Goal: Information Seeking & Learning: Learn about a topic

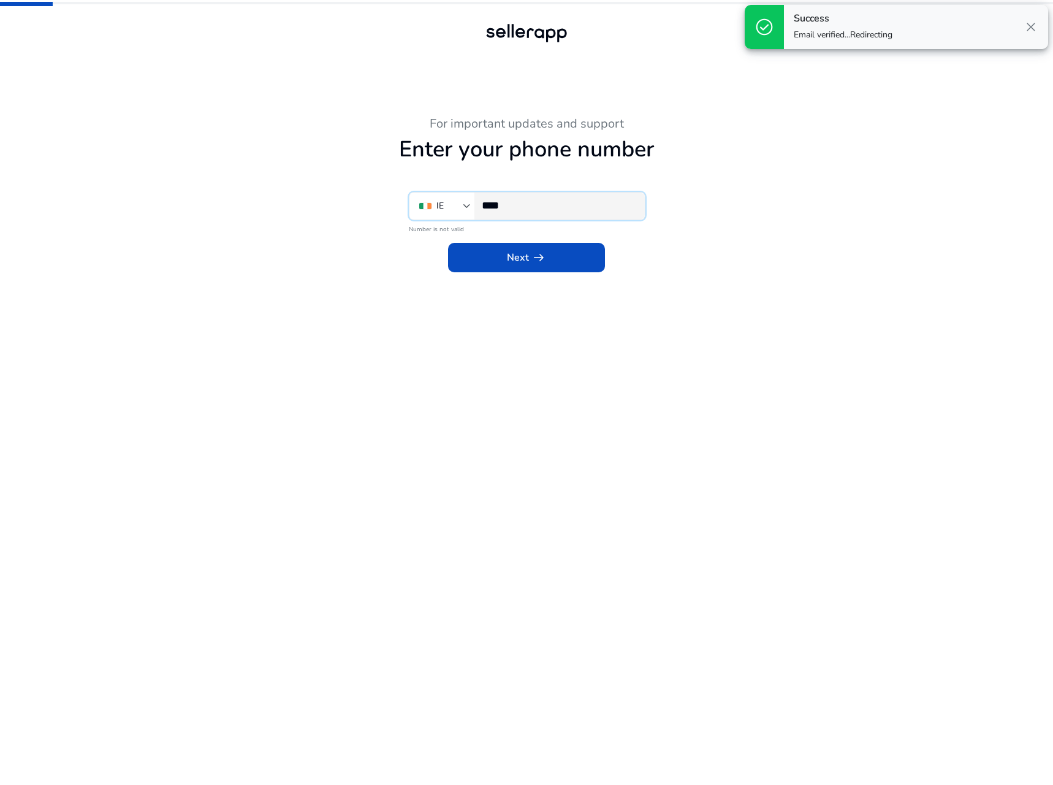
click at [538, 207] on input "****" at bounding box center [558, 205] width 153 height 13
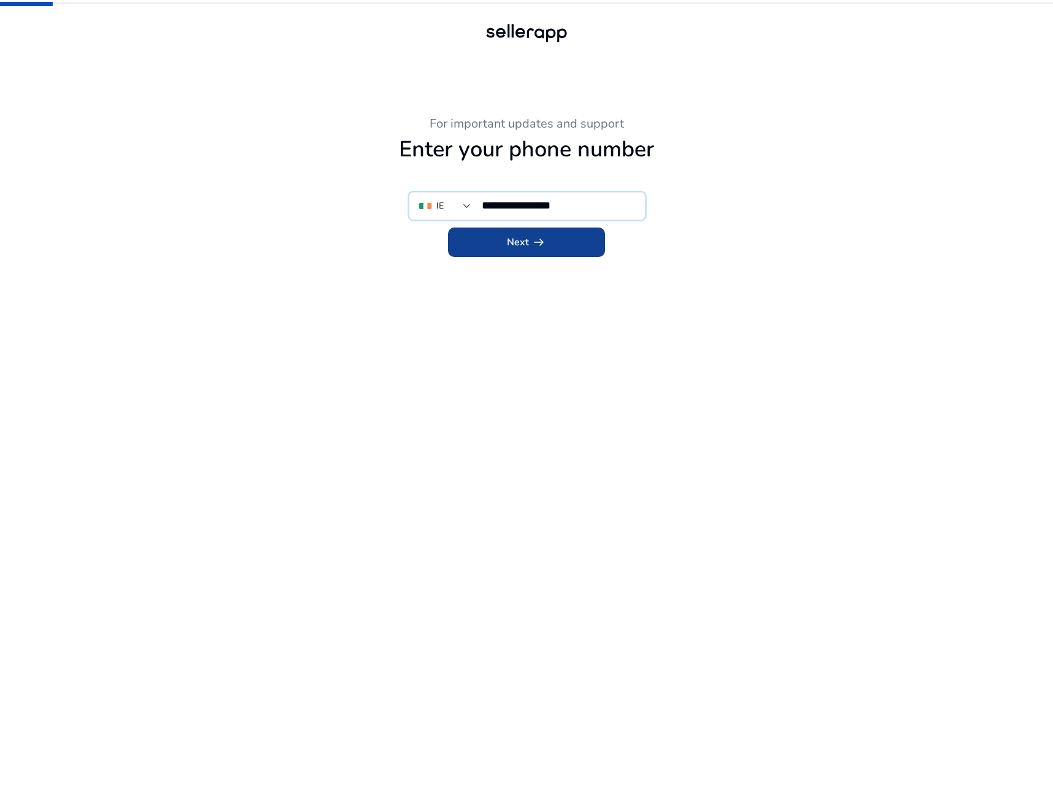
type input "**********"
click at [543, 242] on span "arrow_right_alt" at bounding box center [538, 242] width 15 height 15
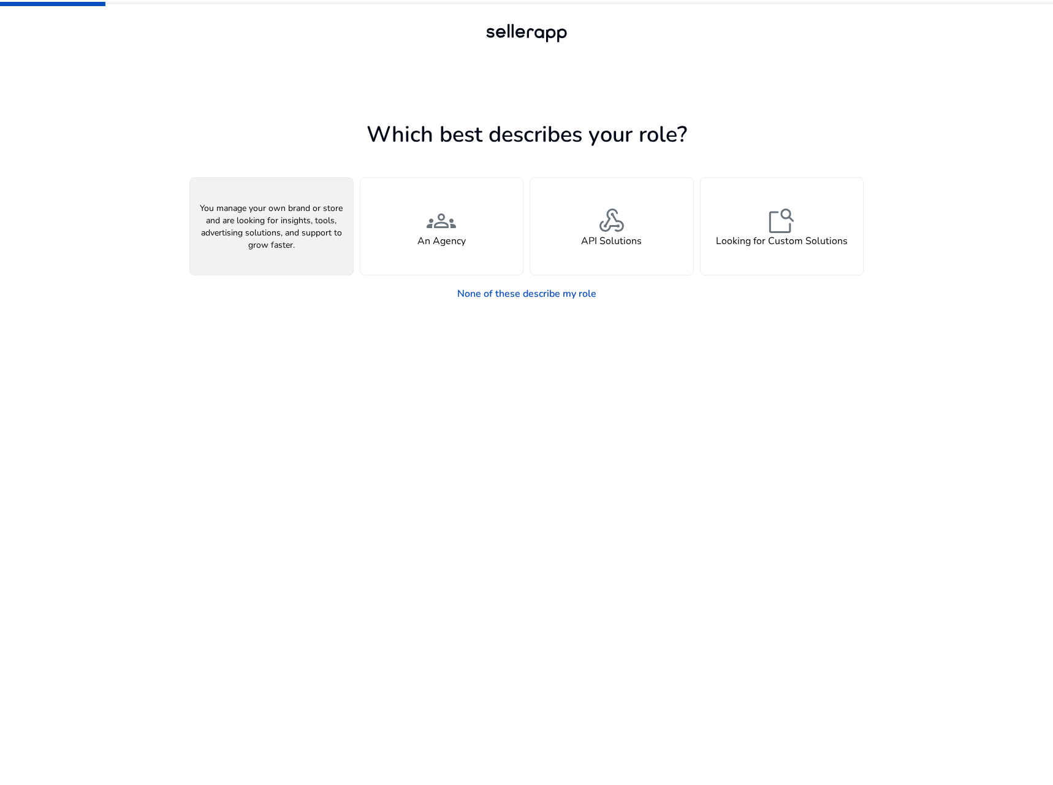
click at [276, 235] on h4 "A Seller" at bounding box center [271, 241] width 37 height 12
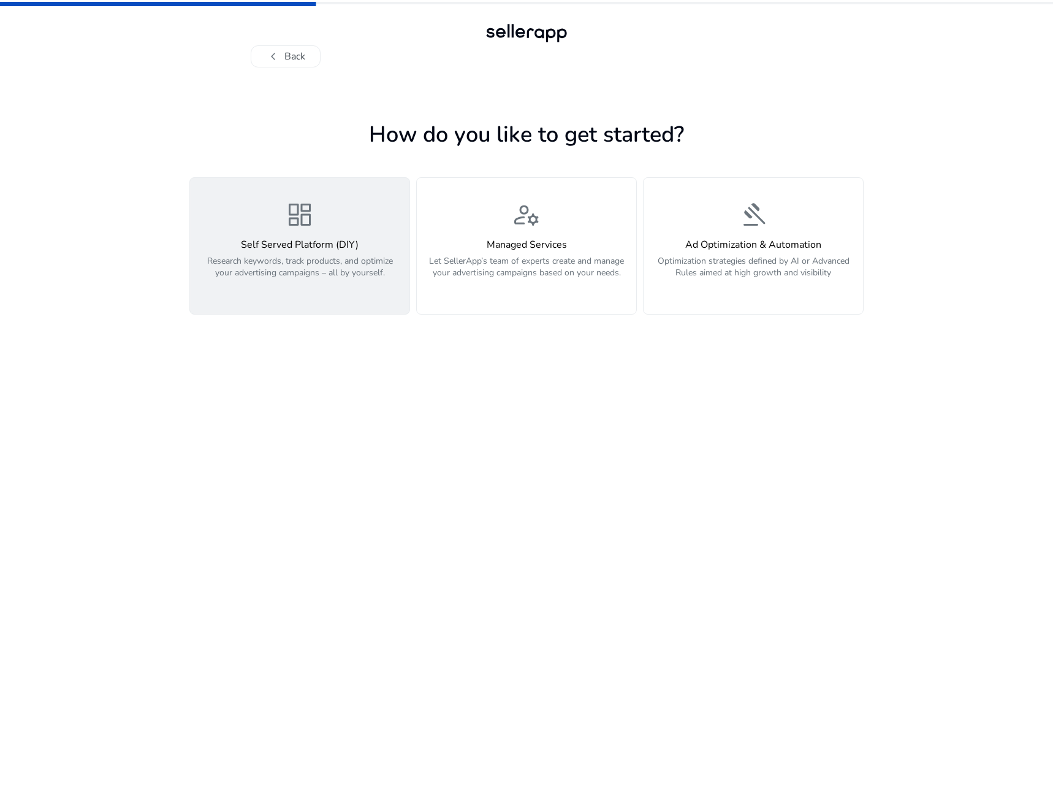
click at [286, 235] on div "dashboard Self Served Platform (DIY) Research keywords, track products, and opt…" at bounding box center [299, 246] width 205 height 92
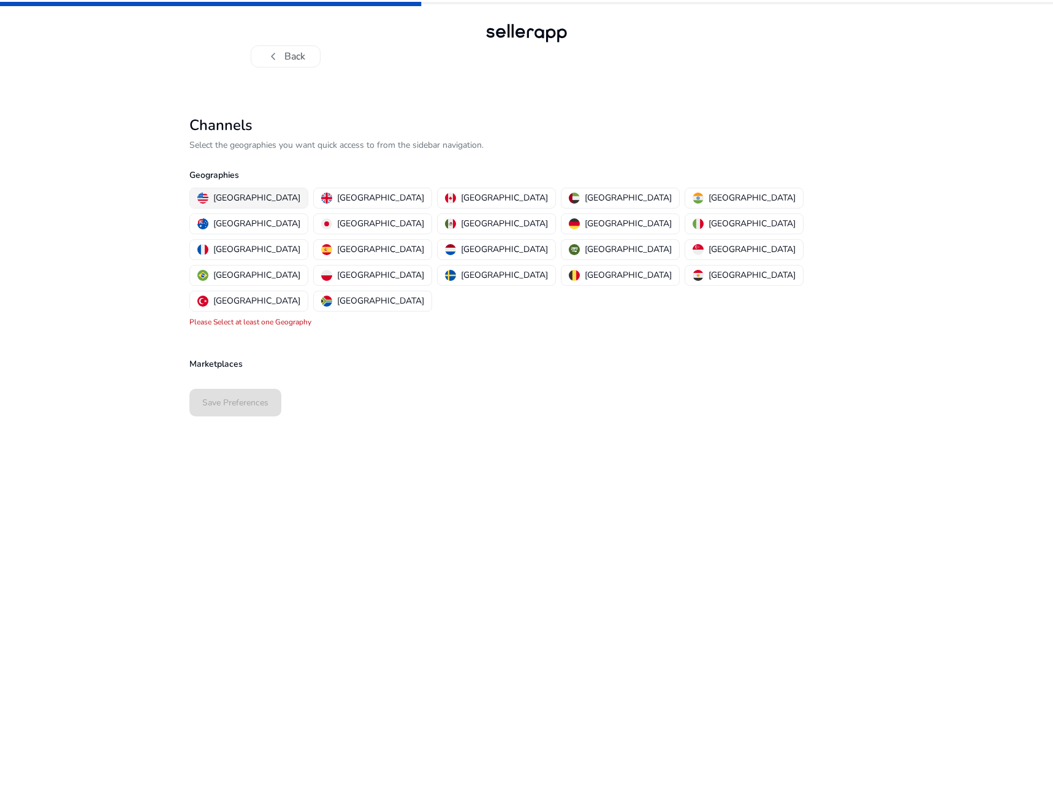
click at [222, 197] on p "[GEOGRAPHIC_DATA]" at bounding box center [256, 197] width 87 height 13
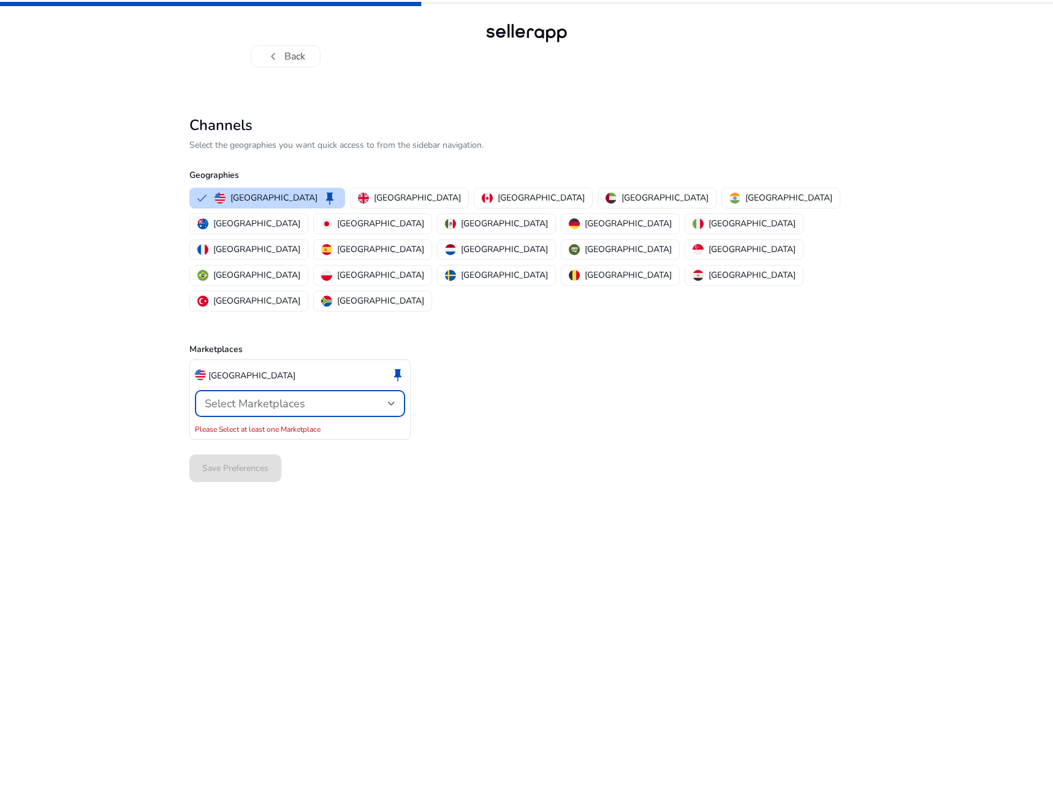
click at [318, 397] on div "Select Marketplaces" at bounding box center [296, 403] width 183 height 13
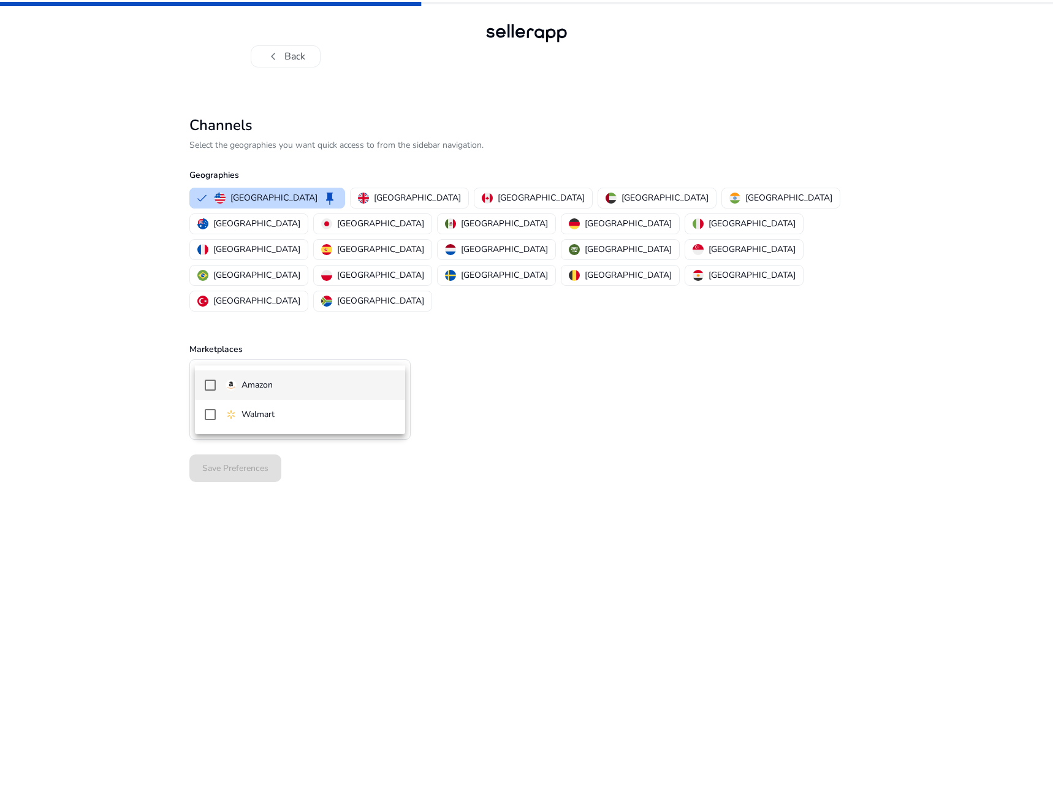
click at [211, 384] on mat-pseudo-checkbox at bounding box center [210, 384] width 11 height 11
click at [493, 393] on div at bounding box center [526, 392] width 1053 height 785
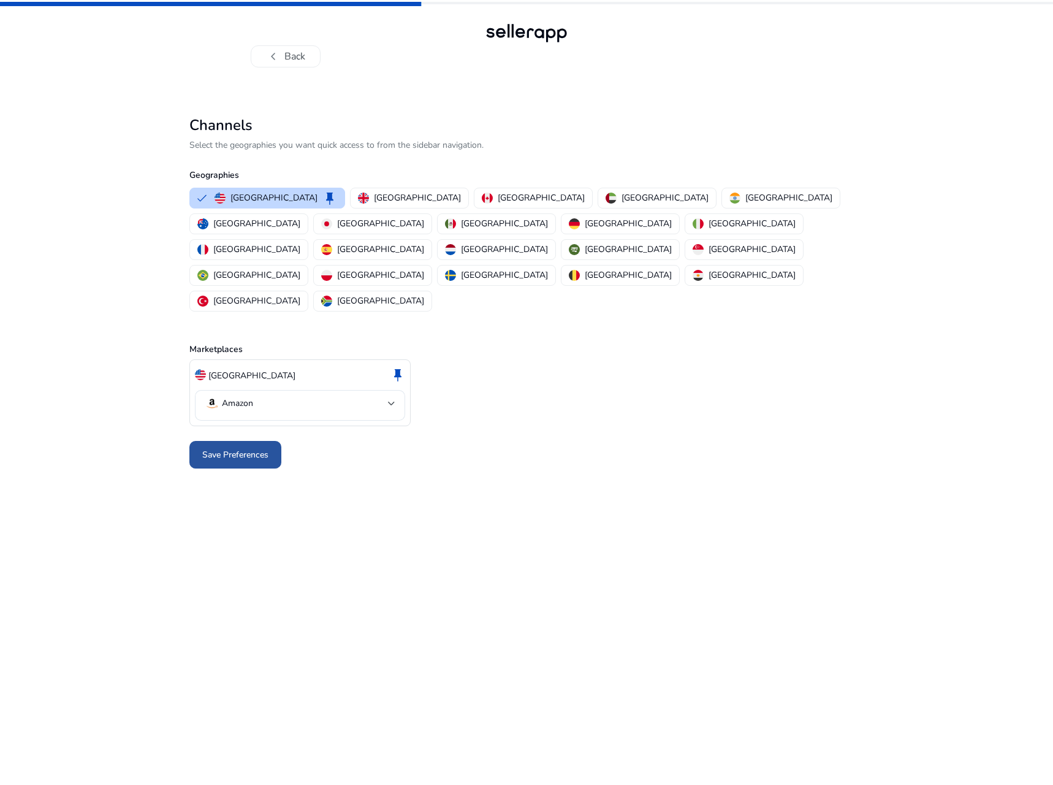
click at [223, 448] on span "Save Preferences" at bounding box center [235, 454] width 66 height 13
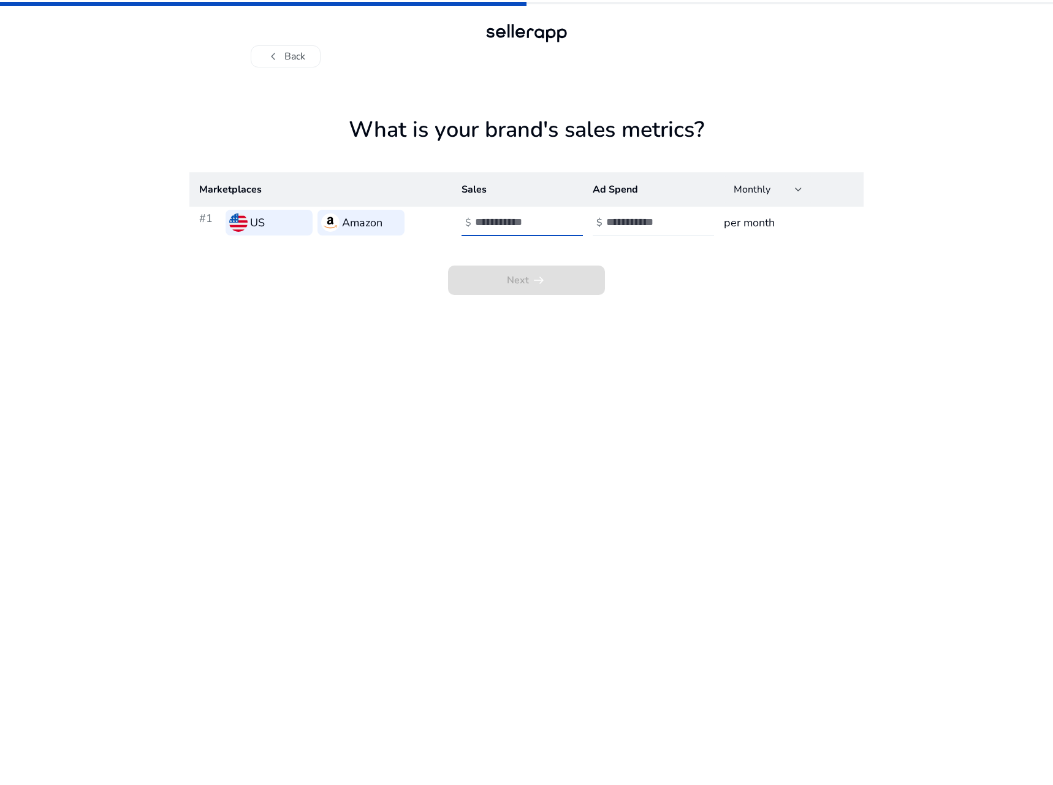
click at [539, 226] on input "number" at bounding box center [516, 221] width 83 height 13
click at [646, 224] on input "number" at bounding box center [647, 221] width 83 height 13
click at [685, 219] on input "*" at bounding box center [647, 221] width 83 height 13
click at [685, 218] on input "*" at bounding box center [647, 221] width 83 height 13
click at [650, 226] on input "*" at bounding box center [647, 221] width 83 height 13
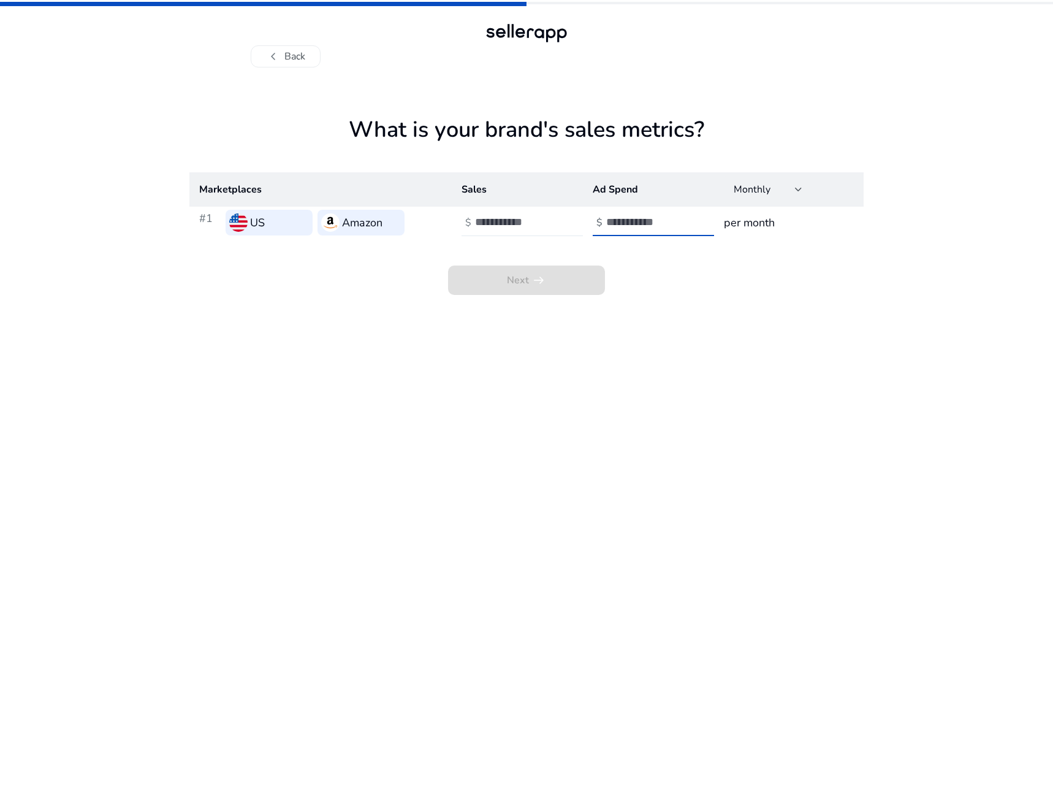
drag, startPoint x: 636, startPoint y: 227, endPoint x: 530, endPoint y: 225, distance: 106.7
click at [530, 225] on tr "#1 US Amazon $ $ * per month" at bounding box center [526, 223] width 674 height 32
type input "***"
click at [516, 226] on input "number" at bounding box center [516, 221] width 83 height 13
type input "******"
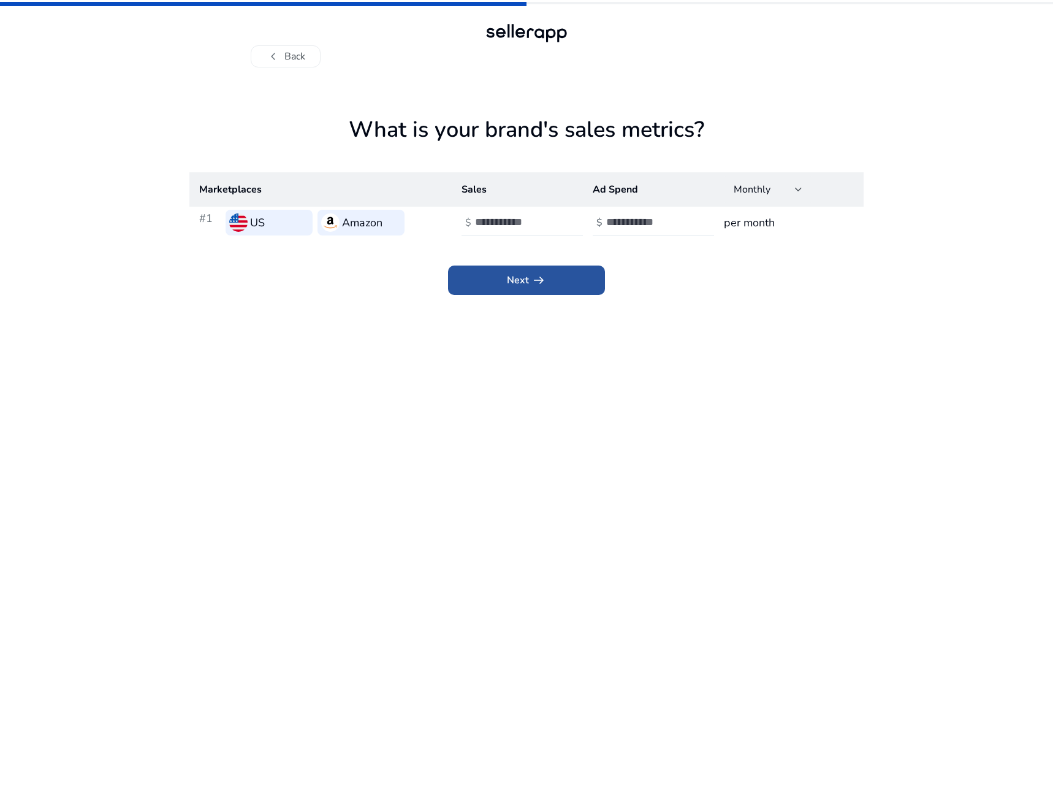
click at [517, 283] on span "Next arrow_right_alt" at bounding box center [526, 280] width 39 height 15
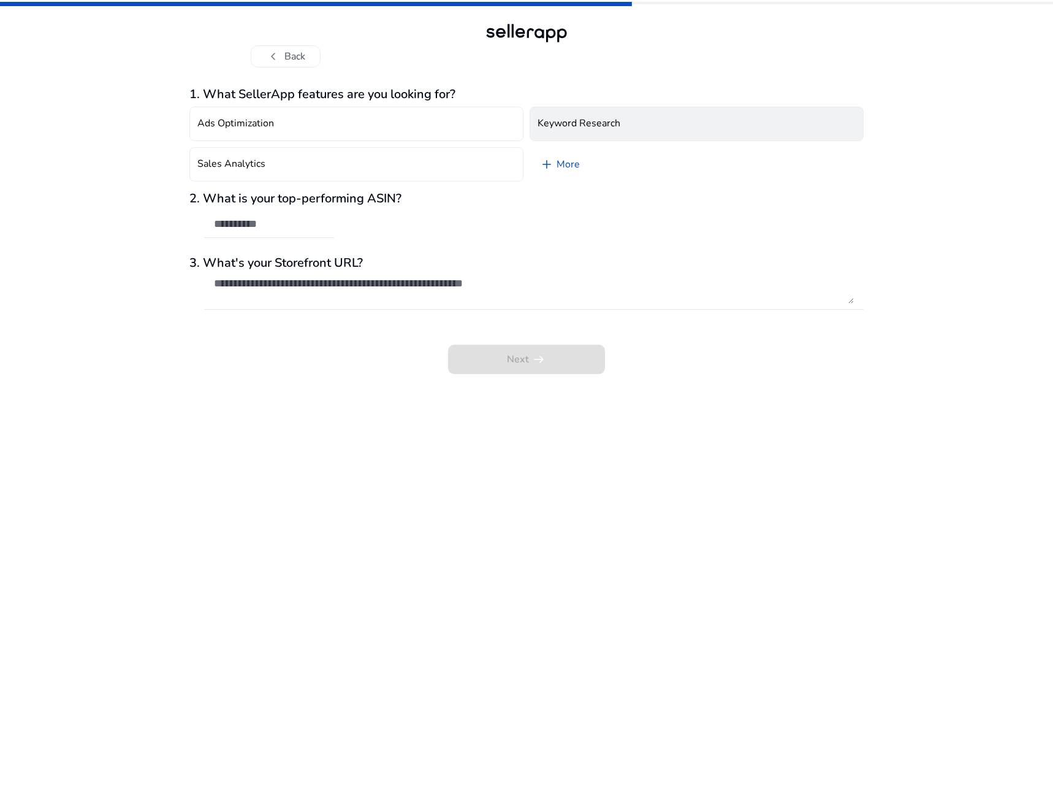
click at [641, 116] on button "Keyword Research" at bounding box center [697, 124] width 334 height 34
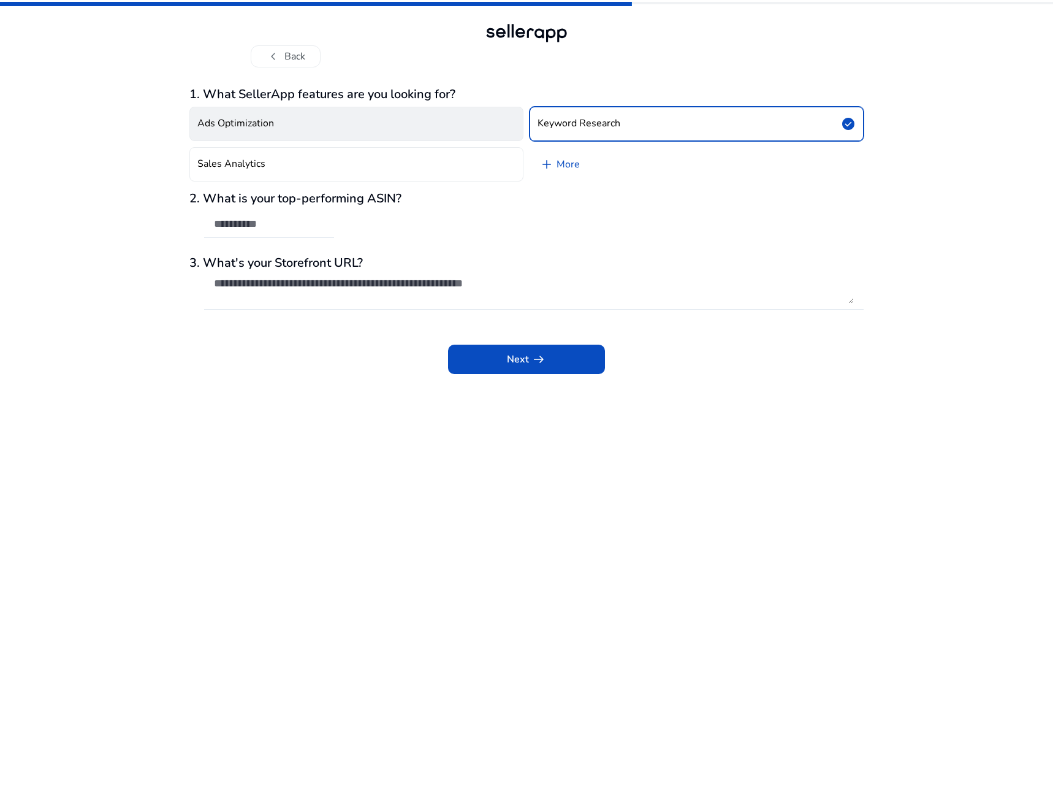
click at [303, 129] on button "Ads Optimization" at bounding box center [356, 124] width 334 height 34
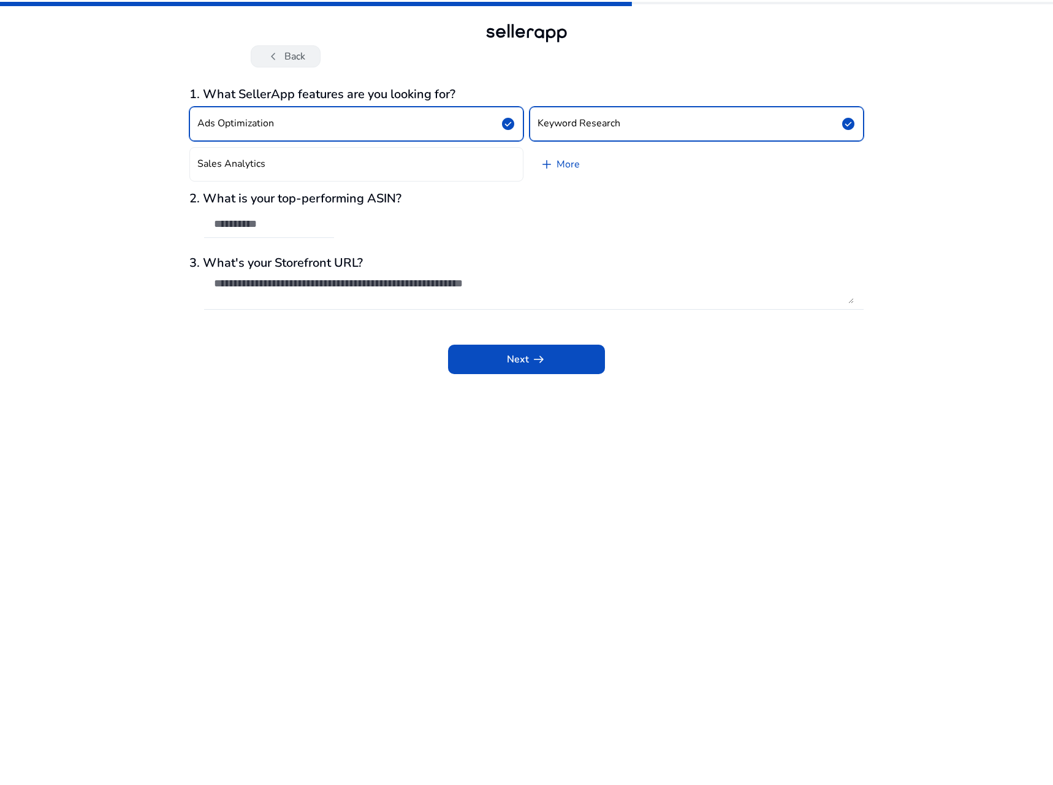
click at [261, 50] on button "chevron_left Back" at bounding box center [286, 56] width 70 height 22
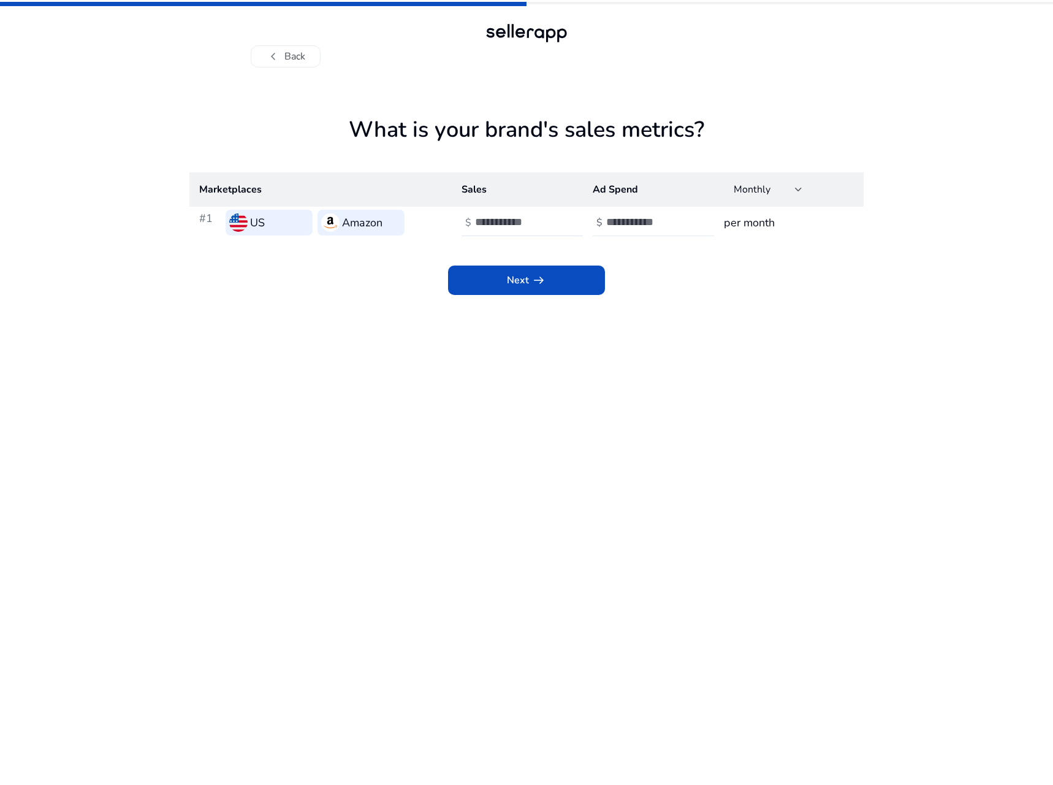
click at [617, 227] on input "***" at bounding box center [647, 221] width 83 height 13
drag, startPoint x: 630, startPoint y: 222, endPoint x: 556, endPoint y: 225, distance: 73.6
click at [556, 225] on tr "#1 US Amazon $ ****** $ *** per month" at bounding box center [526, 223] width 674 height 32
type input "******"
click at [517, 219] on input "******" at bounding box center [516, 221] width 83 height 13
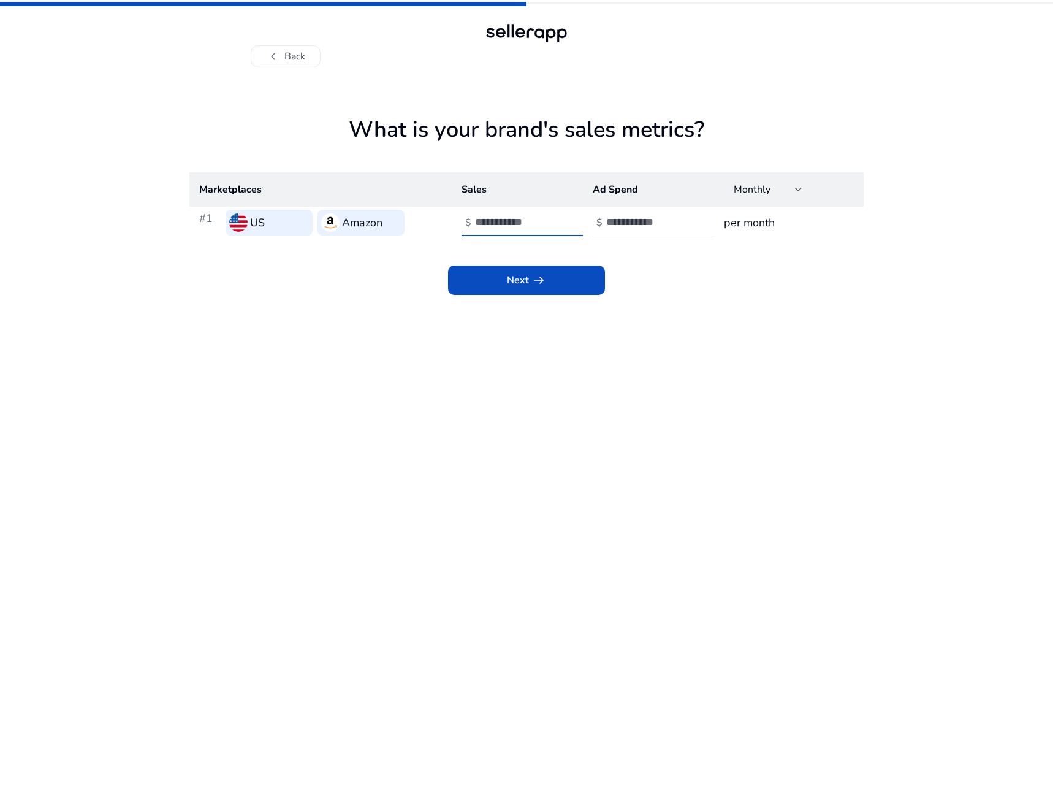
drag, startPoint x: 517, startPoint y: 219, endPoint x: 373, endPoint y: 222, distance: 143.5
click at [373, 222] on tr "#1 US Amazon $ ****** $ ****** per month" at bounding box center [526, 223] width 674 height 32
type input "******"
click at [514, 285] on span "Next arrow_right_alt" at bounding box center [526, 280] width 39 height 15
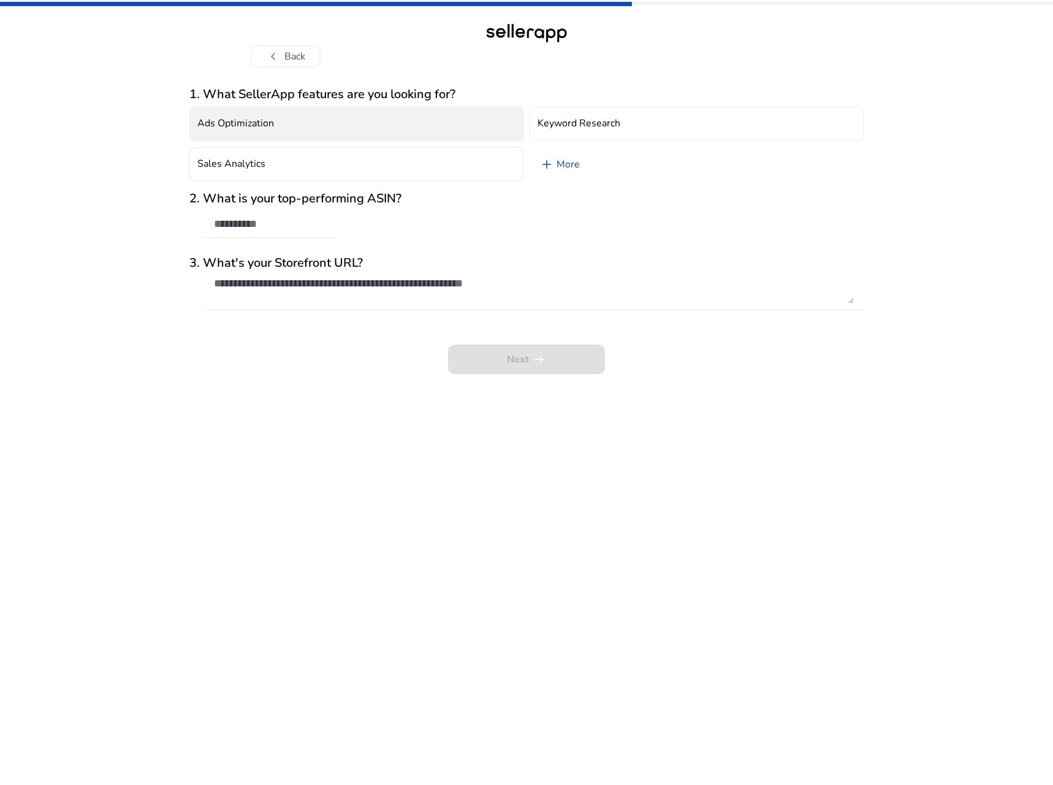
drag, startPoint x: 384, startPoint y: 122, endPoint x: 395, endPoint y: 120, distance: 11.2
click at [384, 122] on button "Ads Optimization" at bounding box center [356, 124] width 334 height 34
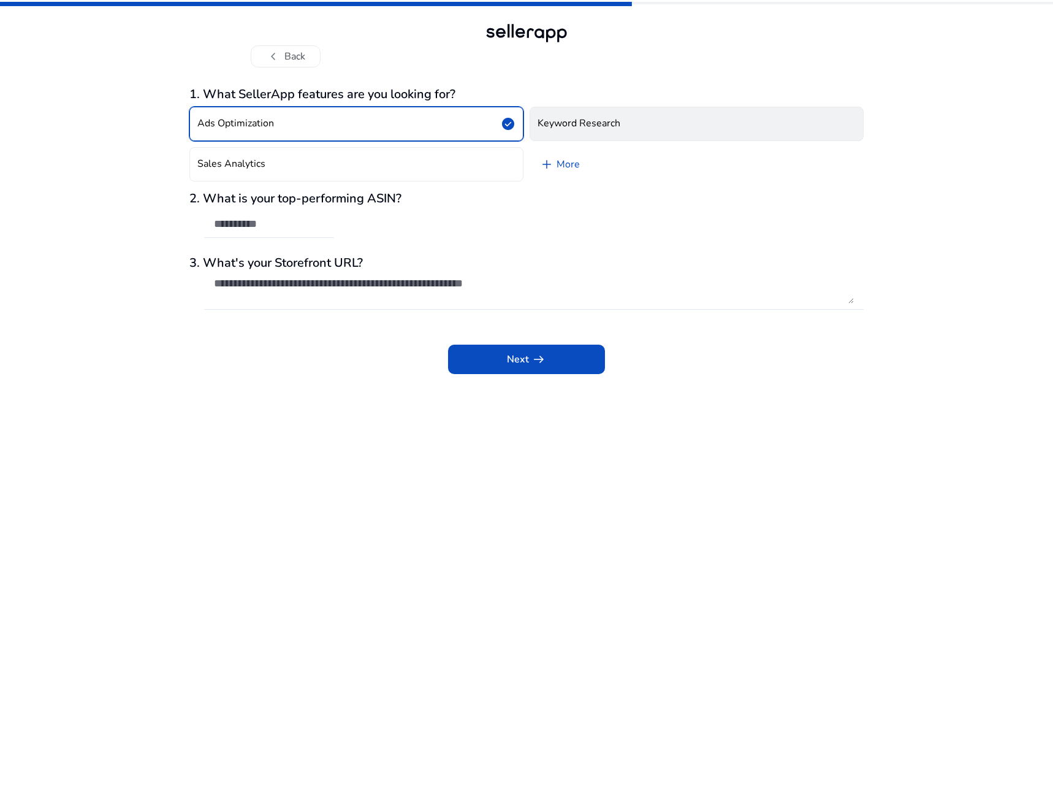
click at [588, 118] on h4 "Keyword Research" at bounding box center [579, 124] width 83 height 12
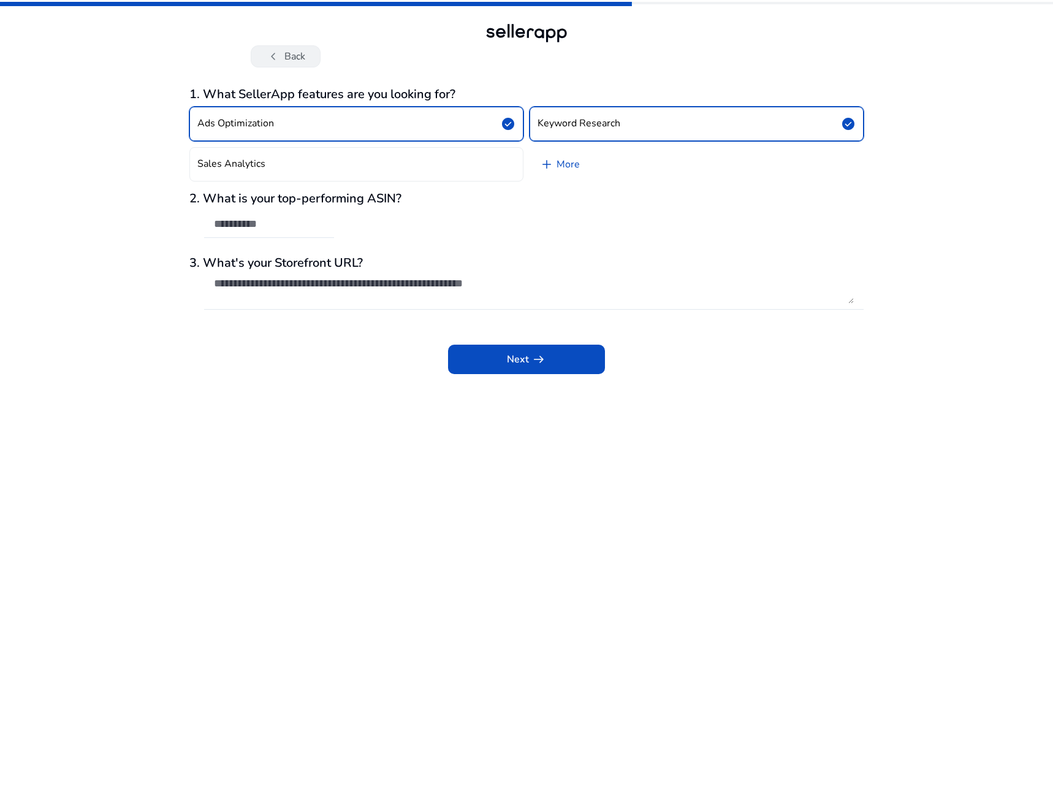
click at [304, 45] on button "chevron_left Back" at bounding box center [286, 56] width 70 height 22
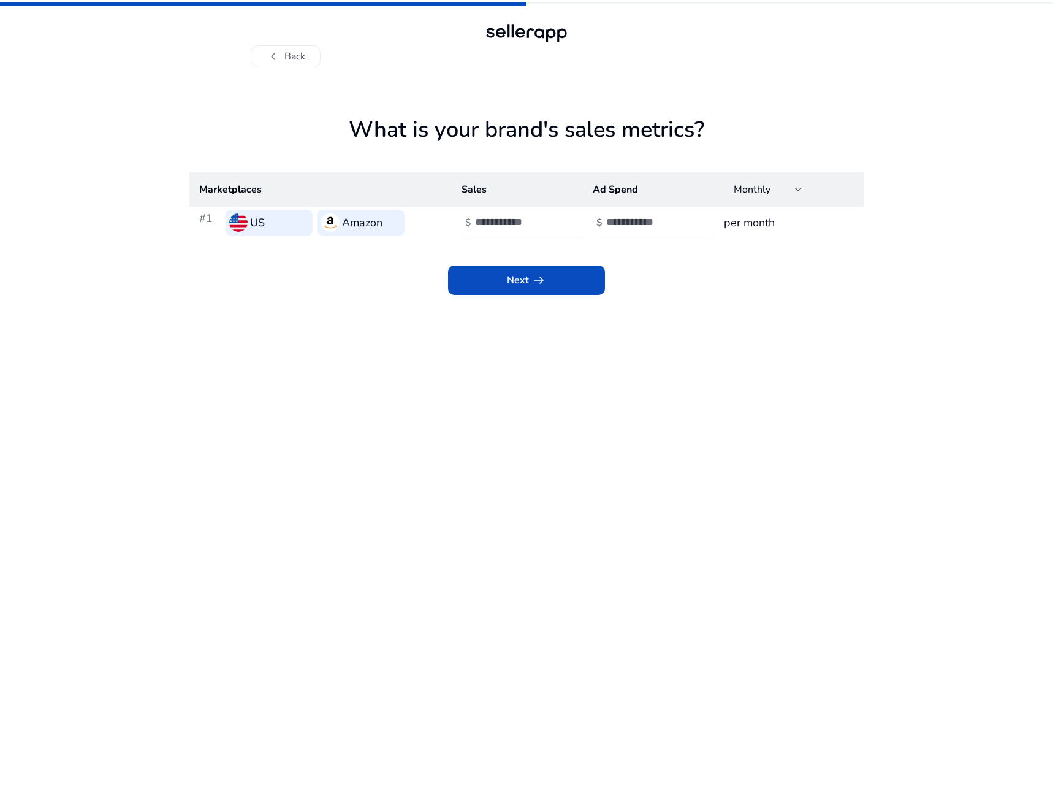
click at [781, 235] on td "per month" at bounding box center [789, 223] width 150 height 32
click at [782, 195] on div "Monthly" at bounding box center [764, 189] width 61 height 13
click at [770, 213] on mat-option "Monthly" at bounding box center [768, 222] width 88 height 29
click at [676, 221] on input "******" at bounding box center [647, 221] width 83 height 13
drag, startPoint x: 665, startPoint y: 221, endPoint x: 509, endPoint y: 222, distance: 155.1
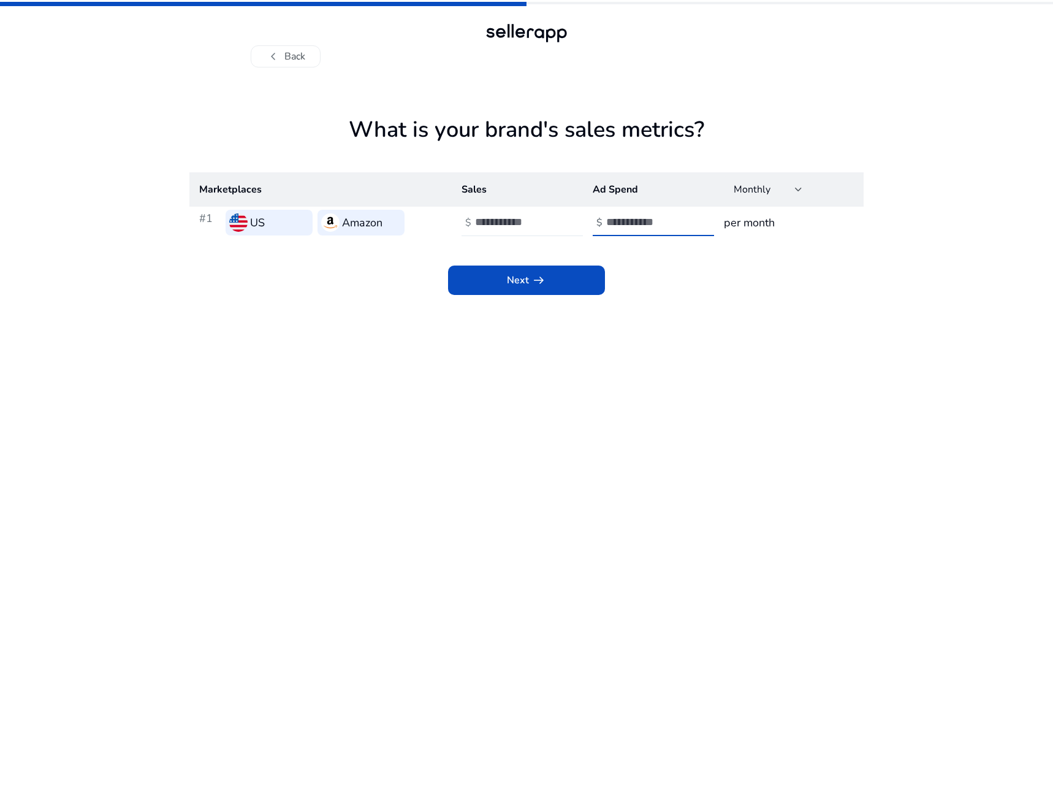
click at [511, 221] on tr "#1 US Amazon $ ***** $ ****** per month" at bounding box center [526, 223] width 674 height 32
type input "******"
click at [514, 220] on input "*****" at bounding box center [516, 221] width 83 height 13
drag, startPoint x: 502, startPoint y: 223, endPoint x: 402, endPoint y: 230, distance: 100.2
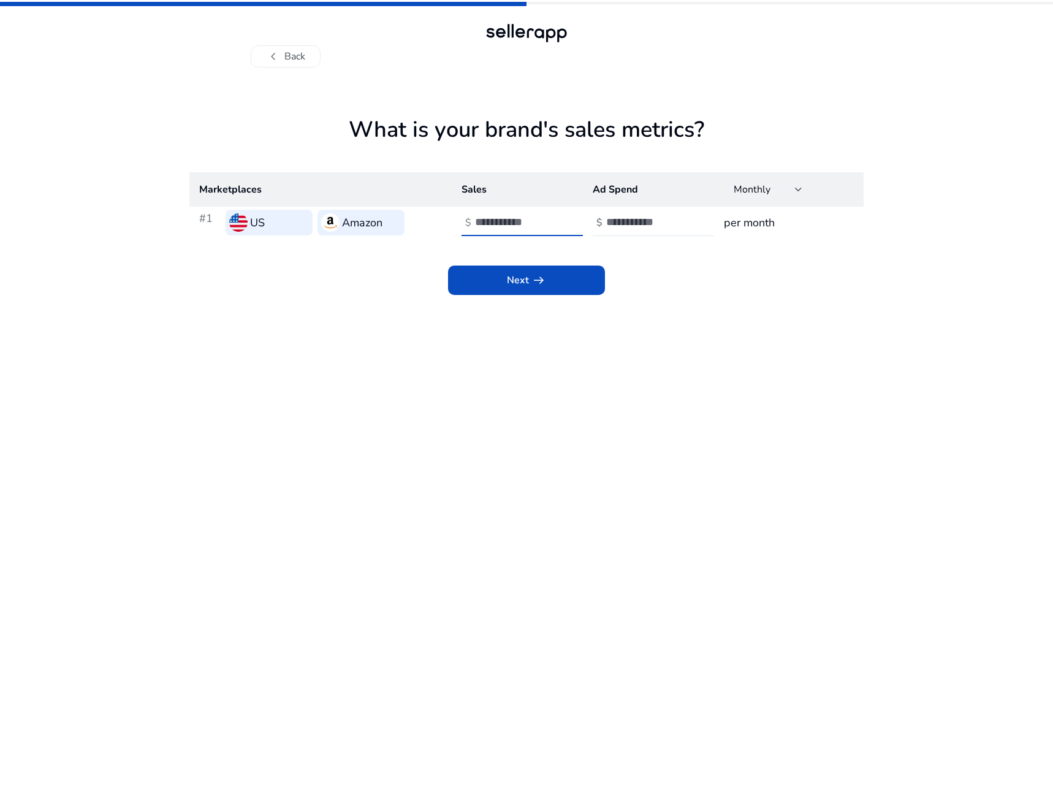
click at [406, 230] on tr "#1 US Amazon $ ***** $ ****** per month" at bounding box center [526, 223] width 674 height 32
type input "******"
click at [549, 278] on span at bounding box center [526, 279] width 157 height 29
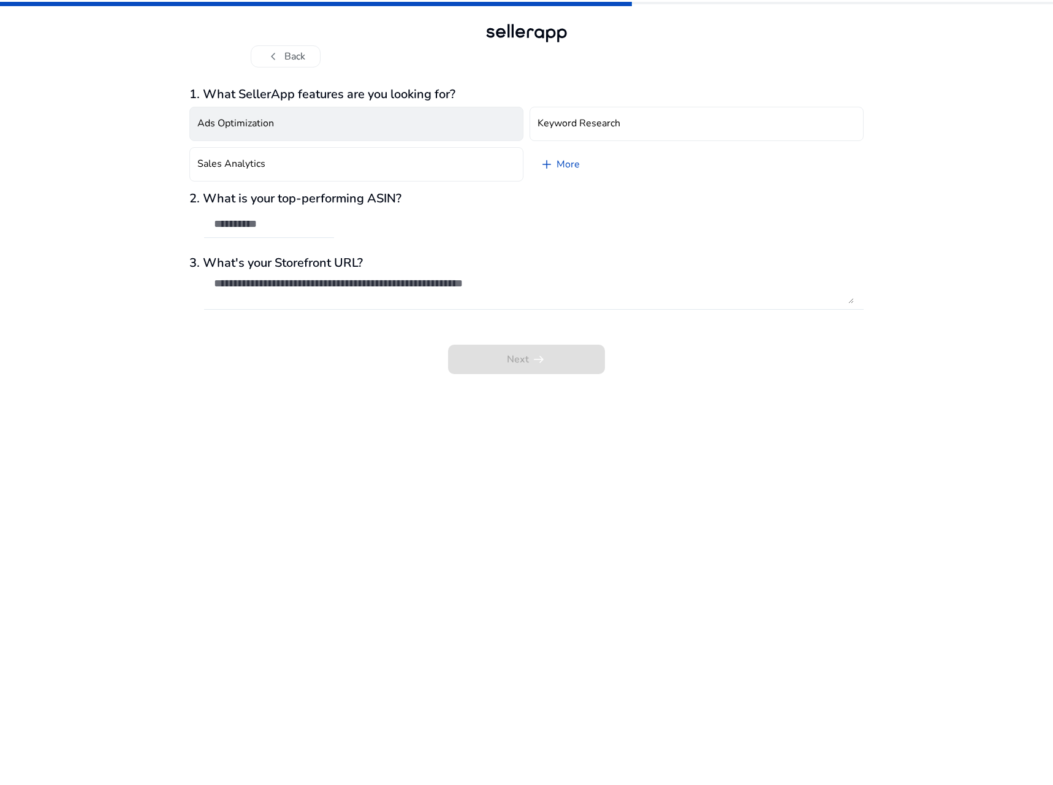
click at [284, 123] on button "Ads Optimization" at bounding box center [356, 124] width 334 height 34
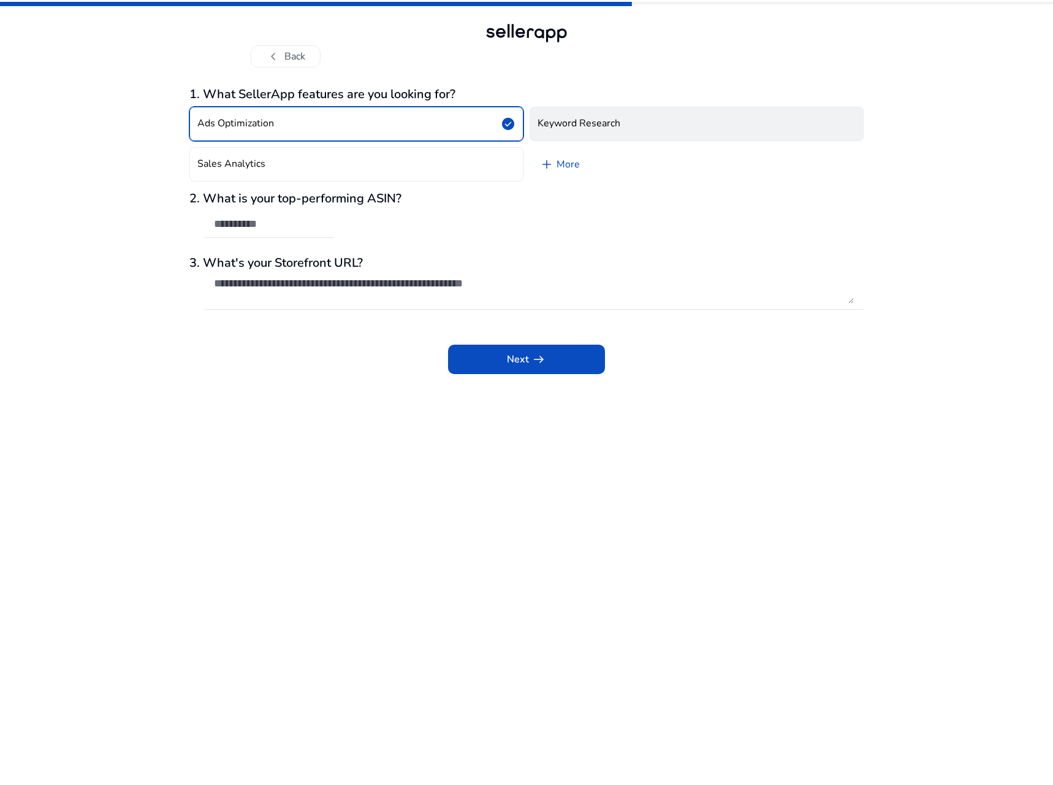
click at [565, 121] on h4 "Keyword Research" at bounding box center [579, 124] width 83 height 12
click at [262, 225] on input "text" at bounding box center [269, 223] width 110 height 13
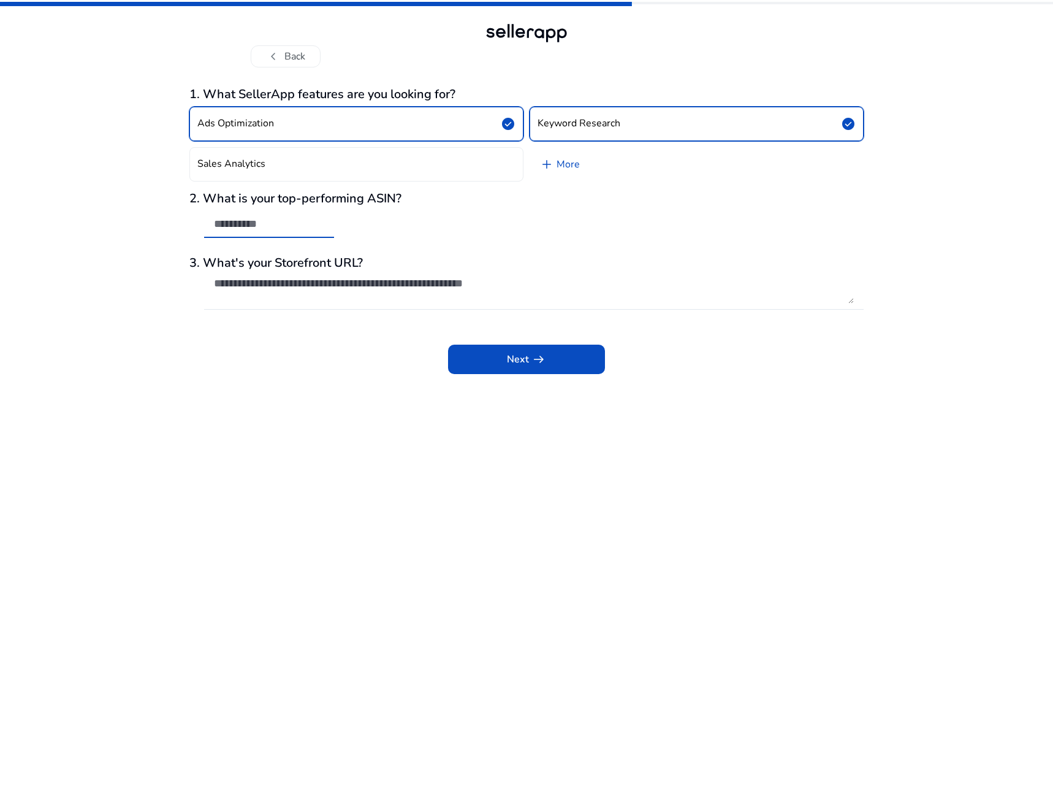
paste input "**********"
type input "**********"
click at [403, 278] on textarea at bounding box center [534, 289] width 640 height 27
paste textarea "**********"
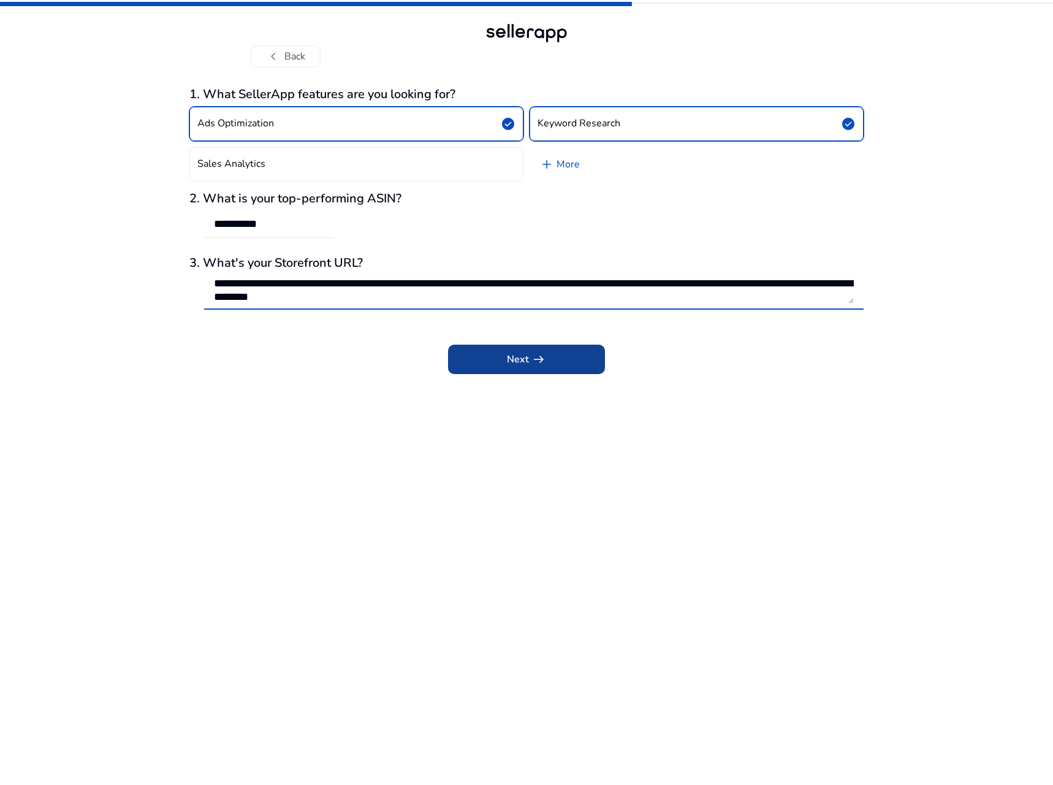
type textarea "**********"
click at [555, 360] on span at bounding box center [526, 359] width 157 height 29
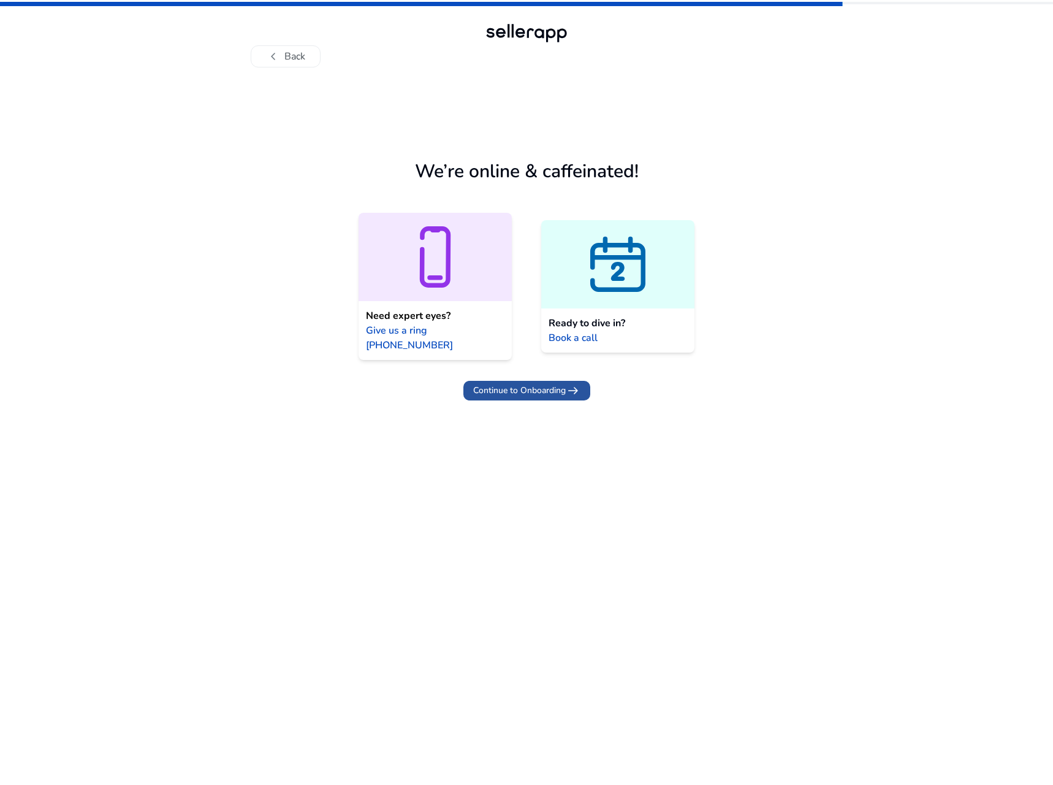
click at [530, 384] on span "Continue to Onboarding" at bounding box center [519, 390] width 93 height 13
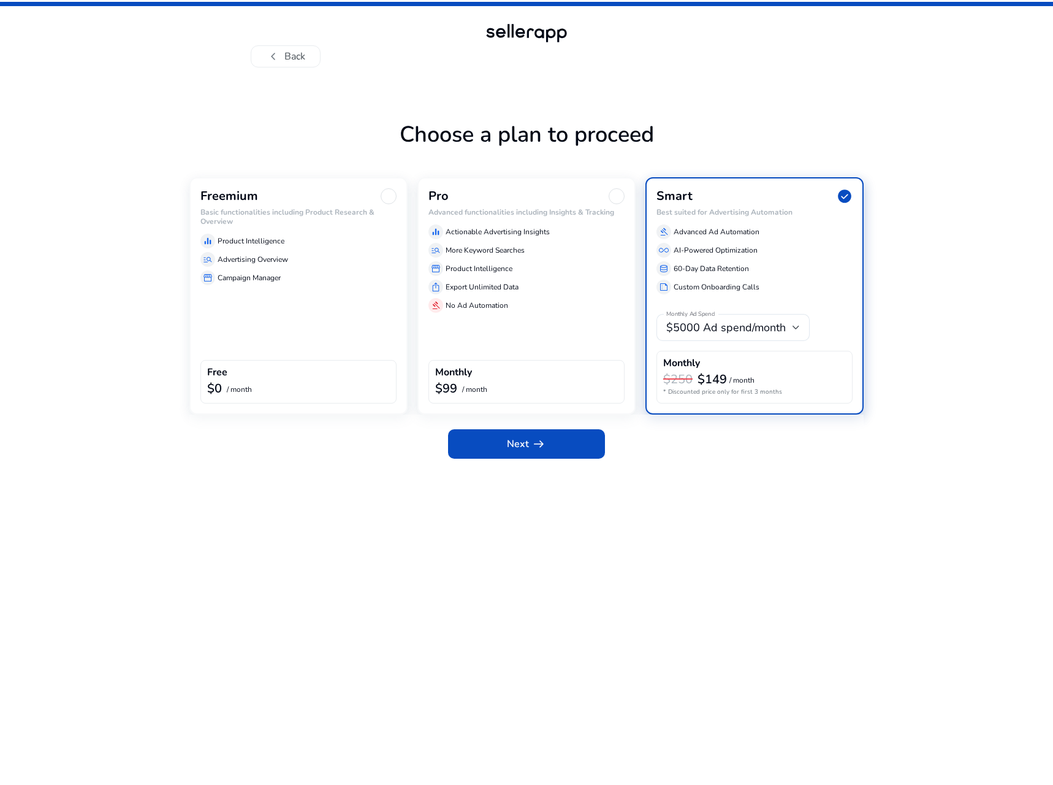
click at [294, 284] on div "storefront Campaign Manager" at bounding box center [298, 277] width 196 height 15
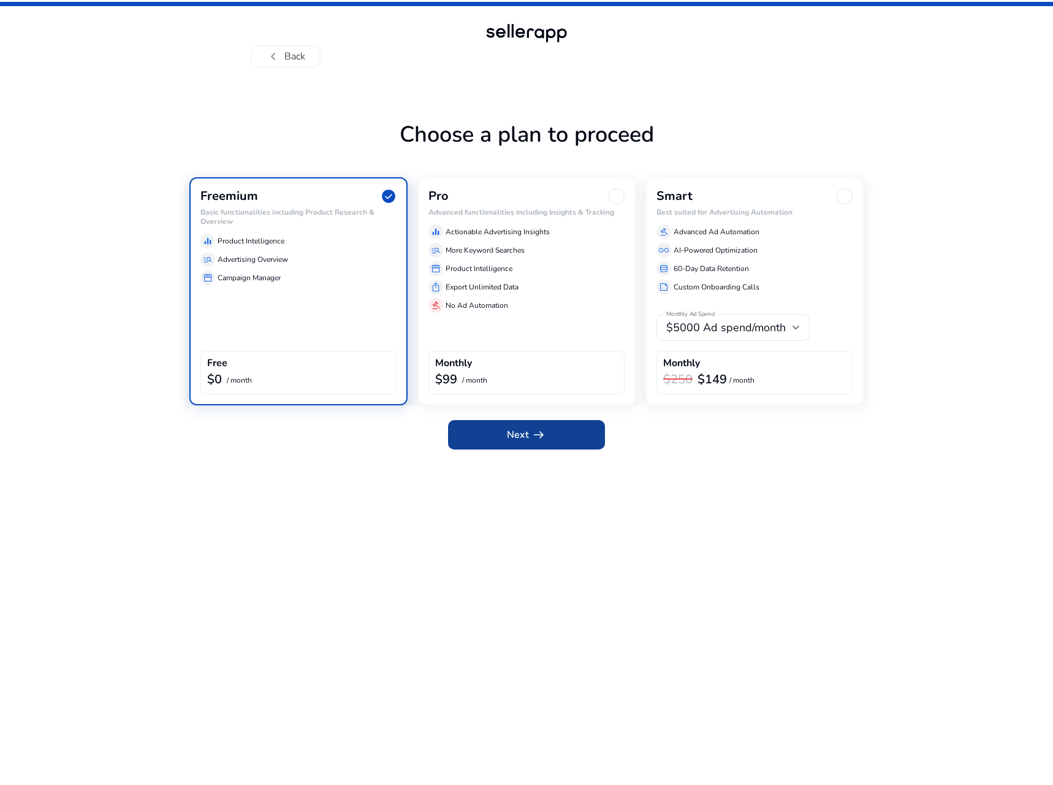
click at [519, 433] on span "Next arrow_right_alt" at bounding box center [526, 434] width 39 height 15
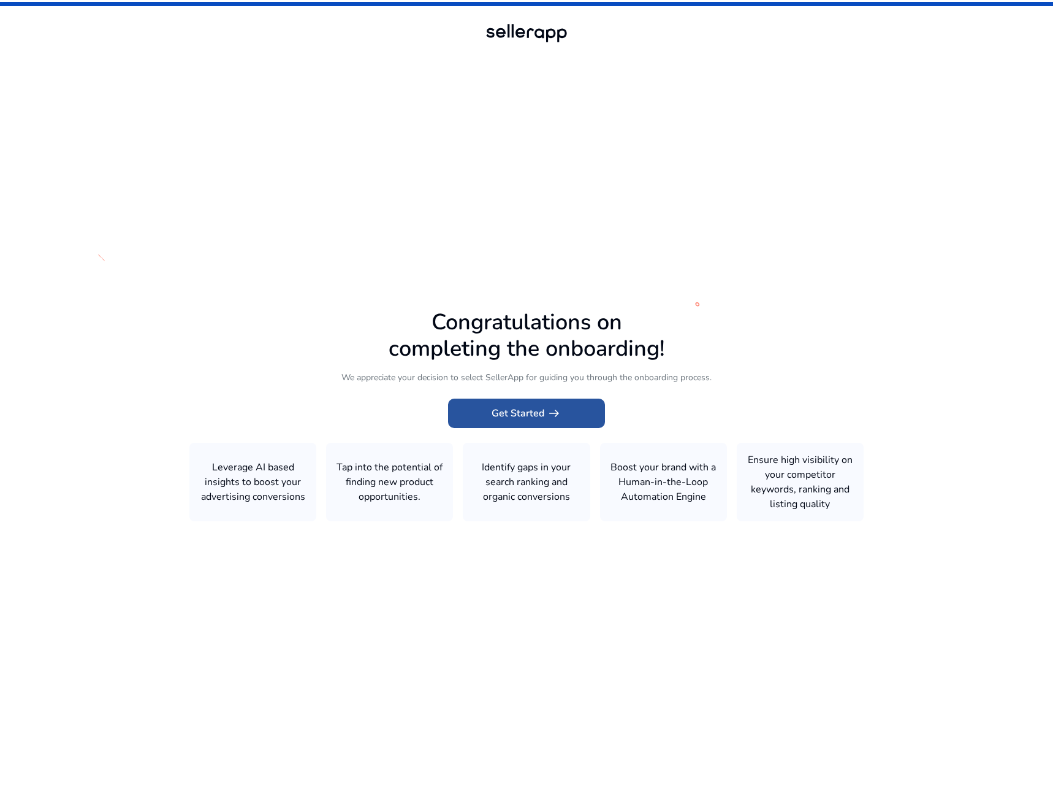
click at [553, 413] on span "arrow_right_alt" at bounding box center [554, 413] width 15 height 15
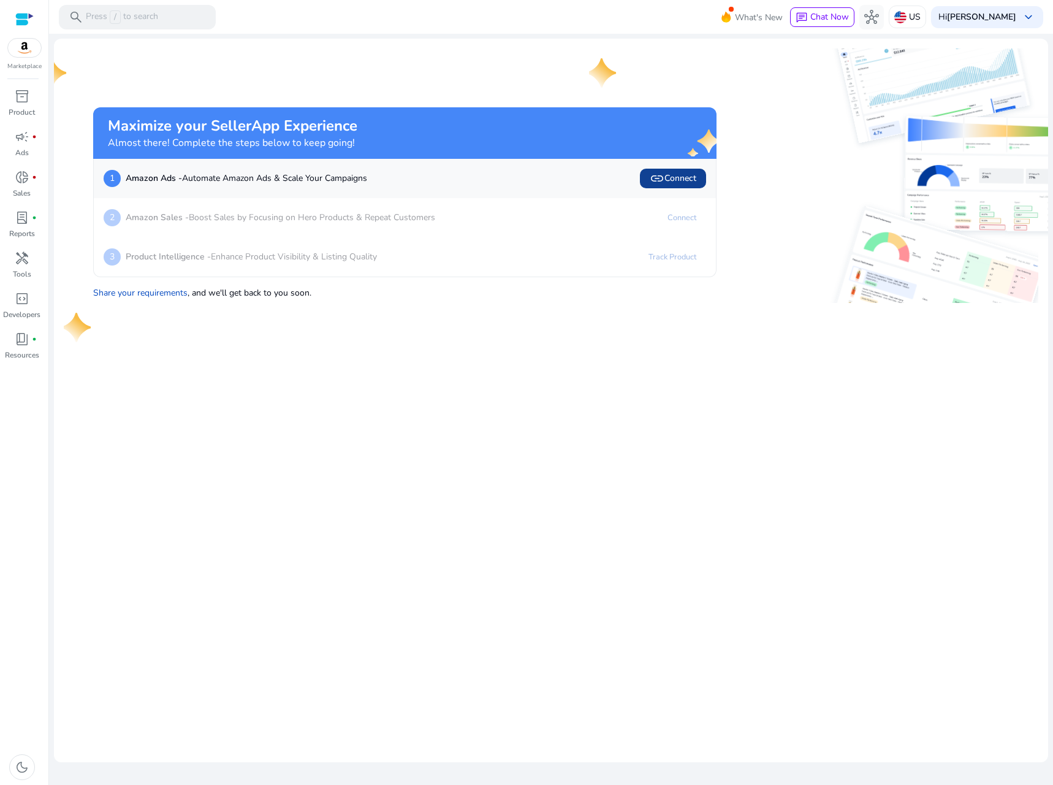
click at [655, 173] on span "link" at bounding box center [657, 178] width 15 height 15
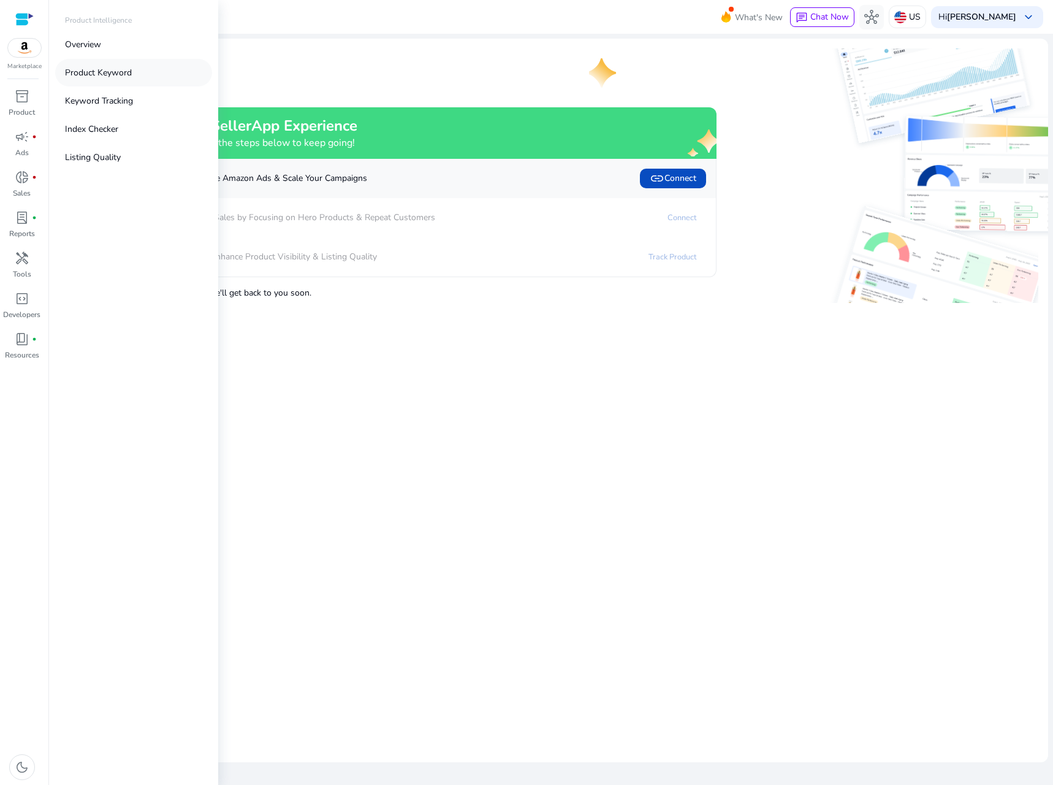
click at [122, 74] on p "Product Keyword" at bounding box center [98, 72] width 67 height 13
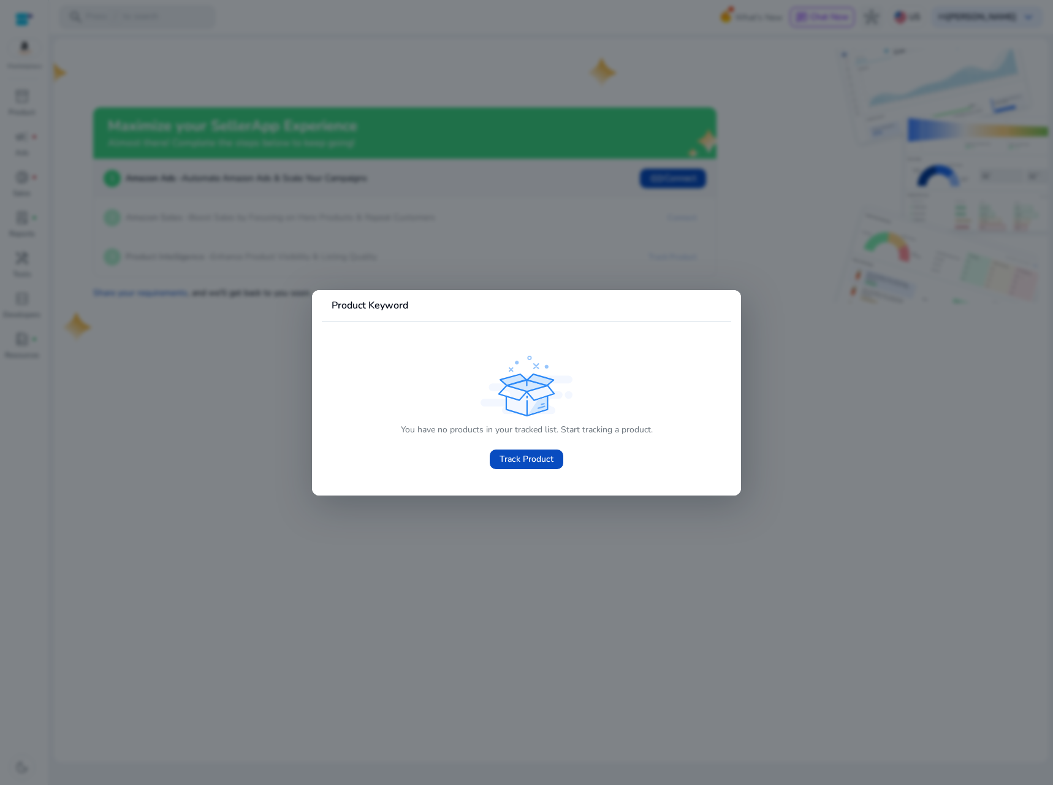
click at [240, 337] on div at bounding box center [526, 392] width 1053 height 785
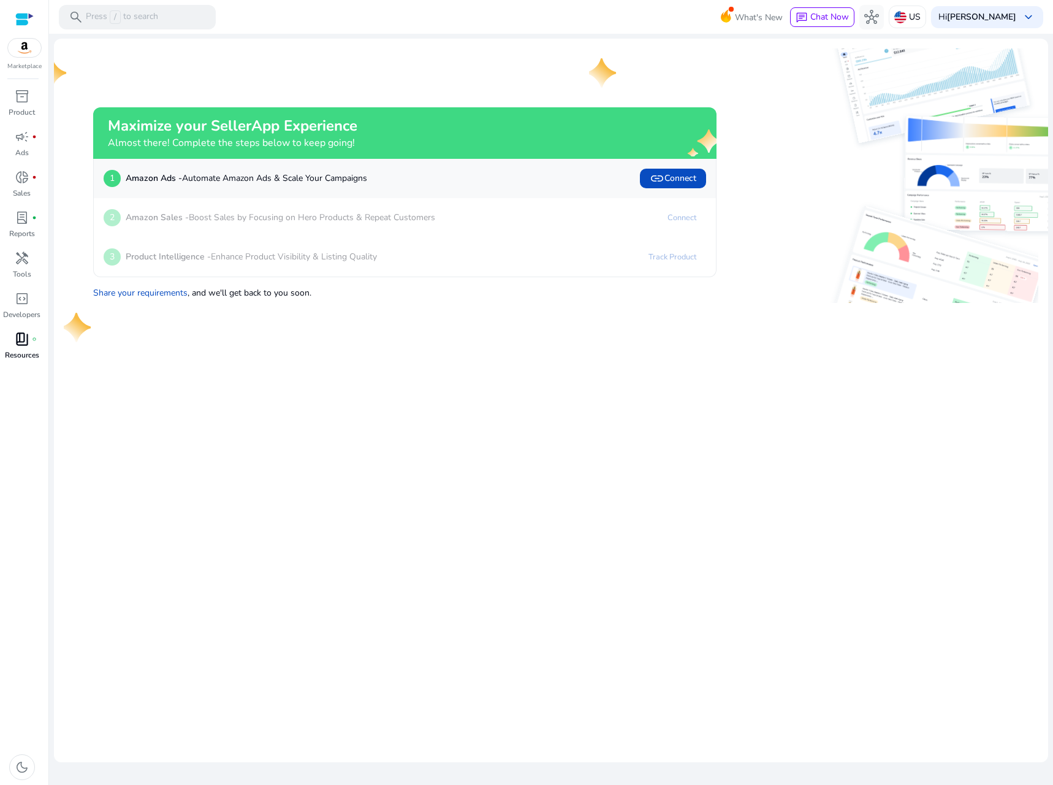
click at [26, 336] on span "book_4" at bounding box center [22, 339] width 15 height 15
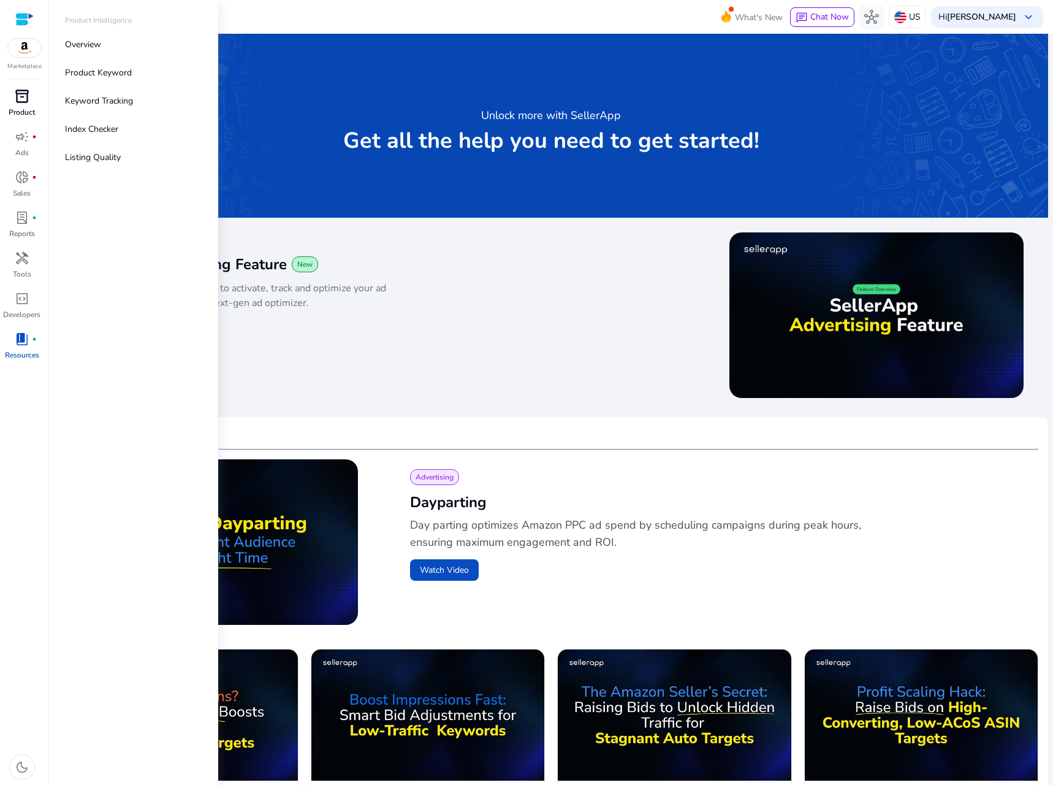
click at [28, 97] on span "inventory_2" at bounding box center [22, 96] width 15 height 15
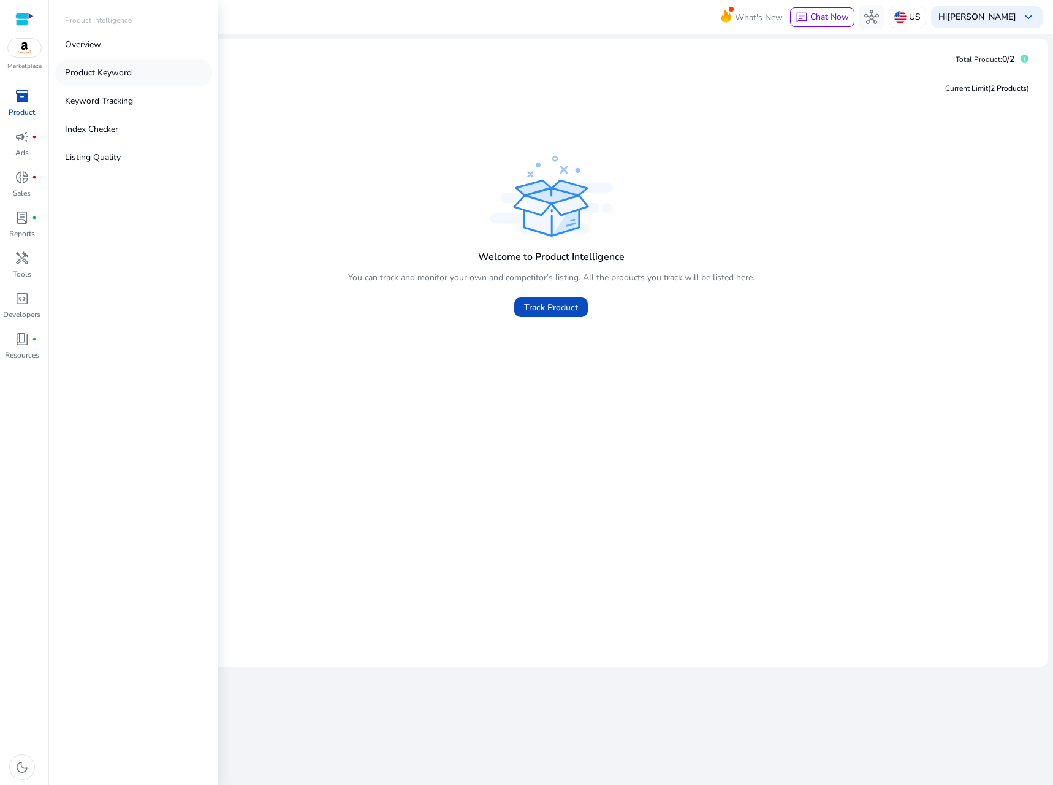
click at [104, 69] on p "Product Keyword" at bounding box center [98, 72] width 67 height 13
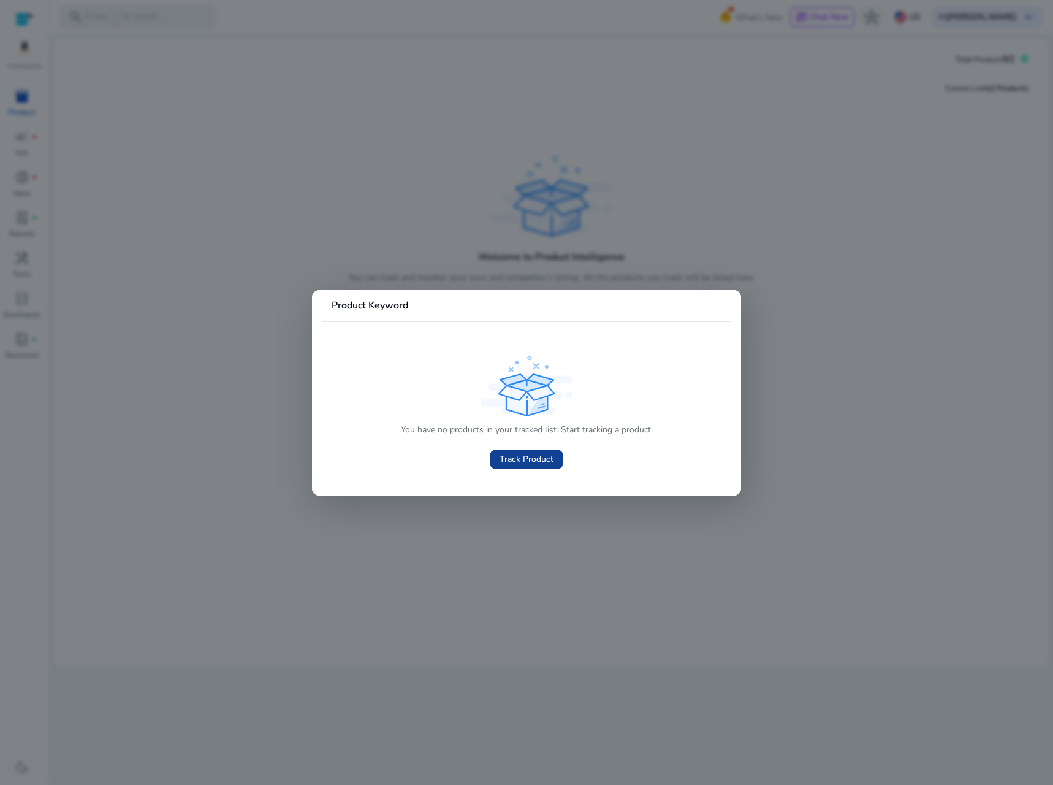
click at [544, 451] on span at bounding box center [527, 458] width 74 height 29
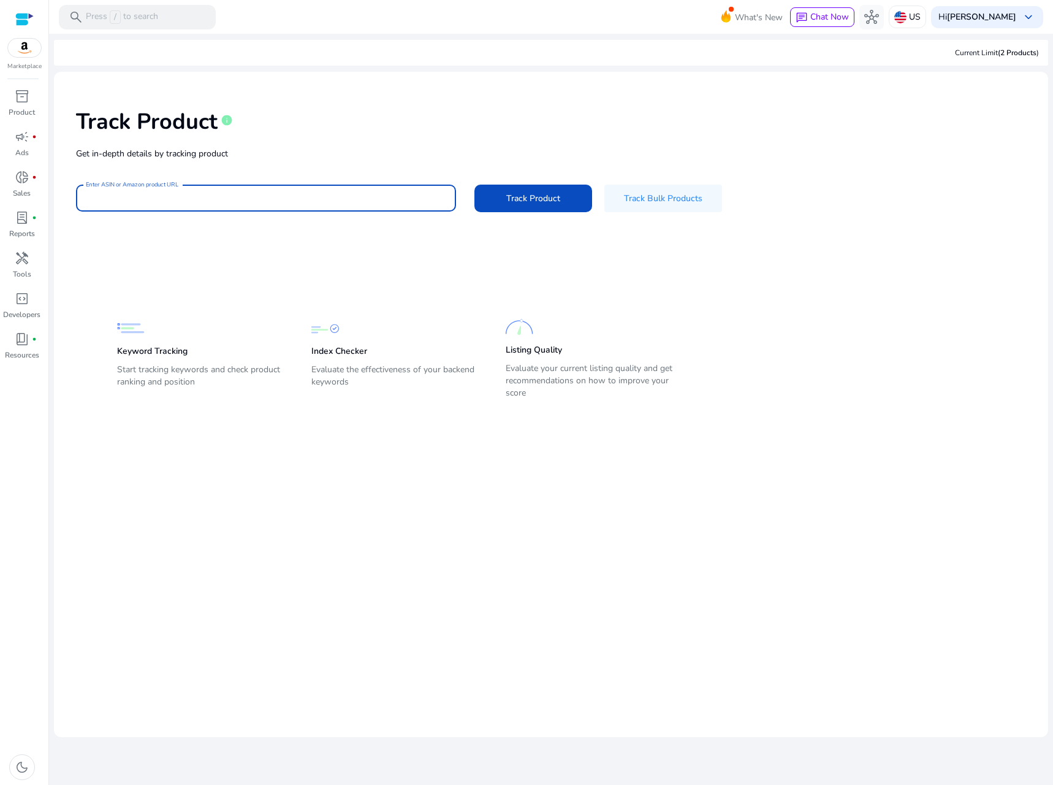
drag, startPoint x: 218, startPoint y: 189, endPoint x: 191, endPoint y: 202, distance: 29.9
click at [191, 202] on input "Enter ASIN or Amazon product URL" at bounding box center [266, 197] width 360 height 13
paste input "**********"
click at [520, 203] on span "Track Product" at bounding box center [533, 198] width 54 height 13
type input "**********"
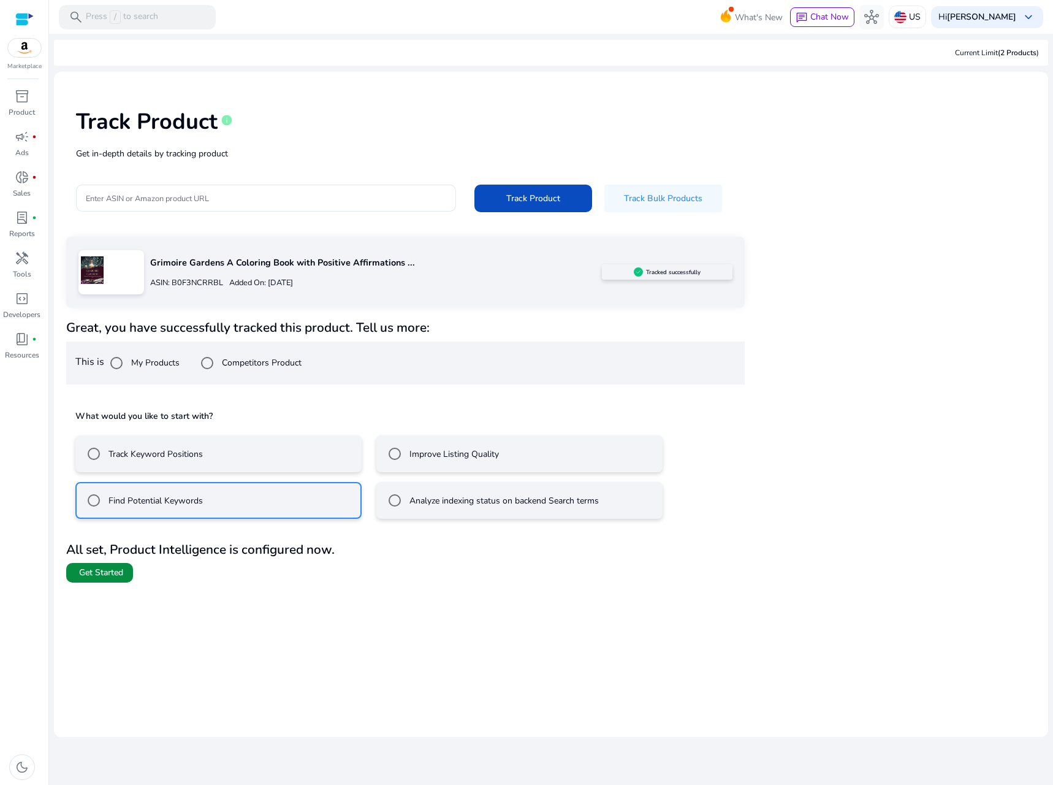
click at [109, 569] on span "Get Started" at bounding box center [101, 572] width 44 height 12
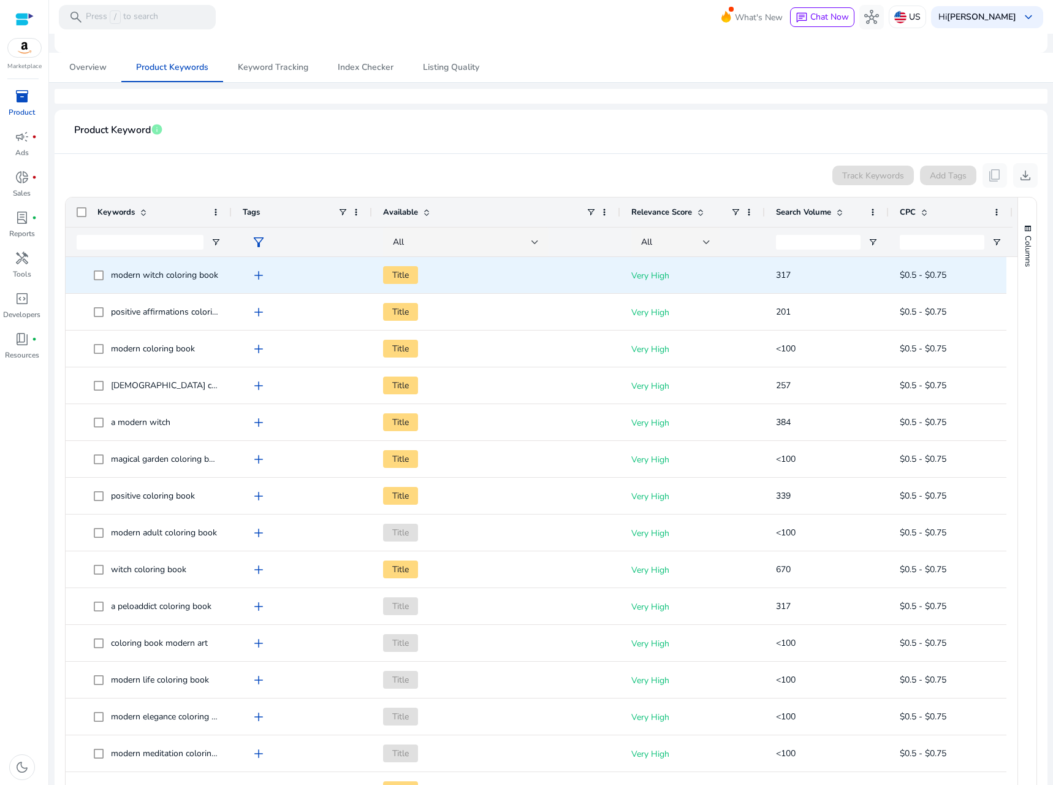
scroll to position [123, 0]
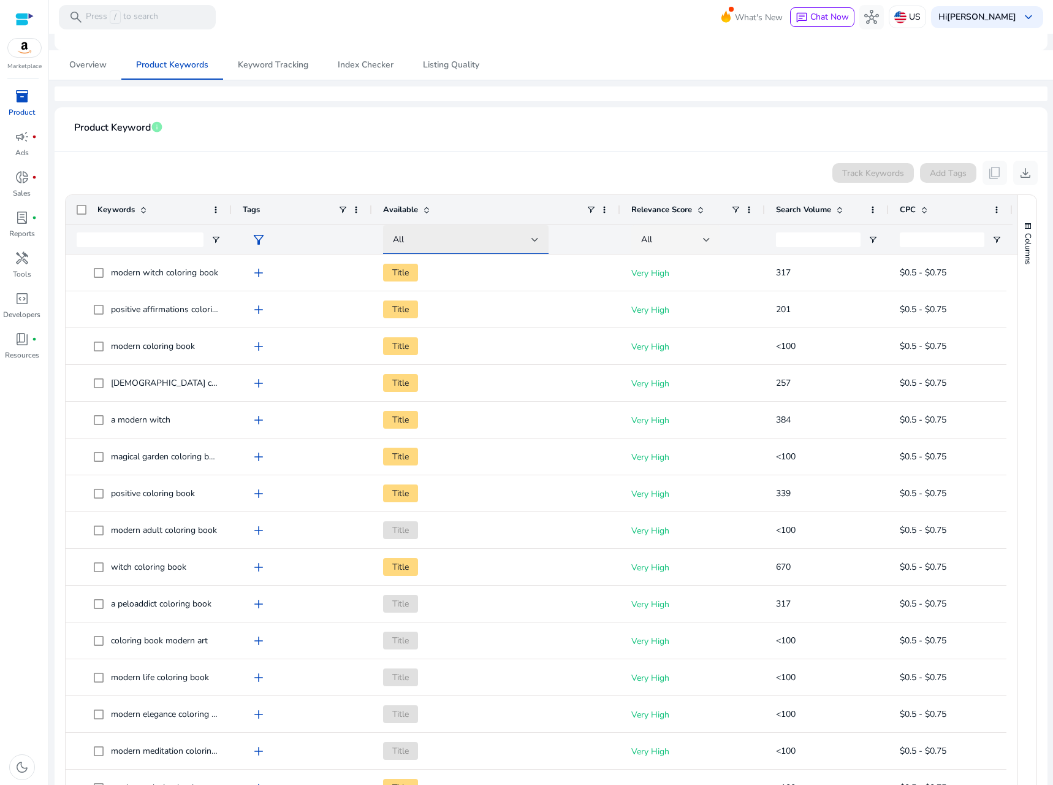
click at [531, 240] on div at bounding box center [534, 239] width 7 height 5
click at [531, 240] on div at bounding box center [526, 392] width 1053 height 785
click at [1023, 227] on span "button" at bounding box center [1028, 226] width 10 height 10
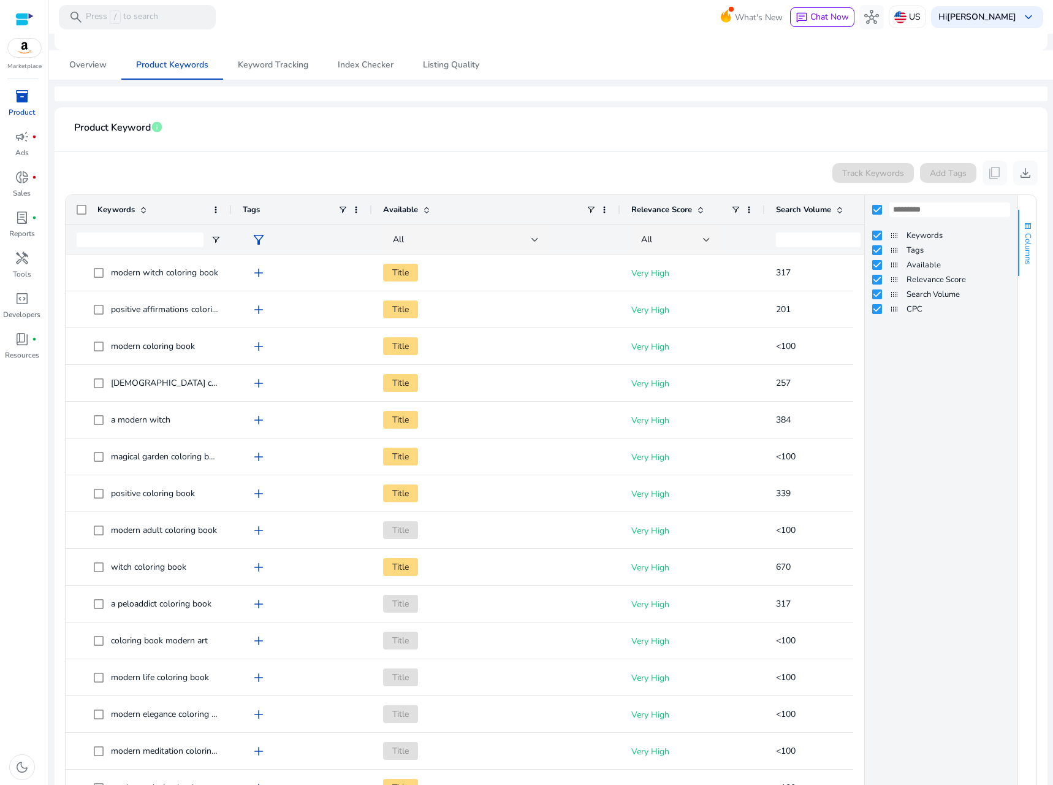
click at [1023, 229] on span "button" at bounding box center [1028, 226] width 10 height 10
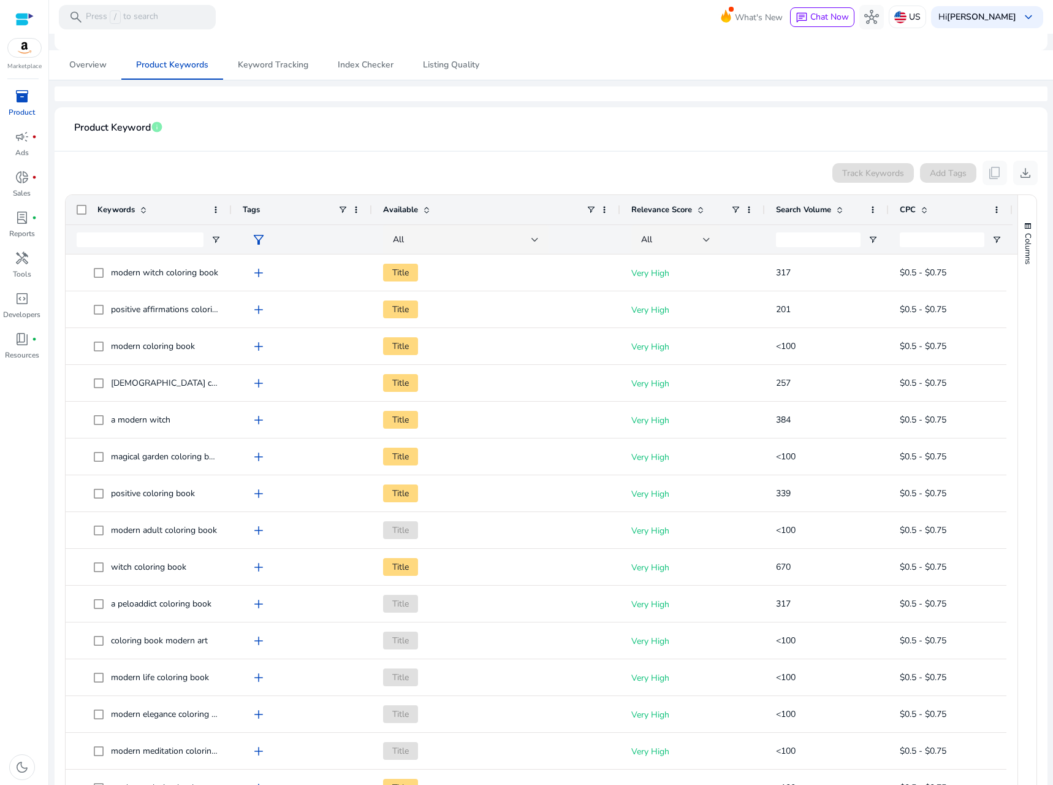
click at [809, 208] on span "Search Volume" at bounding box center [803, 209] width 55 height 11
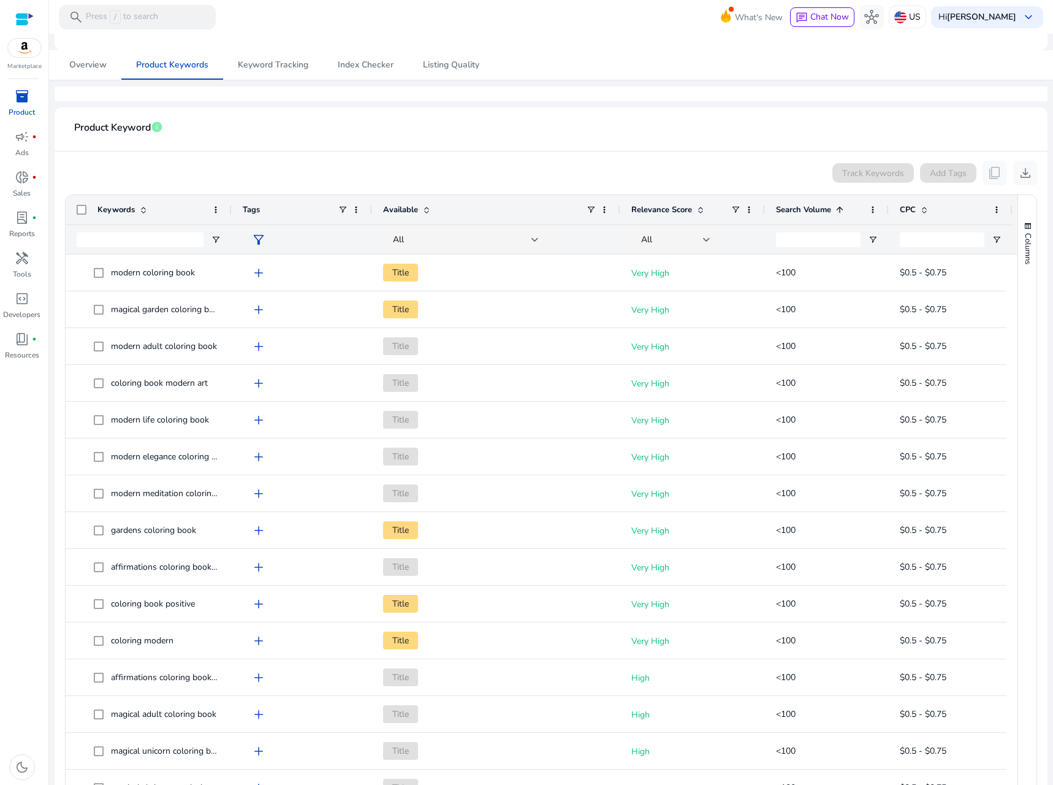
click at [809, 207] on span "Search Volume" at bounding box center [803, 209] width 55 height 11
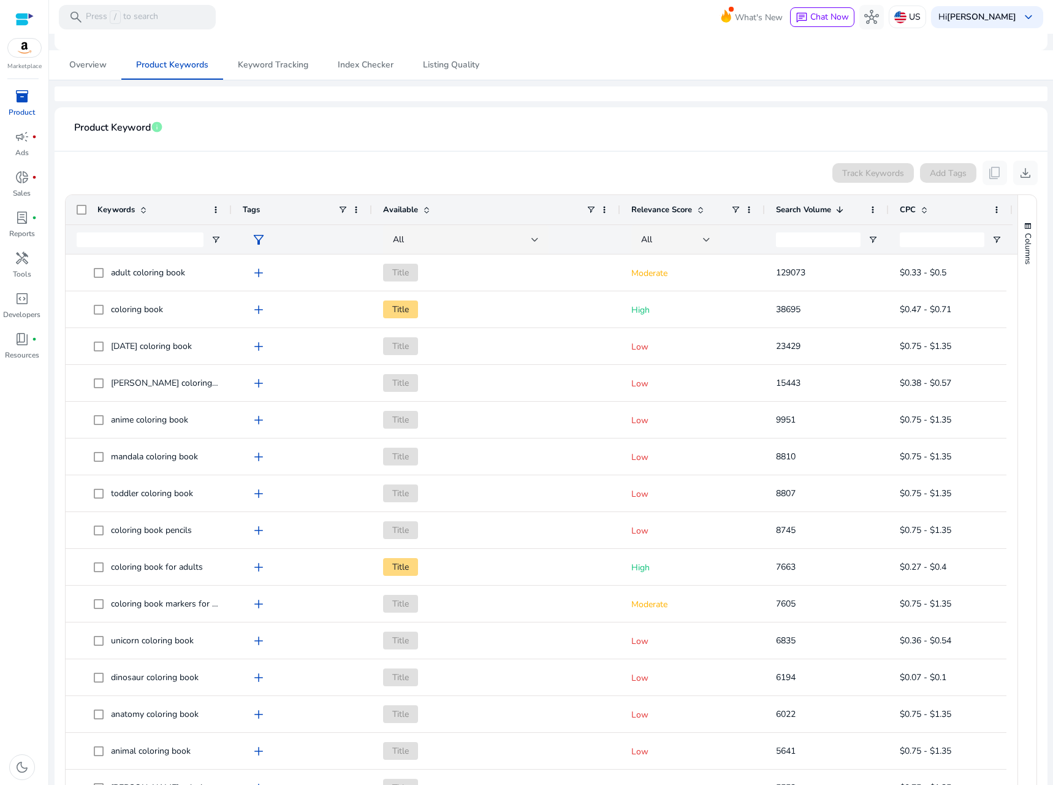
click at [809, 207] on span "Search Volume" at bounding box center [803, 209] width 55 height 11
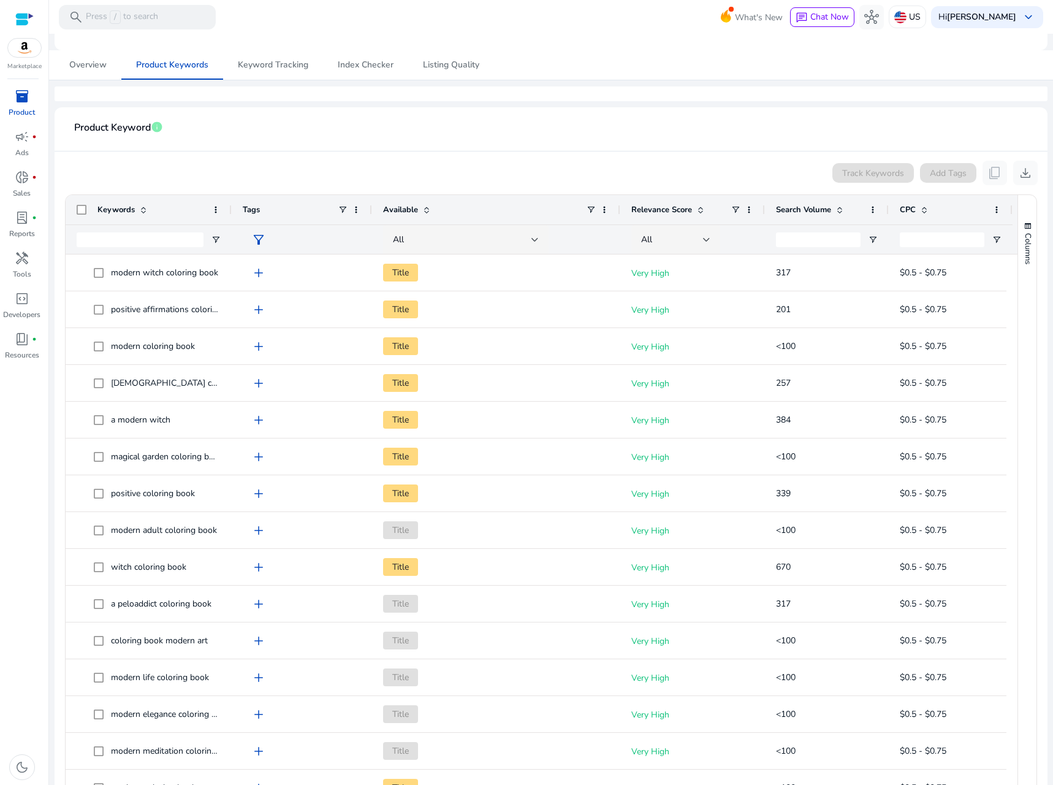
click at [660, 206] on span "Relevance Score" at bounding box center [661, 209] width 61 height 11
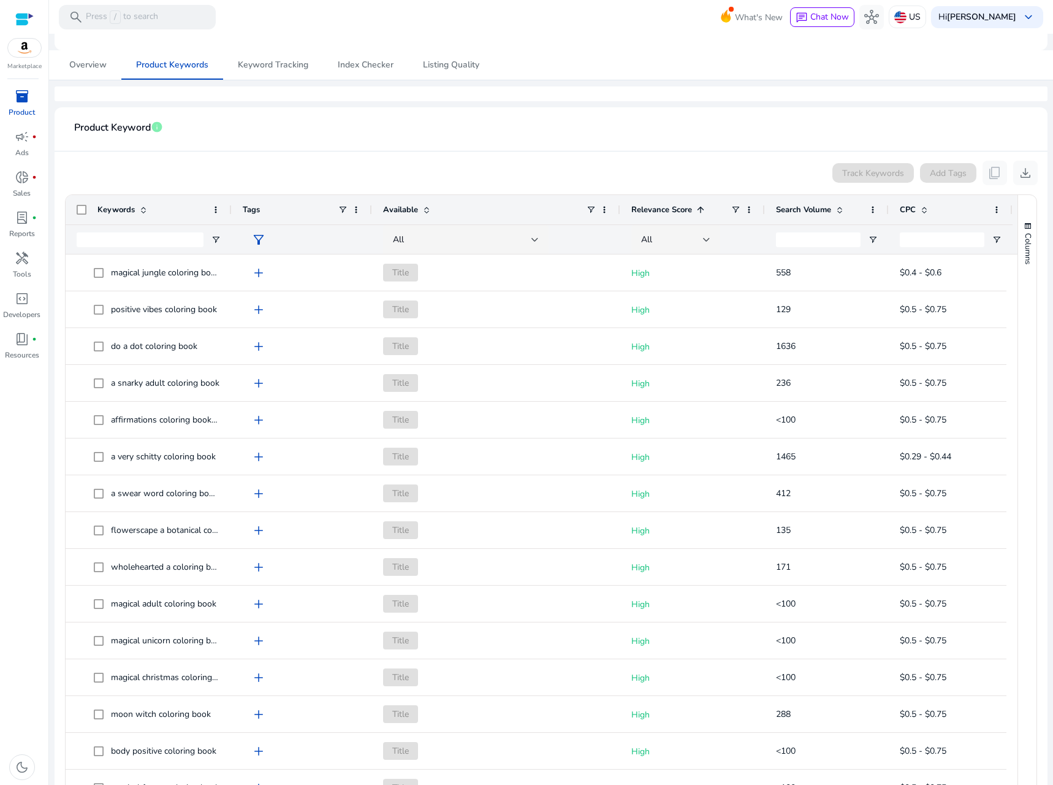
click at [660, 206] on span "Relevance Score" at bounding box center [661, 209] width 61 height 11
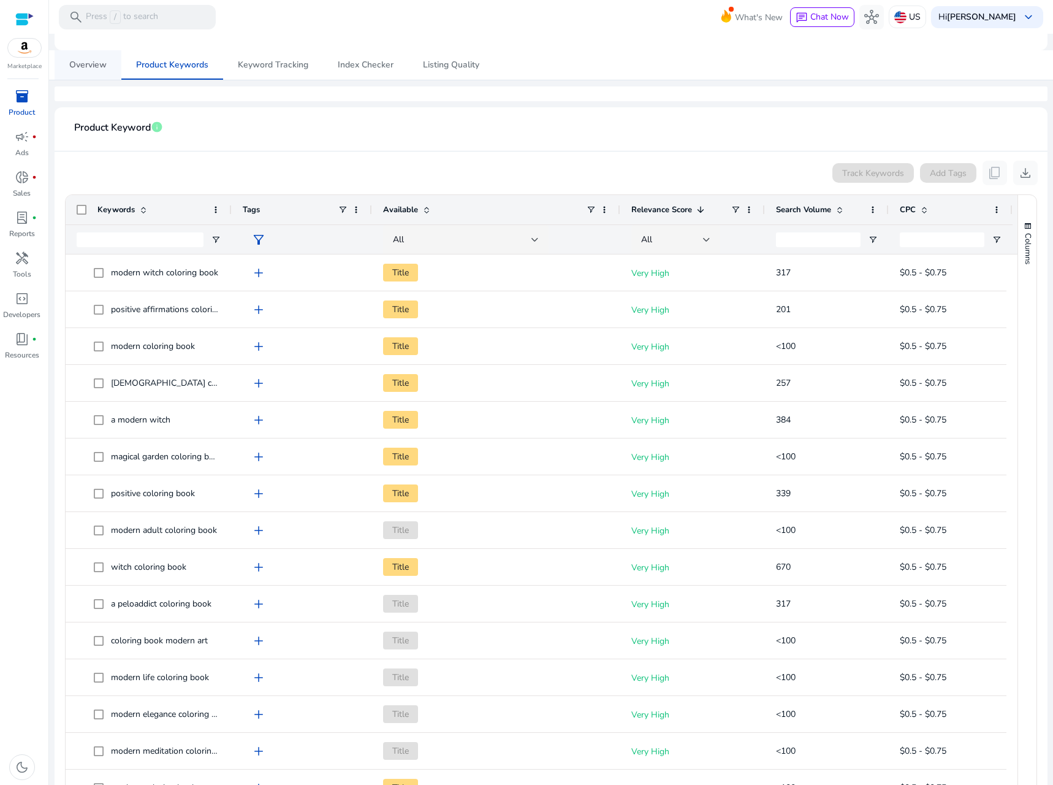
click at [82, 58] on span "Overview" at bounding box center [87, 64] width 37 height 29
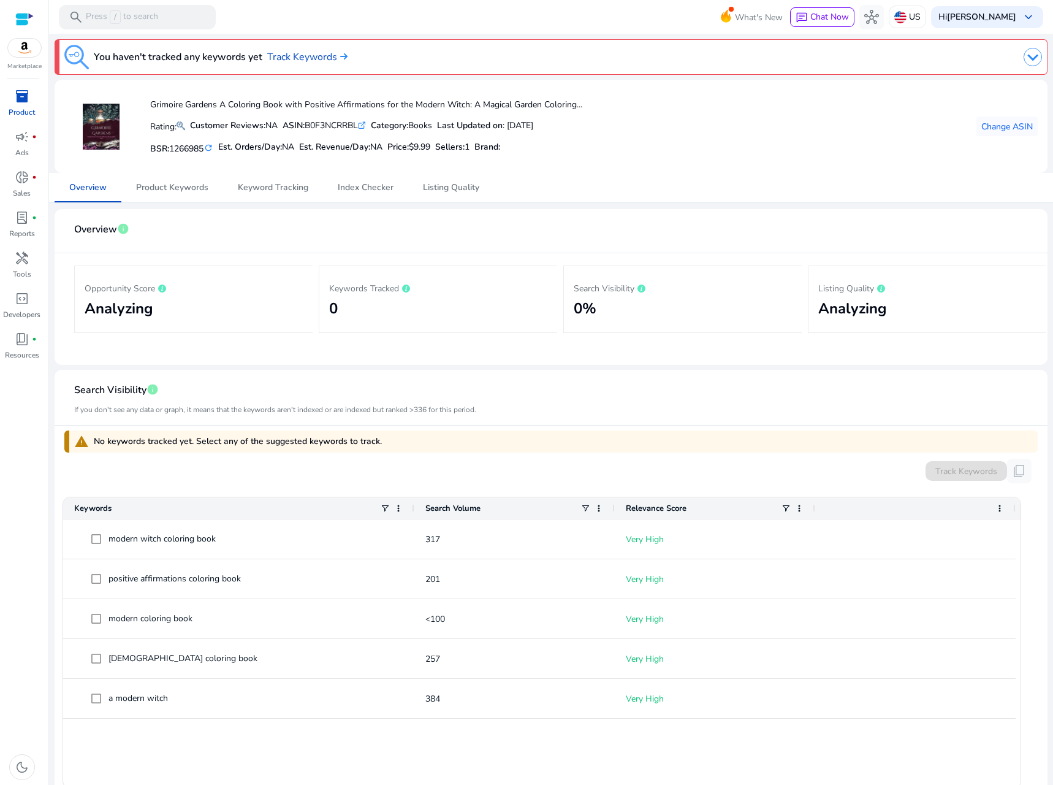
click at [462, 504] on span "Search Volume" at bounding box center [452, 508] width 55 height 11
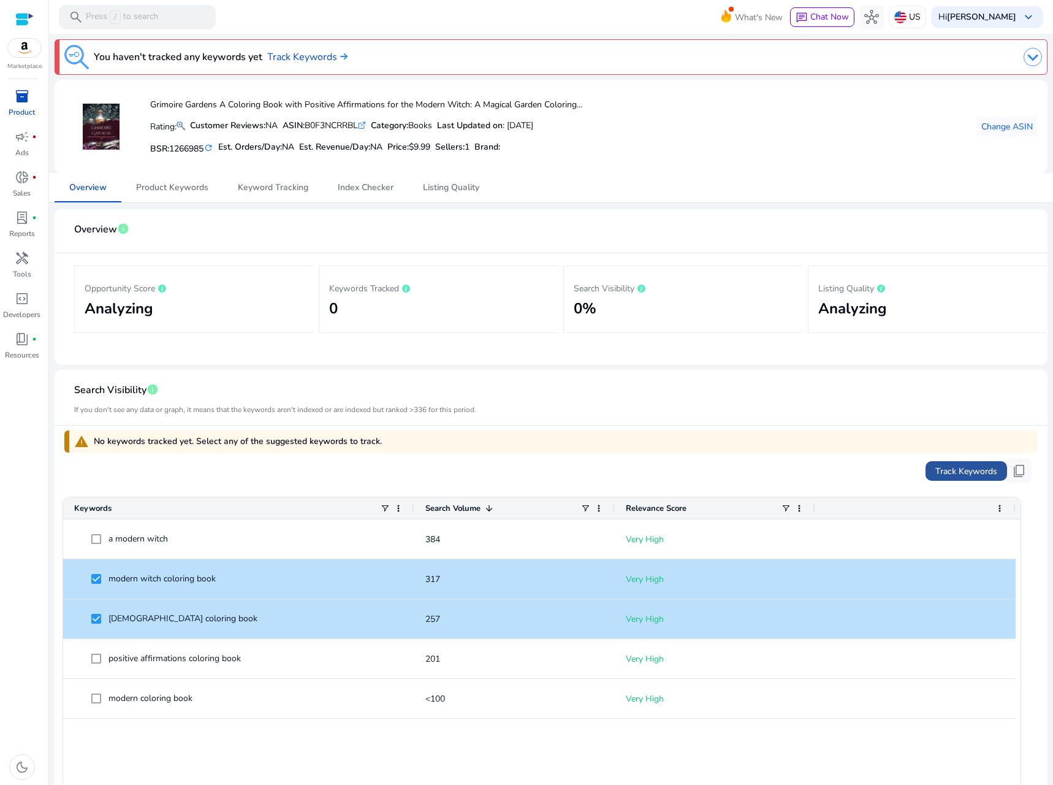
click at [950, 471] on span "Track Keywords" at bounding box center [966, 471] width 62 height 13
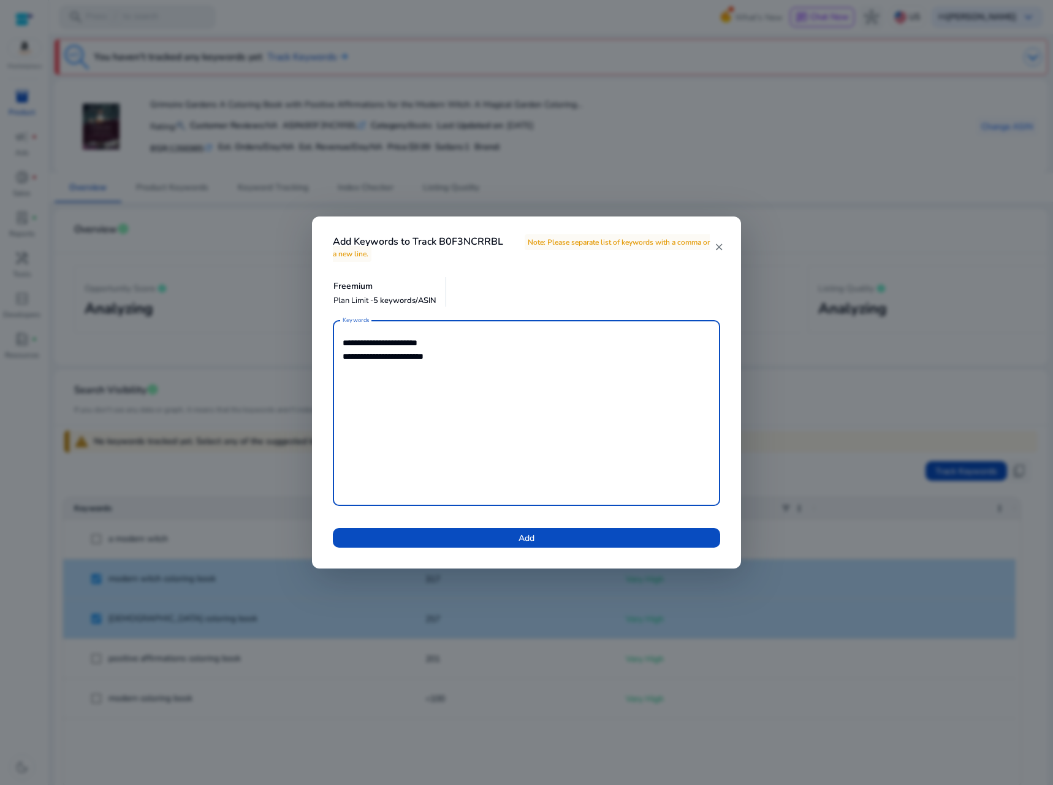
click at [716, 247] on mat-icon "close" at bounding box center [719, 247] width 10 height 11
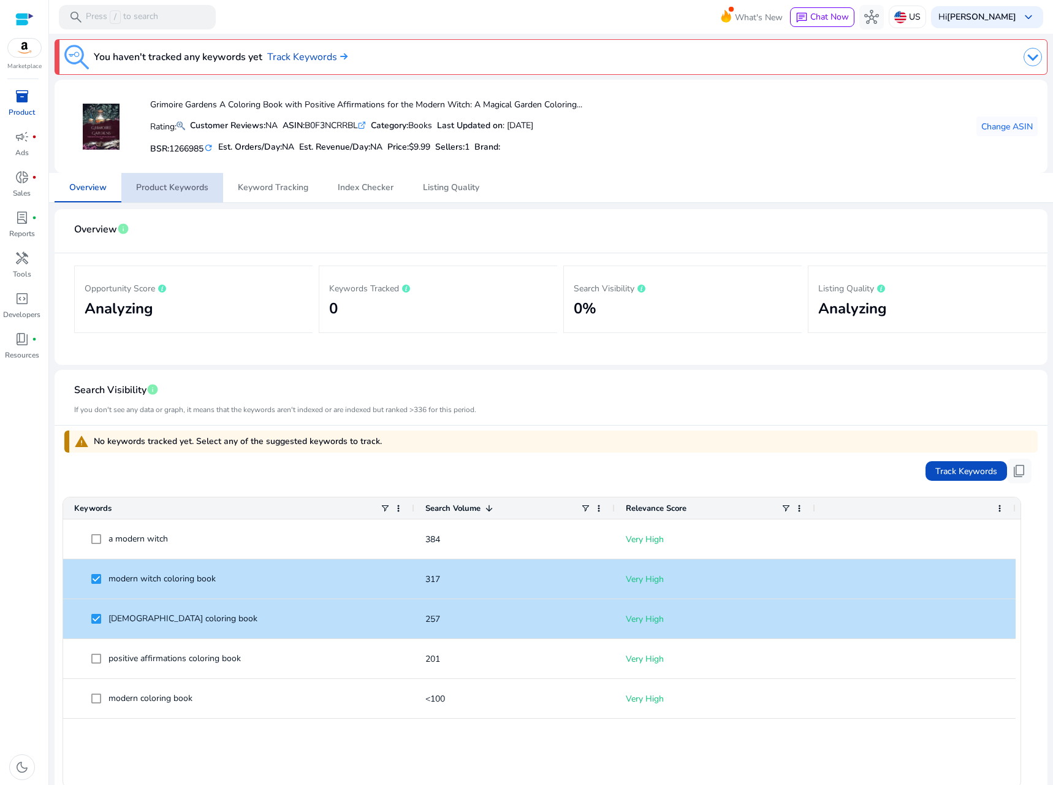
click at [195, 185] on span "Product Keywords" at bounding box center [172, 187] width 72 height 9
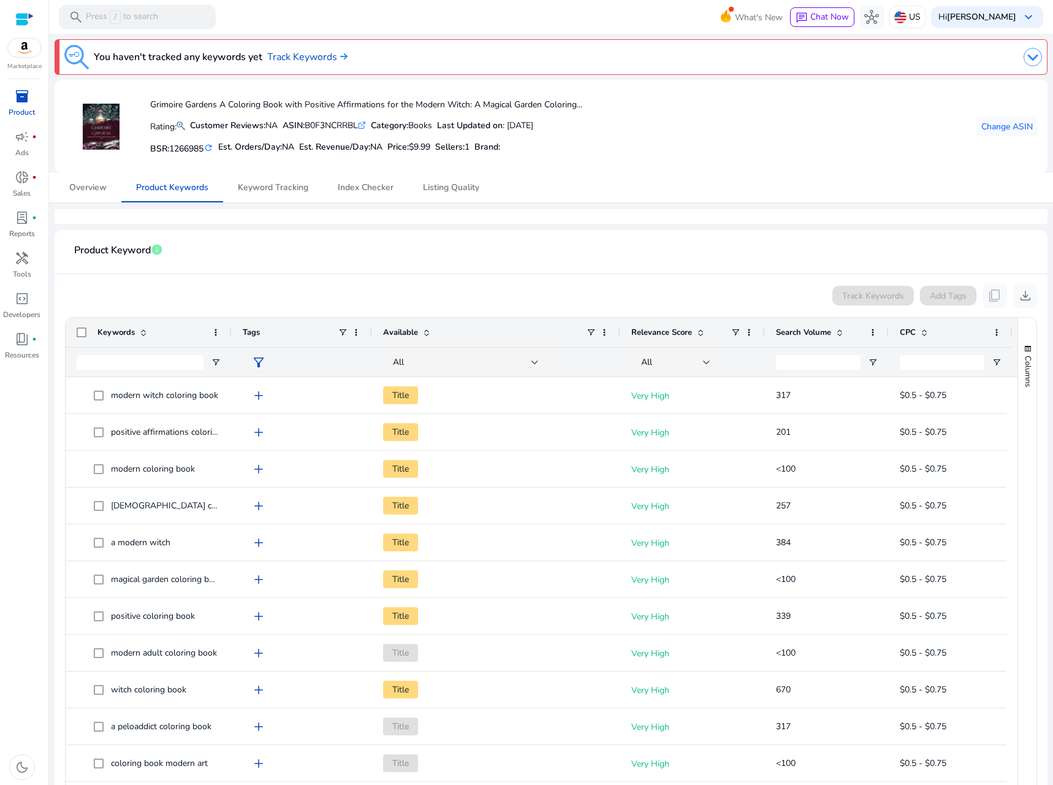
click at [232, 329] on div "Tags" at bounding box center [302, 332] width 140 height 29
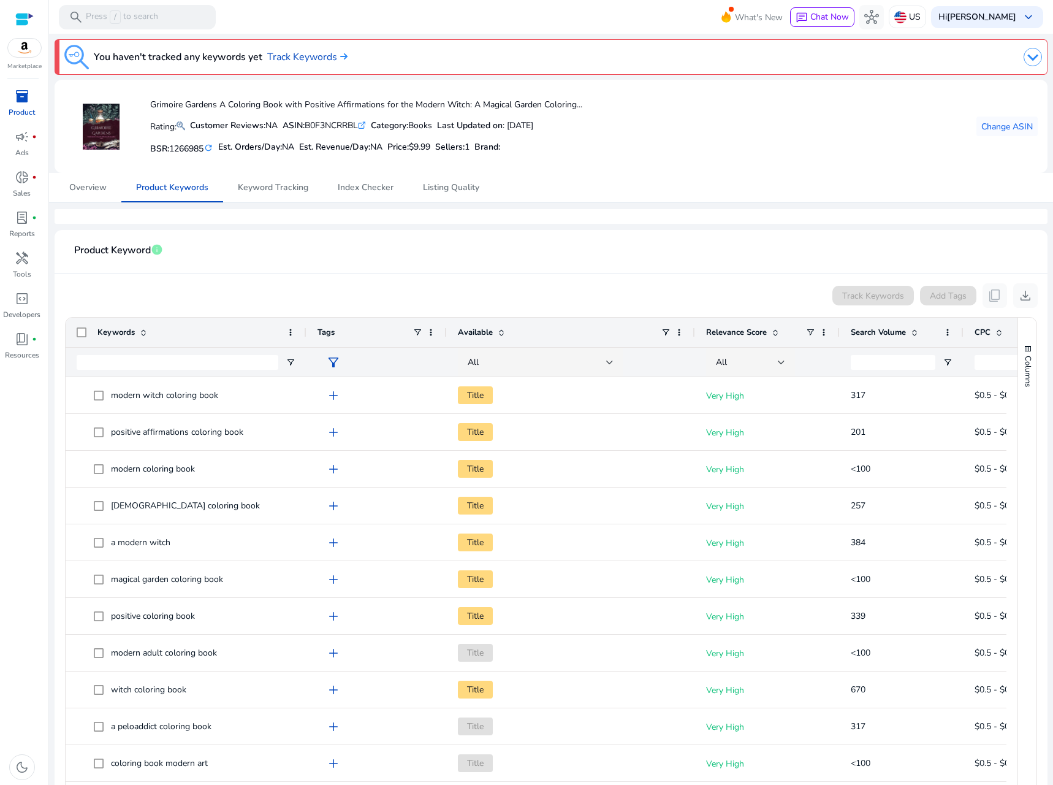
drag, startPoint x: 230, startPoint y: 329, endPoint x: 304, endPoint y: 326, distance: 74.2
click at [304, 326] on div at bounding box center [305, 332] width 5 height 29
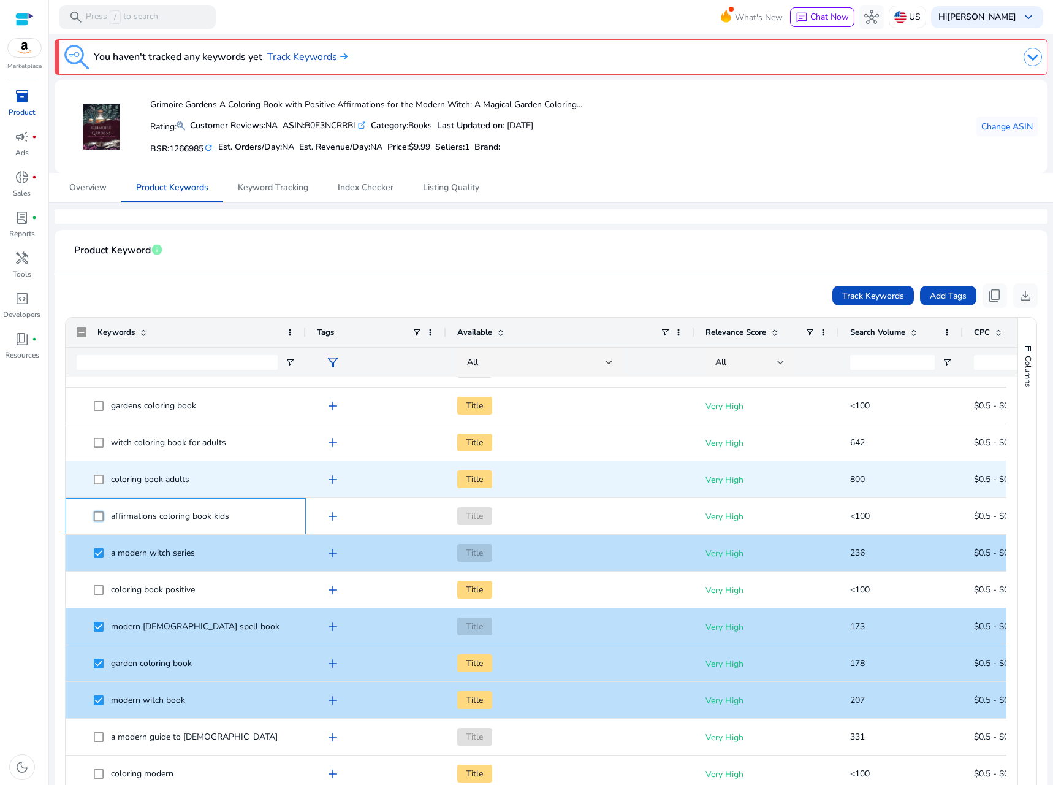
scroll to position [490, 0]
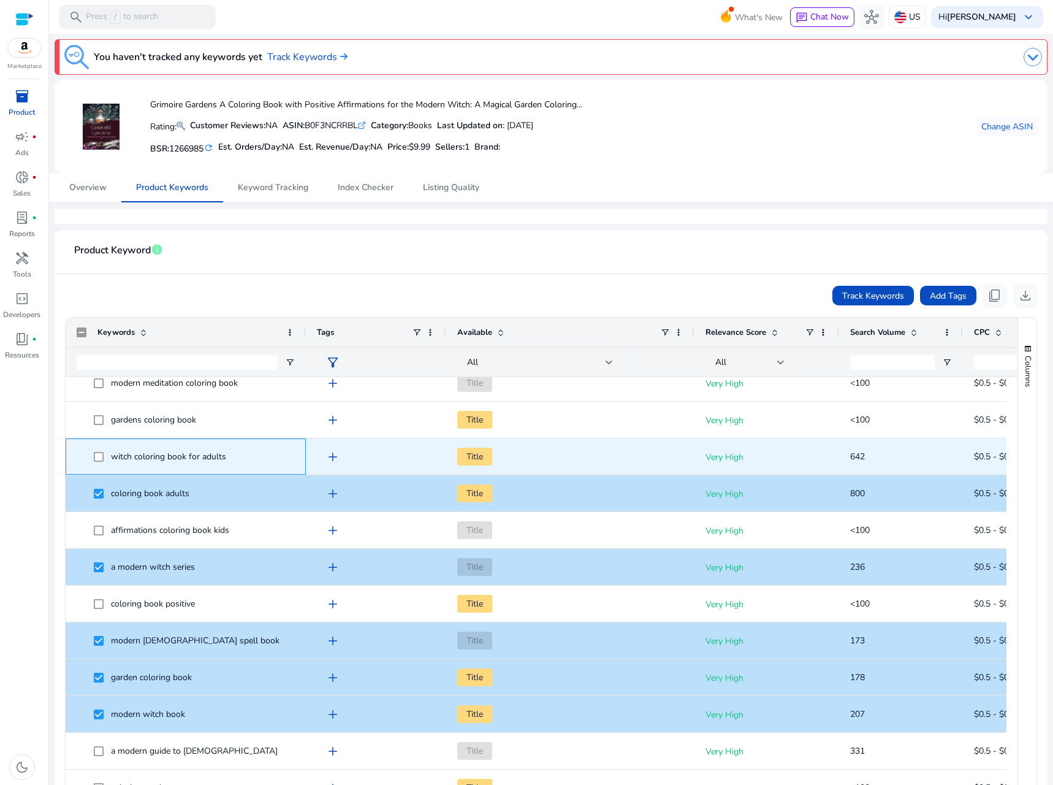
click at [104, 459] on span at bounding box center [102, 456] width 17 height 25
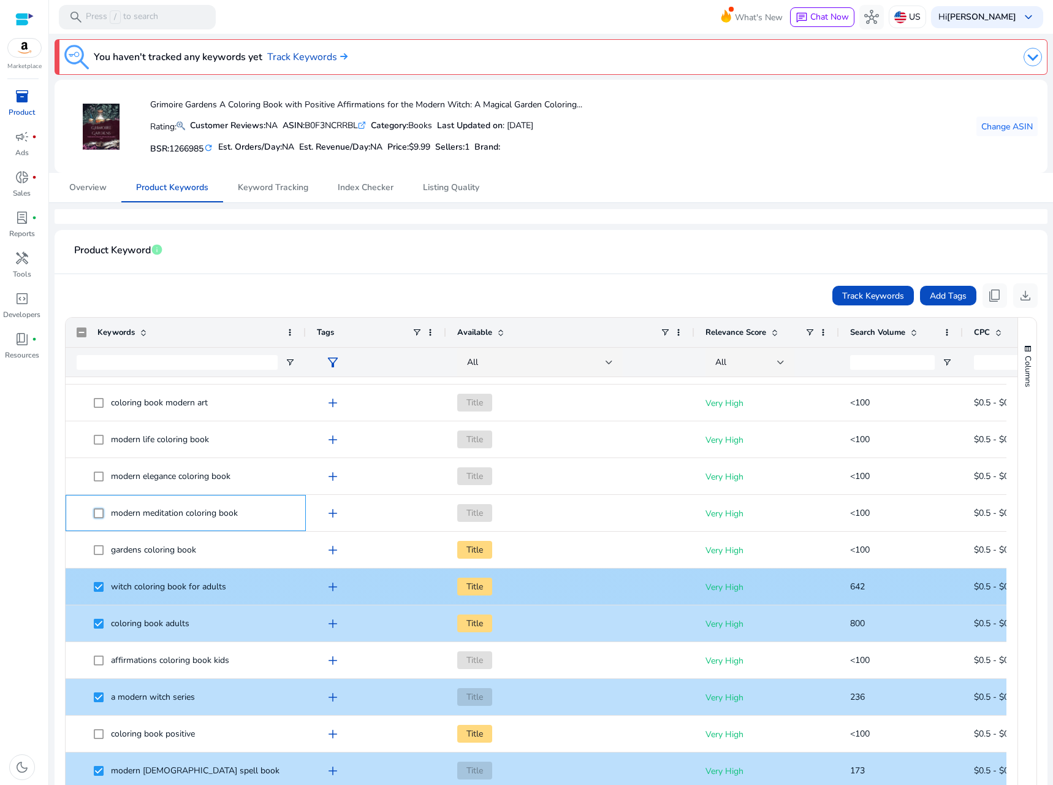
scroll to position [0, 0]
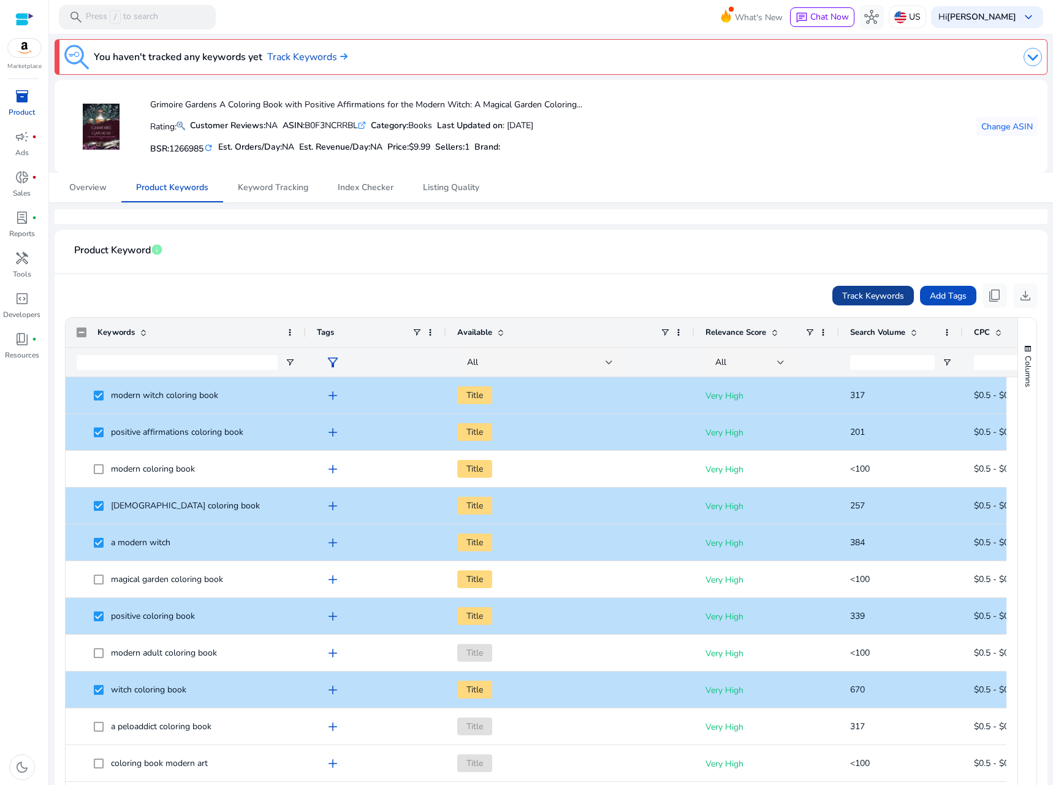
click at [843, 294] on span "Track Keywords" at bounding box center [873, 295] width 62 height 13
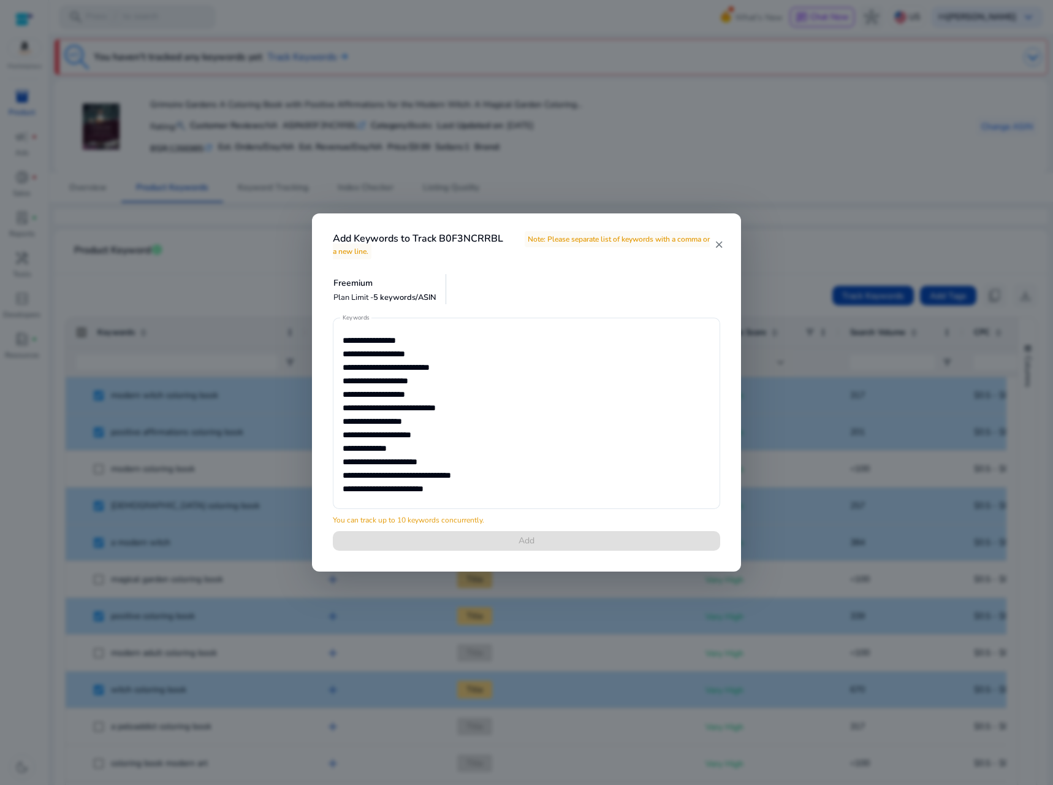
click at [720, 242] on mat-icon "close" at bounding box center [719, 244] width 10 height 11
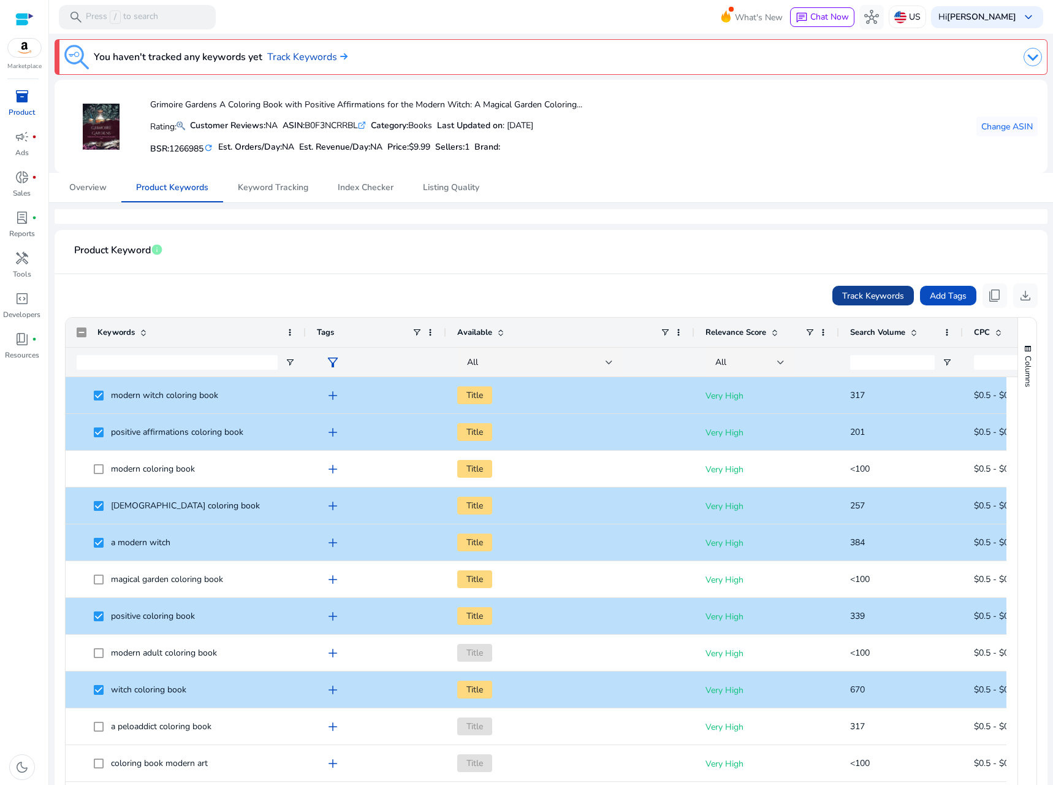
click at [893, 290] on span "Track Keywords" at bounding box center [873, 295] width 62 height 13
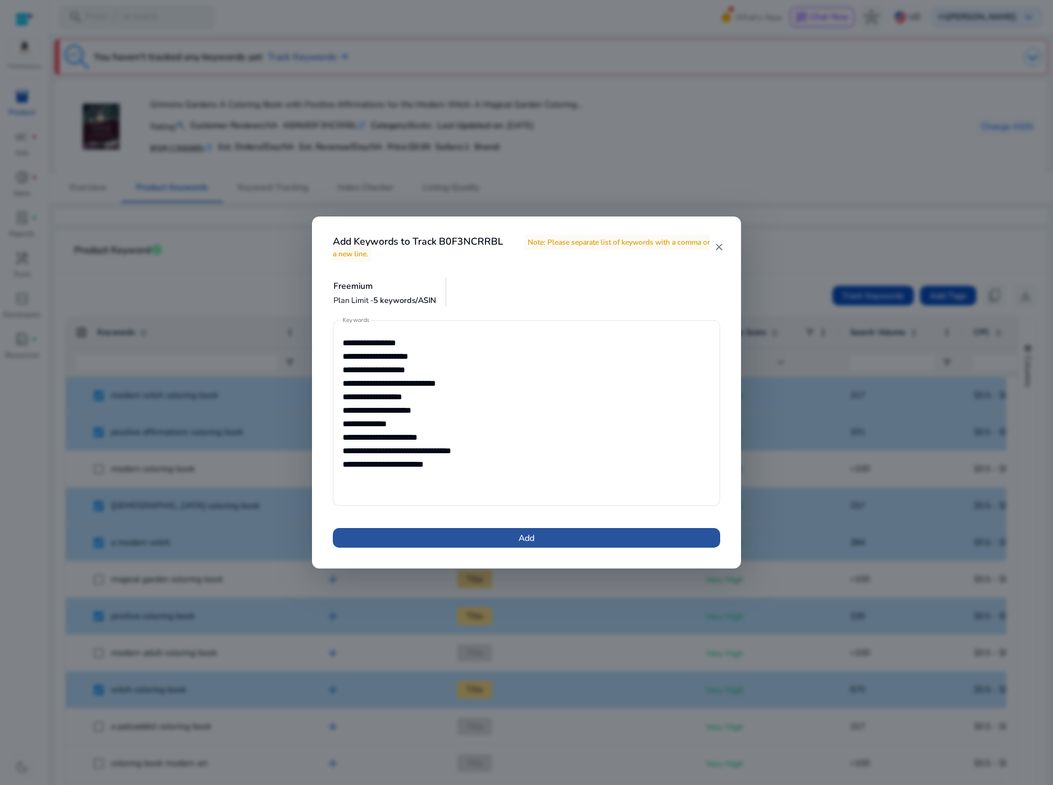
click at [489, 535] on span at bounding box center [526, 537] width 387 height 29
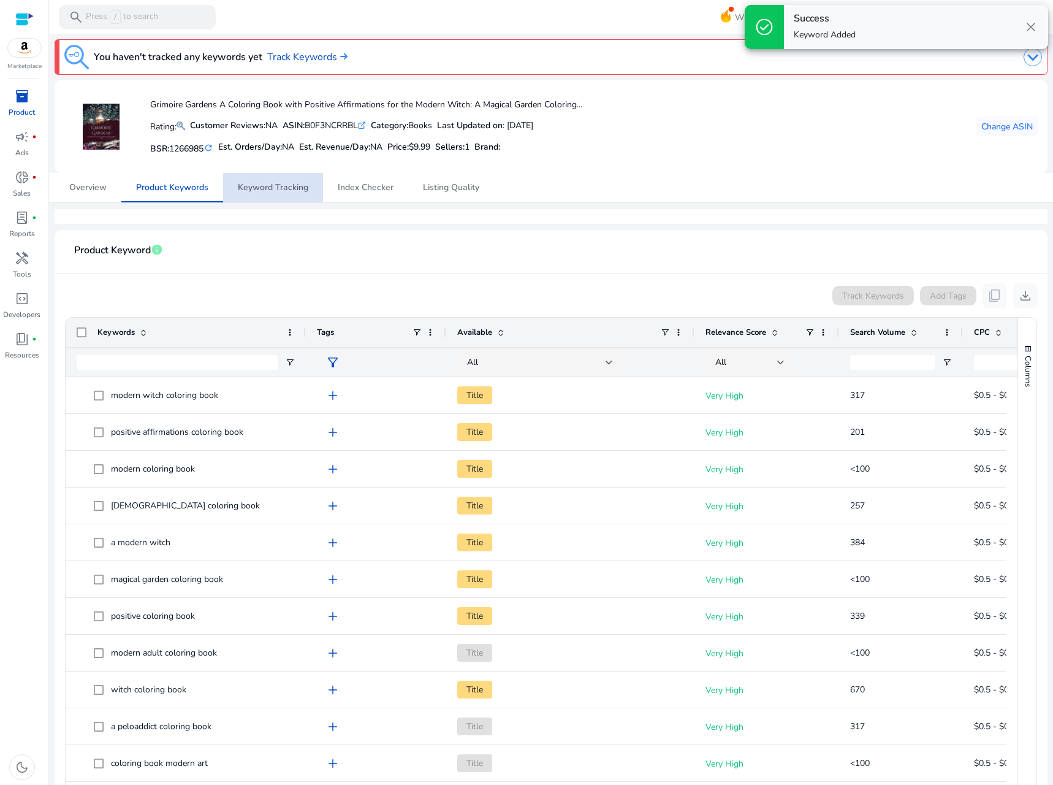
click at [267, 191] on span "Keyword Tracking" at bounding box center [273, 187] width 70 height 9
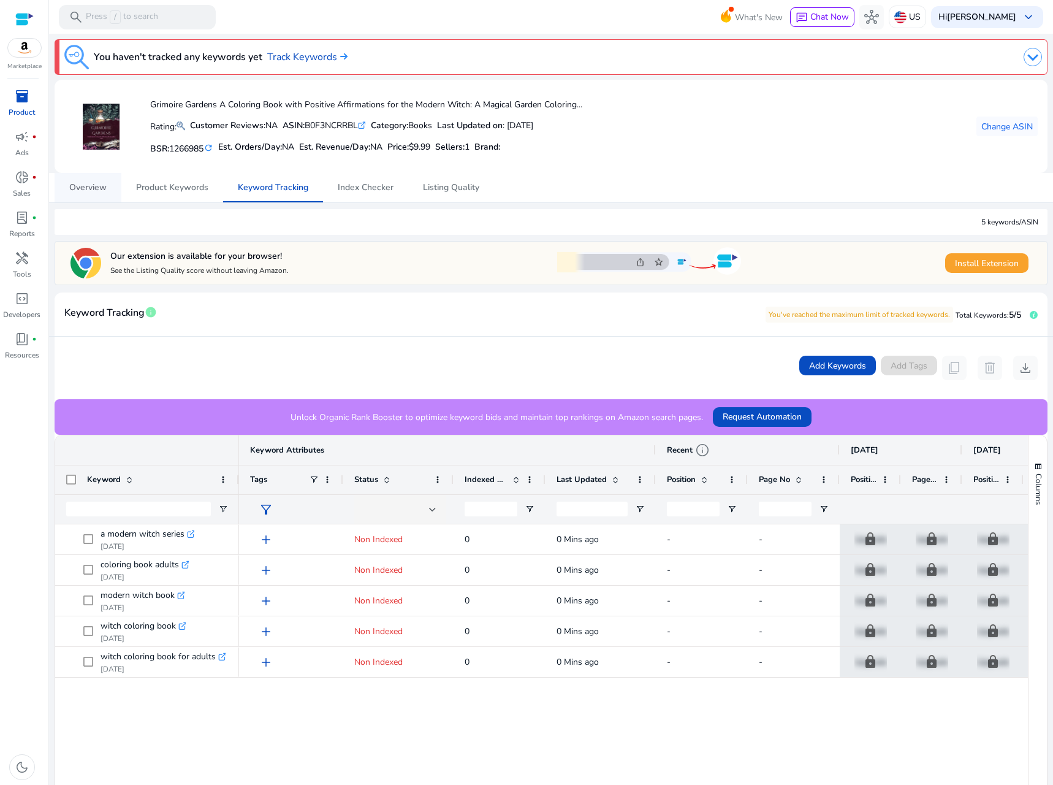
click at [109, 183] on link "Overview" at bounding box center [88, 187] width 67 height 29
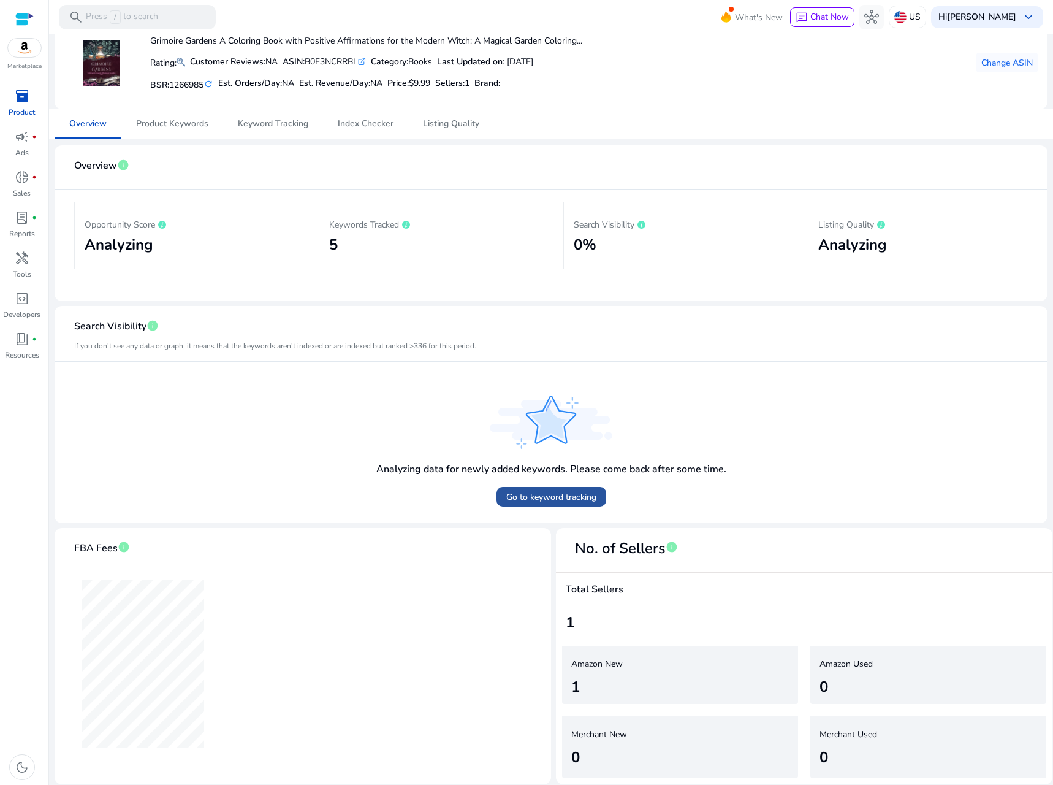
click at [539, 493] on span "Go to keyword tracking" at bounding box center [551, 496] width 90 height 13
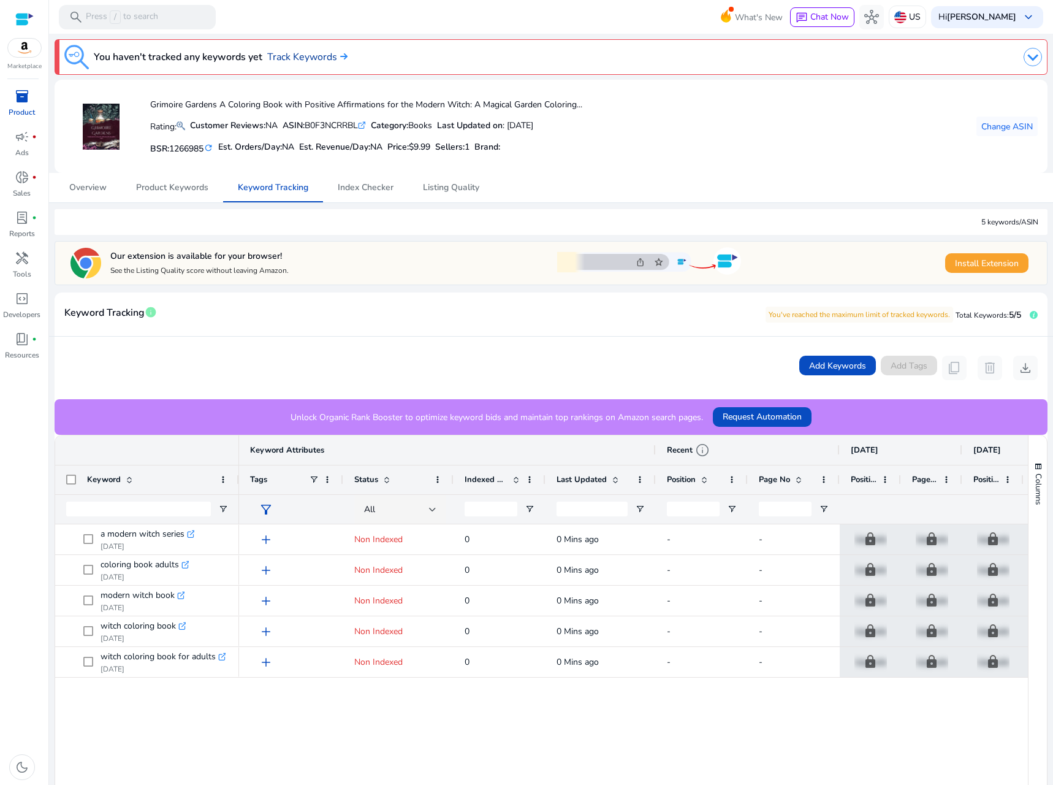
click at [281, 58] on link "Track Keywords" at bounding box center [307, 57] width 80 height 15
click at [25, 18] on div at bounding box center [24, 19] width 18 height 14
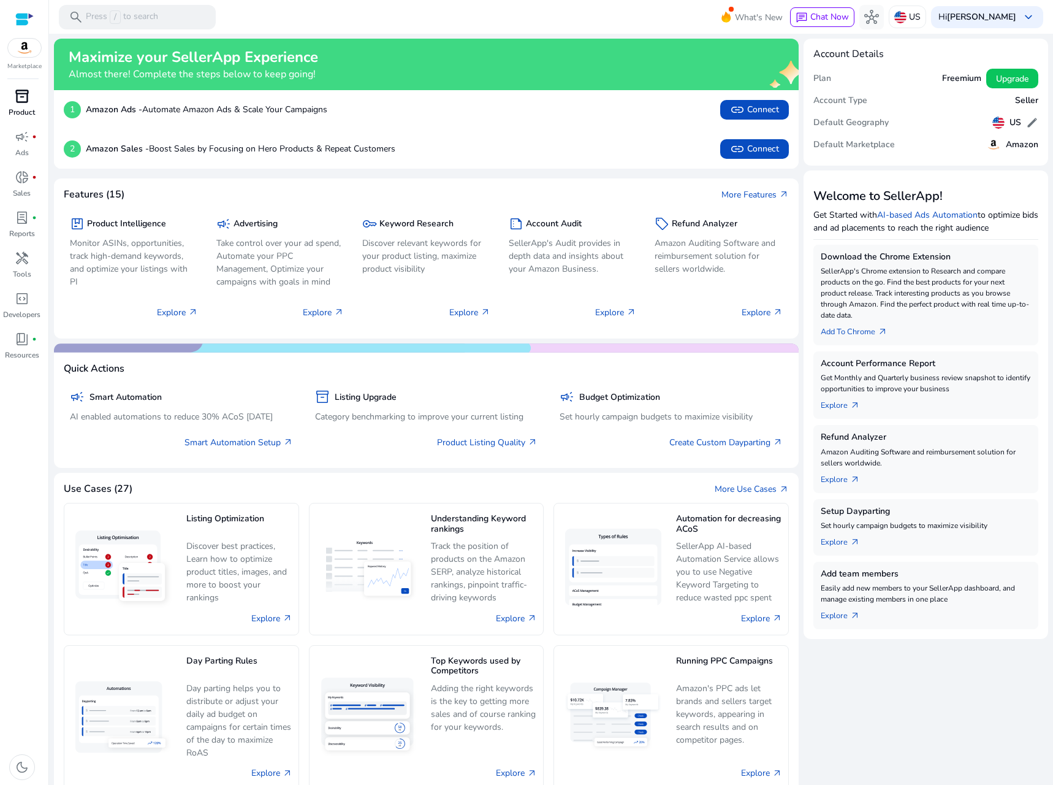
click at [20, 105] on div "inventory_2" at bounding box center [22, 96] width 34 height 20
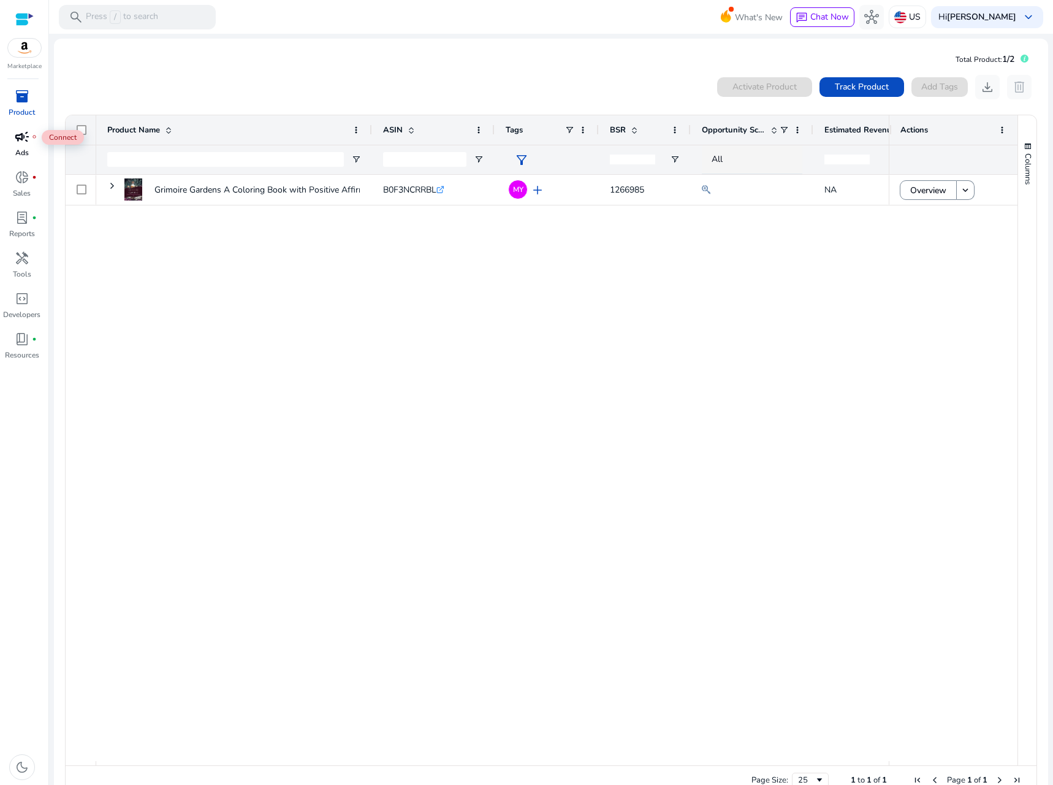
click at [17, 145] on div "campaign fiber_manual_record" at bounding box center [22, 137] width 34 height 20
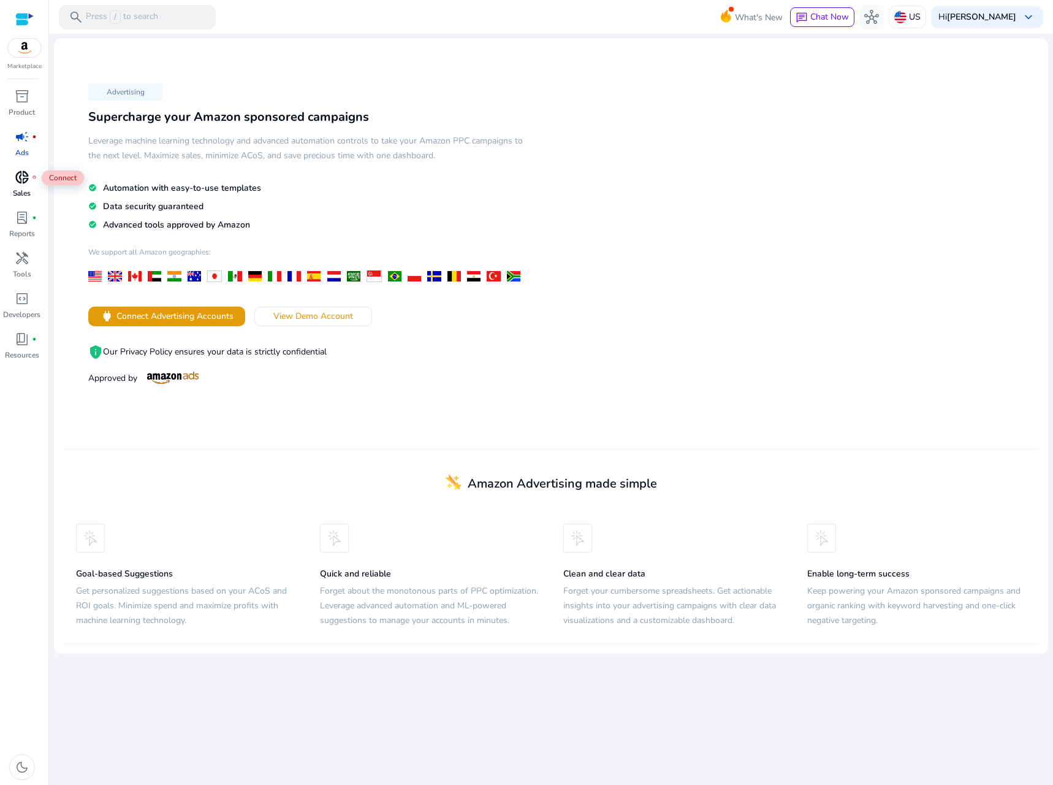
click at [19, 186] on div "donut_small fiber_manual_record" at bounding box center [22, 177] width 34 height 20
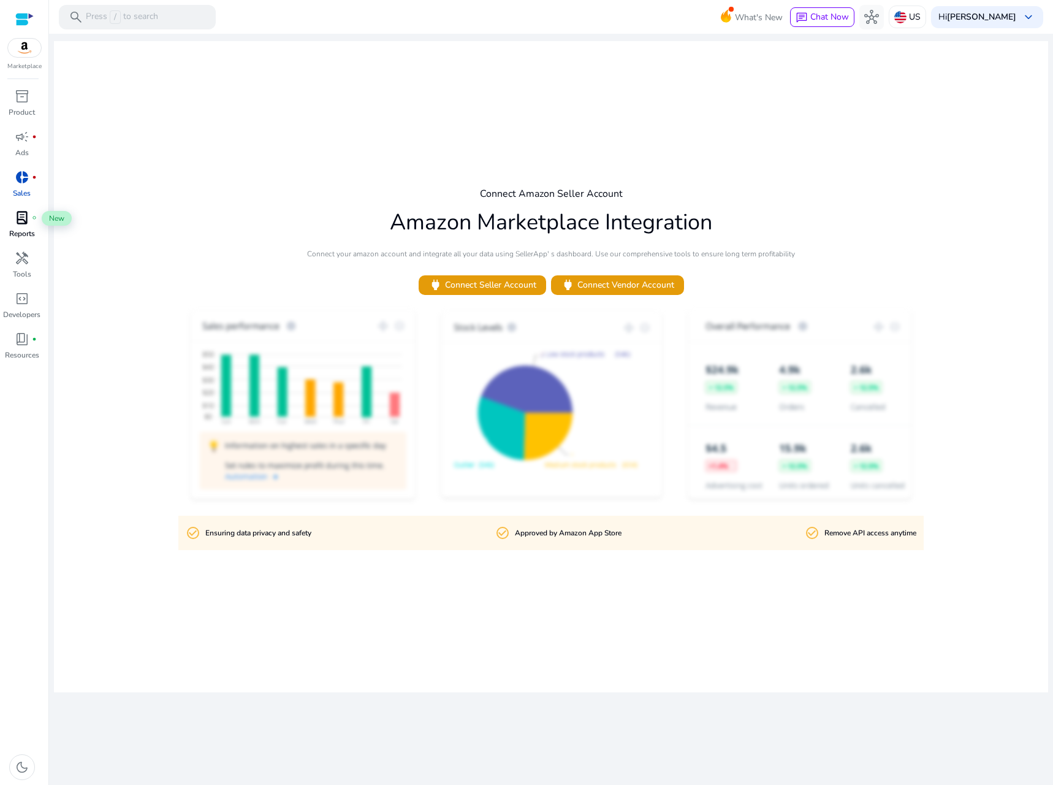
click at [15, 218] on span "lab_profile" at bounding box center [22, 217] width 15 height 15
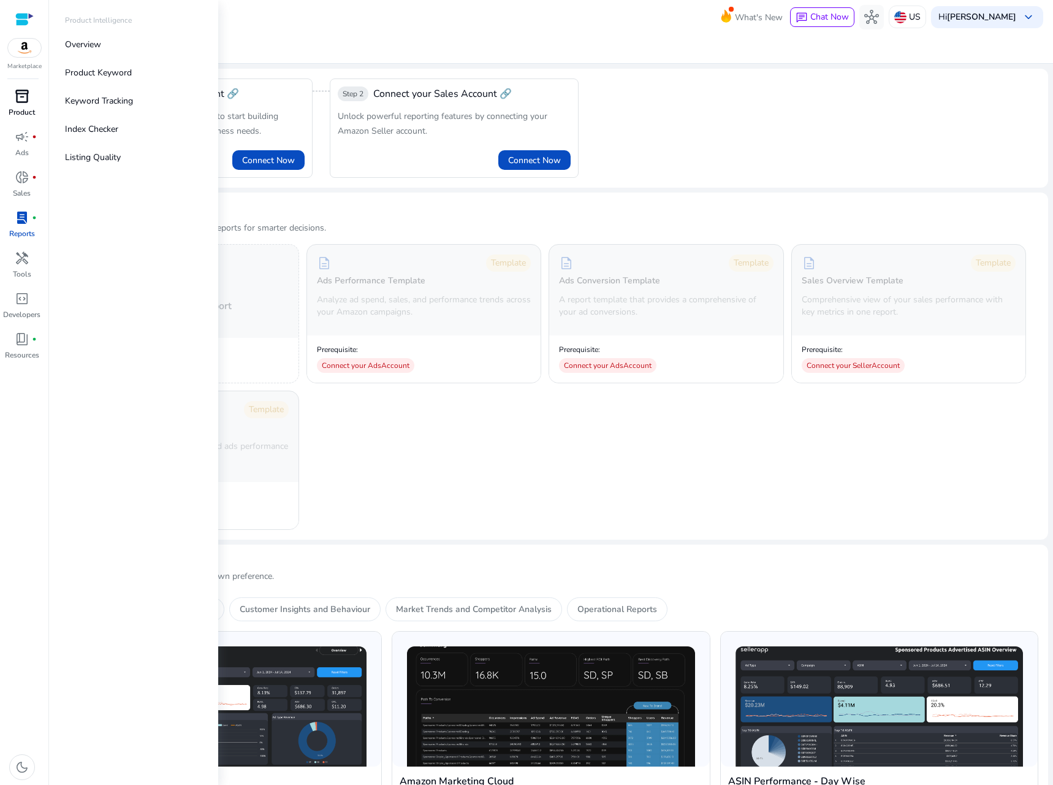
click at [21, 100] on span "inventory_2" at bounding box center [22, 96] width 15 height 15
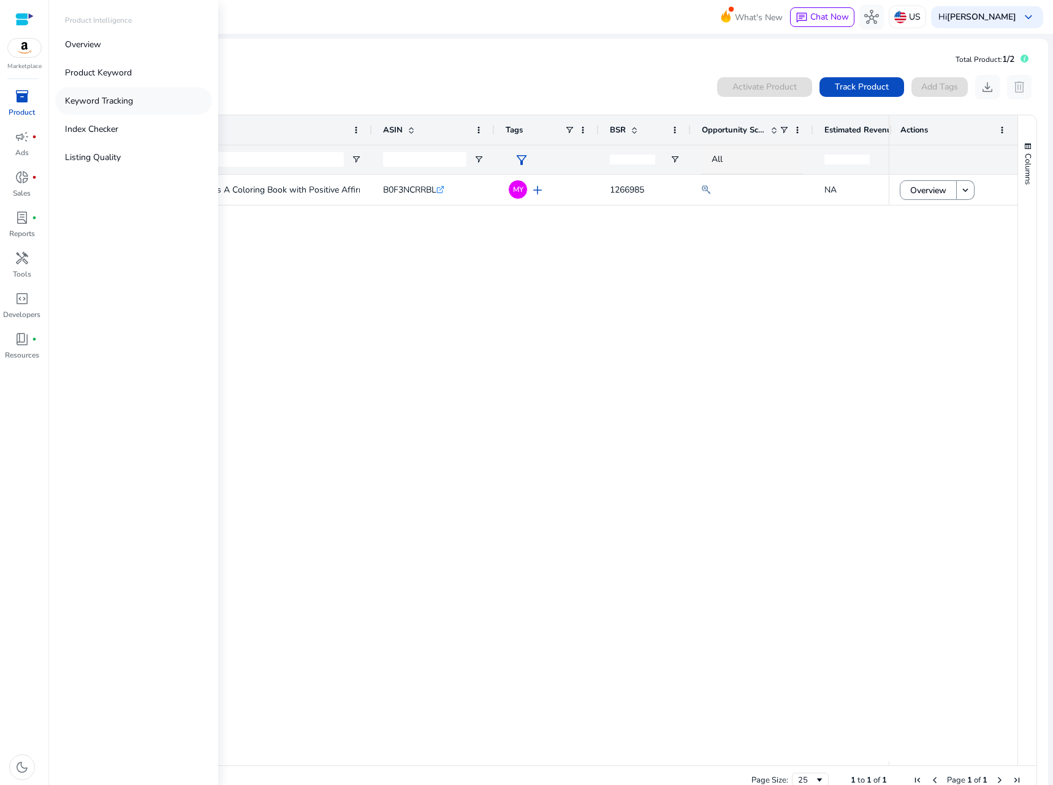
click at [103, 97] on p "Keyword Tracking" at bounding box center [99, 100] width 68 height 13
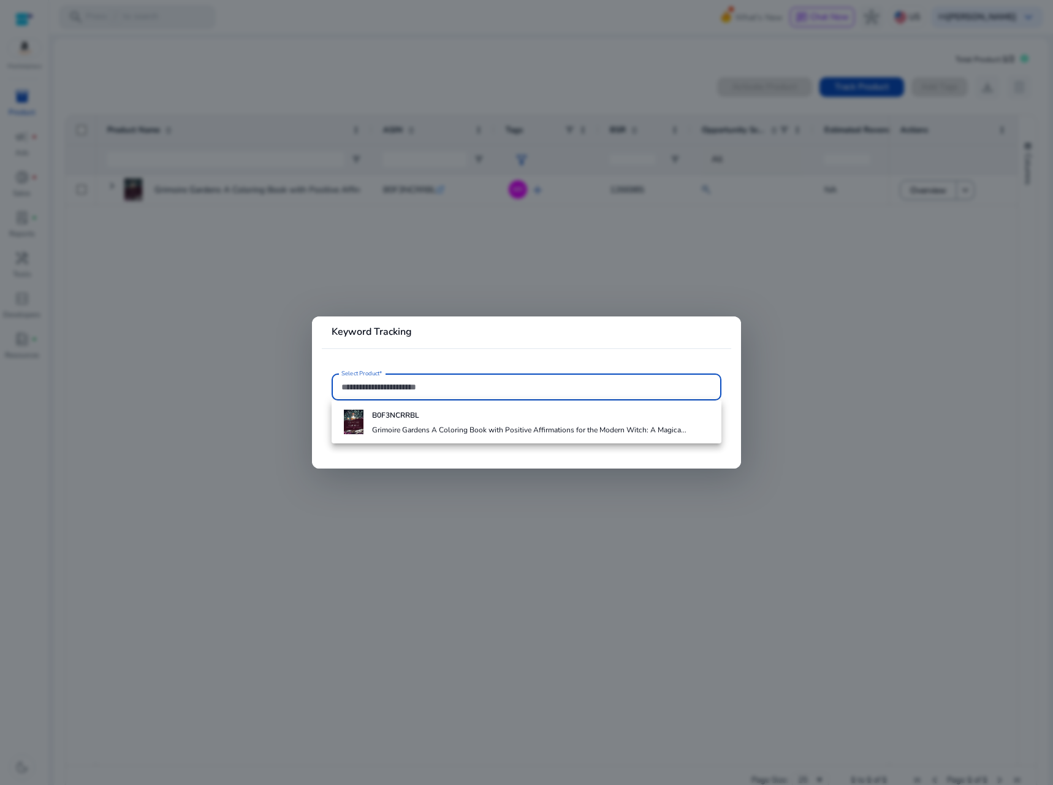
click at [228, 367] on div at bounding box center [526, 392] width 1053 height 785
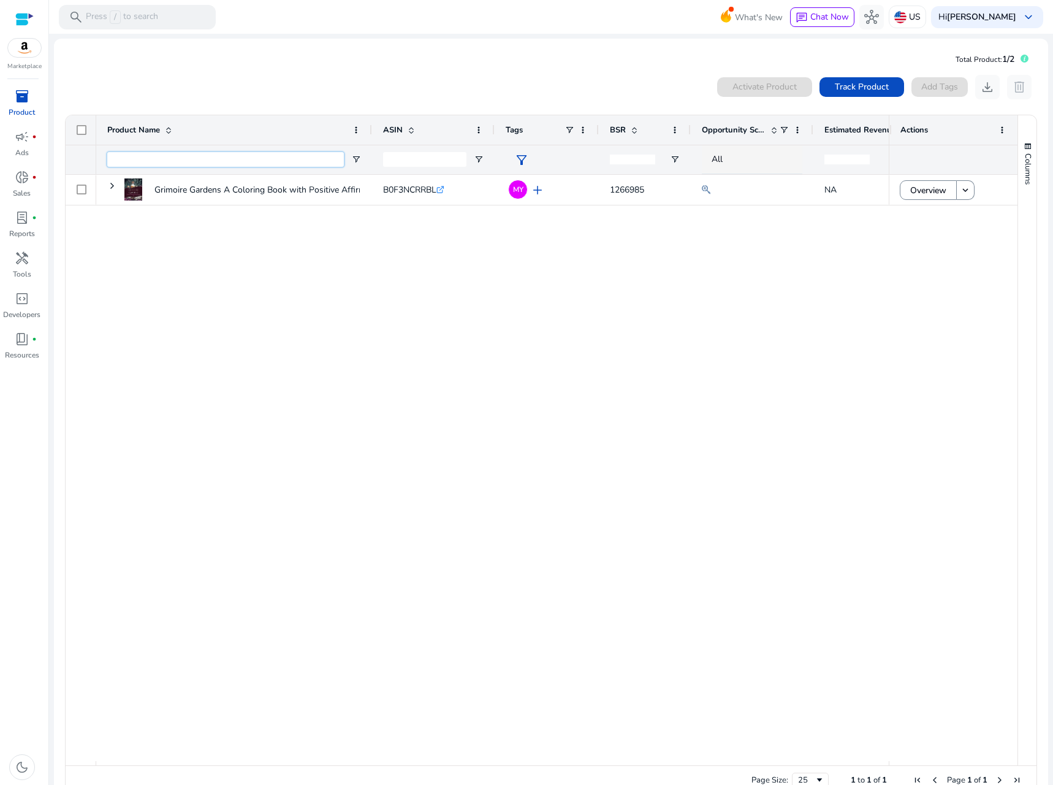
click at [123, 159] on input "Product Name Filter Input" at bounding box center [225, 159] width 237 height 15
click at [14, 151] on link "campaign fiber_manual_record Ads" at bounding box center [22, 147] width 44 height 40
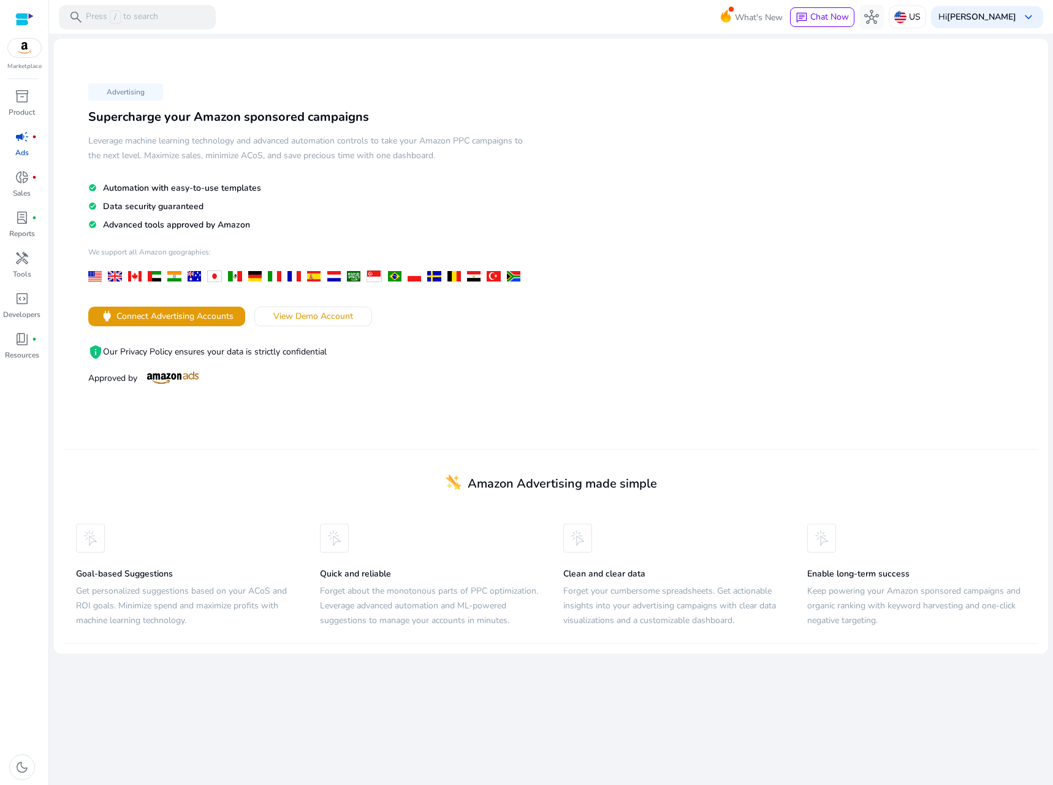
click at [27, 51] on img at bounding box center [24, 48] width 33 height 18
click at [9, 337] on div "book_4 fiber_manual_record" at bounding box center [22, 339] width 34 height 20
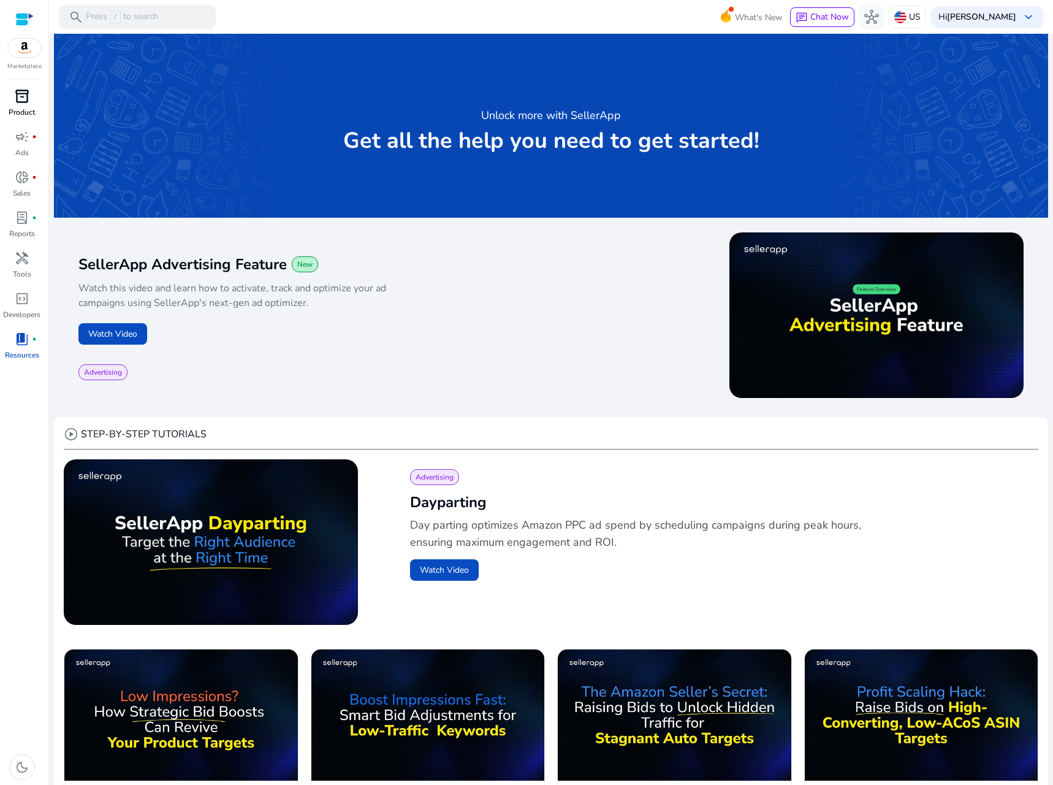
click at [30, 96] on div "inventory_2" at bounding box center [22, 96] width 34 height 20
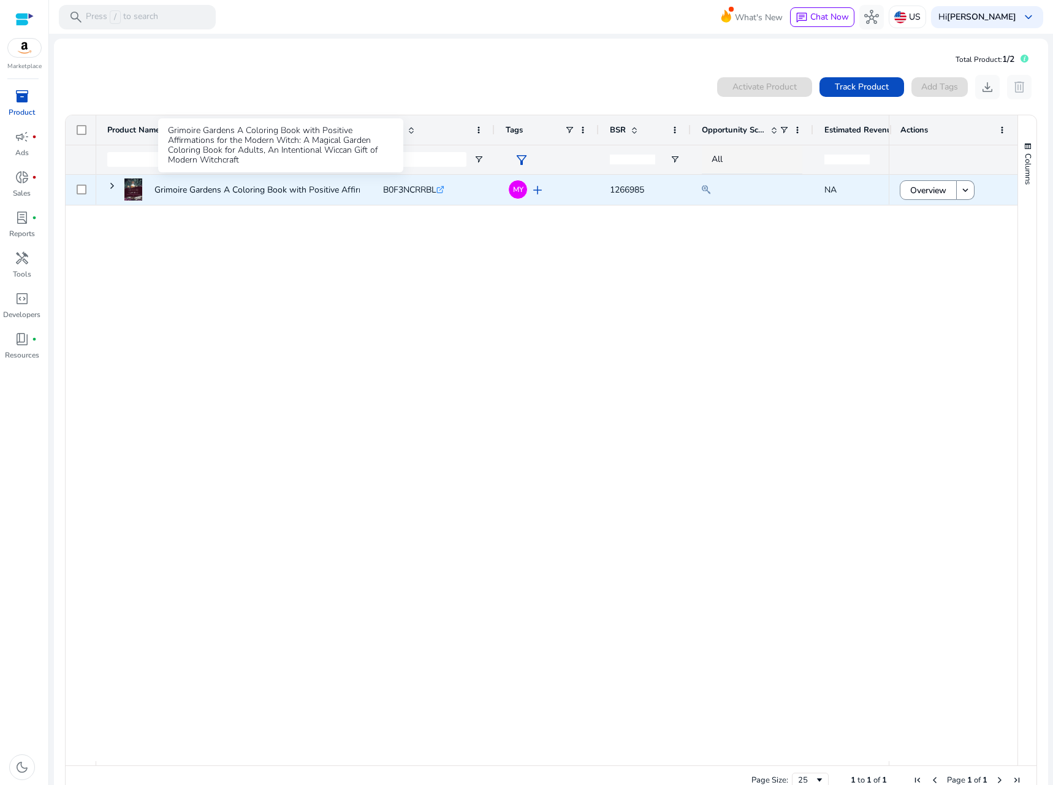
click at [278, 190] on p "Grimoire Gardens A Coloring Book with Positive Affirmations for..." at bounding box center [281, 189] width 254 height 25
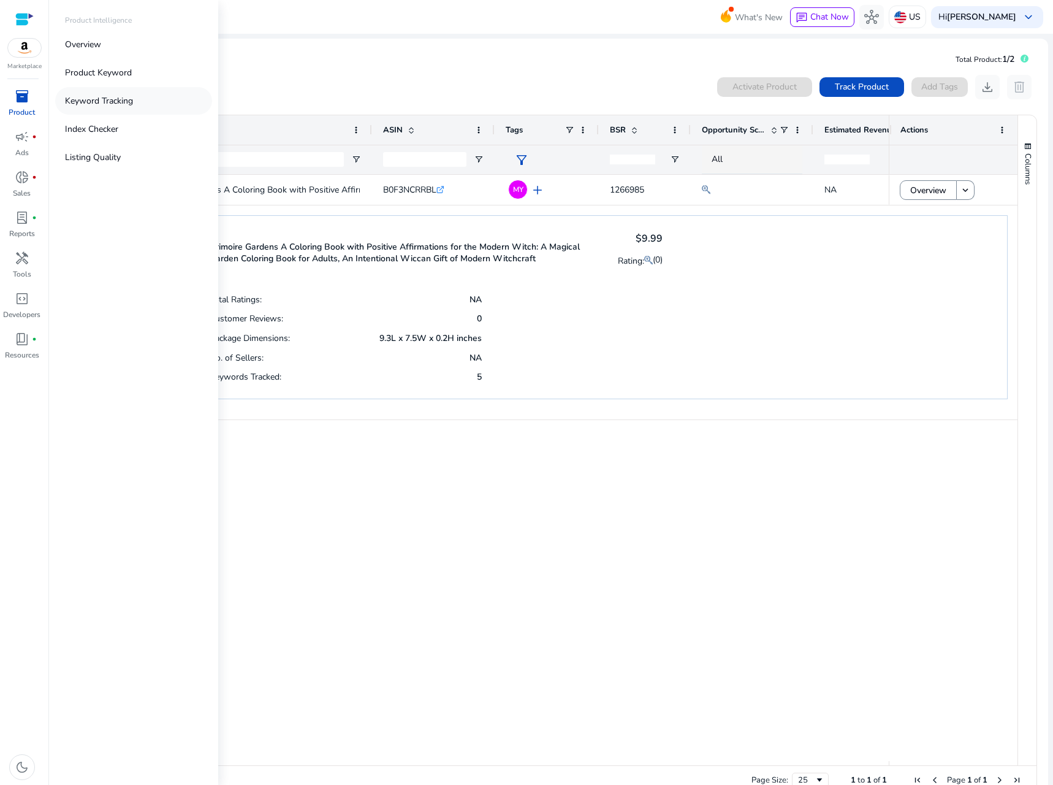
click at [135, 94] on link "Keyword Tracking" at bounding box center [133, 101] width 157 height 28
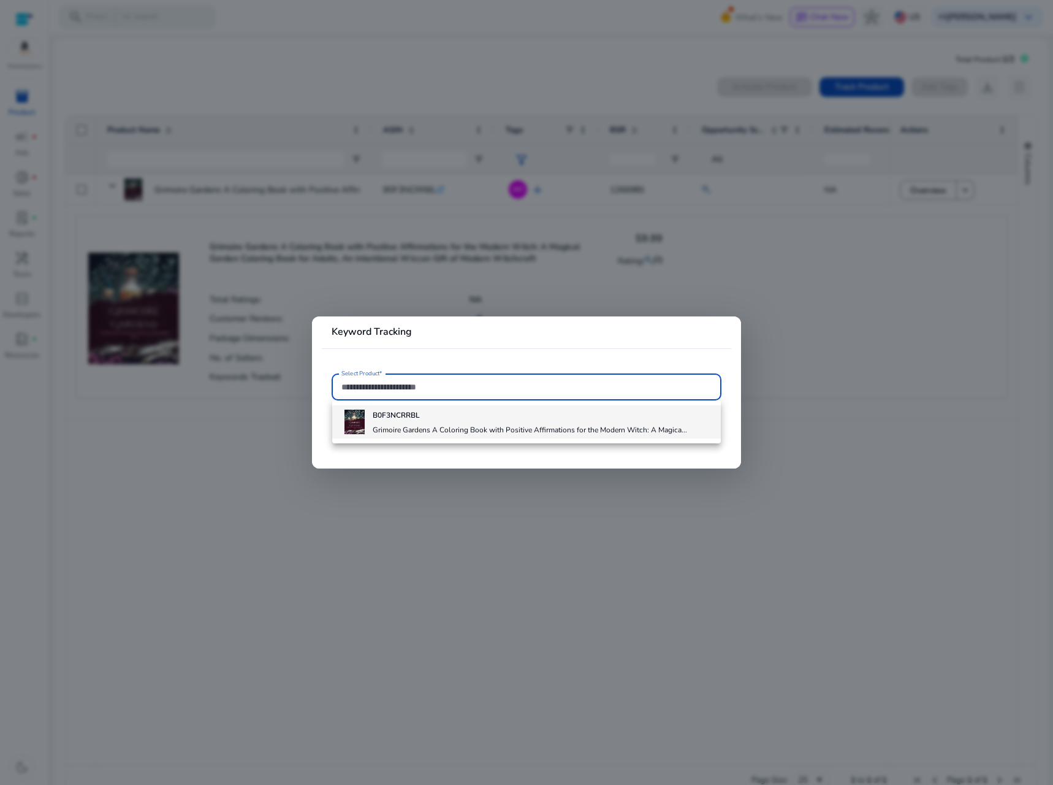
click at [537, 436] on div "B0F3NCRRBL Grimoire Gardens A Coloring Book with Positive Affirmations for the …" at bounding box center [530, 421] width 314 height 33
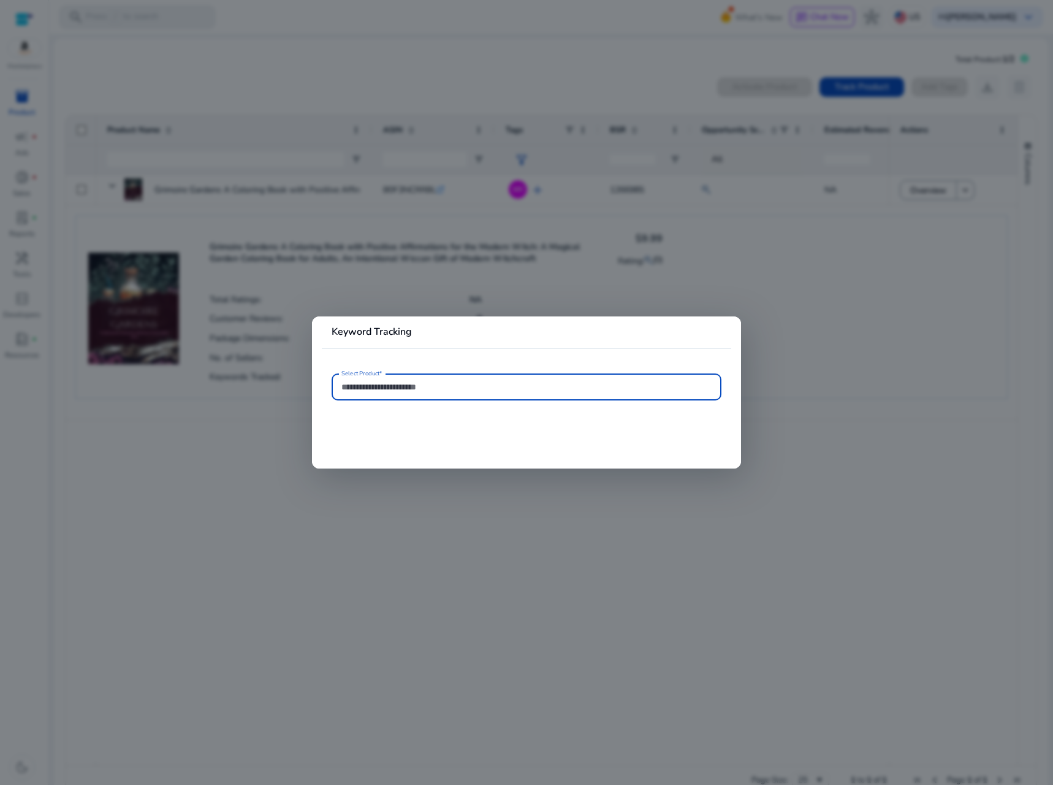
type input "**********"
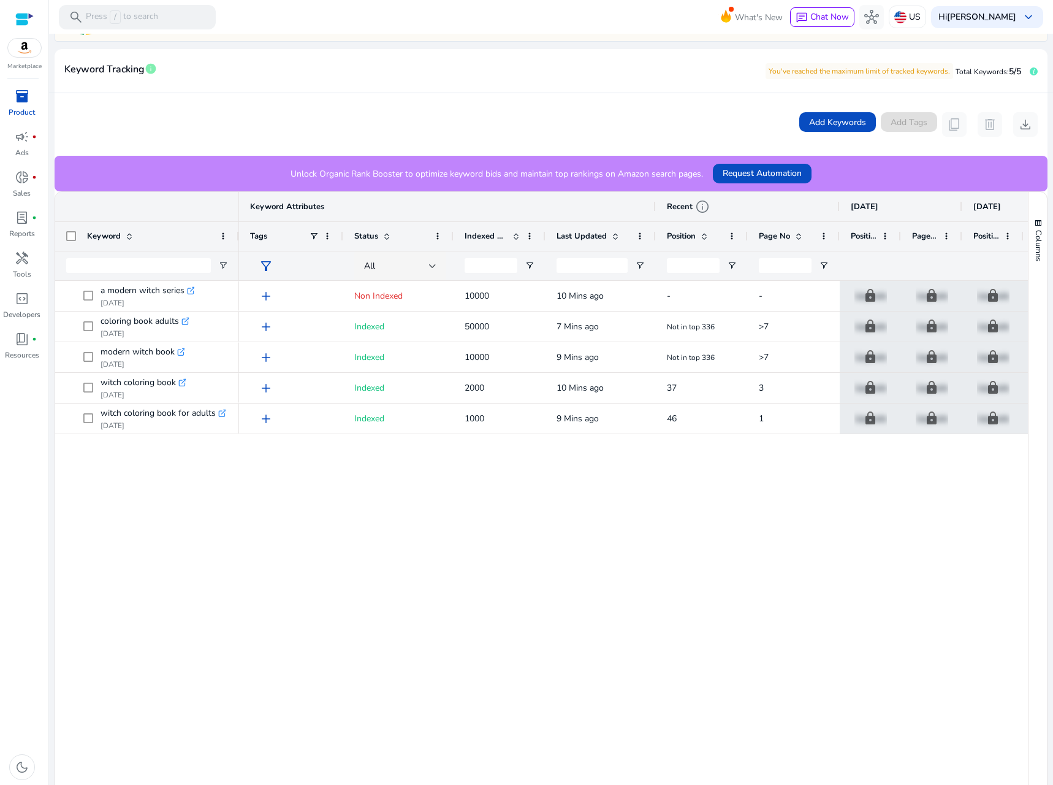
scroll to position [245, 0]
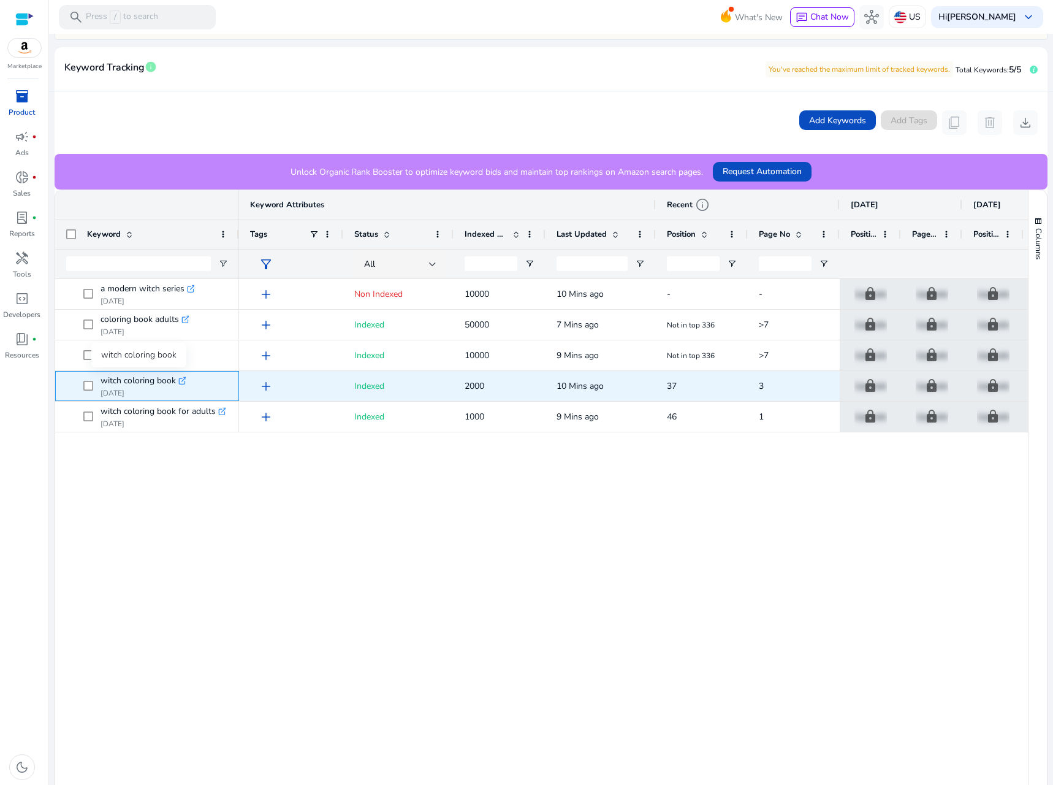
click at [129, 382] on span "witch coloring book" at bounding box center [138, 380] width 75 height 17
click at [183, 380] on icon at bounding box center [183, 378] width 5 height 5
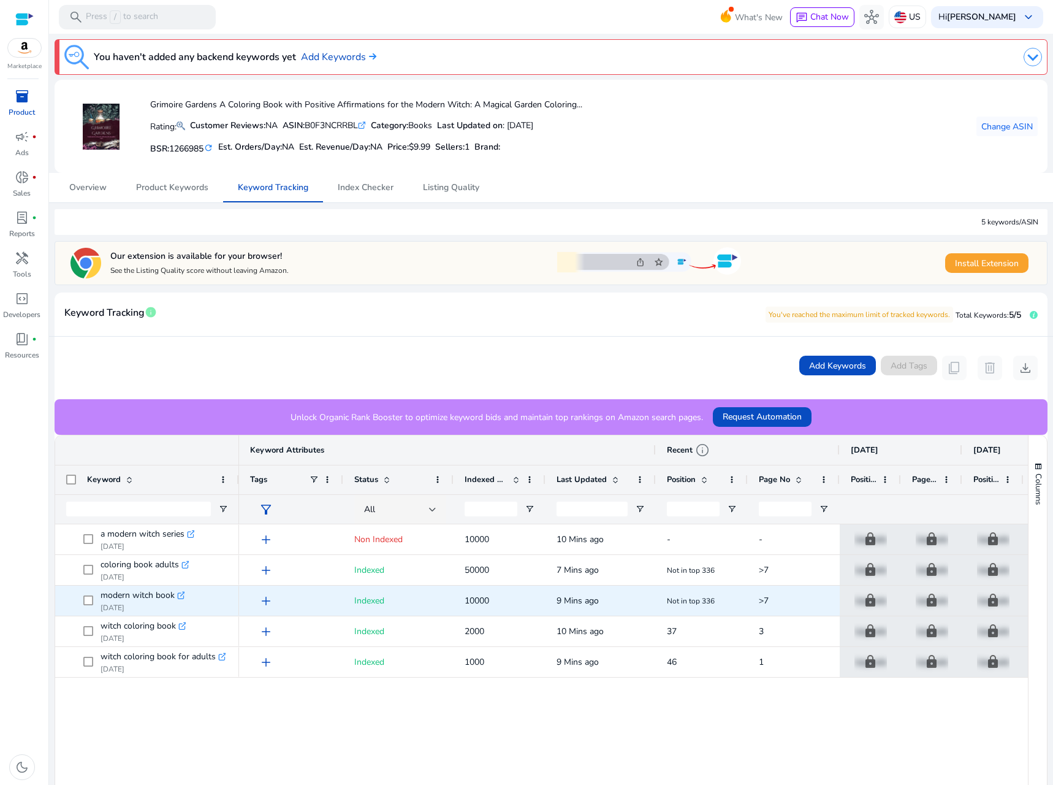
scroll to position [245, 0]
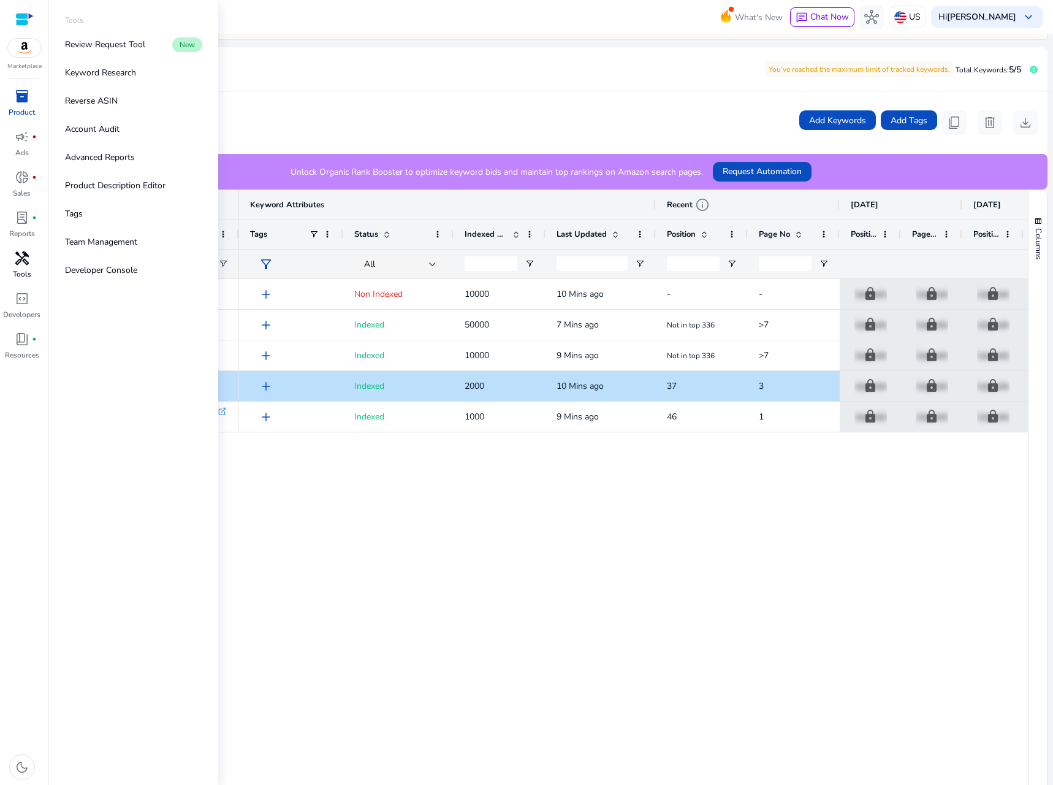
click at [23, 257] on span "handyman" at bounding box center [22, 258] width 15 height 15
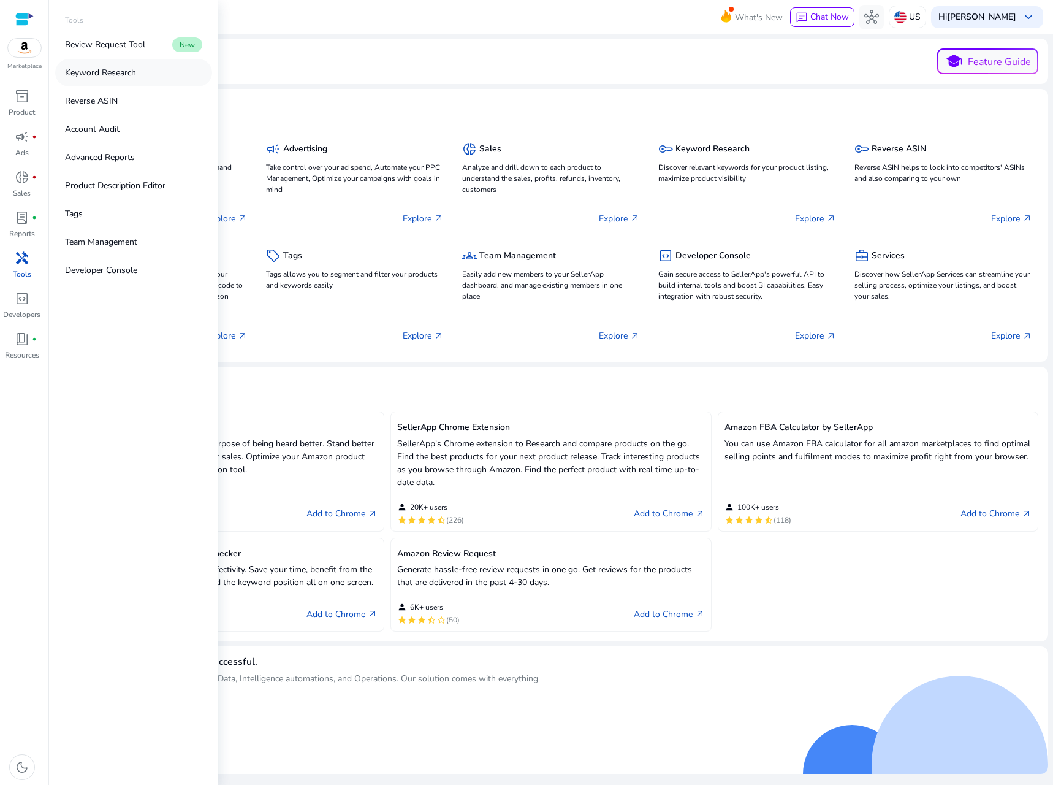
click at [91, 72] on p "Keyword Research" at bounding box center [100, 72] width 71 height 13
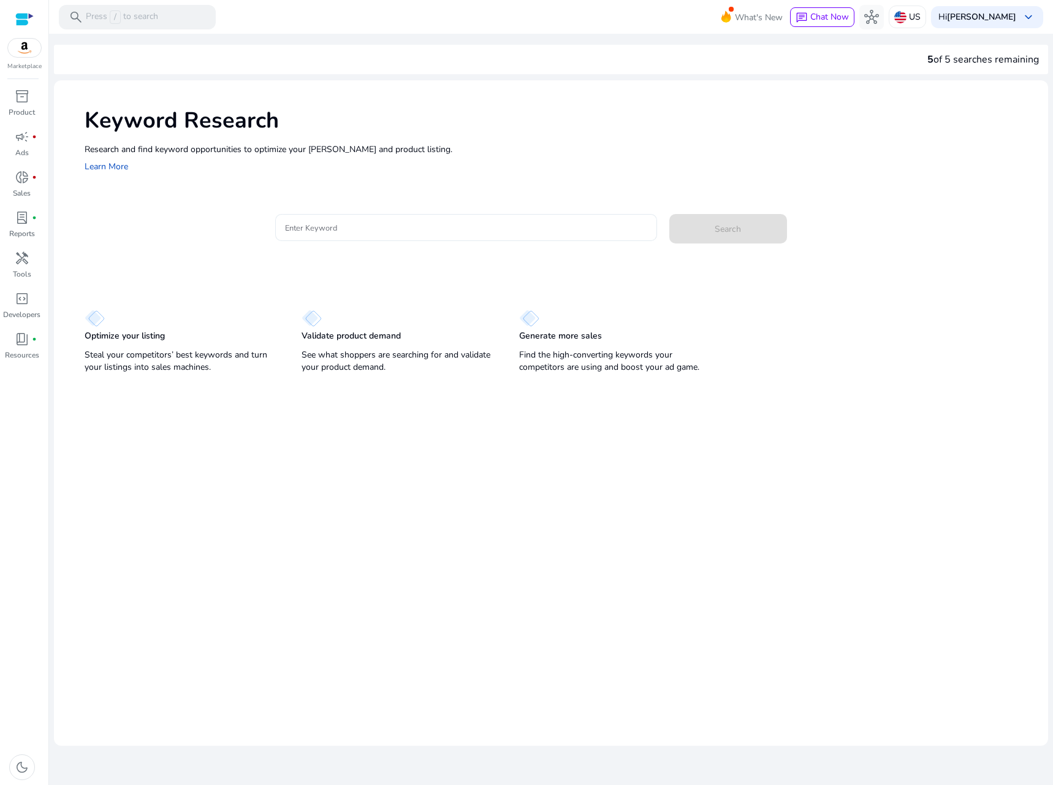
click at [318, 230] on input "Enter Keyword" at bounding box center [466, 227] width 362 height 13
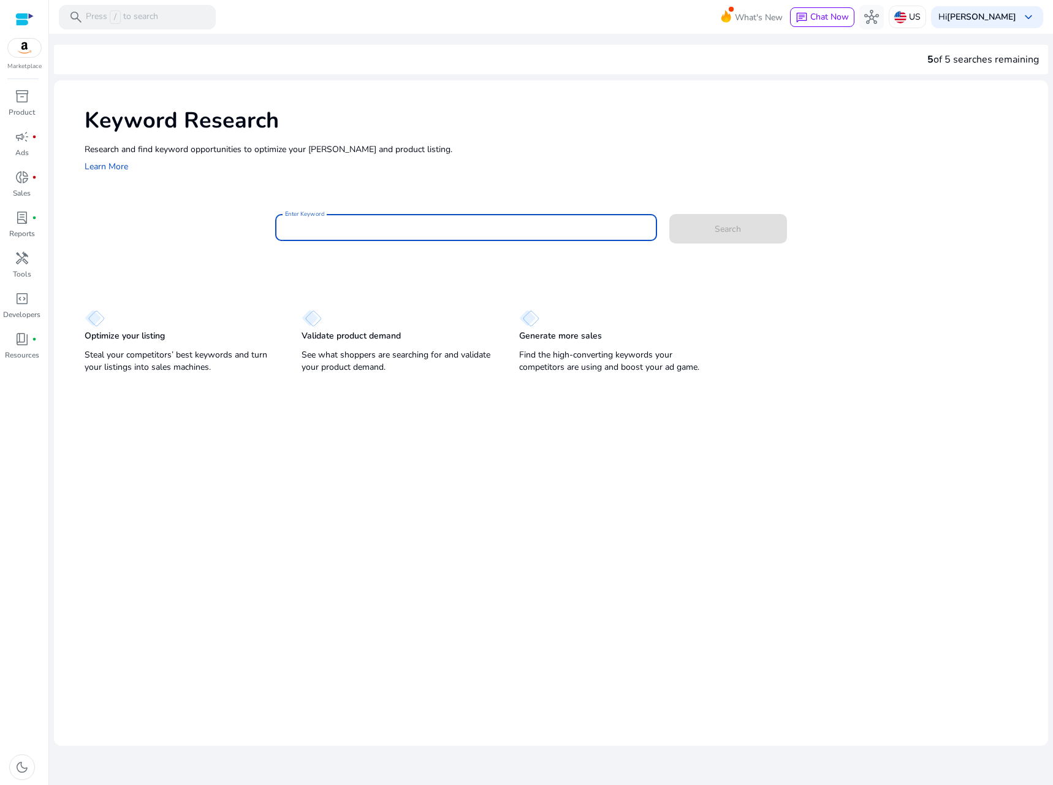
paste input "**********"
type input "**********"
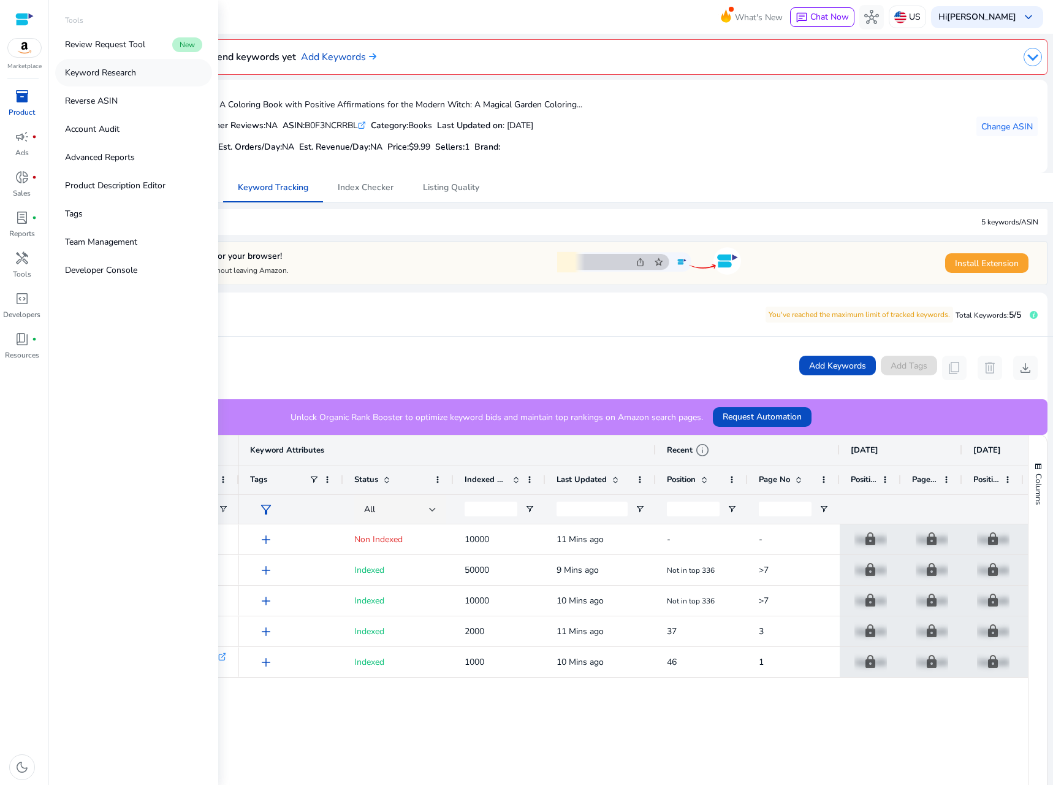
click at [116, 73] on p "Keyword Research" at bounding box center [100, 72] width 71 height 13
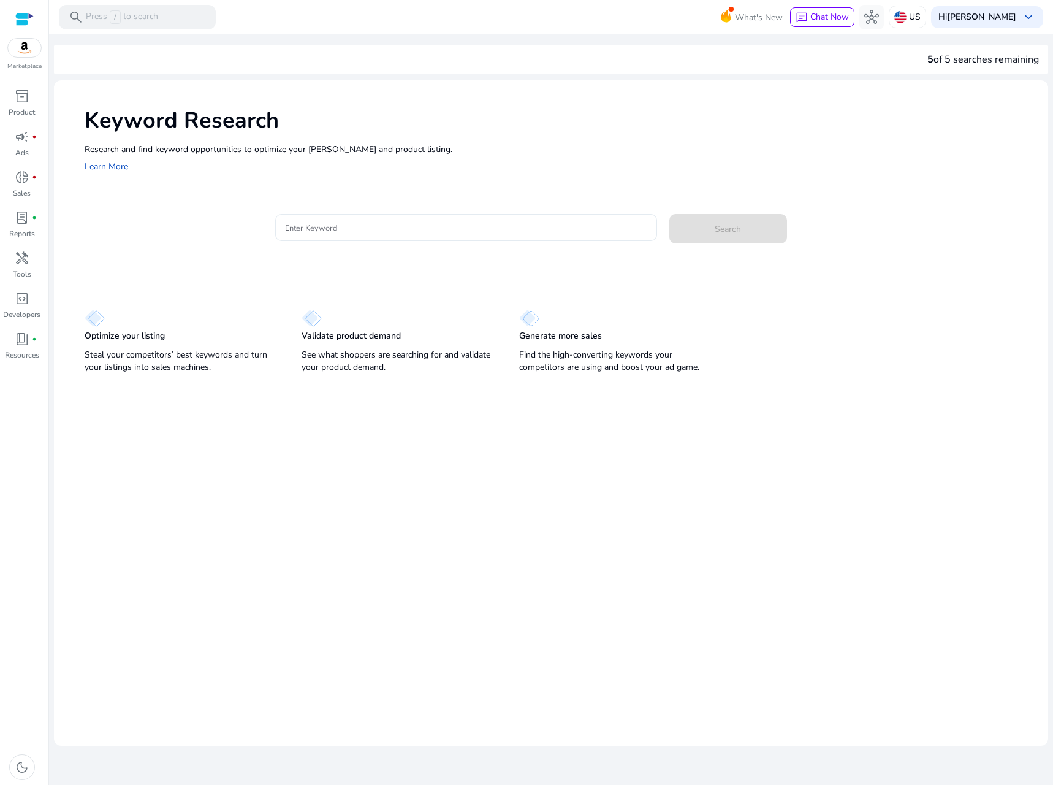
click at [386, 222] on input "Enter Keyword" at bounding box center [466, 227] width 362 height 13
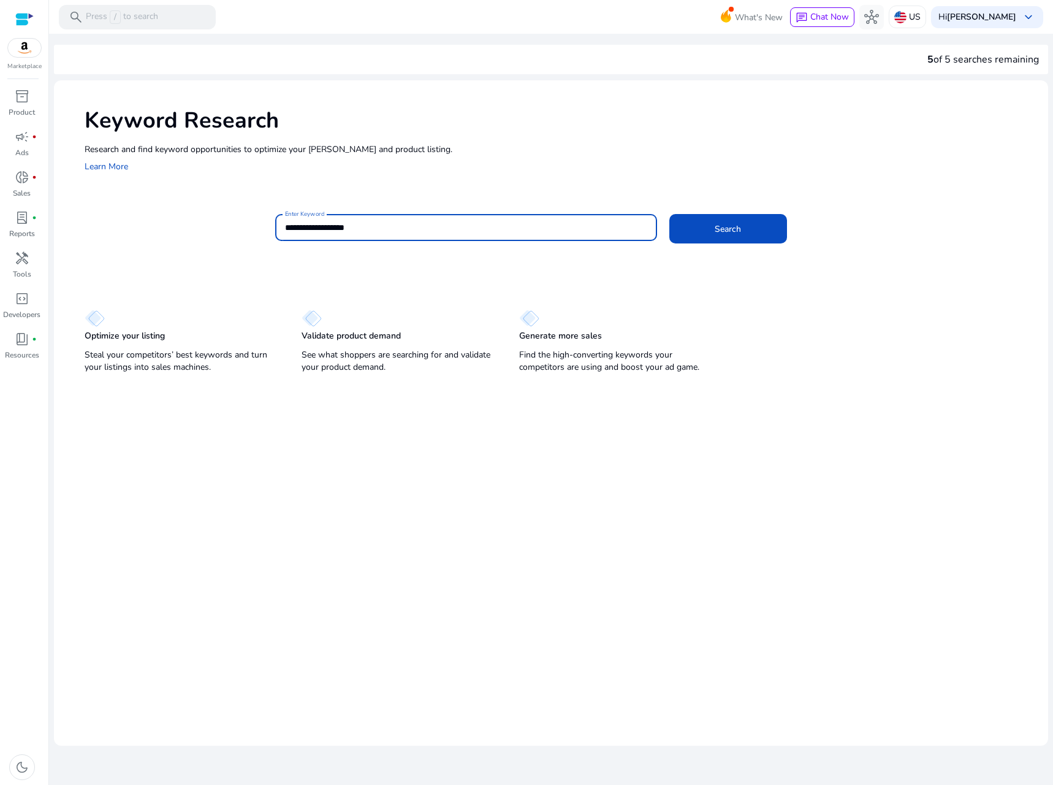
type input "**********"
click at [669, 214] on button "Search" at bounding box center [728, 228] width 118 height 29
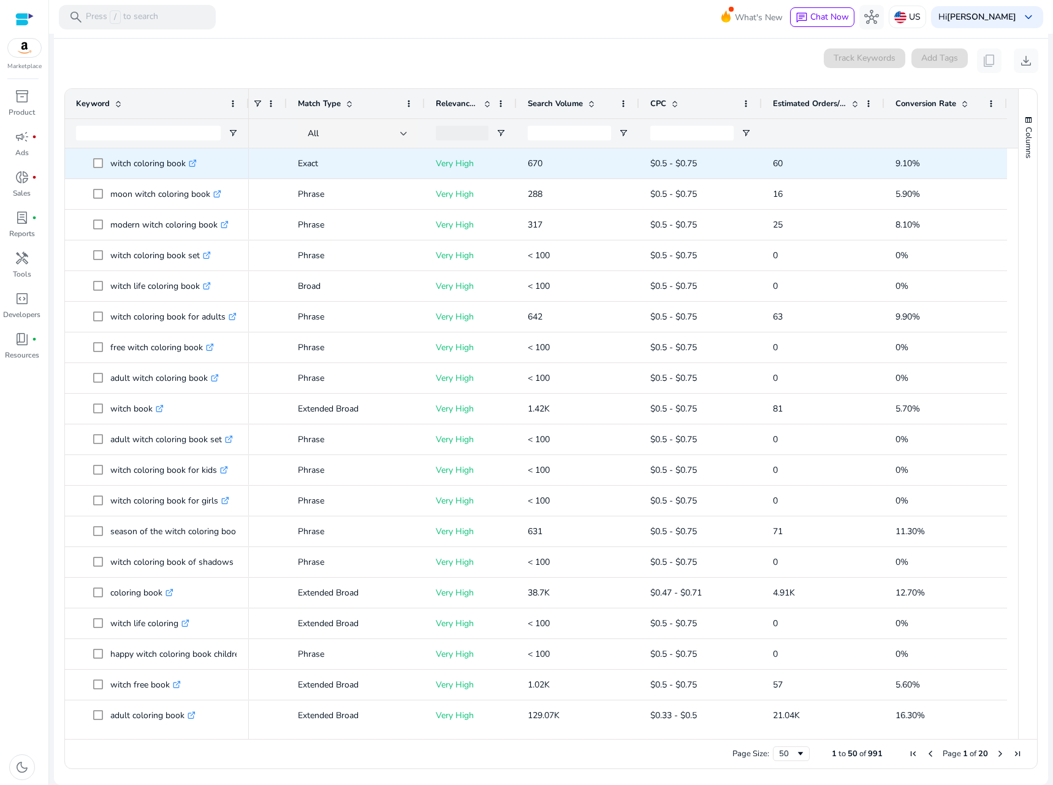
click at [129, 159] on p "witch coloring book .st0{fill:#2c8af8}" at bounding box center [153, 163] width 86 height 25
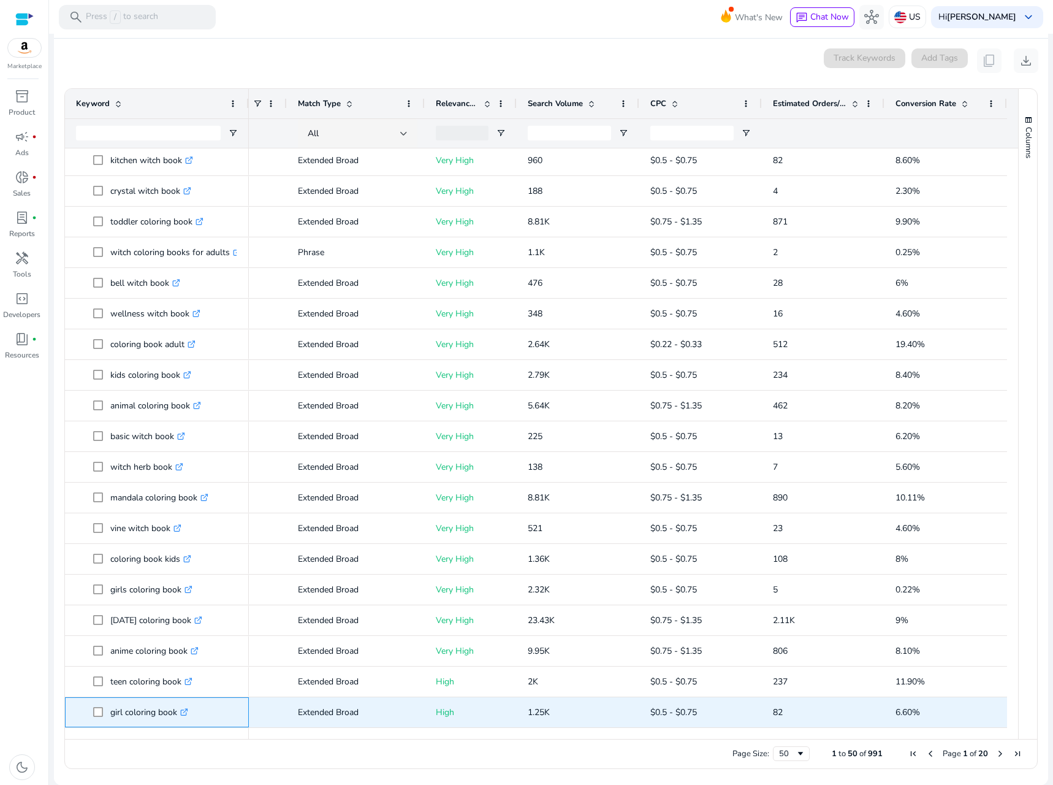
click at [137, 707] on p "girl coloring book .st0{fill:#2c8af8}" at bounding box center [149, 711] width 78 height 25
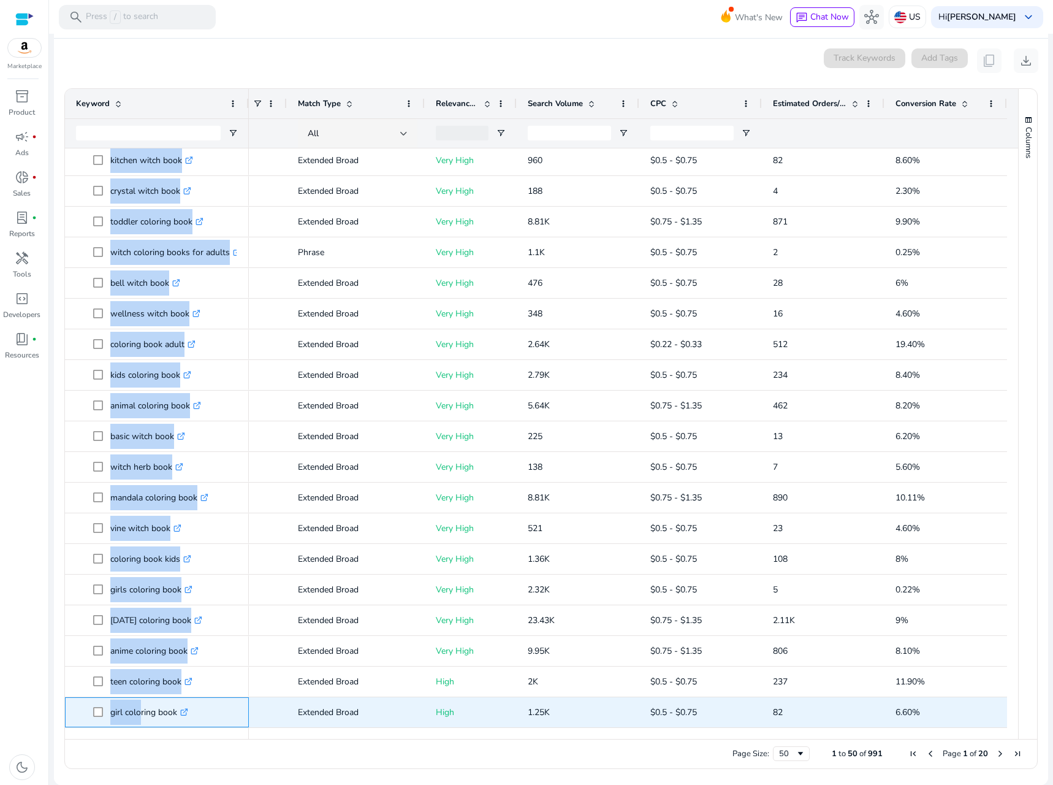
click at [175, 714] on p "girl coloring book .st0{fill:#2c8af8}" at bounding box center [149, 711] width 78 height 25
copy div "h coloring book .st0{fill:#2c8af8} witch kids book .st0{fill:#2c8af8} baby witc…"
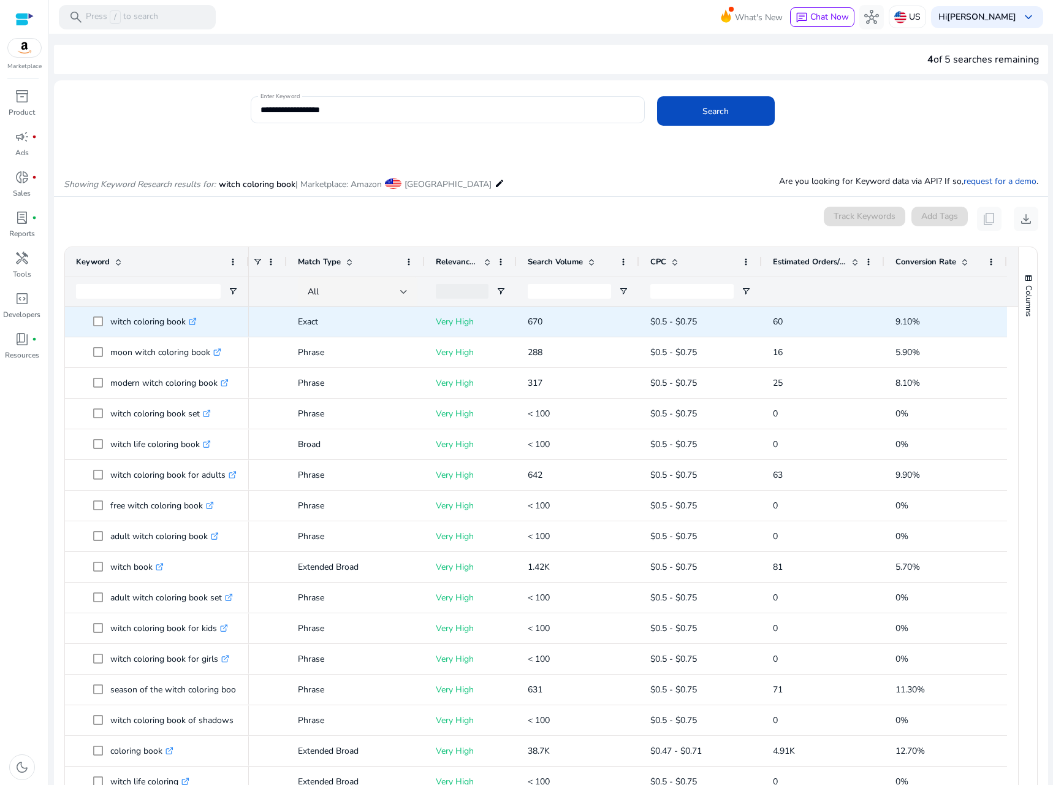
drag, startPoint x: 109, startPoint y: 318, endPoint x: 112, endPoint y: 324, distance: 7.4
click at [109, 318] on span at bounding box center [101, 321] width 17 height 25
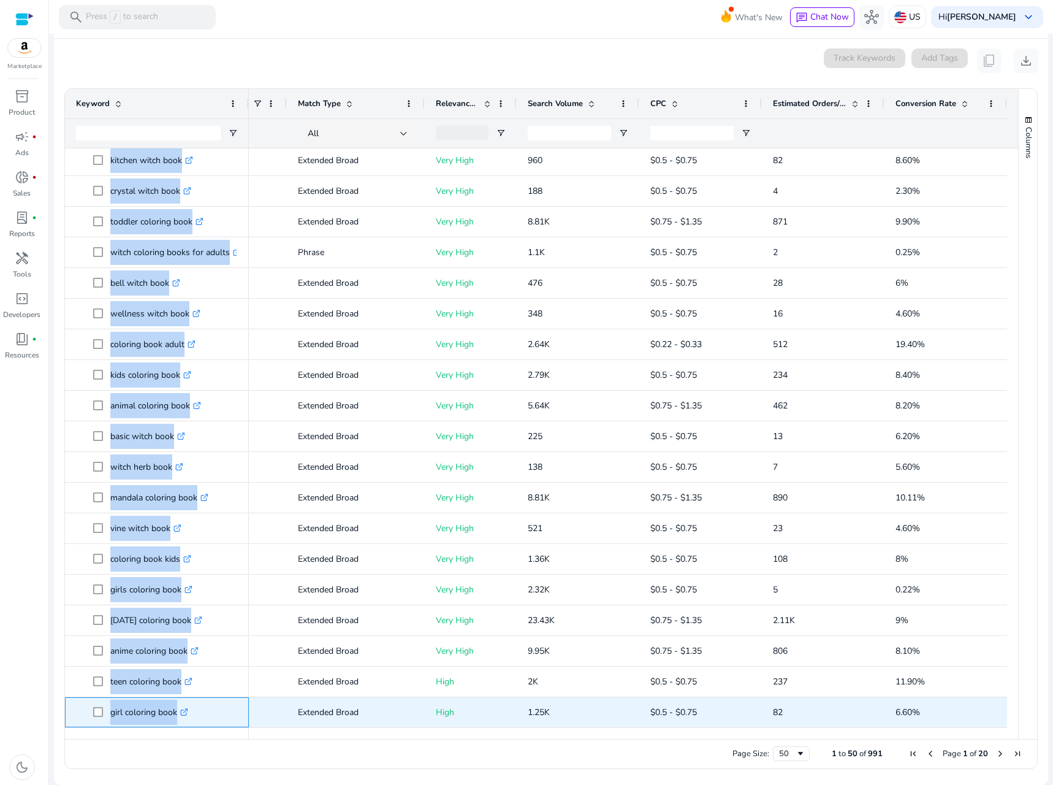
click at [226, 710] on span "girl coloring book .st0{fill:#2c8af8}" at bounding box center [165, 711] width 145 height 25
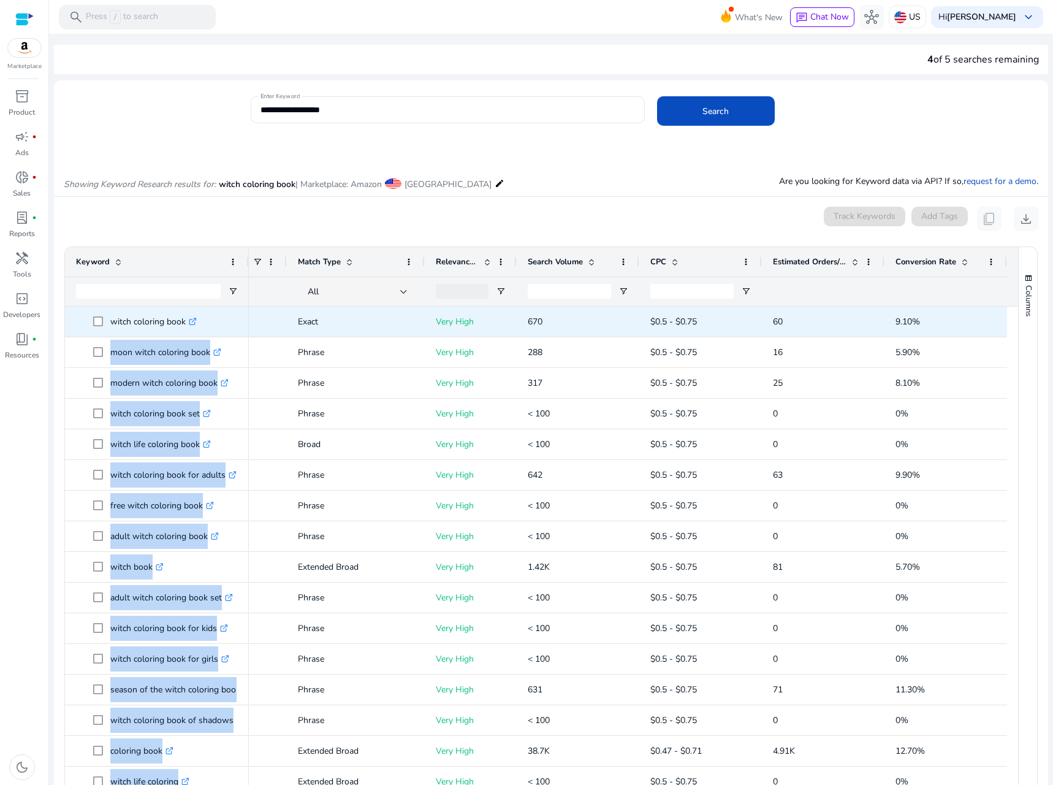
click at [83, 324] on span "witch coloring book .st0{fill:#2c8af8}" at bounding box center [157, 321] width 162 height 25
click at [113, 321] on p "witch coloring book .st0{fill:#2c8af8}" at bounding box center [153, 321] width 86 height 25
drag, startPoint x: 117, startPoint y: 333, endPoint x: 187, endPoint y: 319, distance: 71.3
click at [187, 319] on p "witch coloring book .st0{fill:#2c8af8}" at bounding box center [153, 321] width 86 height 25
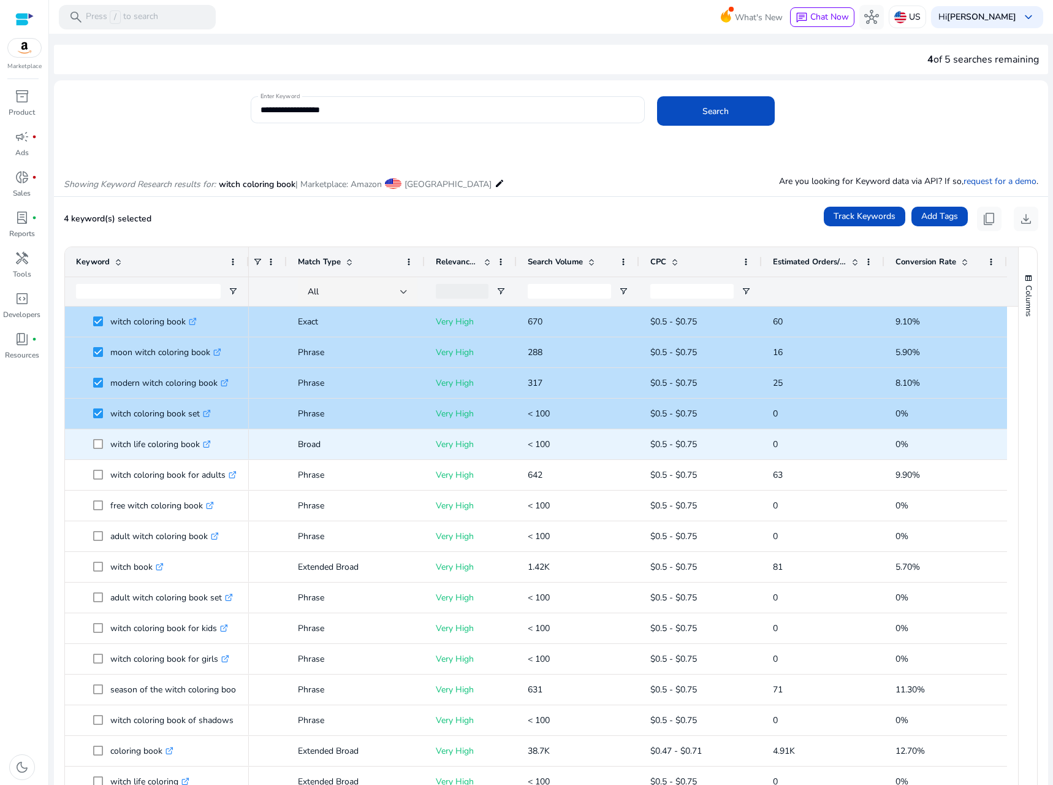
click at [104, 443] on span at bounding box center [101, 444] width 17 height 25
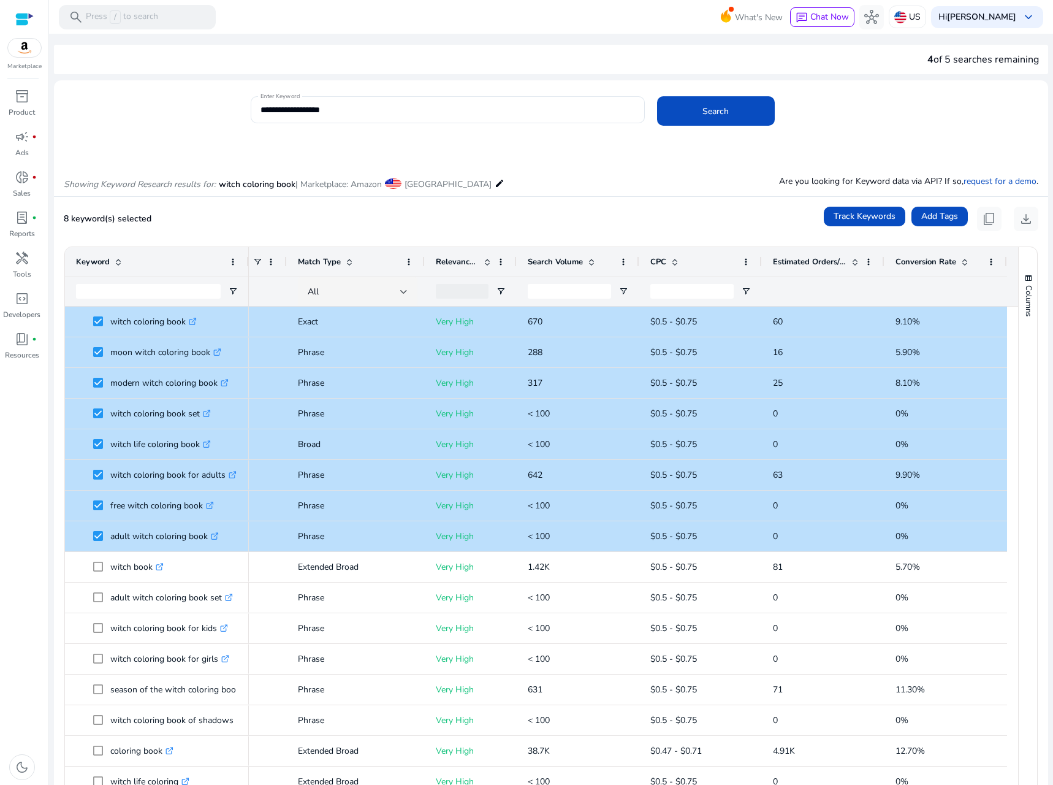
click at [566, 259] on span "Search Volume" at bounding box center [555, 261] width 55 height 11
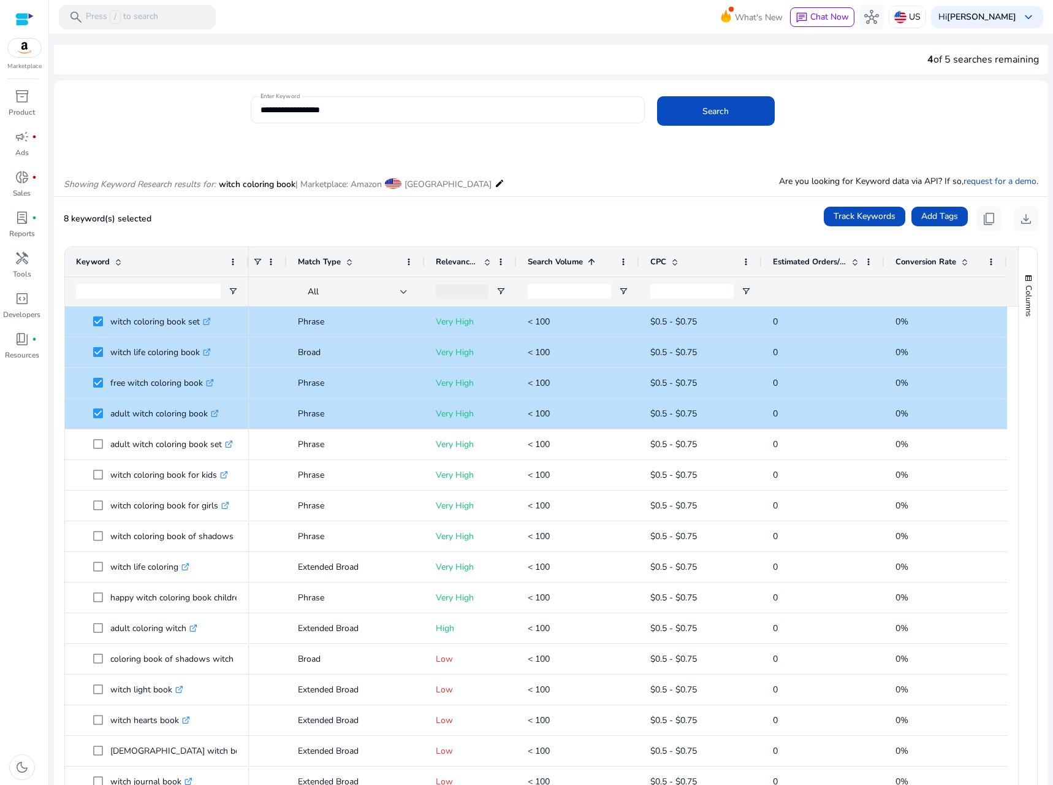
click at [566, 259] on span "Search Volume" at bounding box center [555, 261] width 55 height 11
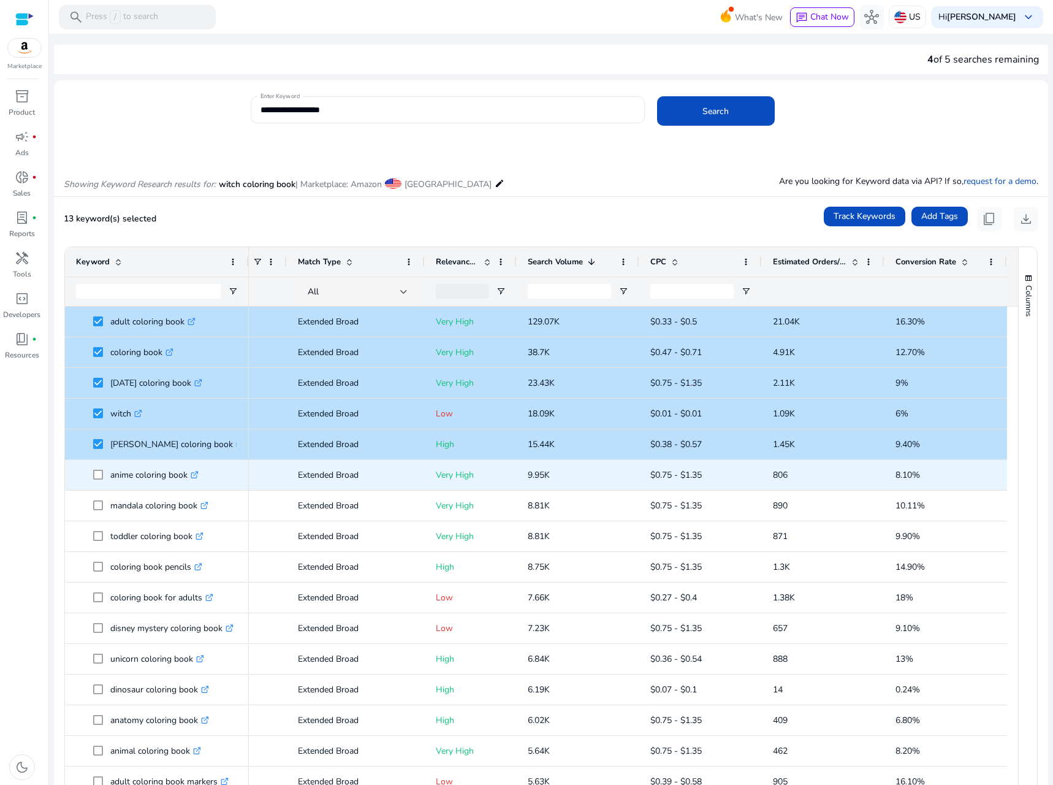
click at [96, 481] on span at bounding box center [101, 474] width 17 height 25
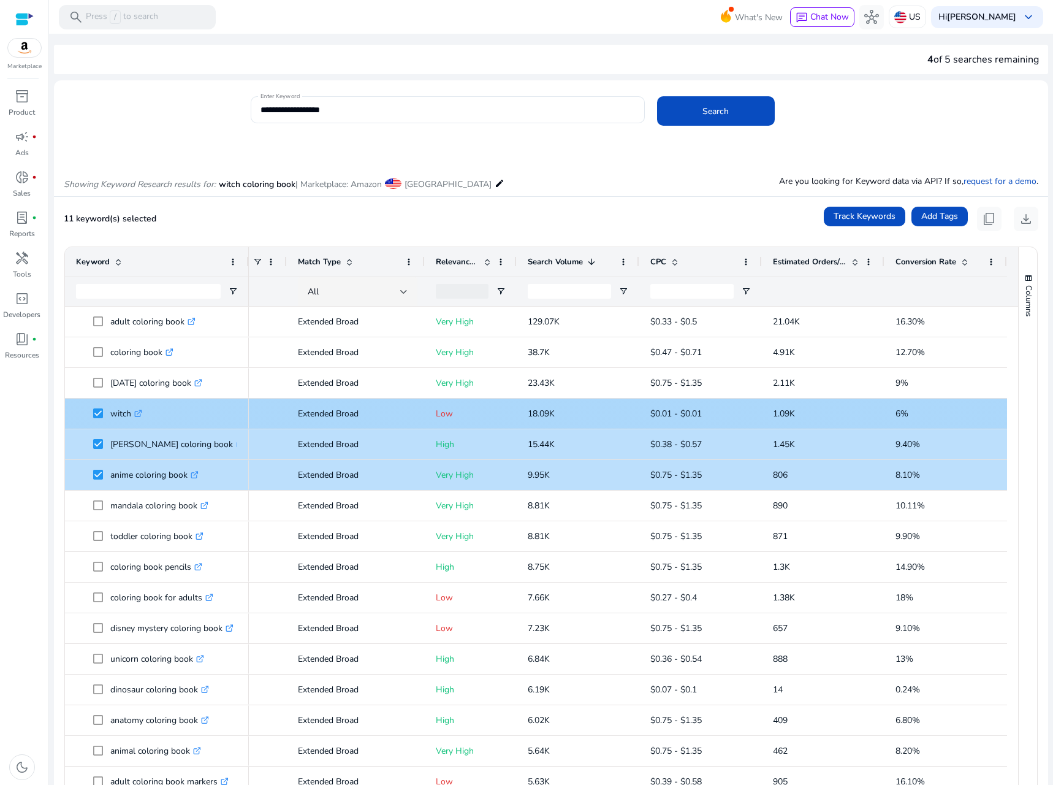
click at [103, 410] on span at bounding box center [101, 413] width 17 height 25
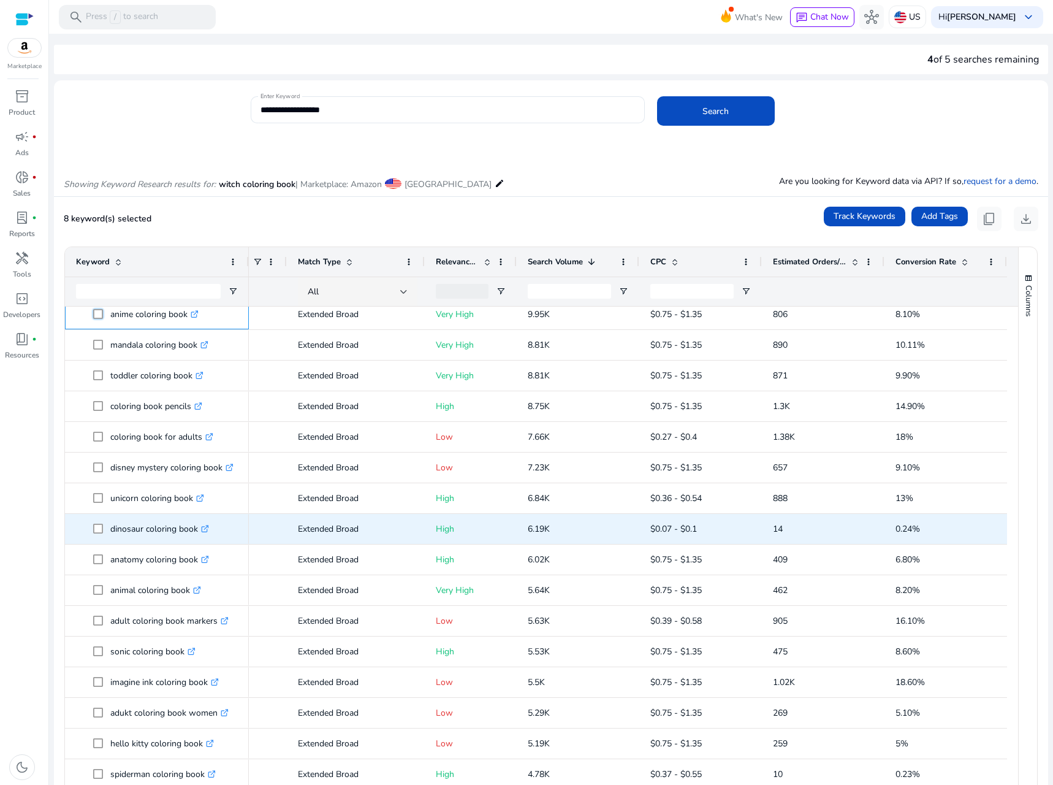
scroll to position [34, 0]
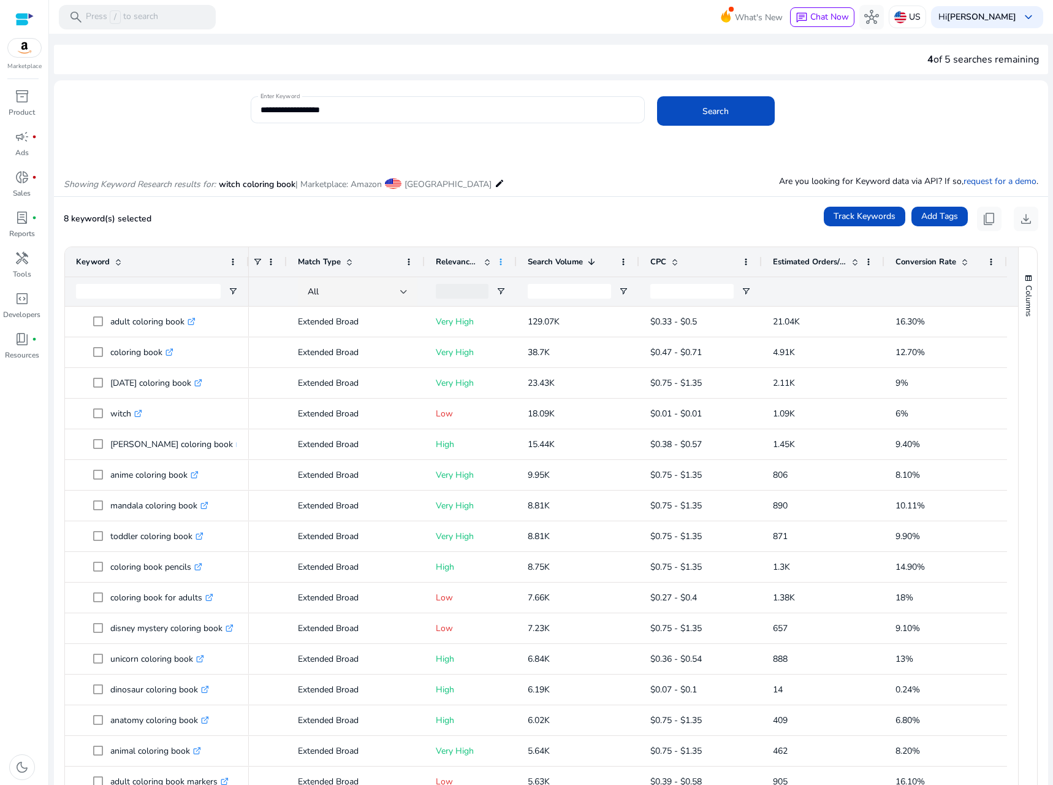
click at [496, 262] on span at bounding box center [501, 262] width 10 height 10
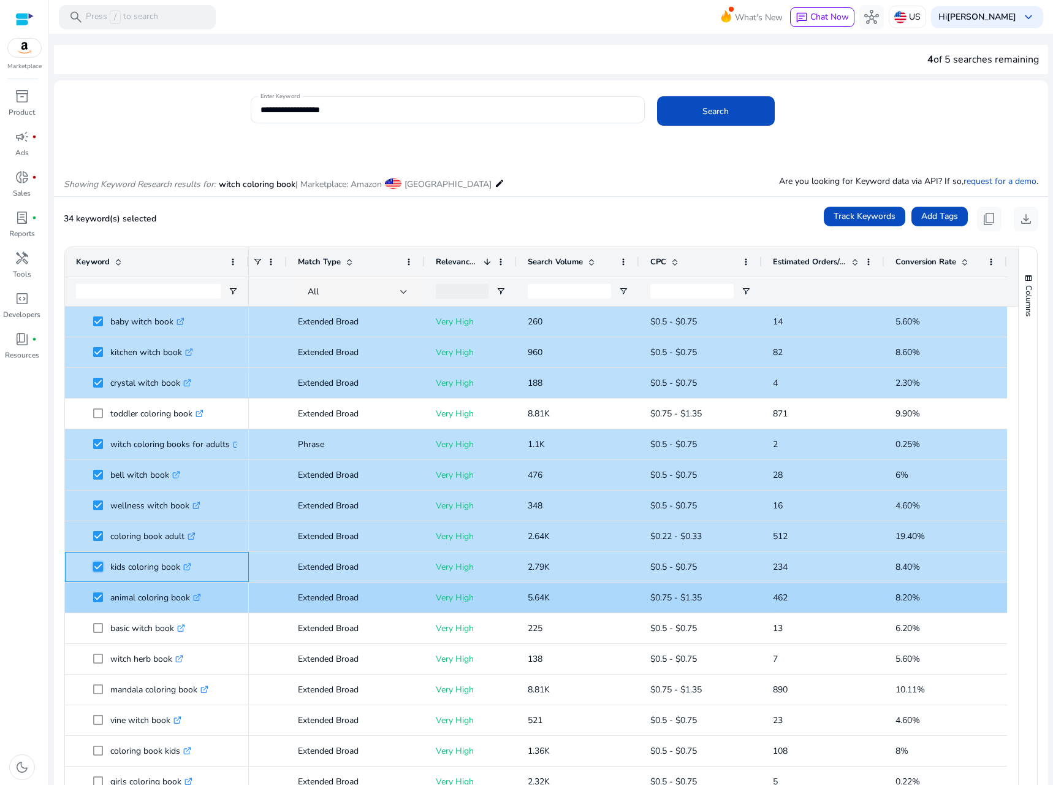
scroll to position [953, 0]
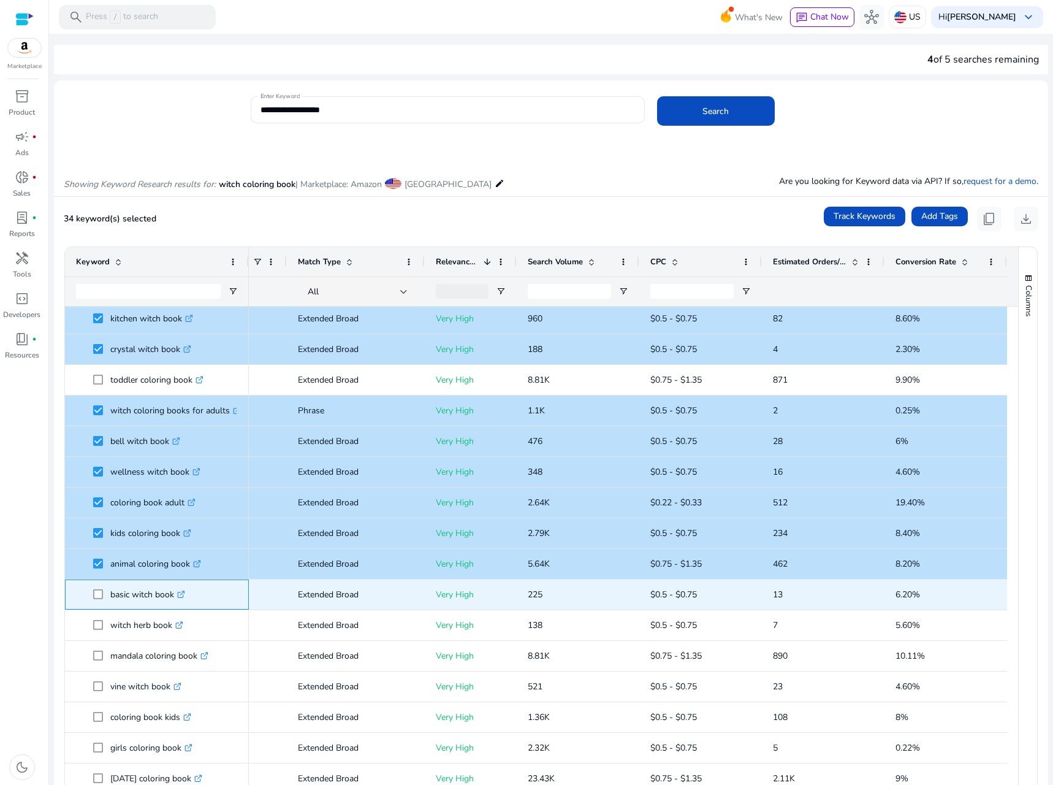
click at [103, 594] on span at bounding box center [101, 594] width 17 height 25
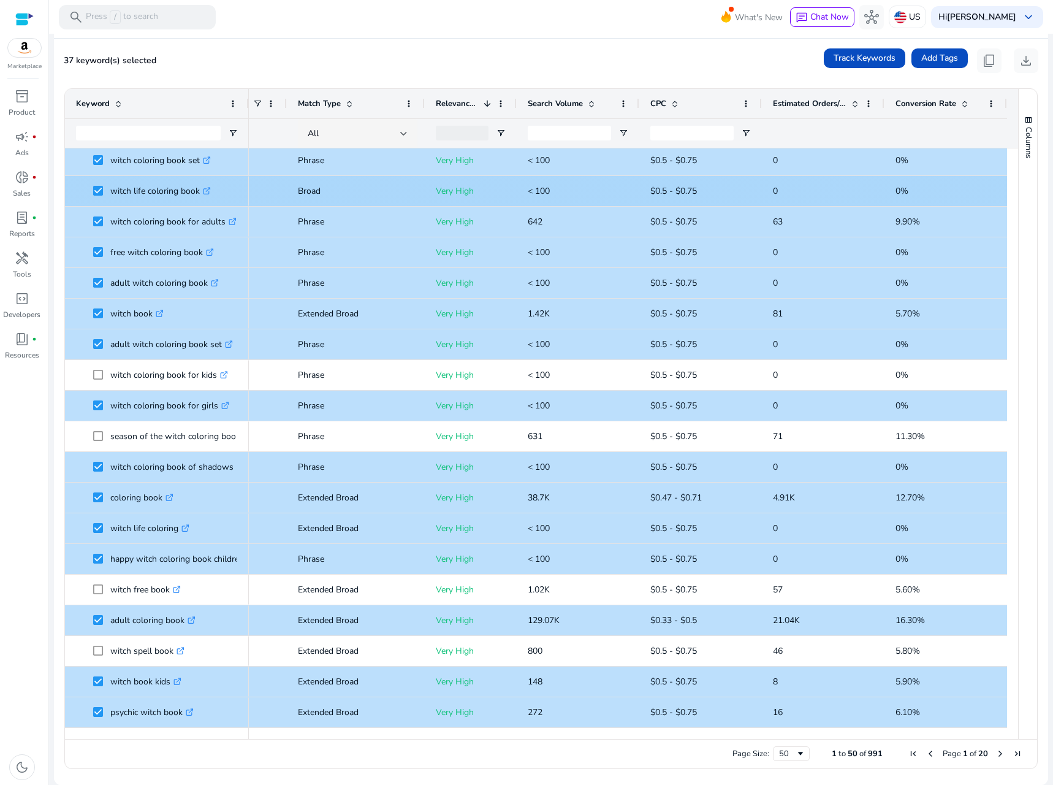
scroll to position [0, 0]
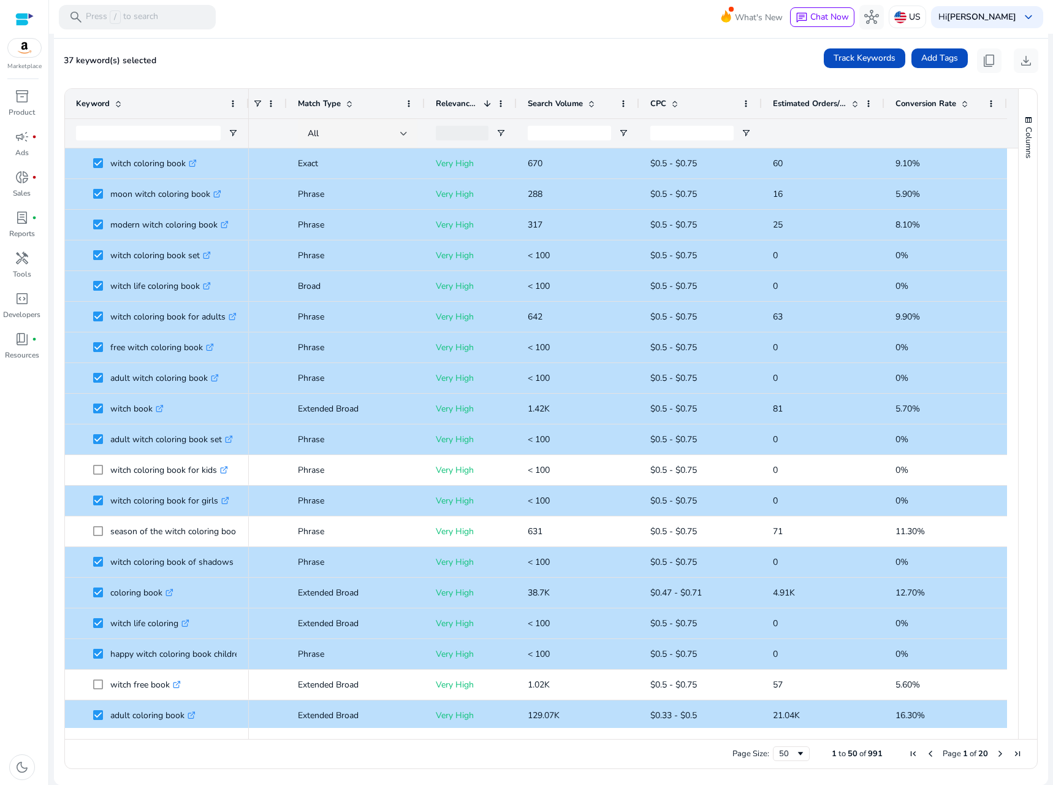
click at [482, 101] on span at bounding box center [487, 104] width 10 height 10
click at [484, 104] on span at bounding box center [487, 104] width 10 height 10
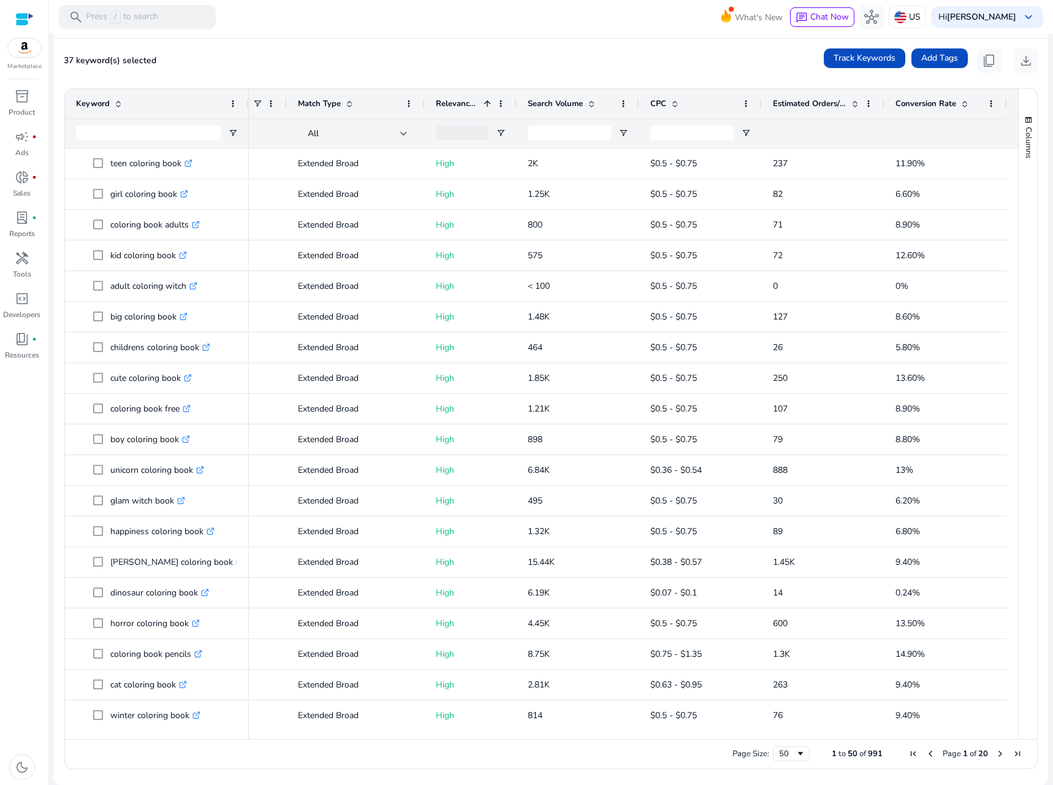
click at [484, 105] on span at bounding box center [487, 104] width 10 height 10
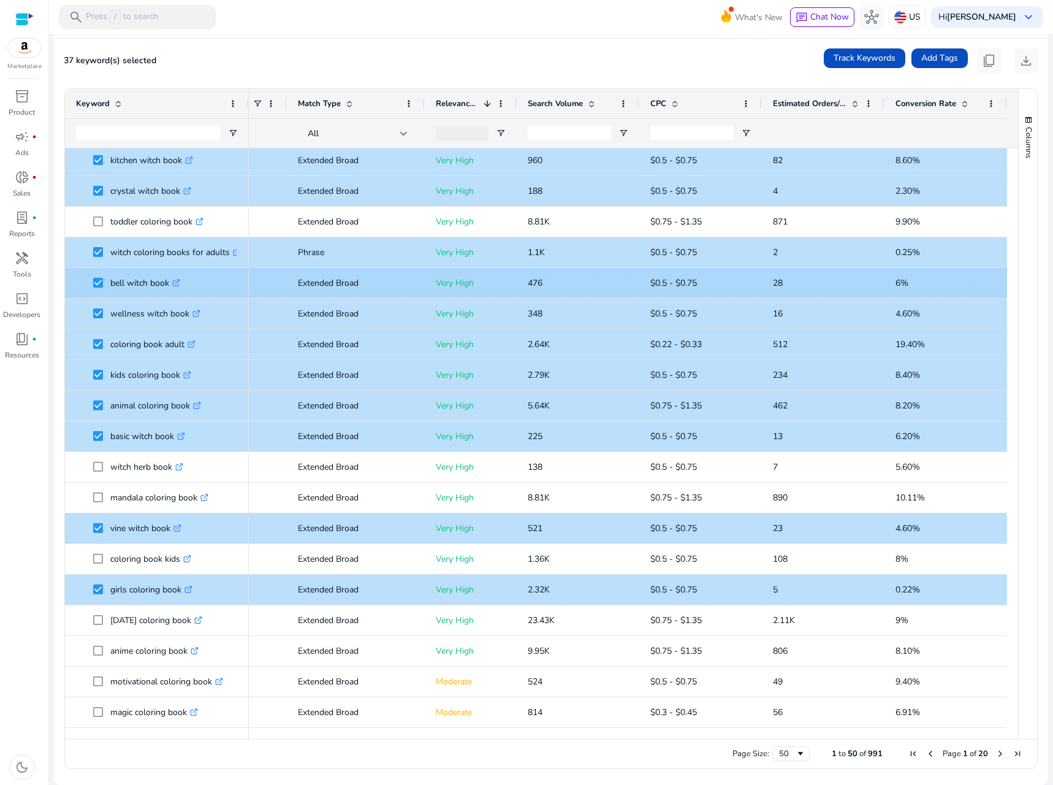
scroll to position [402, 0]
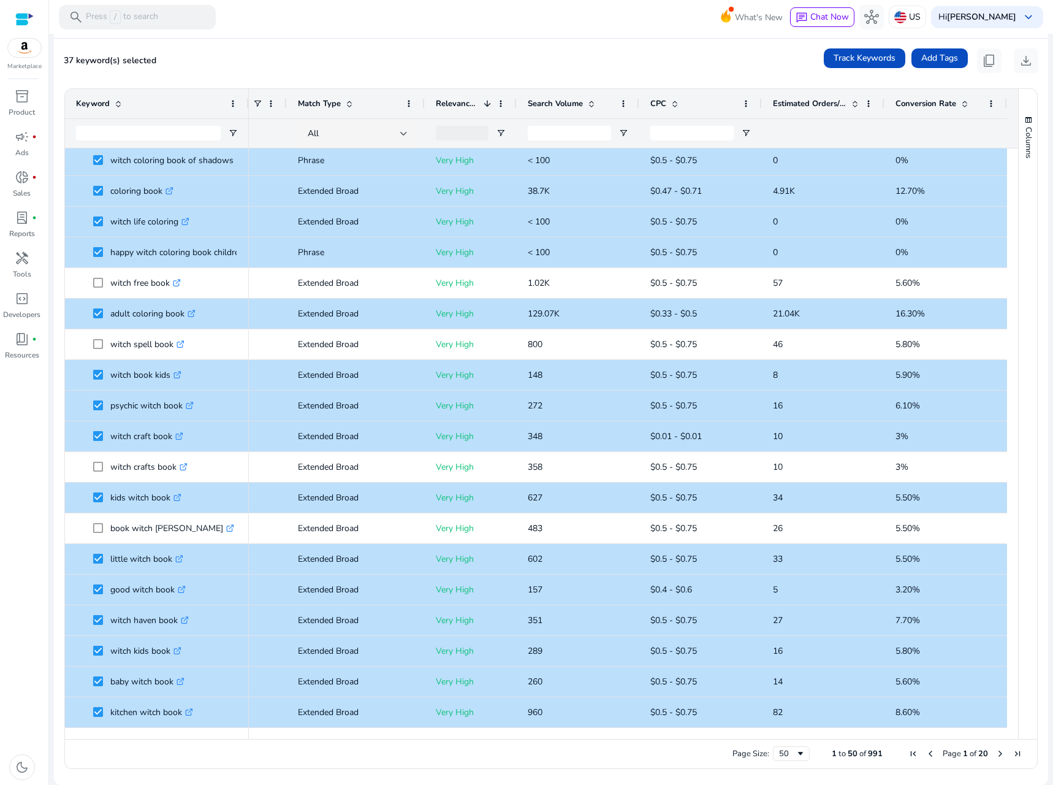
click at [482, 105] on span at bounding box center [487, 104] width 10 height 10
click at [482, 101] on span at bounding box center [487, 104] width 10 height 10
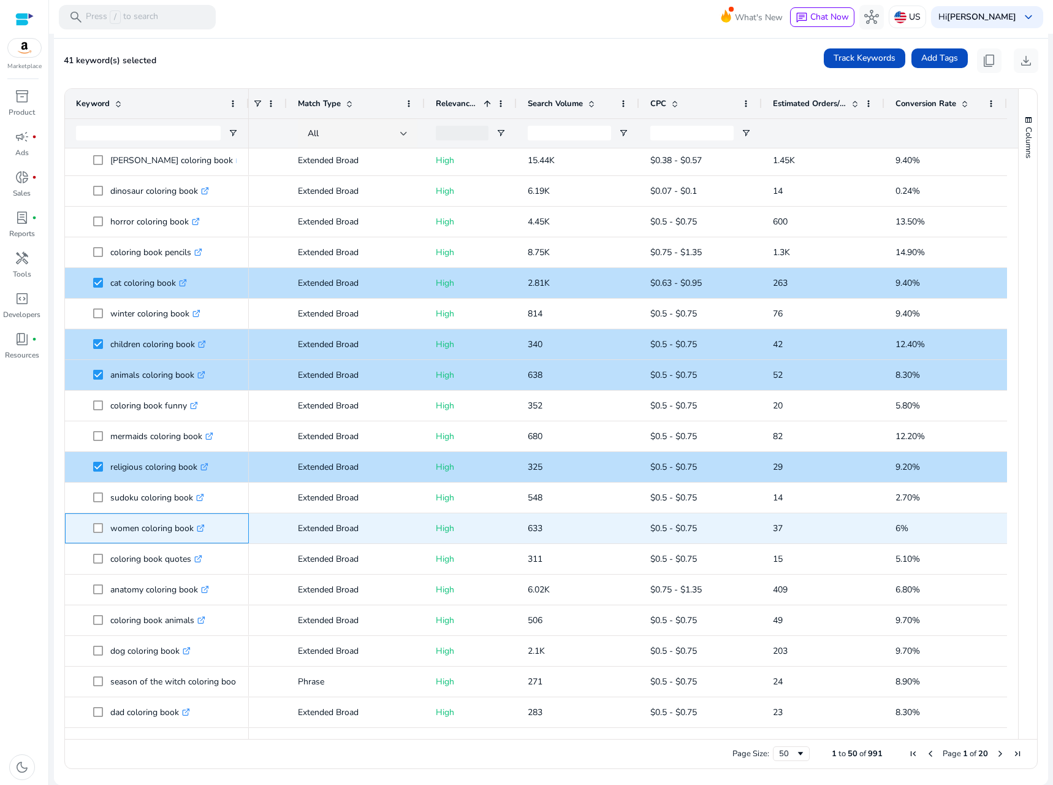
click at [107, 534] on span at bounding box center [101, 528] width 17 height 25
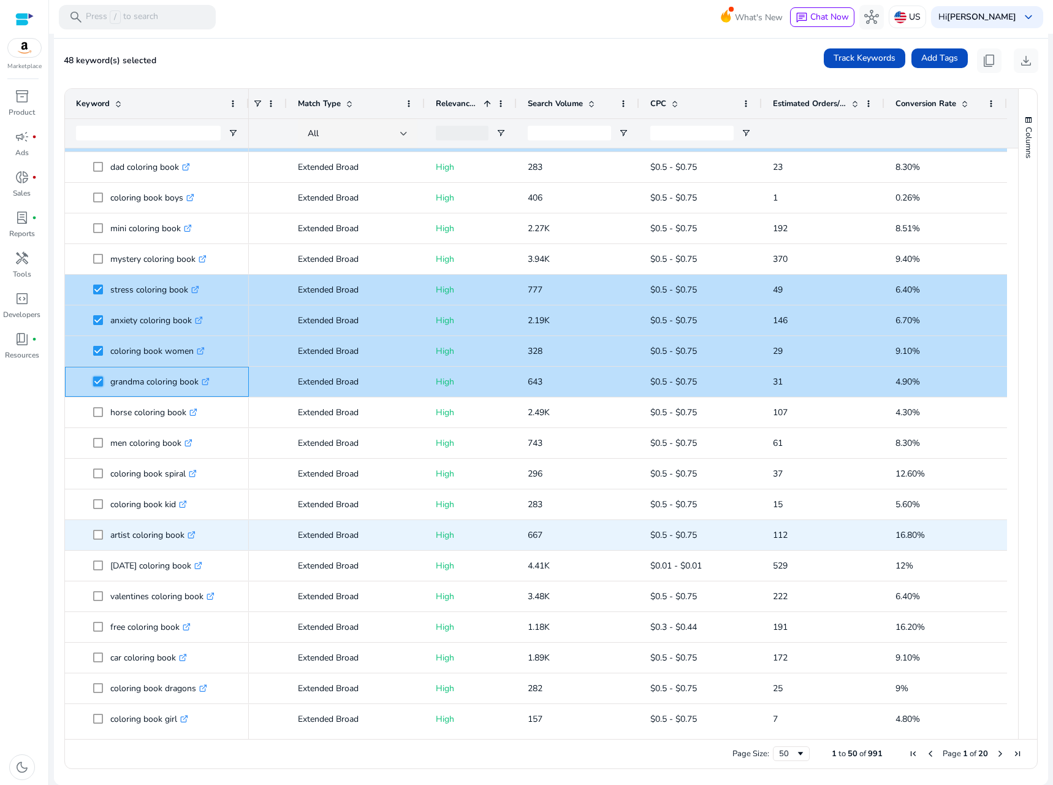
scroll to position [953, 0]
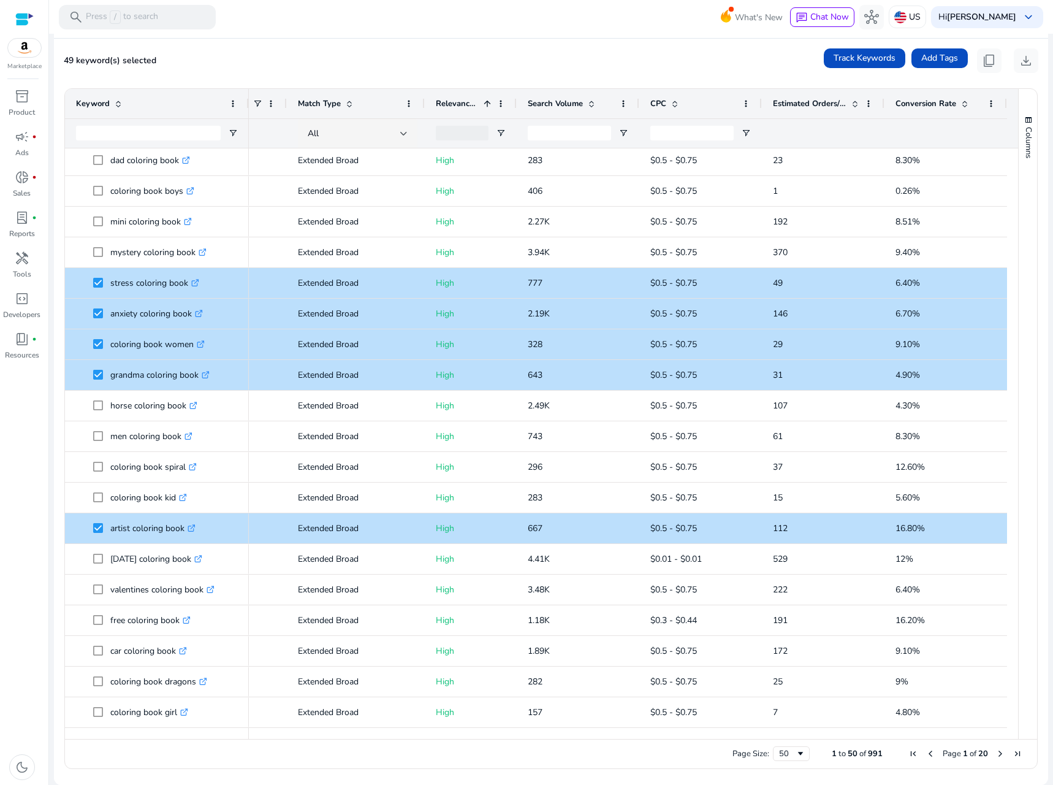
click at [996, 750] on span "Next Page" at bounding box center [1001, 753] width 10 height 10
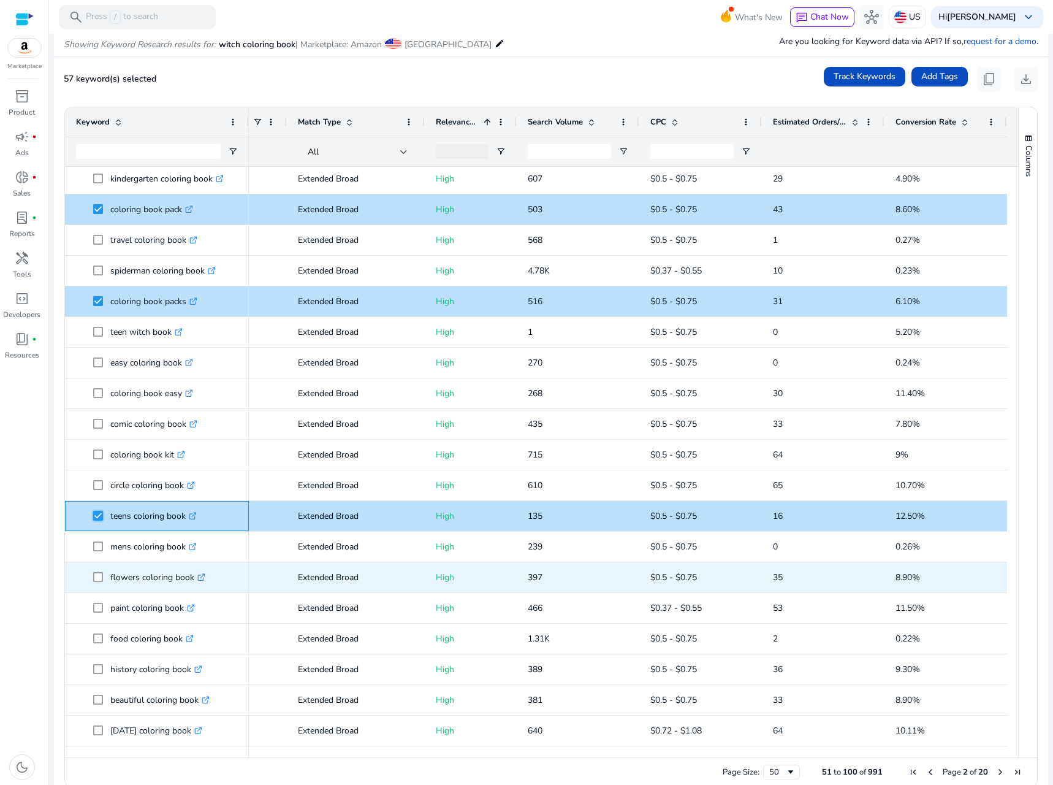
scroll to position [158, 0]
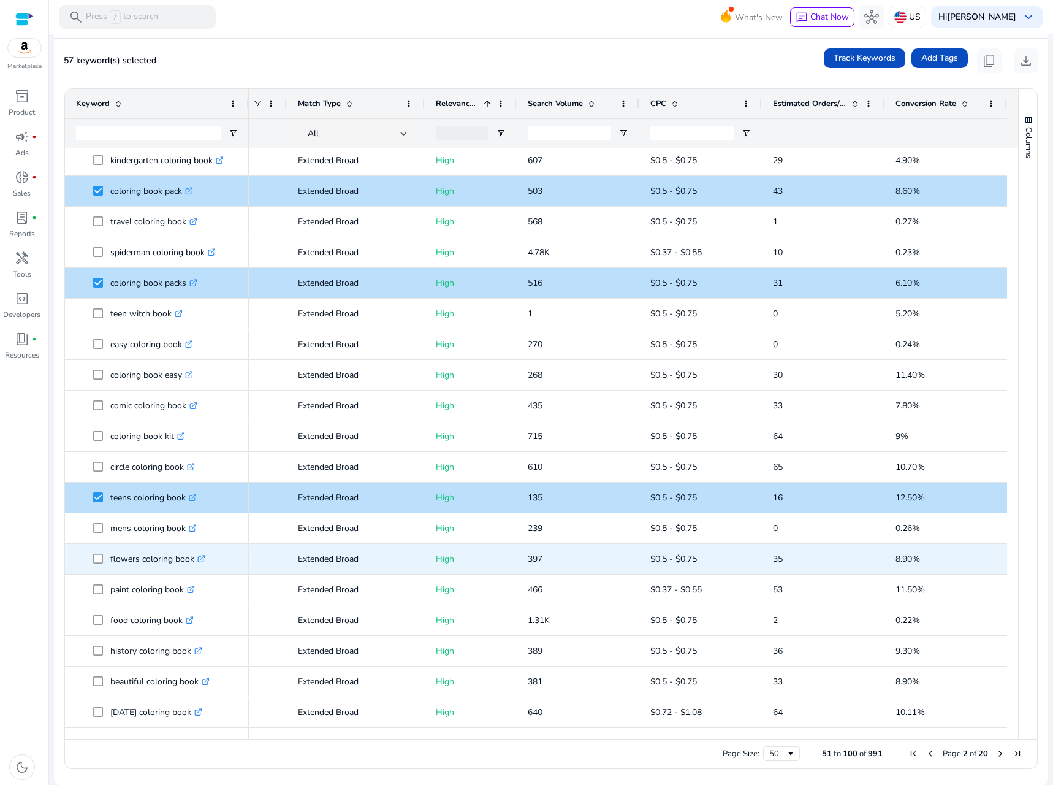
click at [100, 566] on span at bounding box center [101, 558] width 17 height 25
click at [99, 553] on span at bounding box center [101, 558] width 17 height 25
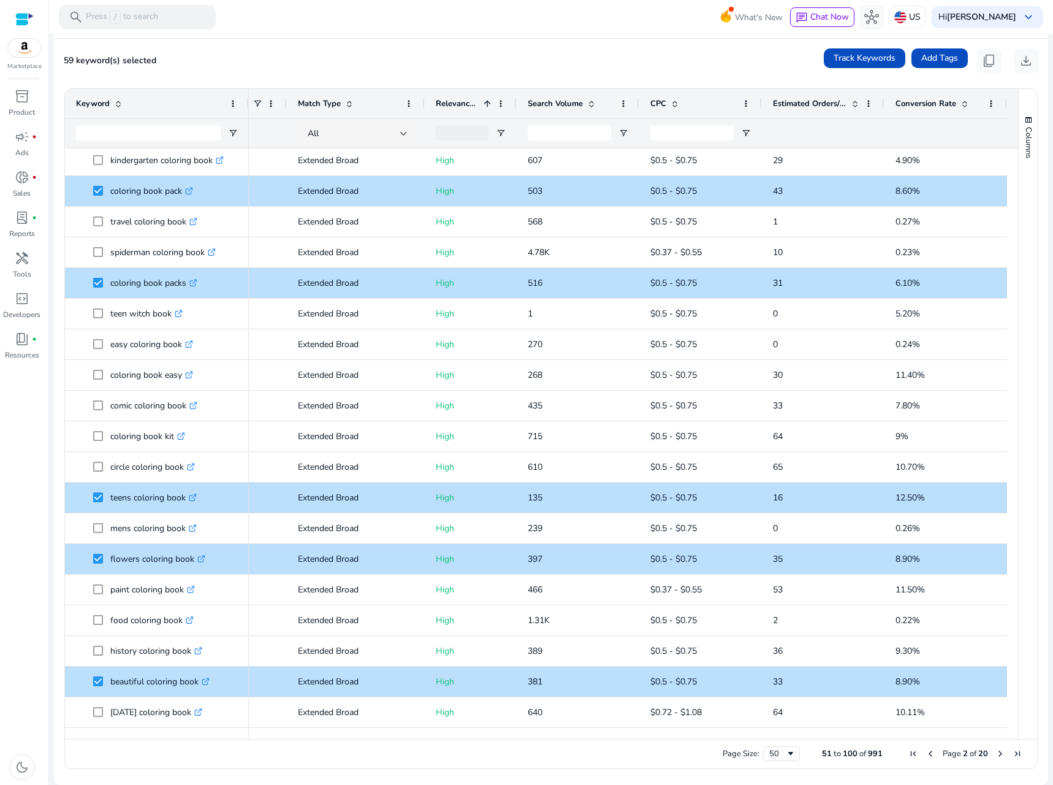
click at [997, 755] on span "Next Page" at bounding box center [1001, 753] width 10 height 10
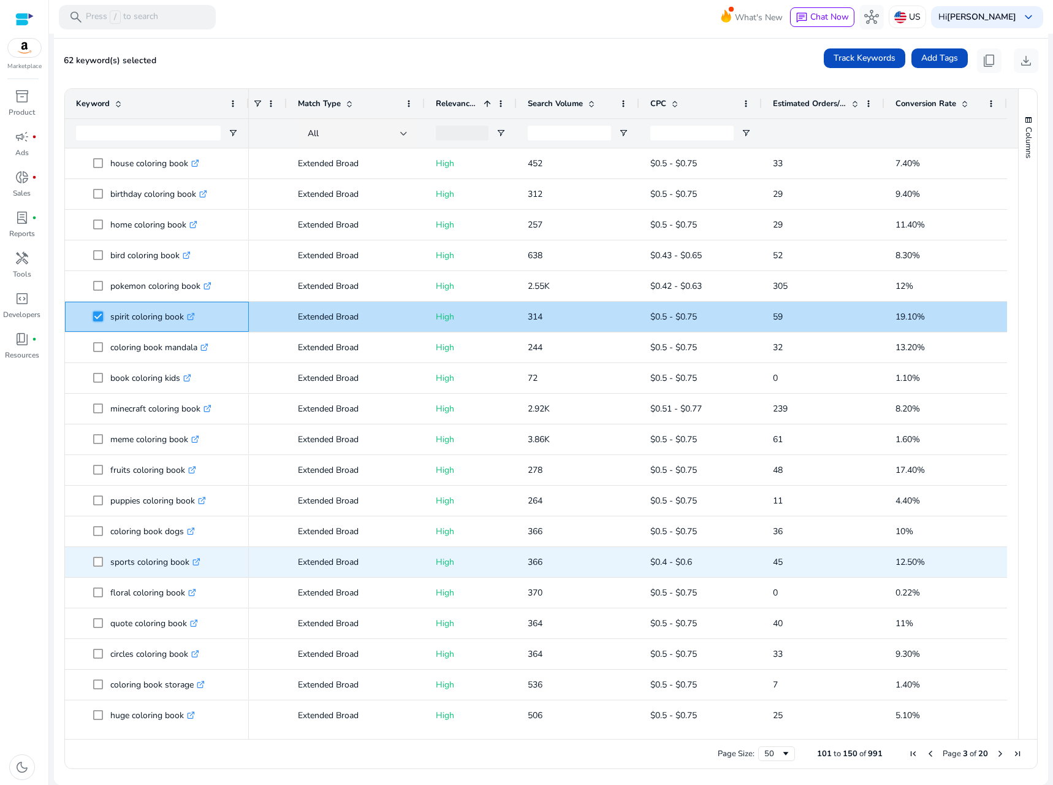
scroll to position [840, 0]
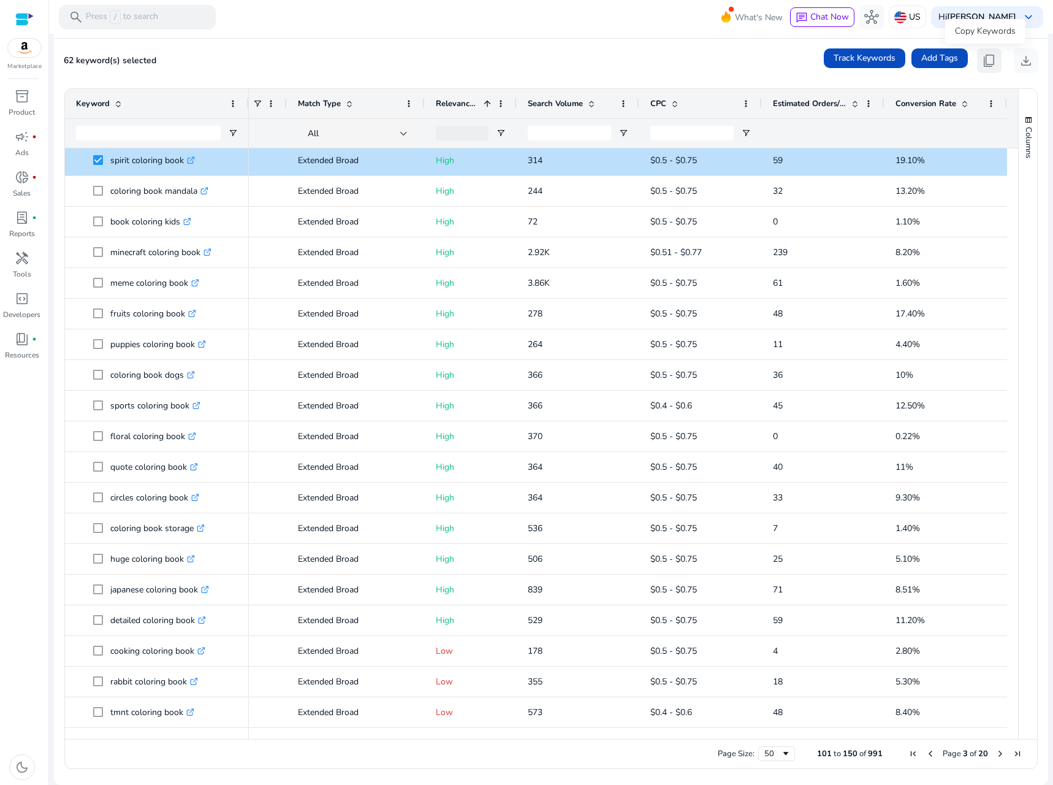
click at [983, 60] on span "content_copy" at bounding box center [989, 60] width 15 height 15
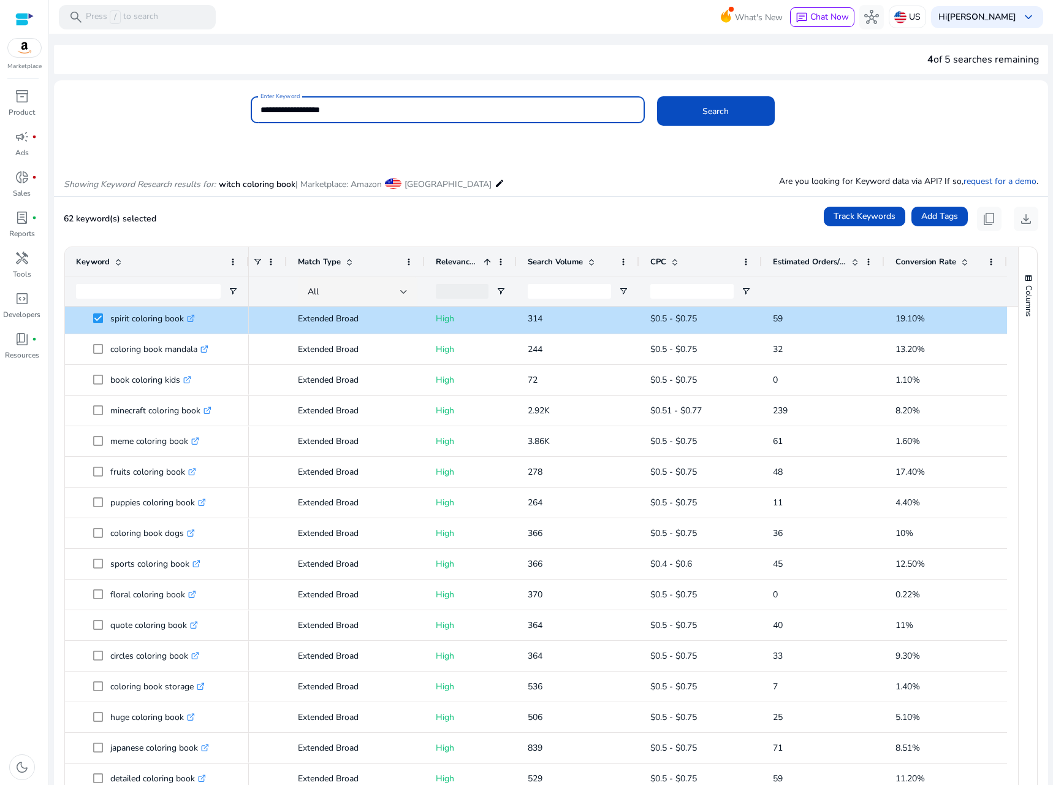
drag, startPoint x: 280, startPoint y: 108, endPoint x: 204, endPoint y: 107, distance: 76.0
click at [204, 107] on div "**********" at bounding box center [546, 116] width 985 height 40
click at [352, 106] on input "**********" at bounding box center [448, 109] width 374 height 13
drag, startPoint x: 352, startPoint y: 106, endPoint x: 198, endPoint y: 112, distance: 154.0
click at [198, 112] on div "**********" at bounding box center [546, 116] width 985 height 40
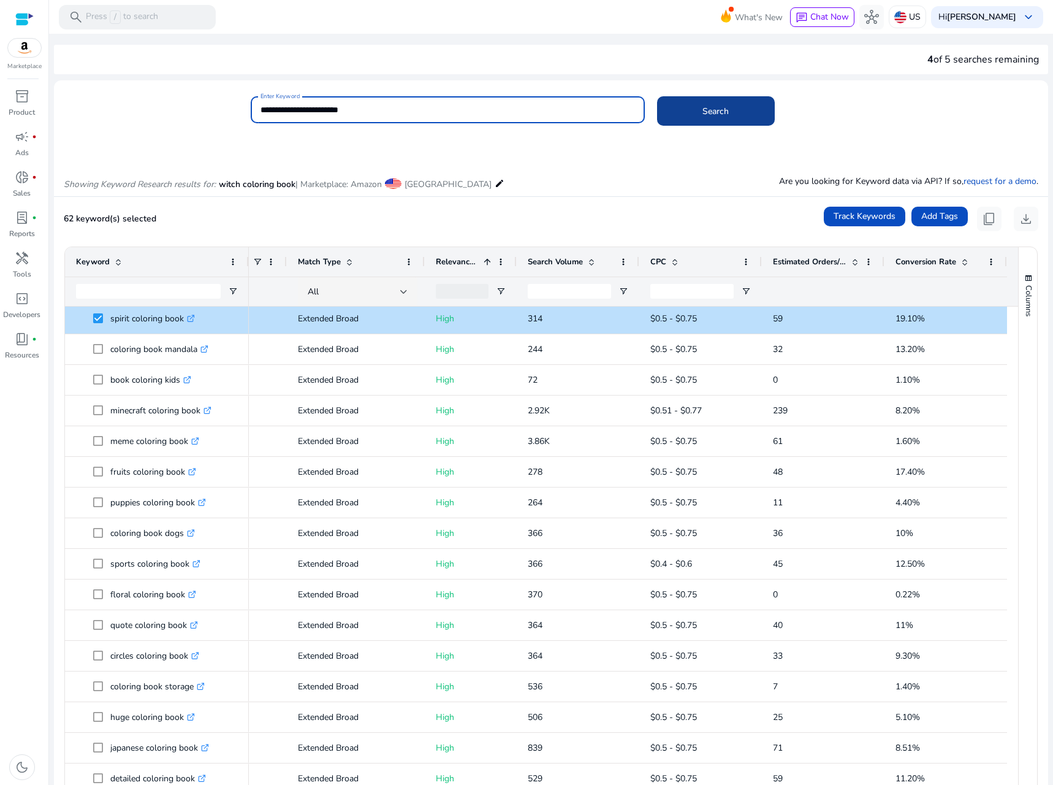
click at [725, 106] on span "Search" at bounding box center [716, 111] width 26 height 13
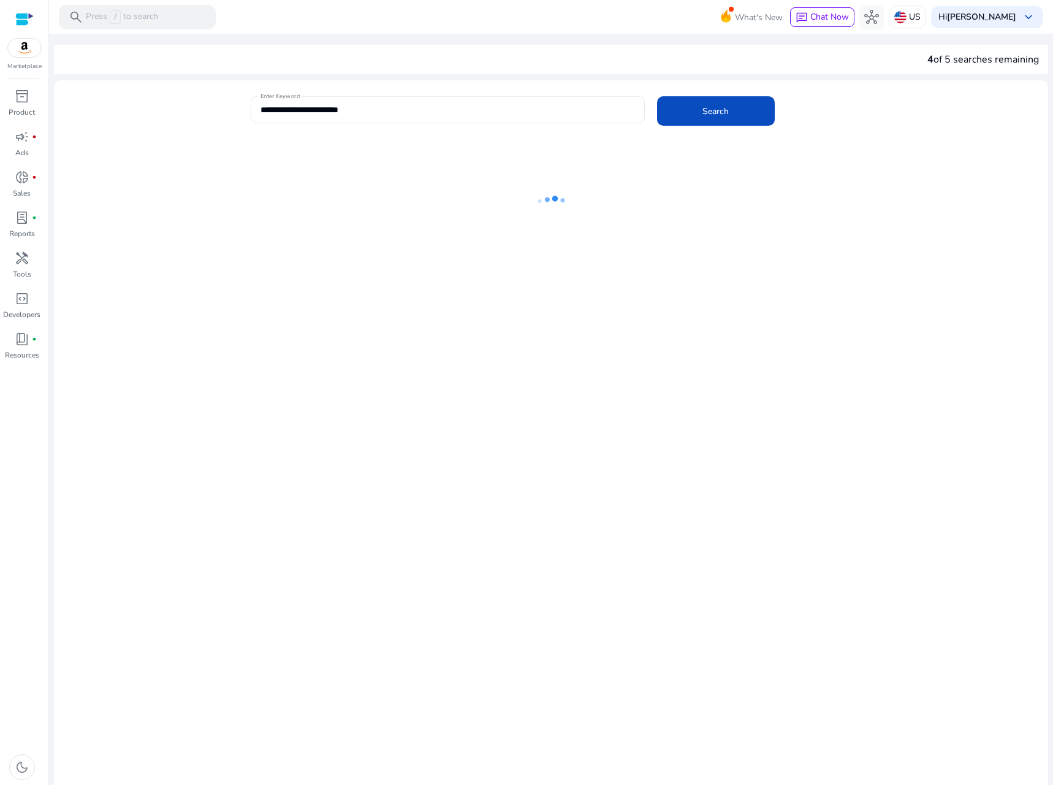
click at [338, 109] on input "**********" at bounding box center [448, 109] width 374 height 13
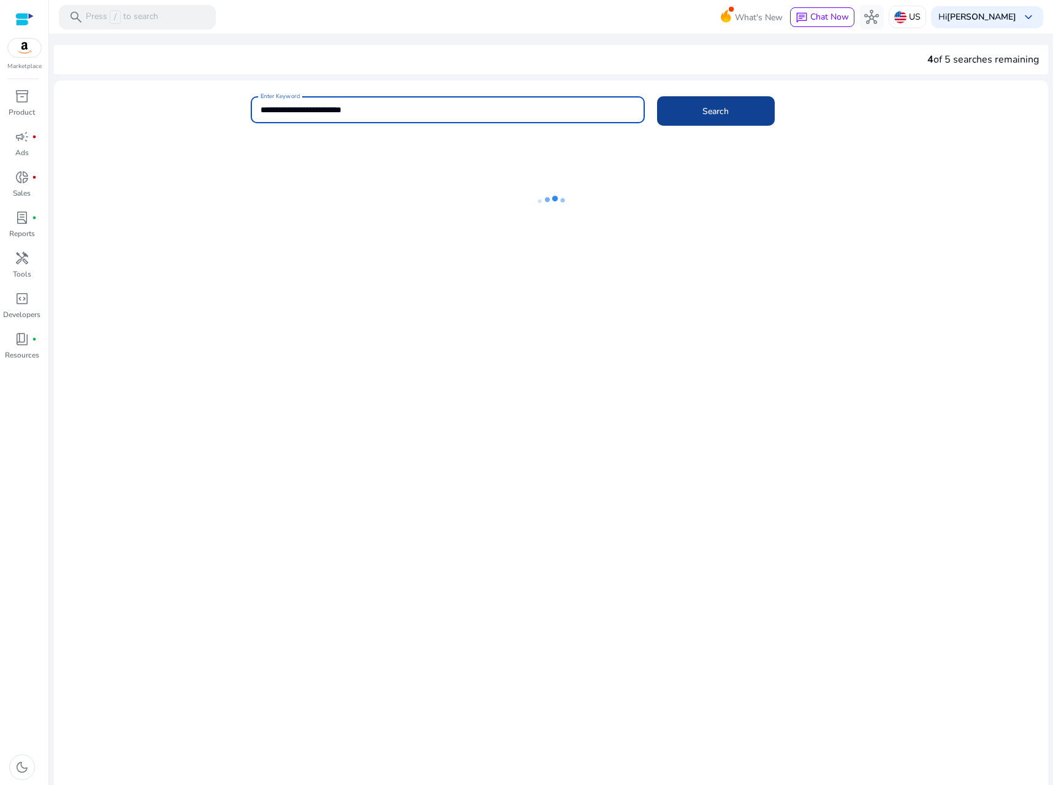
type input "**********"
click at [696, 108] on span at bounding box center [716, 110] width 118 height 29
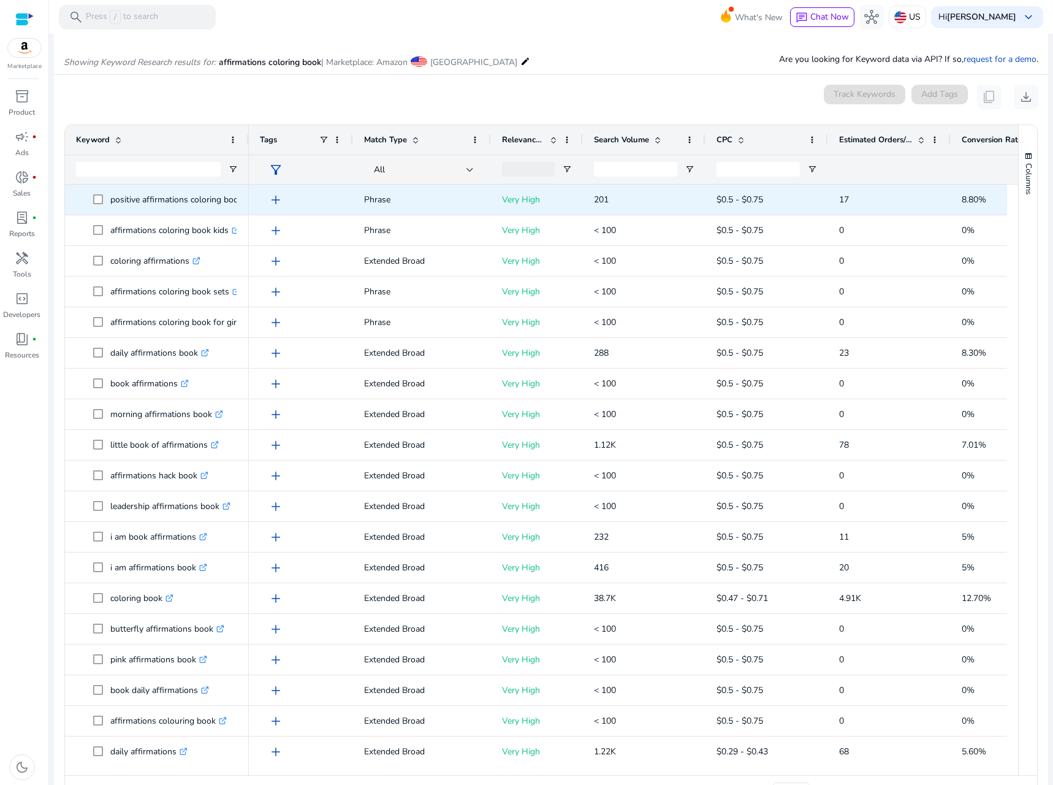
scroll to position [146, 0]
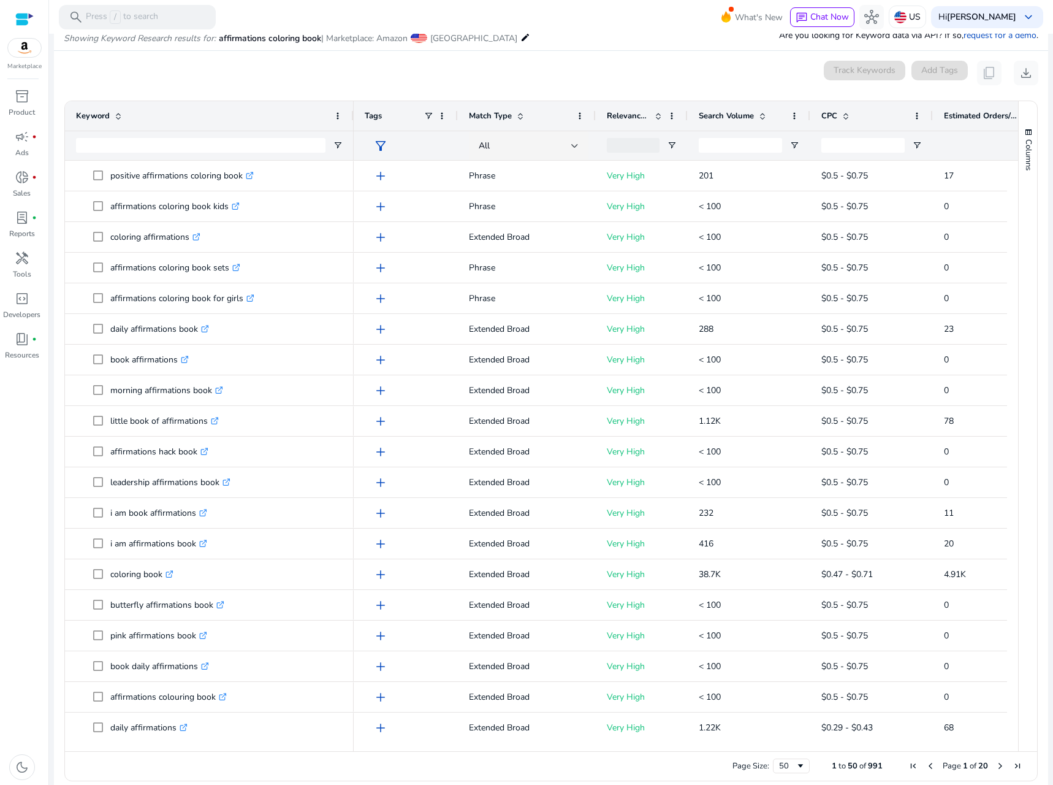
drag, startPoint x: 246, startPoint y: 112, endPoint x: 351, endPoint y: 110, distance: 104.8
click at [351, 110] on div at bounding box center [353, 115] width 5 height 29
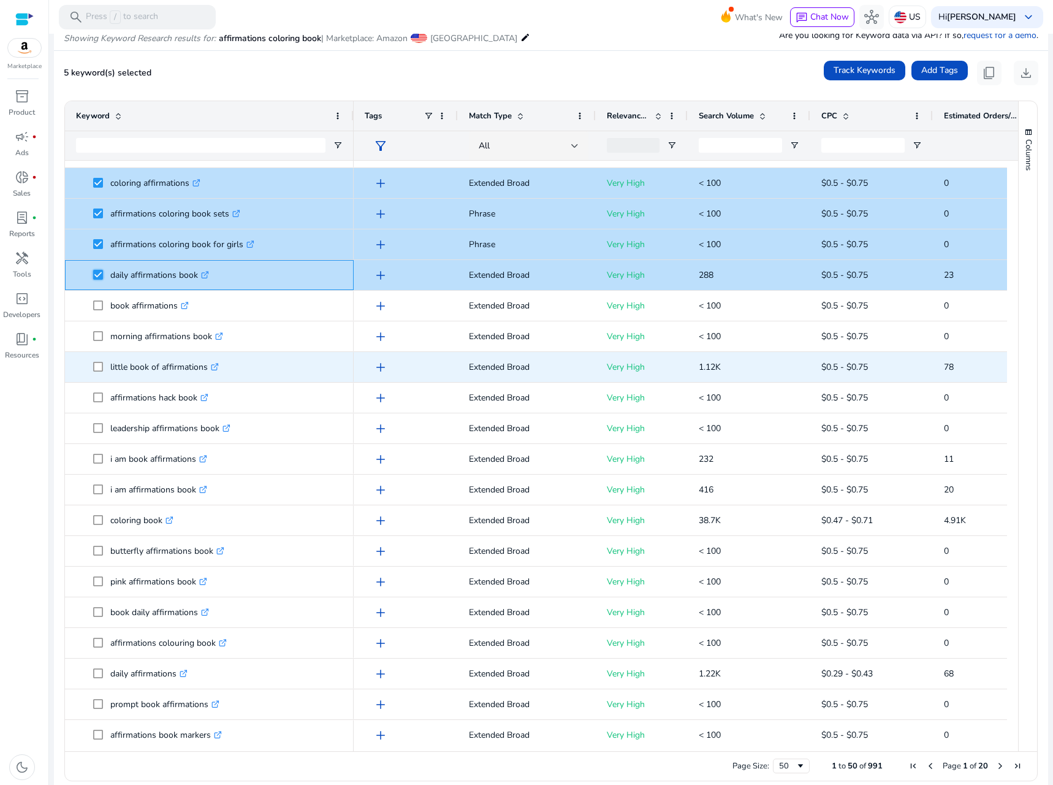
scroll to position [61, 0]
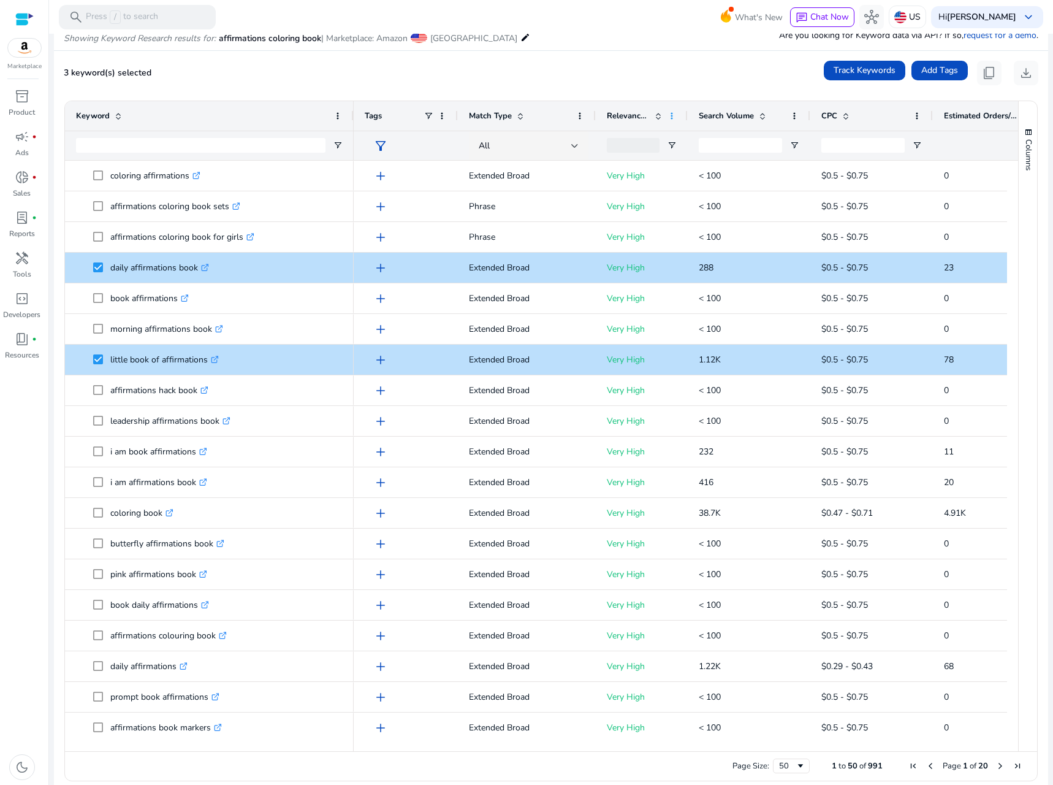
click at [671, 113] on span at bounding box center [672, 116] width 10 height 10
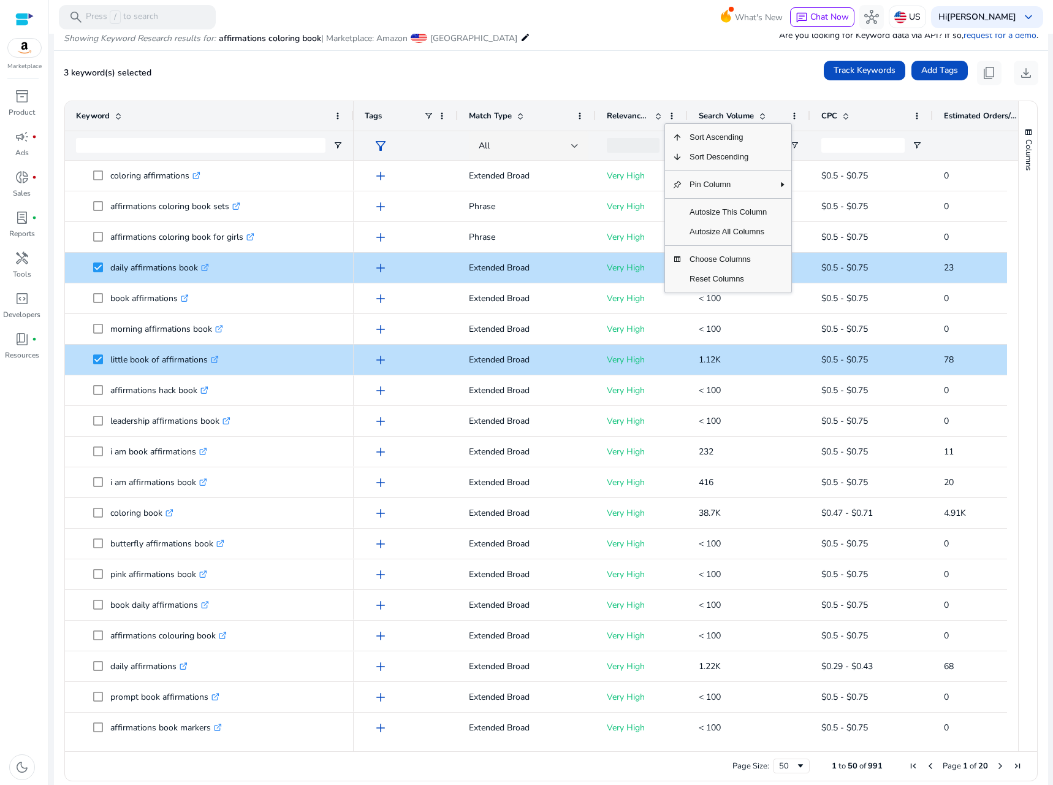
click at [639, 109] on div "Relevance Score" at bounding box center [635, 115] width 56 height 23
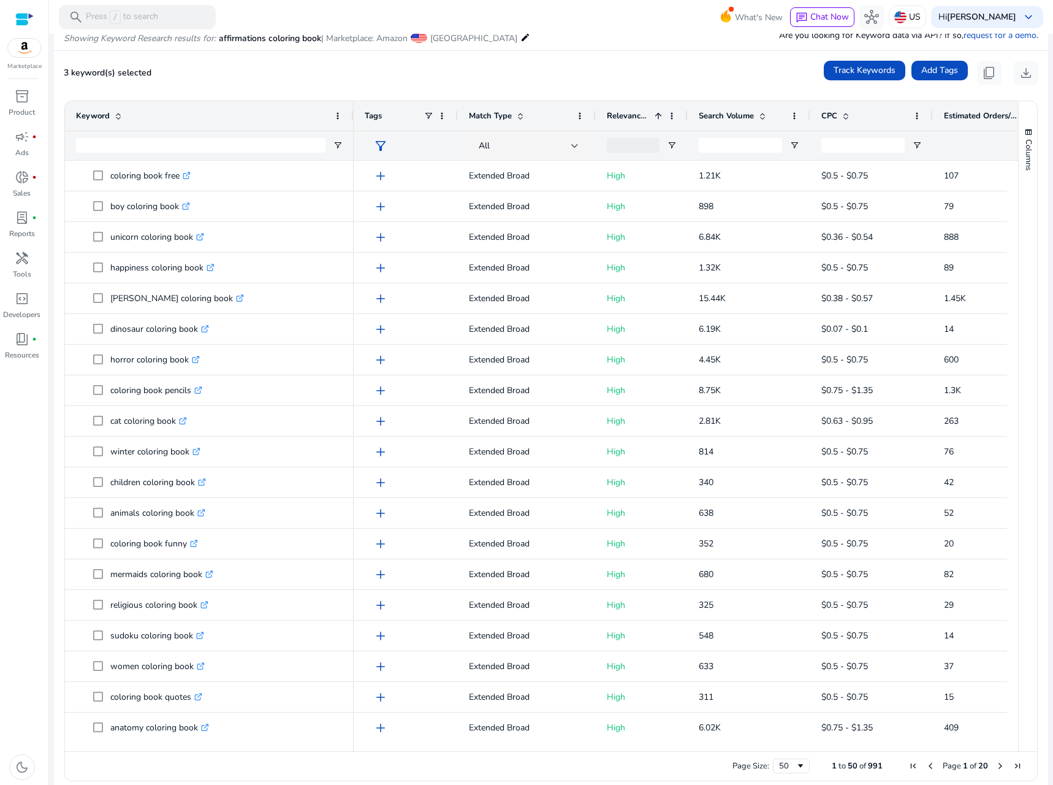
click at [657, 113] on span at bounding box center [658, 116] width 10 height 10
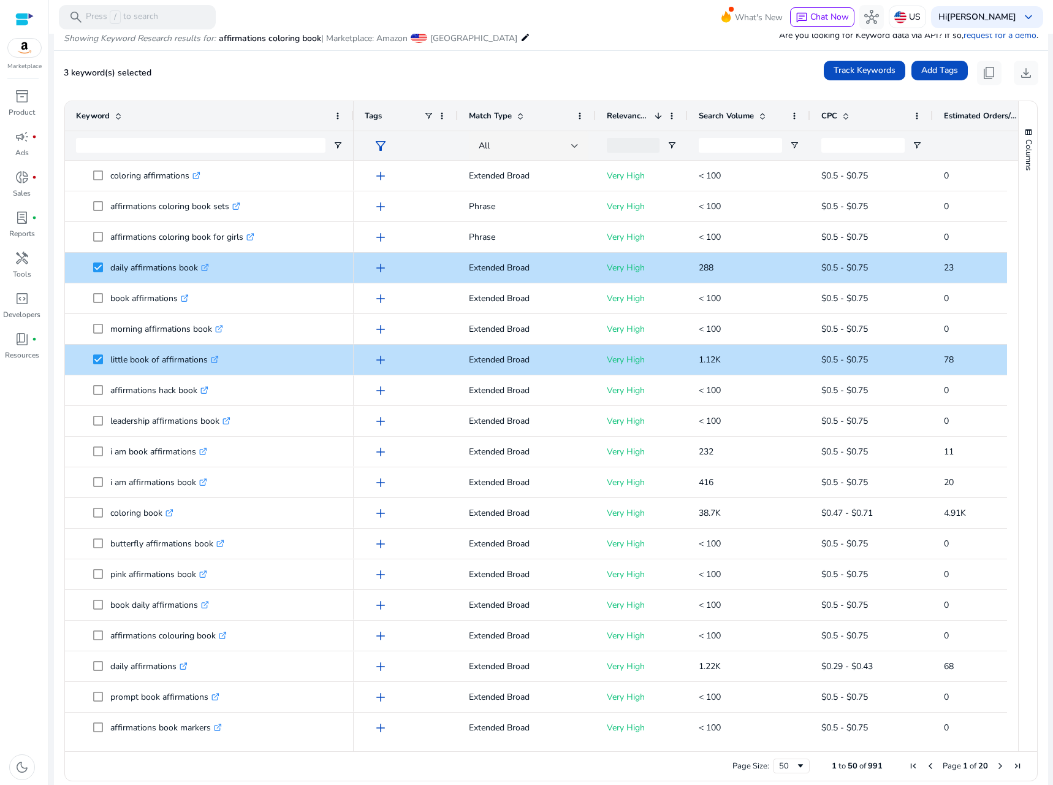
click at [775, 113] on div "Search Volume" at bounding box center [742, 115] width 87 height 23
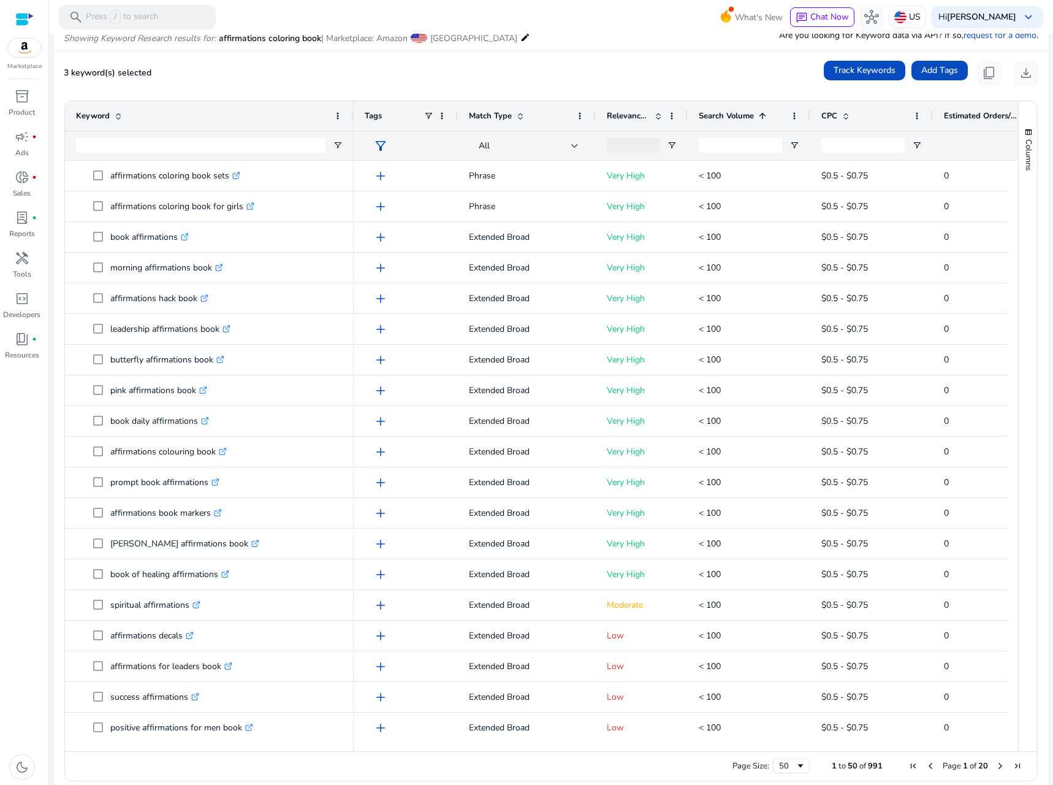
click at [766, 113] on span at bounding box center [763, 116] width 10 height 10
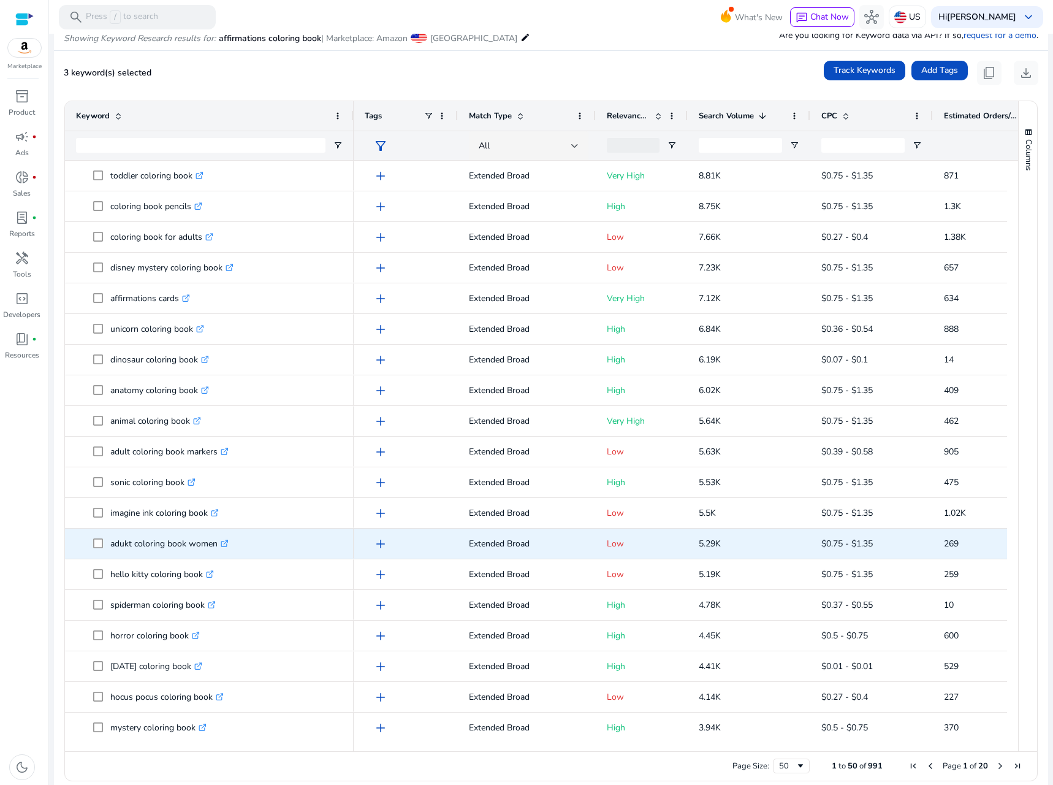
scroll to position [0, 0]
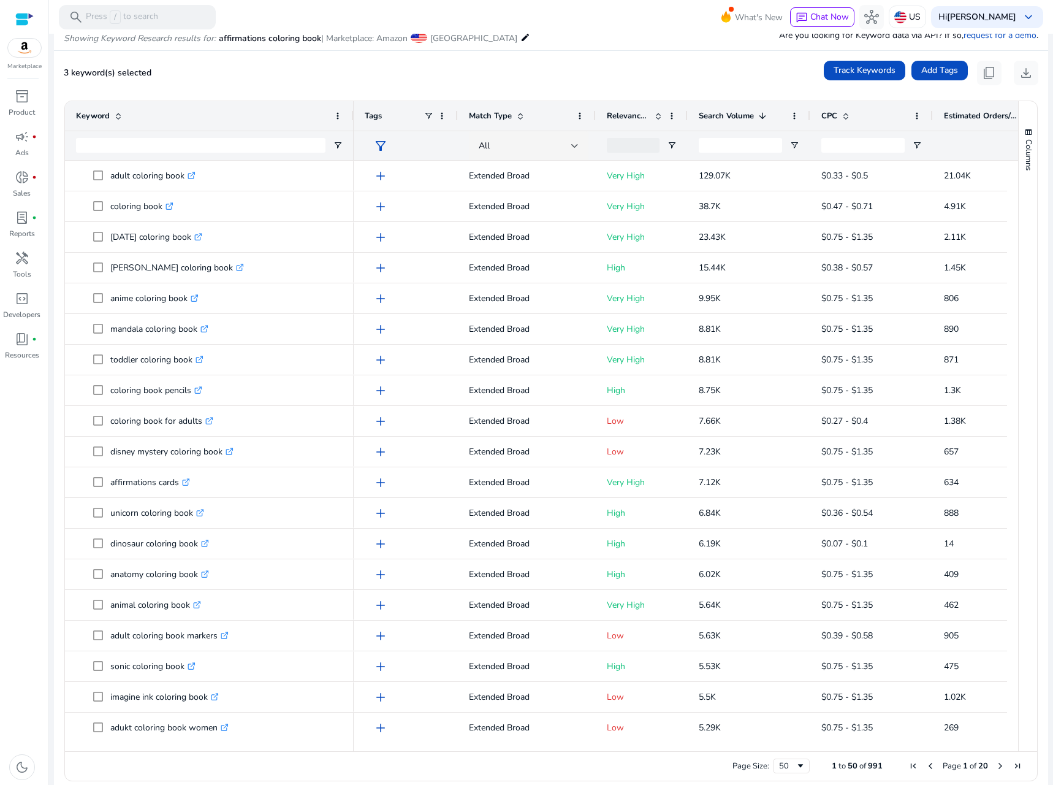
click at [618, 110] on span "Relevance Score" at bounding box center [628, 115] width 43 height 11
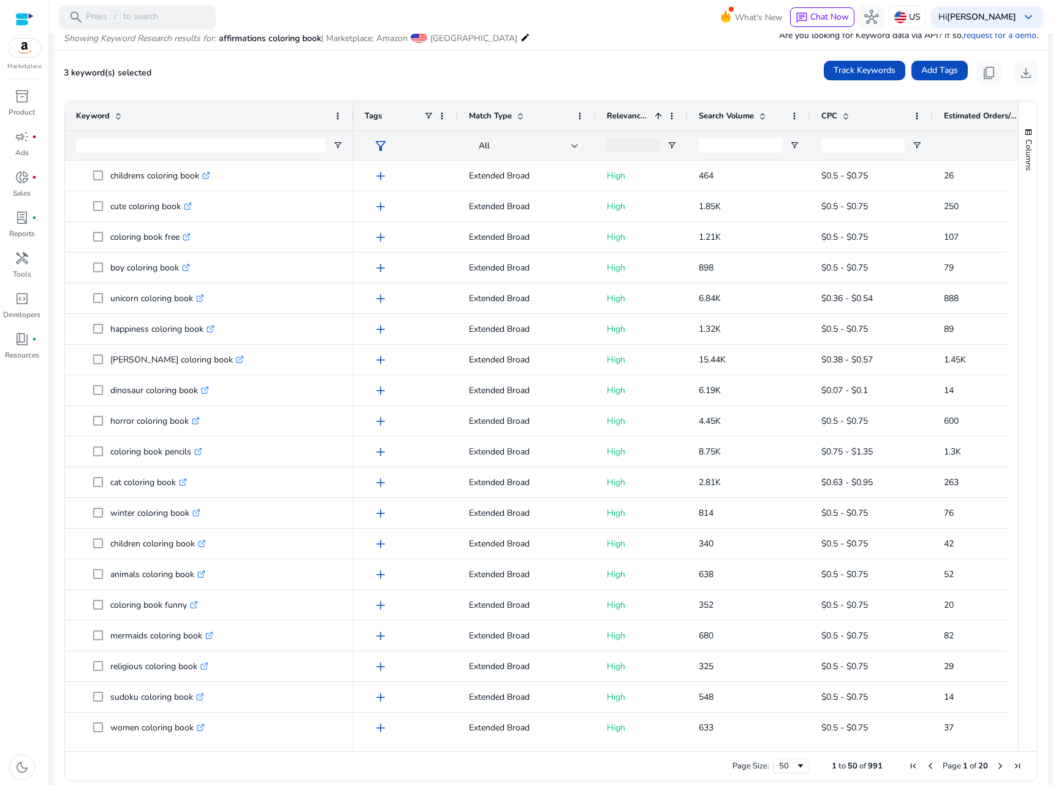
click at [618, 110] on span "Relevance Score" at bounding box center [628, 115] width 43 height 11
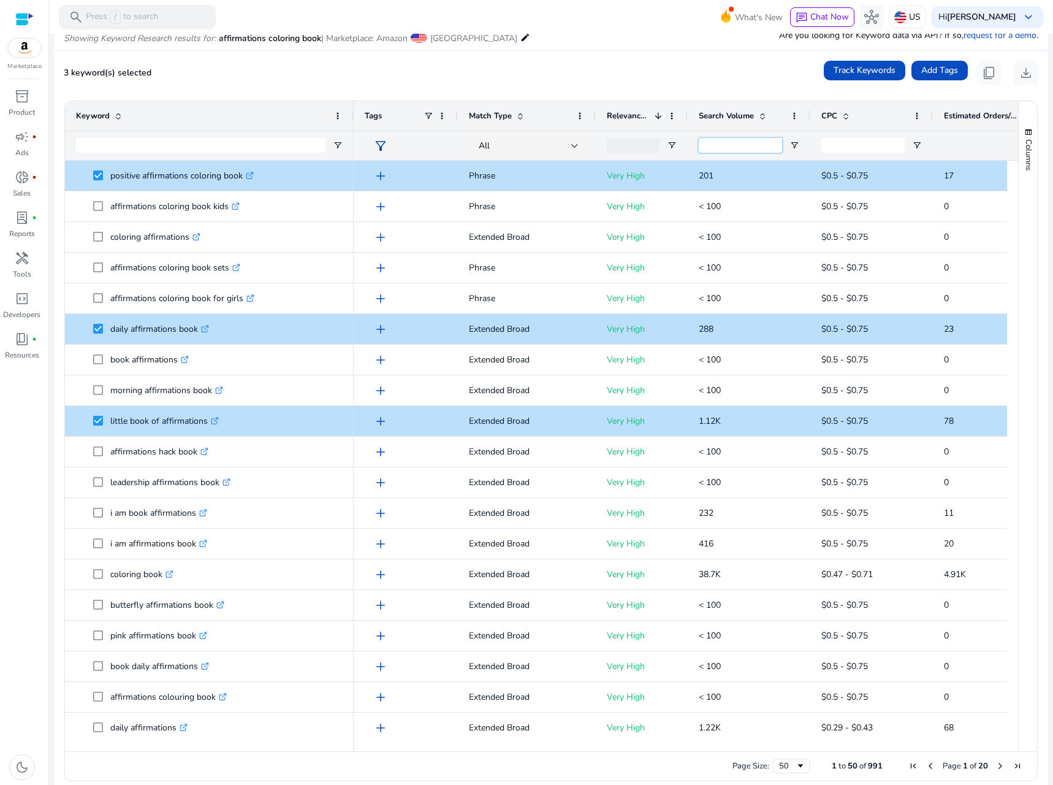
click at [772, 143] on input "Search Volume Filter Input" at bounding box center [740, 145] width 83 height 15
click at [791, 146] on span "Open Filter Menu" at bounding box center [795, 145] width 10 height 10
click at [729, 143] on input "Search Volume Filter Input" at bounding box center [740, 145] width 83 height 15
click at [794, 140] on div at bounding box center [749, 145] width 123 height 29
click at [793, 144] on span "Open Filter Menu" at bounding box center [795, 145] width 10 height 10
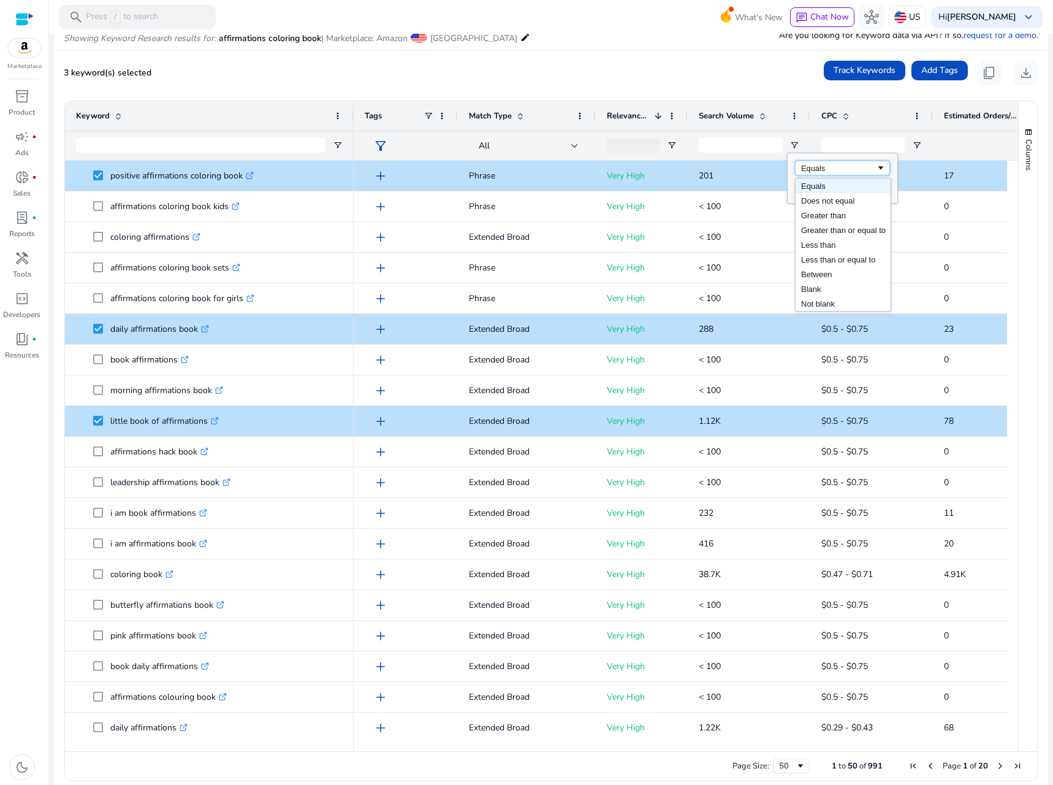
click at [834, 166] on div "Equals" at bounding box center [838, 168] width 75 height 9
click at [829, 166] on div "Equals" at bounding box center [838, 168] width 75 height 9
click at [817, 188] on input "Filter Value" at bounding box center [842, 188] width 95 height 15
click at [742, 143] on input "Search Volume Filter Input" at bounding box center [740, 145] width 83 height 15
click at [767, 115] on span at bounding box center [763, 116] width 10 height 10
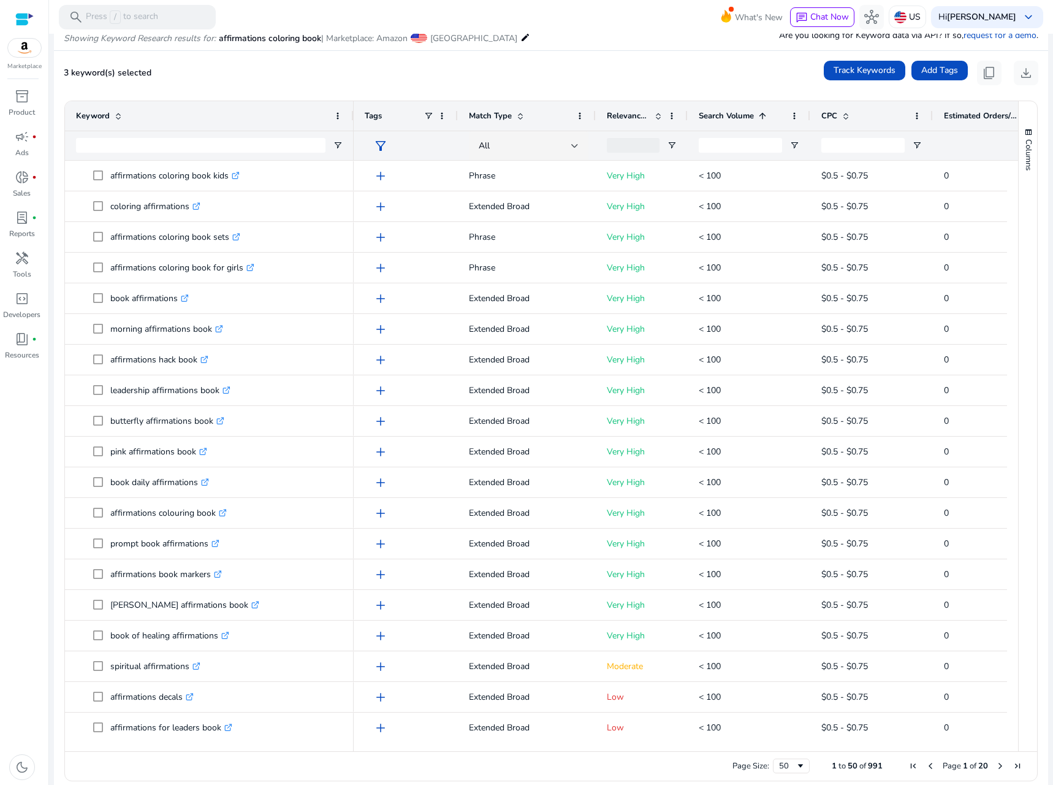
click at [767, 115] on span at bounding box center [763, 116] width 10 height 10
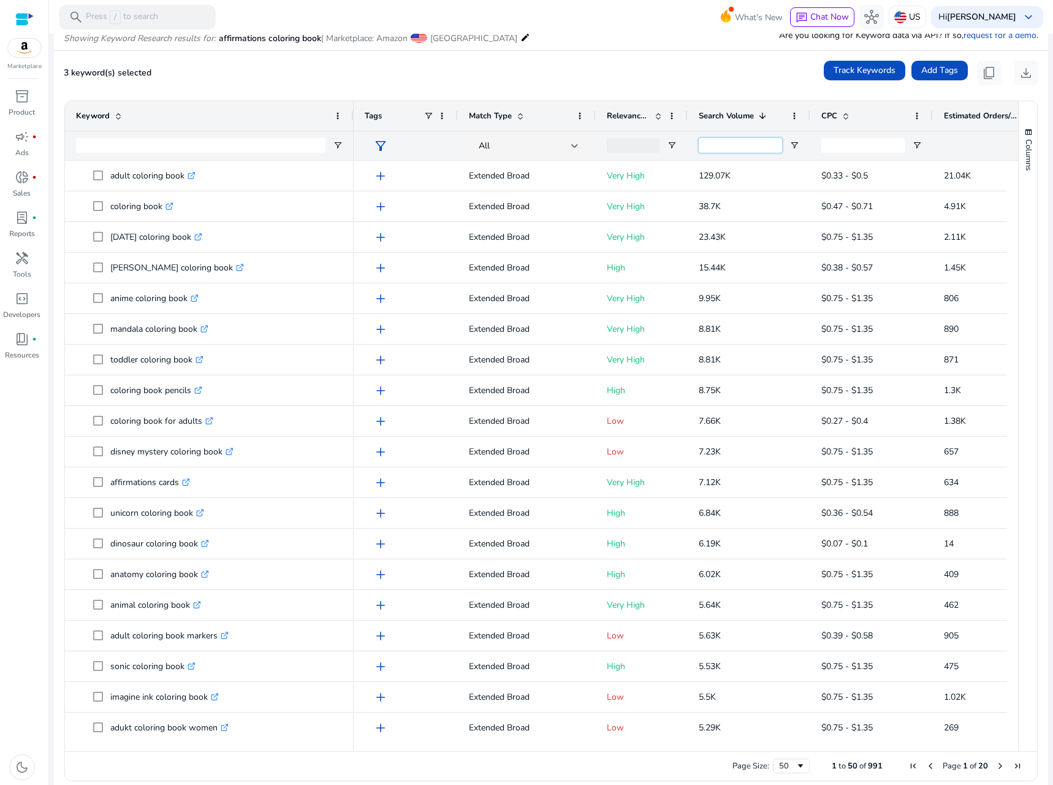
click at [766, 140] on input "Search Volume Filter Input" at bounding box center [740, 145] width 83 height 15
click at [720, 142] on input "Search Volume Filter Input" at bounding box center [740, 145] width 83 height 15
click at [794, 145] on span "Open Filter Menu" at bounding box center [795, 145] width 10 height 10
click at [815, 170] on div "Equals" at bounding box center [838, 168] width 75 height 9
click at [813, 189] on input "Filter Value" at bounding box center [842, 188] width 95 height 15
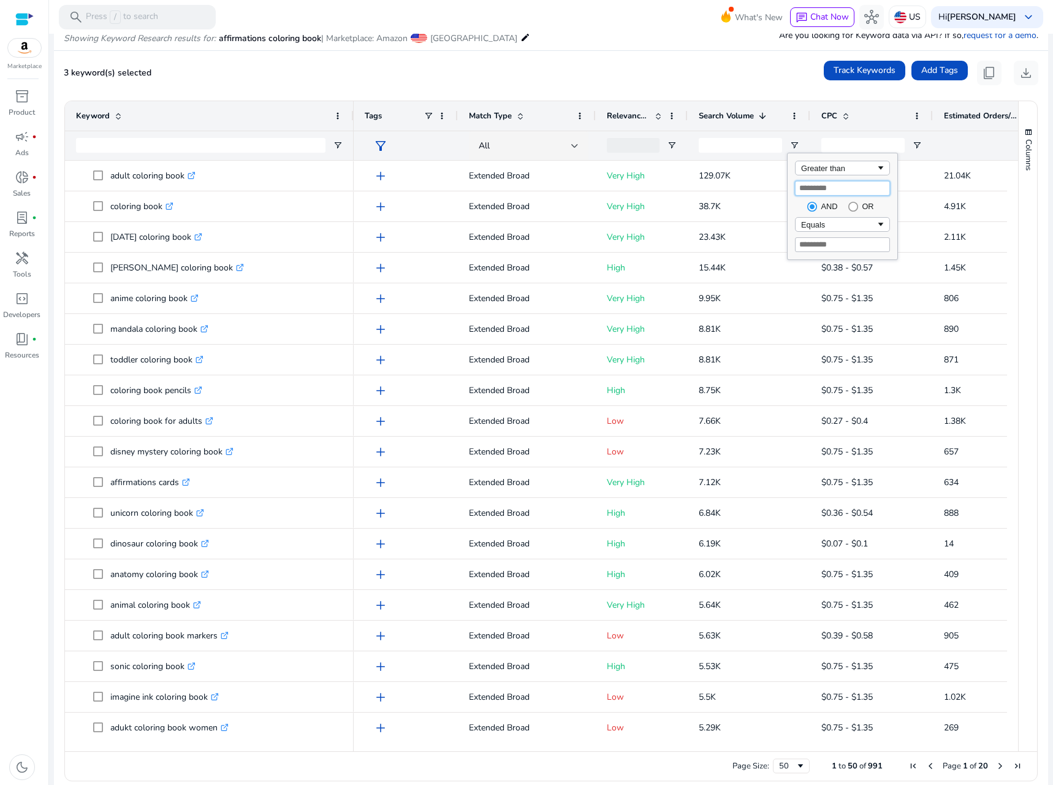
type input "***"
click at [834, 226] on div "Equals" at bounding box center [838, 224] width 75 height 9
click at [832, 223] on div "Equals" at bounding box center [838, 224] width 75 height 9
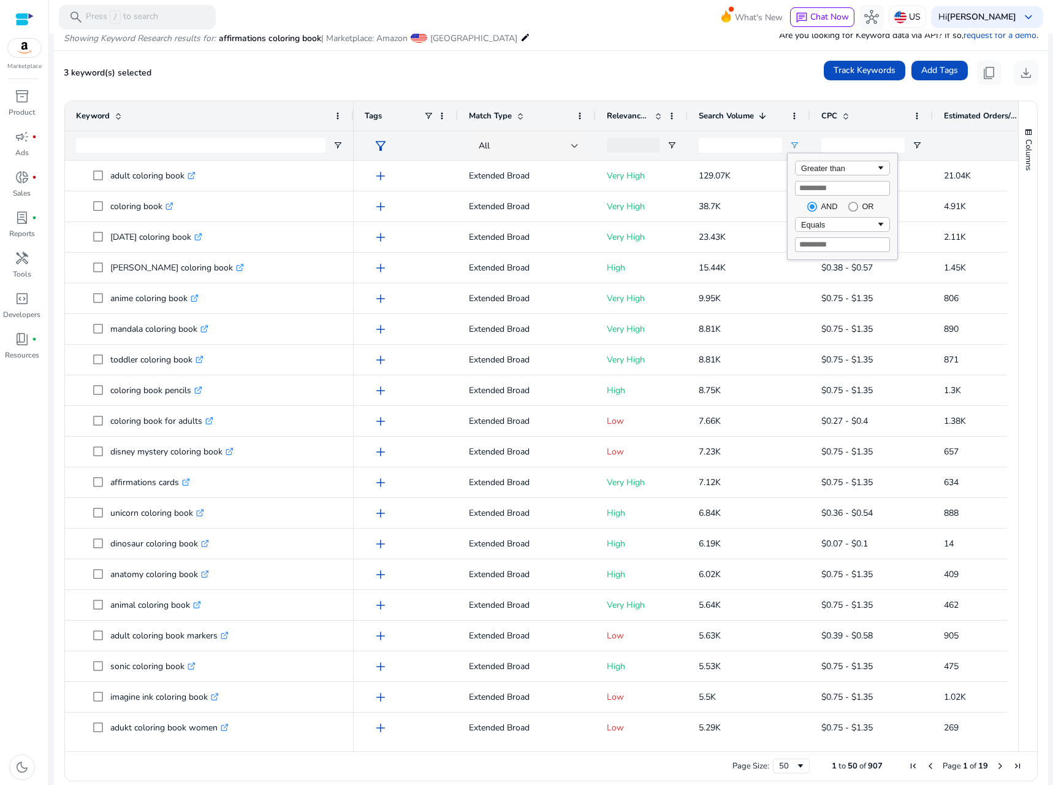
click at [636, 120] on span "Relevance Score" at bounding box center [628, 115] width 43 height 11
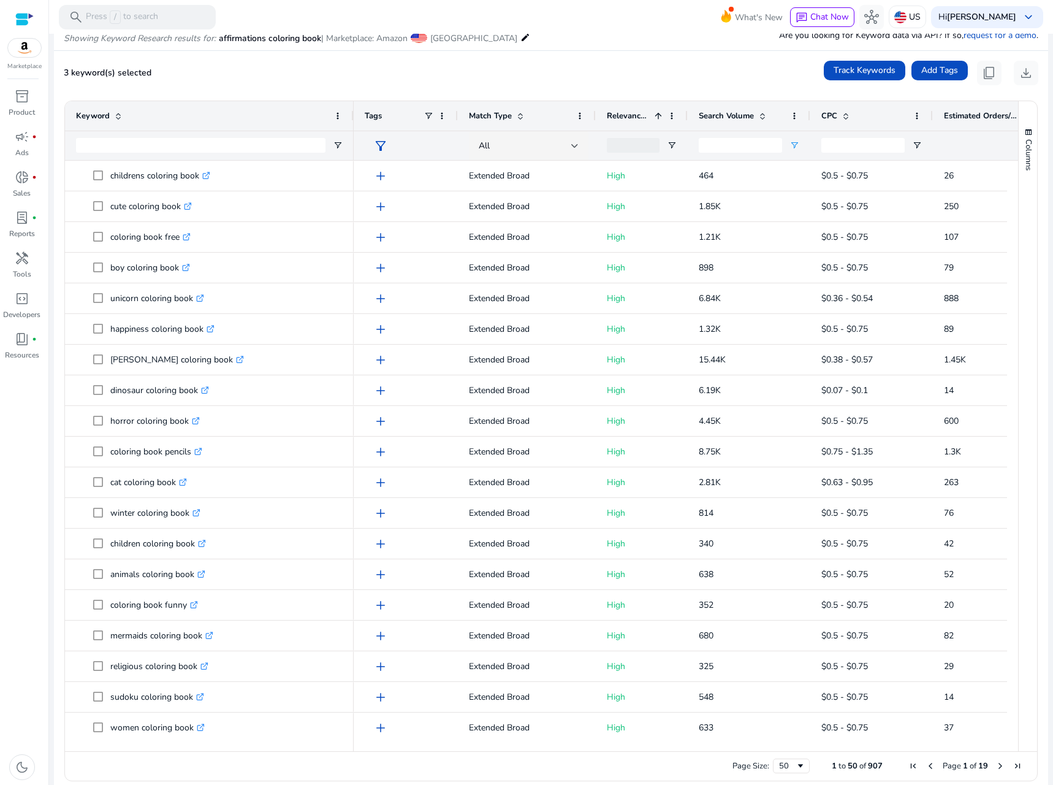
click at [636, 116] on span "Relevance Score" at bounding box center [628, 115] width 43 height 11
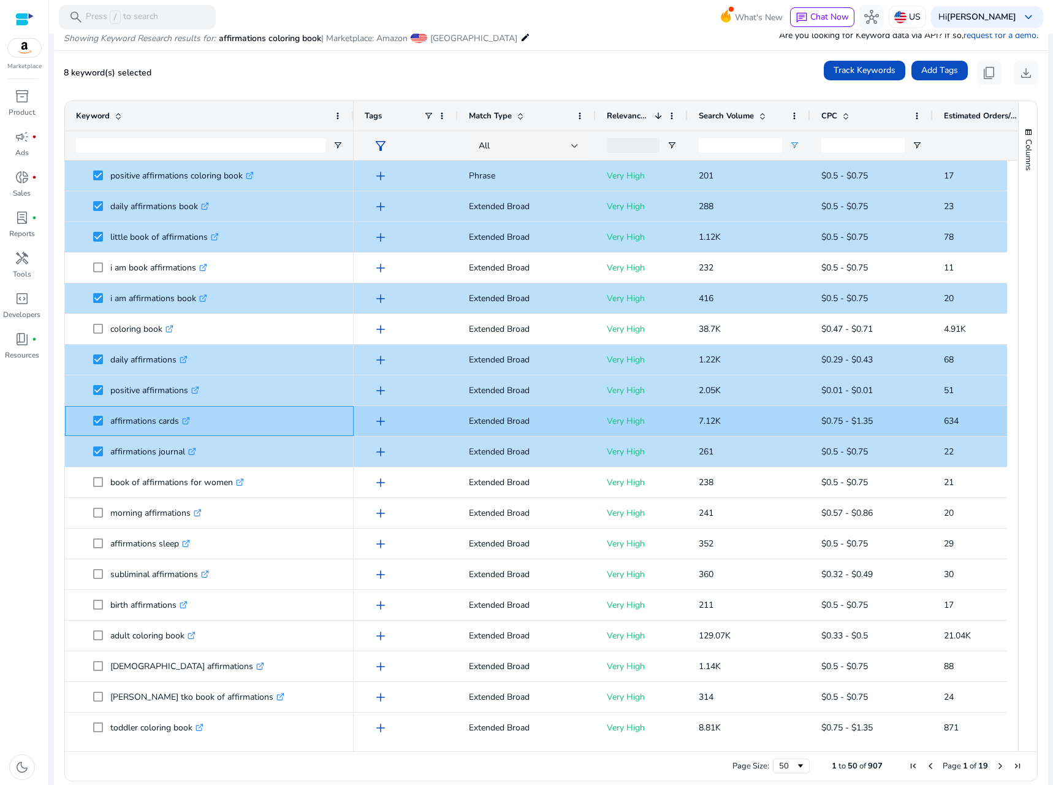
click at [100, 427] on span at bounding box center [101, 420] width 17 height 25
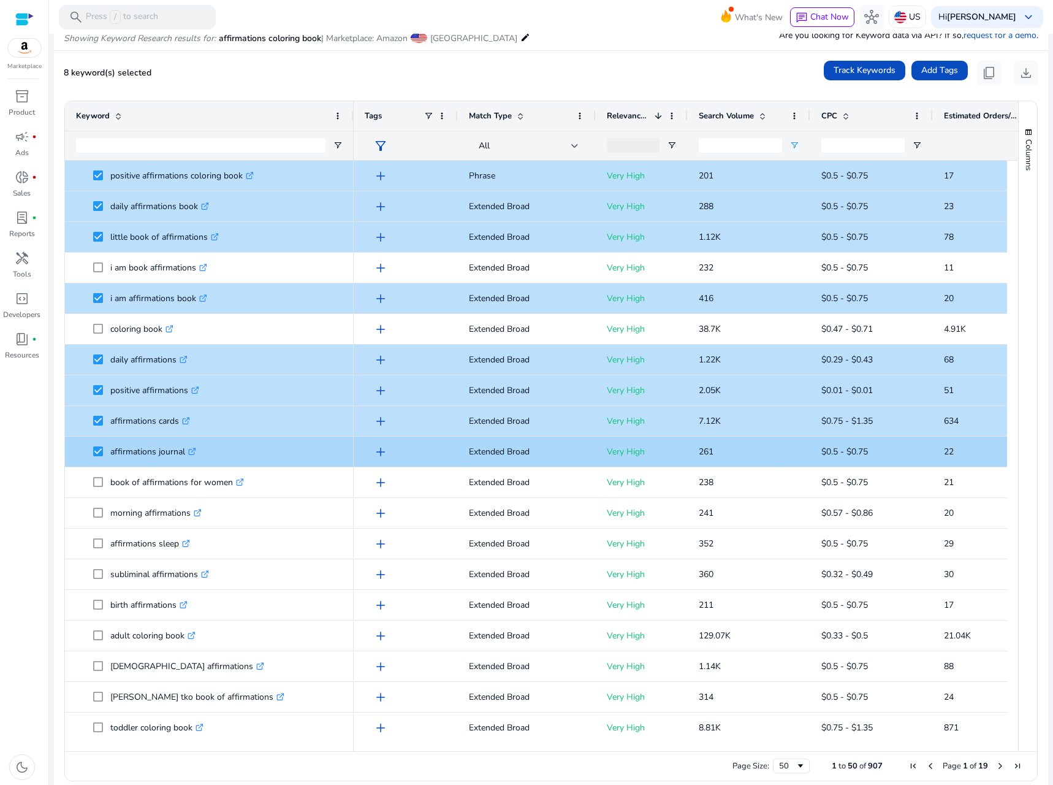
click at [103, 454] on span at bounding box center [101, 451] width 17 height 25
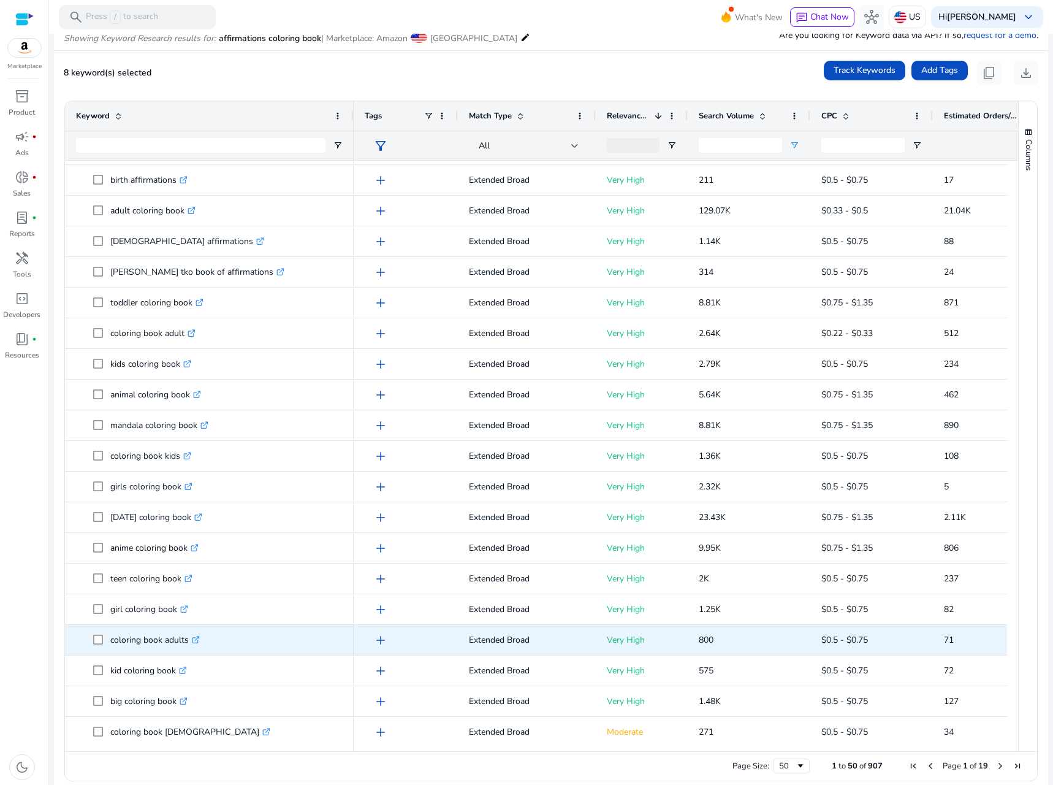
scroll to position [429, 0]
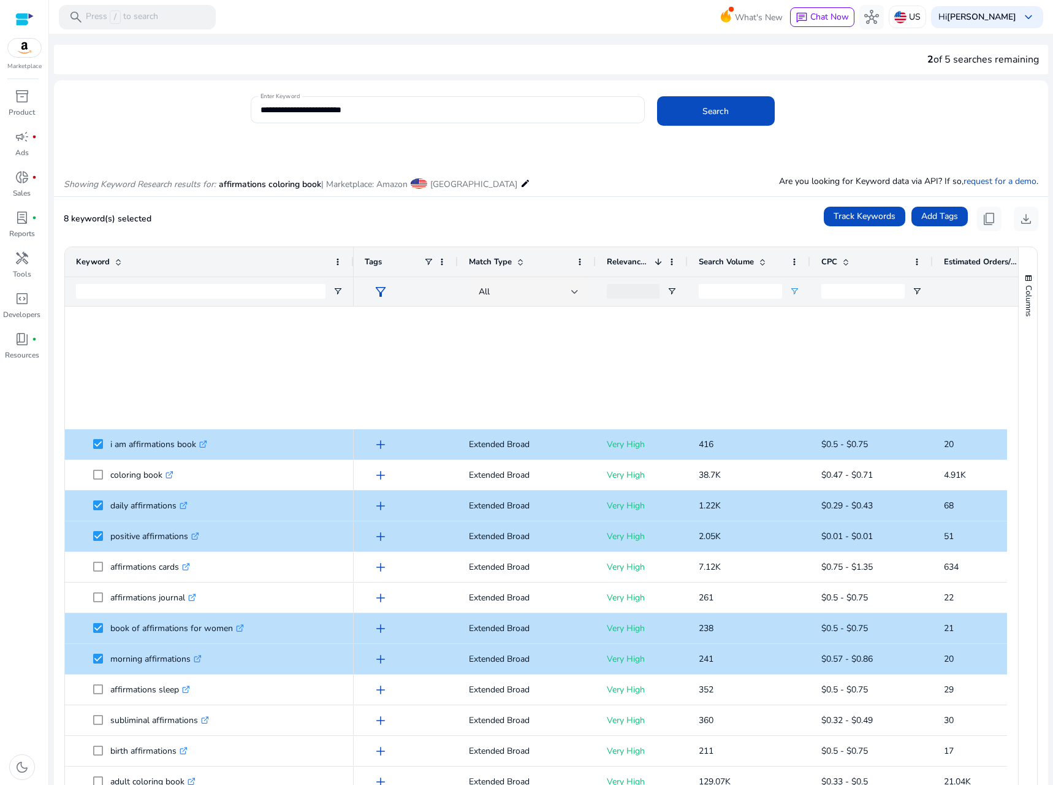
scroll to position [429, 0]
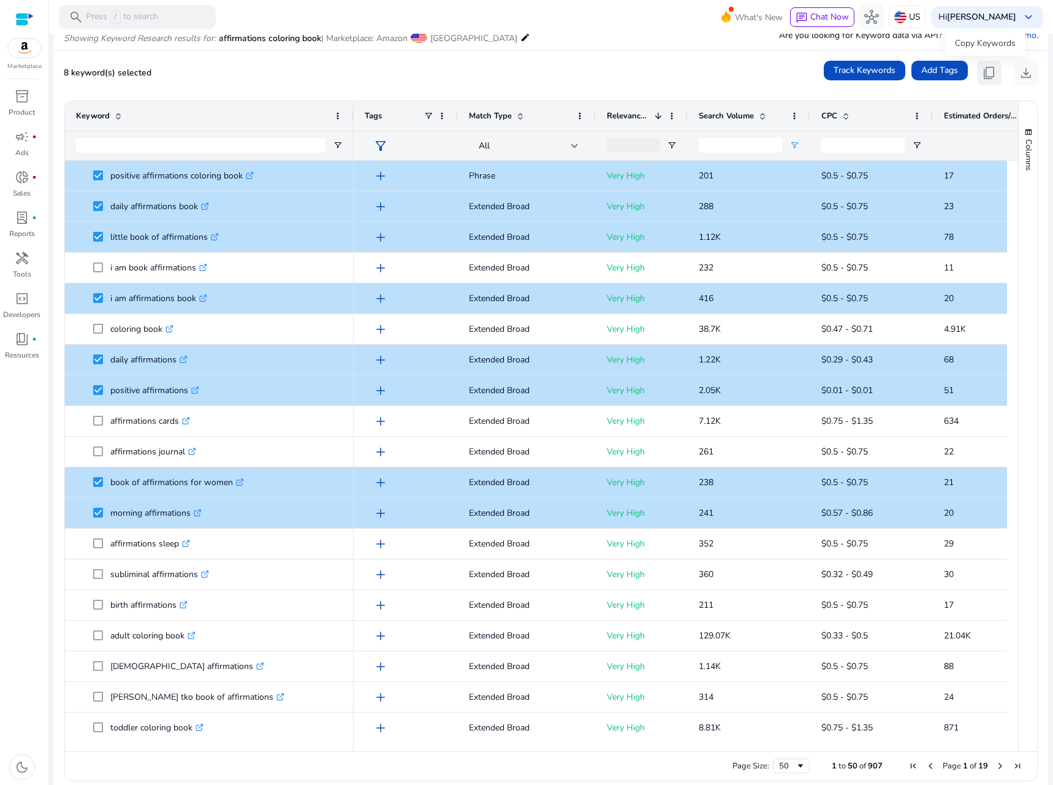
click at [983, 74] on span "content_copy" at bounding box center [989, 73] width 15 height 15
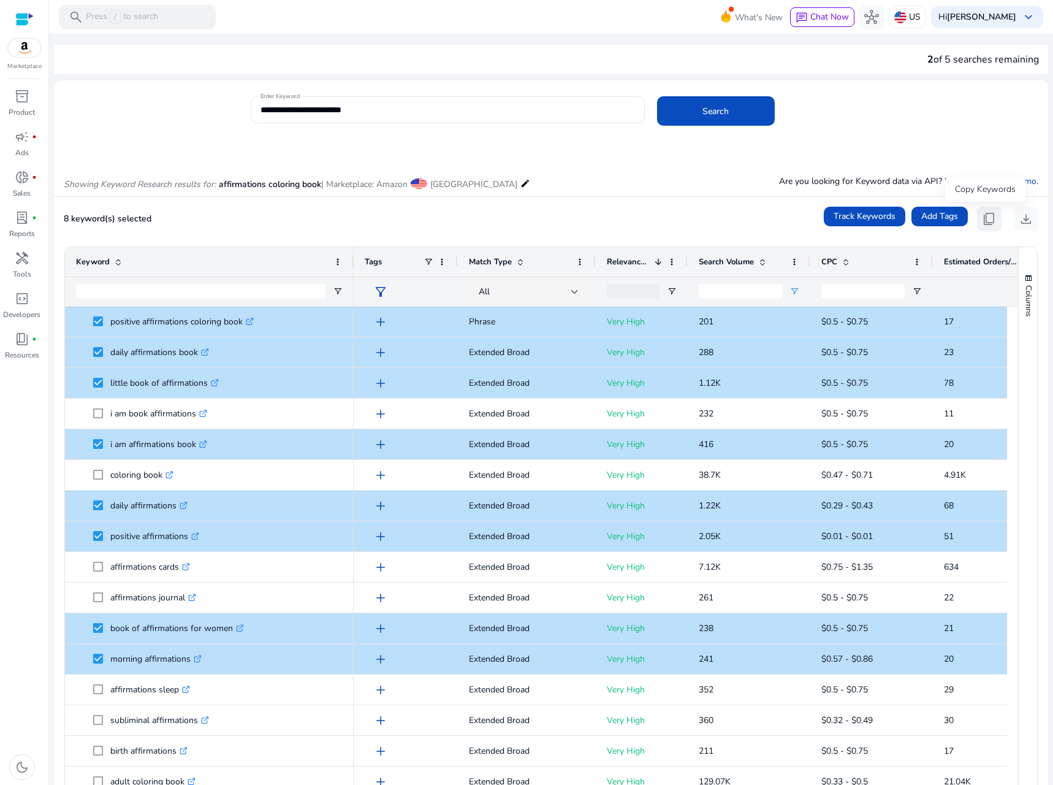
click at [985, 213] on span "content_copy" at bounding box center [989, 218] width 15 height 15
drag, startPoint x: 308, startPoint y: 106, endPoint x: 234, endPoint y: 107, distance: 74.8
click at [234, 107] on div "**********" at bounding box center [546, 116] width 985 height 40
type input "**********"
click at [657, 96] on button "Search" at bounding box center [716, 110] width 118 height 29
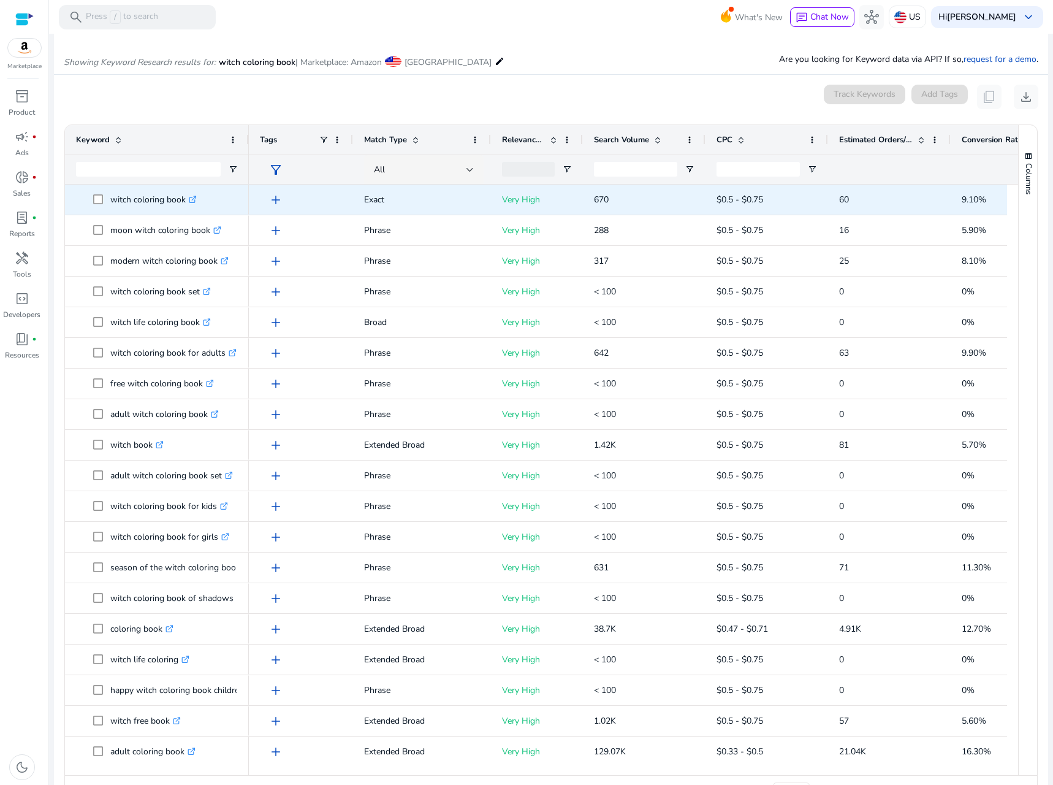
scroll to position [146, 0]
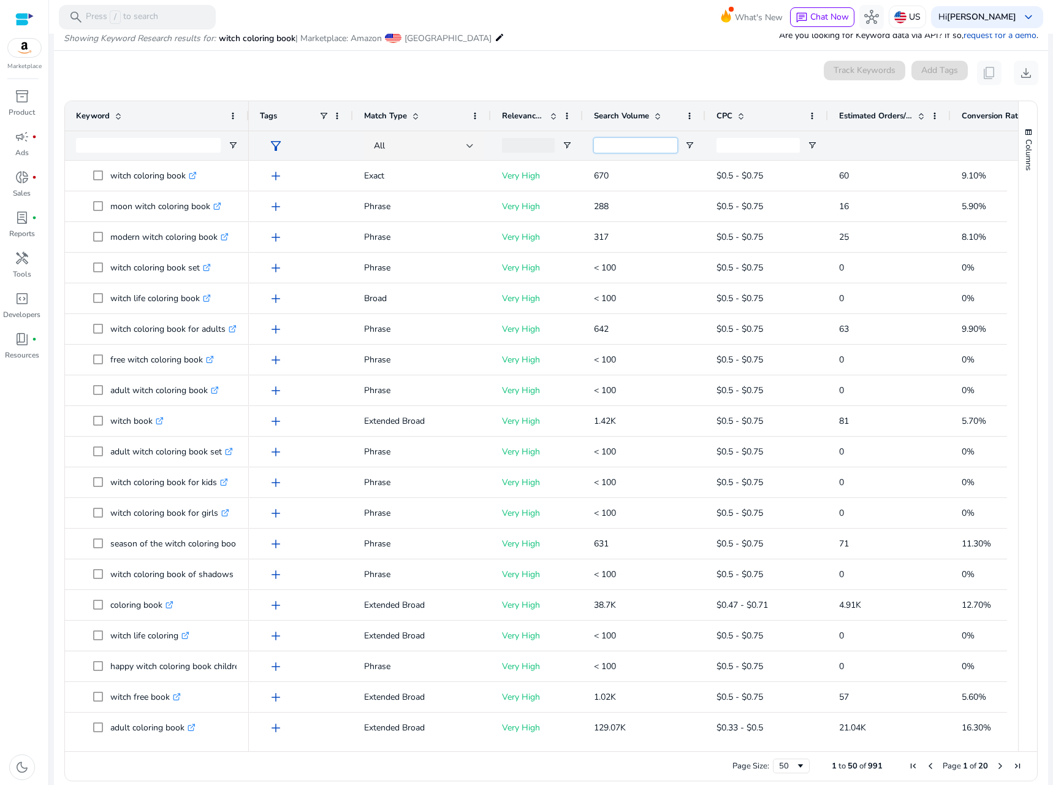
click at [646, 146] on input "Search Volume Filter Input" at bounding box center [635, 145] width 83 height 15
click at [701, 144] on div at bounding box center [644, 145] width 123 height 29
click at [684, 146] on div at bounding box center [644, 145] width 123 height 29
click at [691, 146] on span "Open Filter Menu" at bounding box center [690, 145] width 10 height 10
click at [706, 168] on div "Equals" at bounding box center [733, 168] width 75 height 9
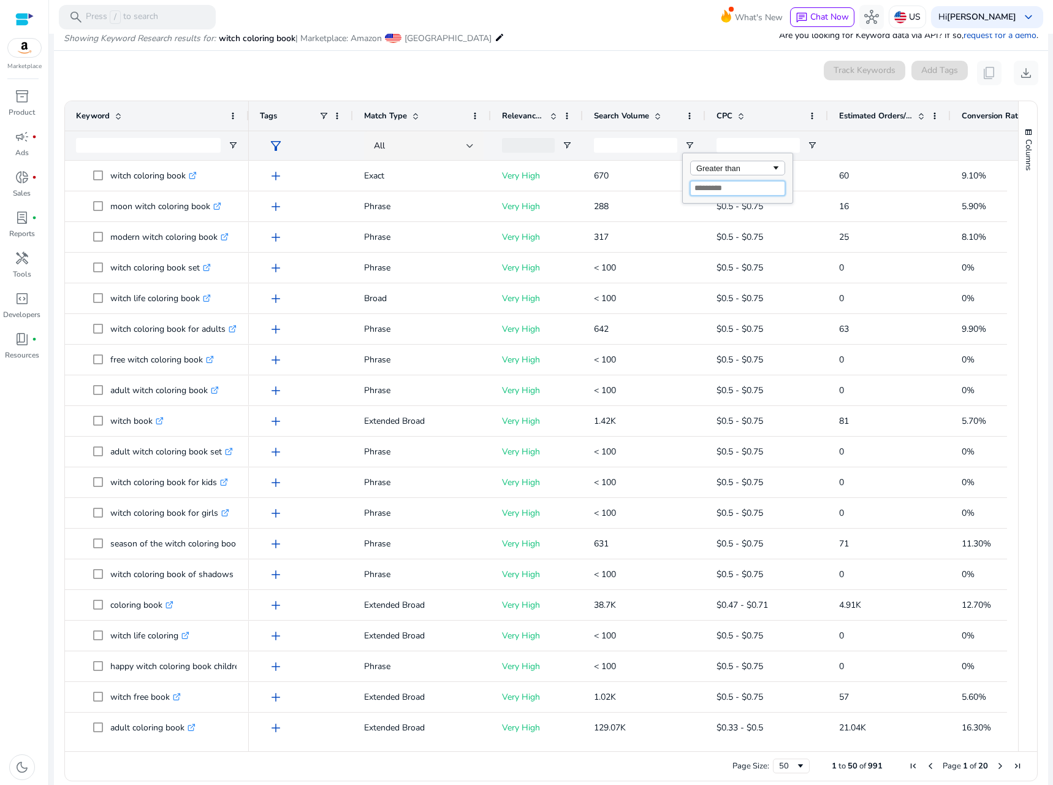
click at [716, 186] on input "Filter Value" at bounding box center [737, 188] width 95 height 15
type input "***"
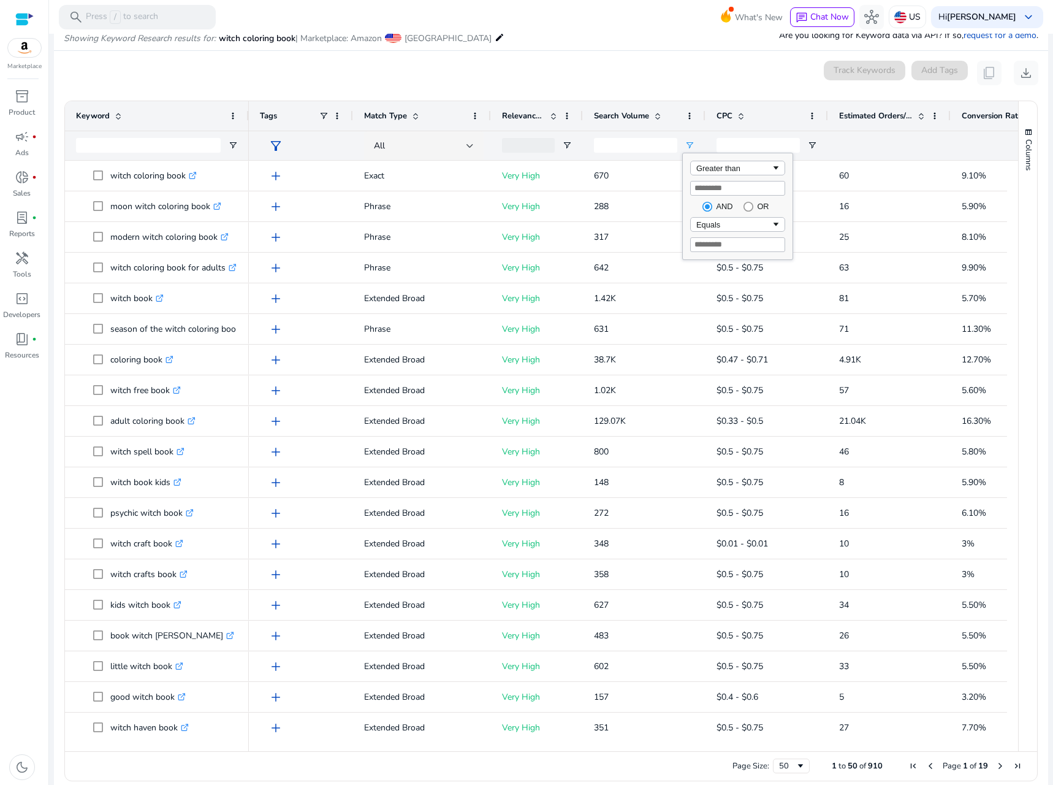
click at [347, 82] on div "0 keyword(s) selected Track Keywords Add Tags content_copy download" at bounding box center [551, 73] width 975 height 25
click at [625, 147] on input "***" at bounding box center [635, 145] width 83 height 15
drag, startPoint x: 572, startPoint y: 145, endPoint x: 534, endPoint y: 143, distance: 38.1
click at [534, 143] on div "filter_alt All ***" at bounding box center [661, 145] width 825 height 29
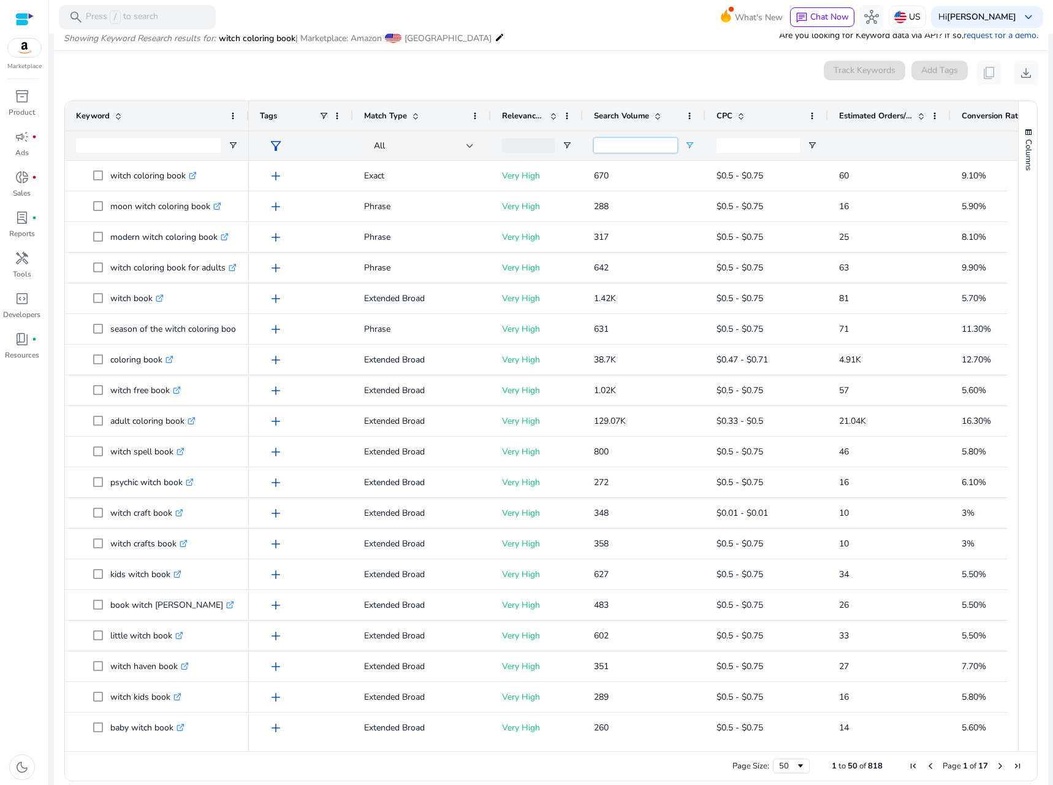
type input "***"
click at [687, 145] on span "Open Filter Menu" at bounding box center [690, 145] width 10 height 10
click at [644, 143] on input "***" at bounding box center [635, 145] width 83 height 15
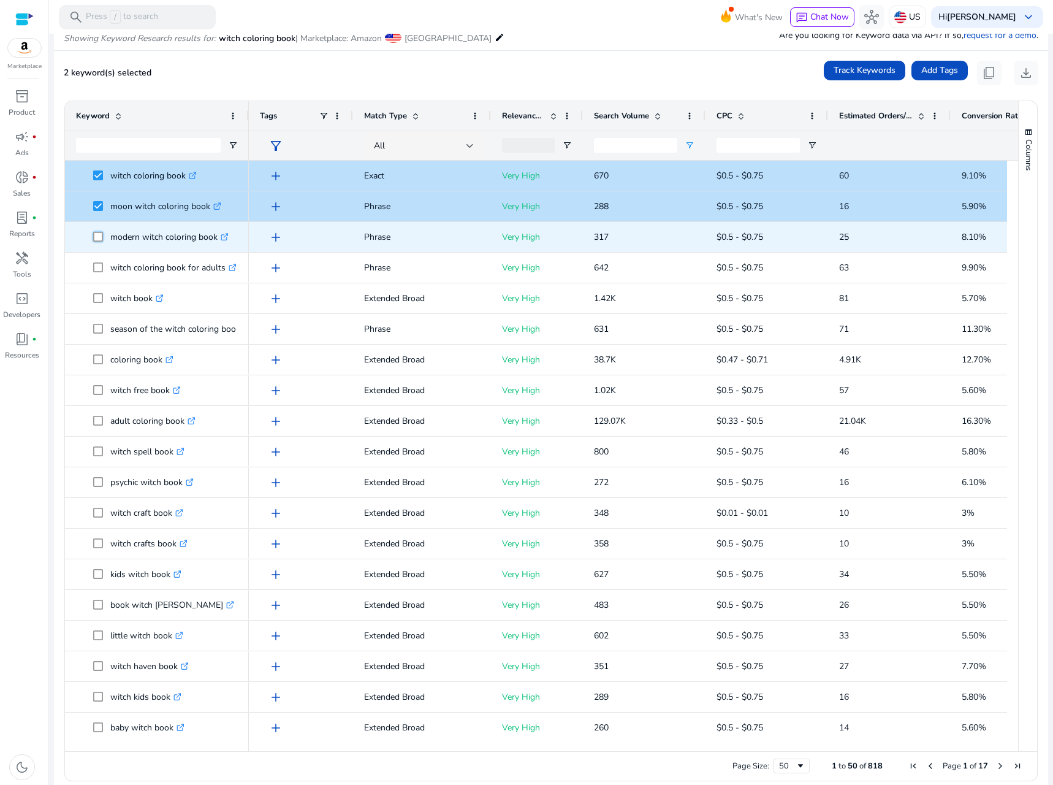
click at [96, 242] on span at bounding box center [101, 236] width 17 height 25
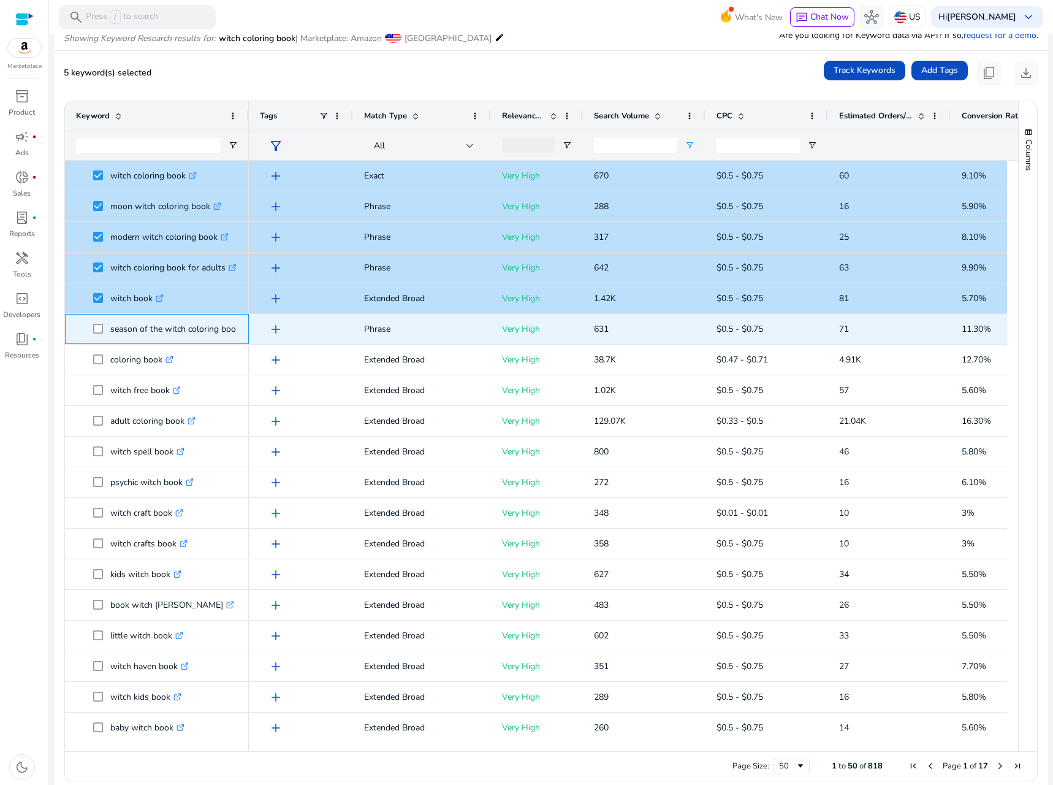
click at [96, 334] on span at bounding box center [101, 328] width 17 height 25
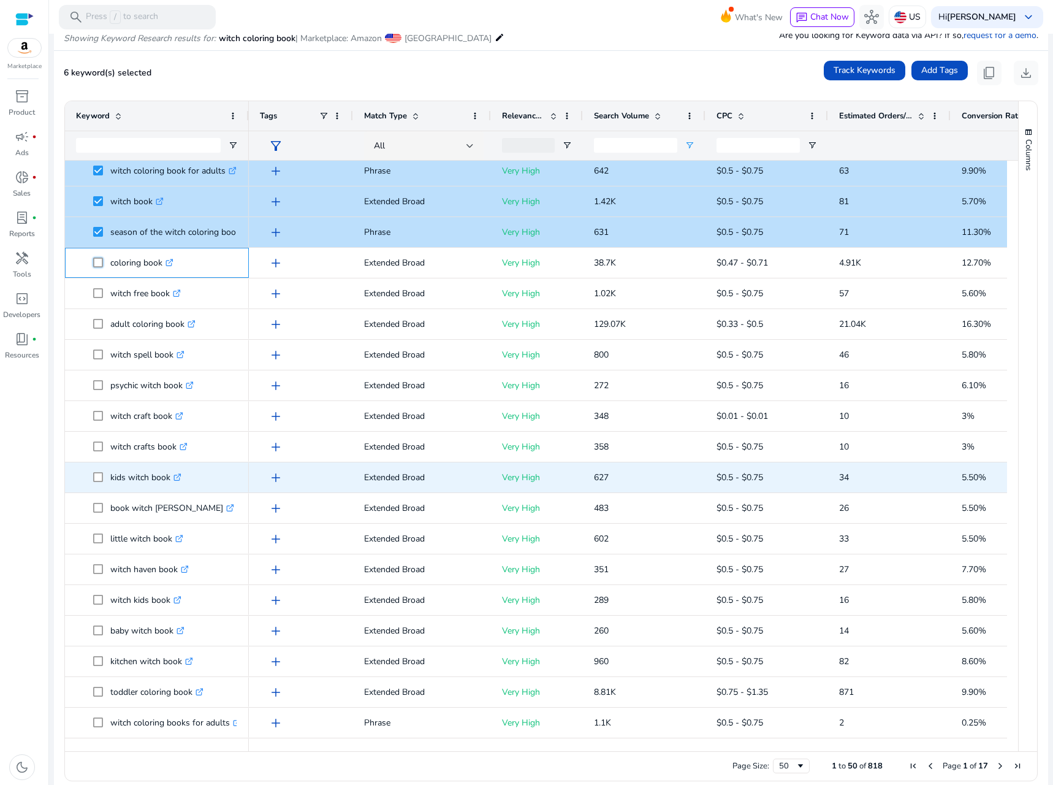
scroll to position [123, 0]
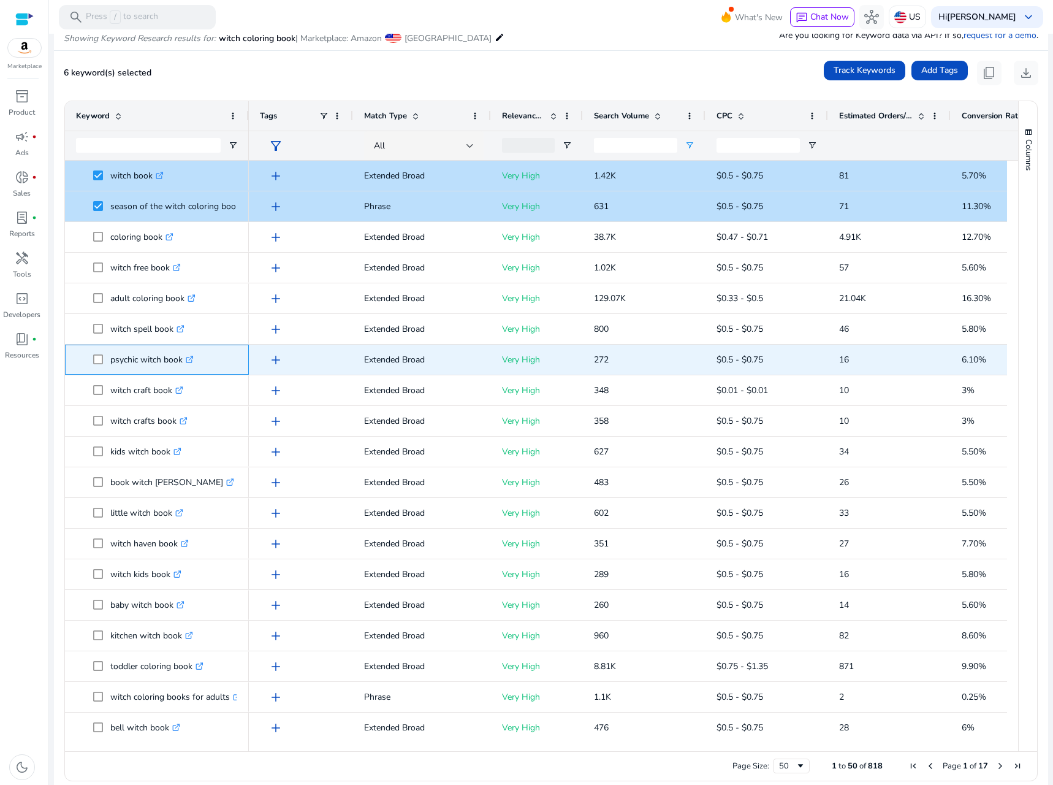
click at [99, 364] on span at bounding box center [101, 359] width 17 height 25
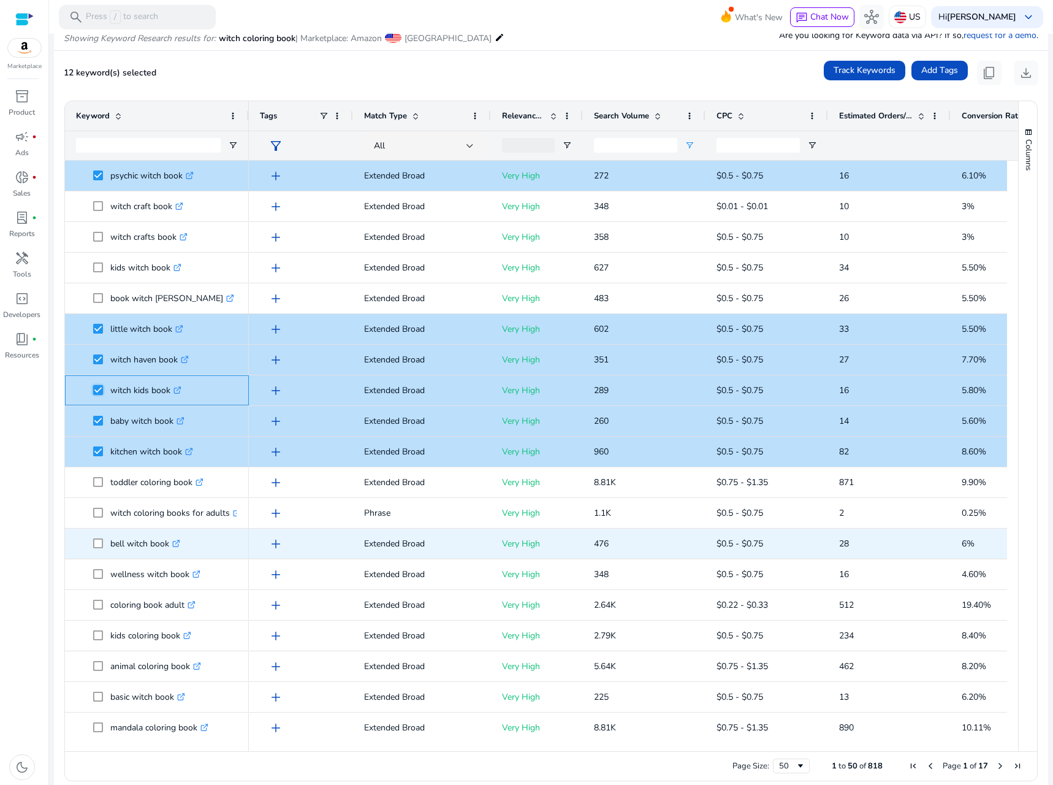
scroll to position [429, 0]
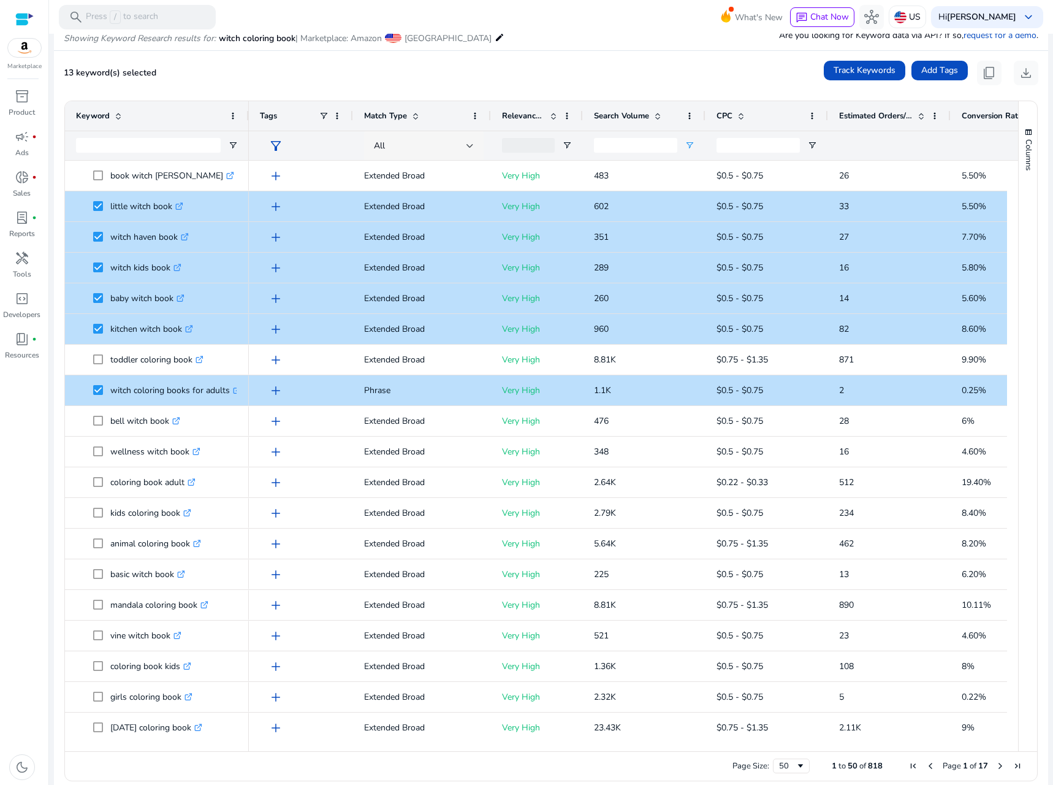
click at [472, 142] on div at bounding box center [470, 146] width 7 height 15
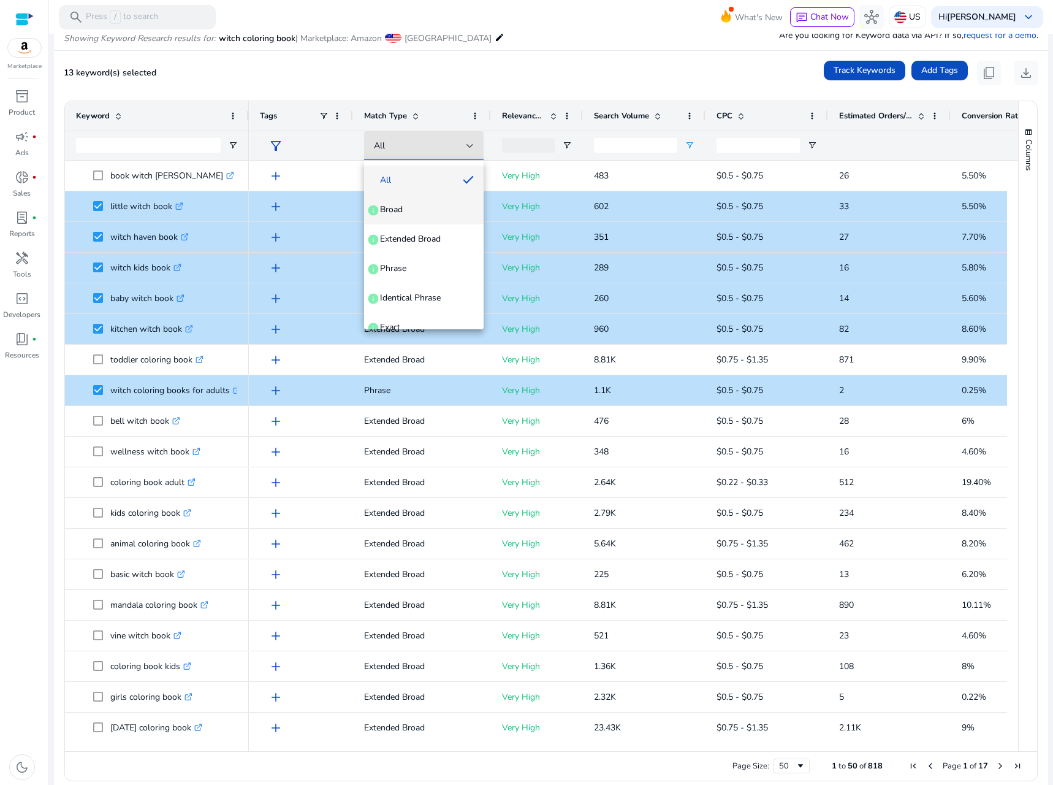
scroll to position [47, 0]
click at [395, 275] on span "Exact" at bounding box center [390, 280] width 20 height 12
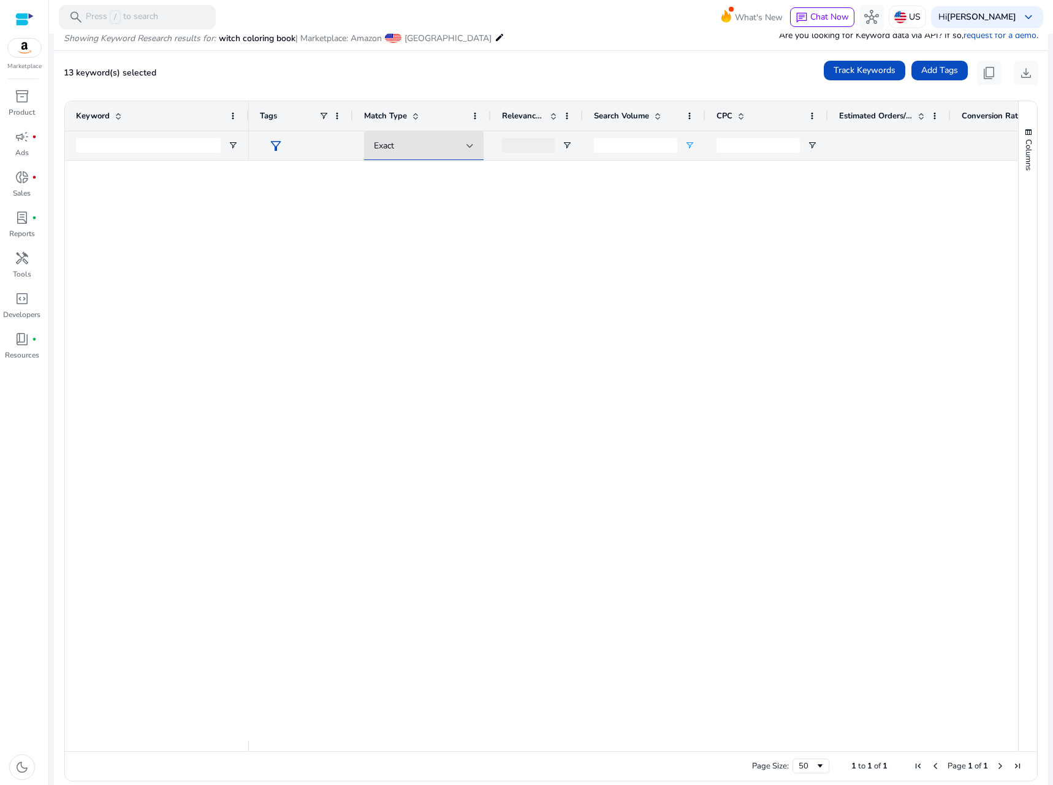
scroll to position [0, 0]
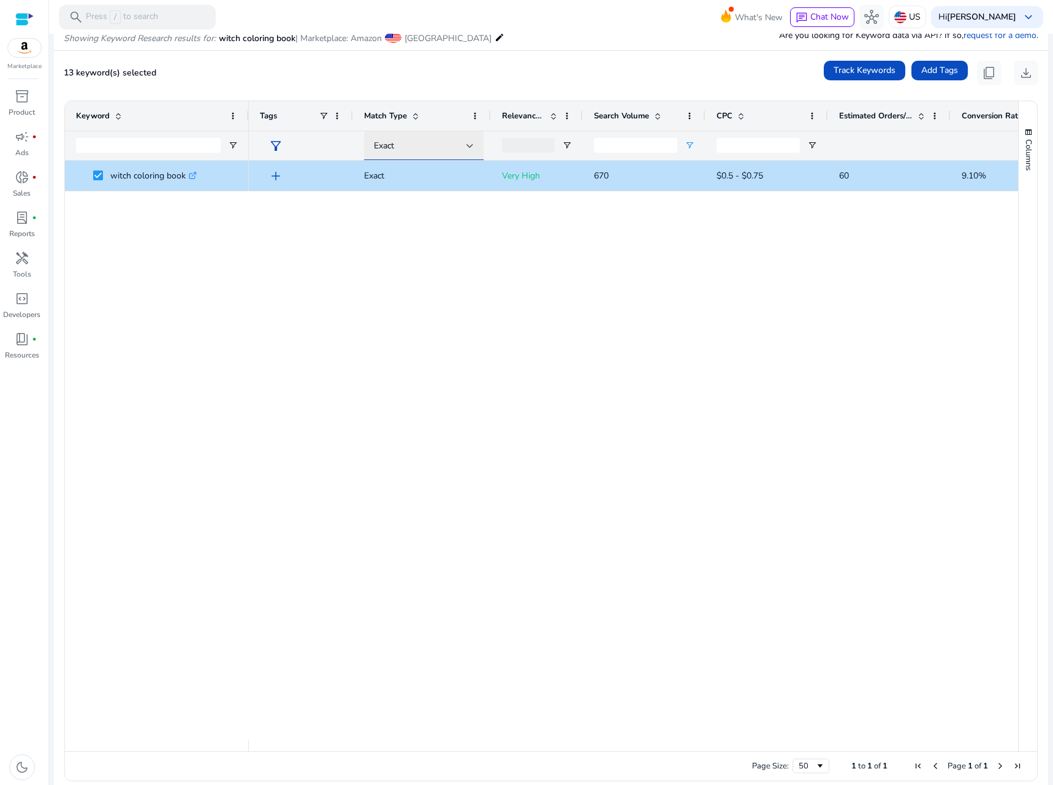
click at [406, 140] on div "Exact" at bounding box center [420, 145] width 93 height 13
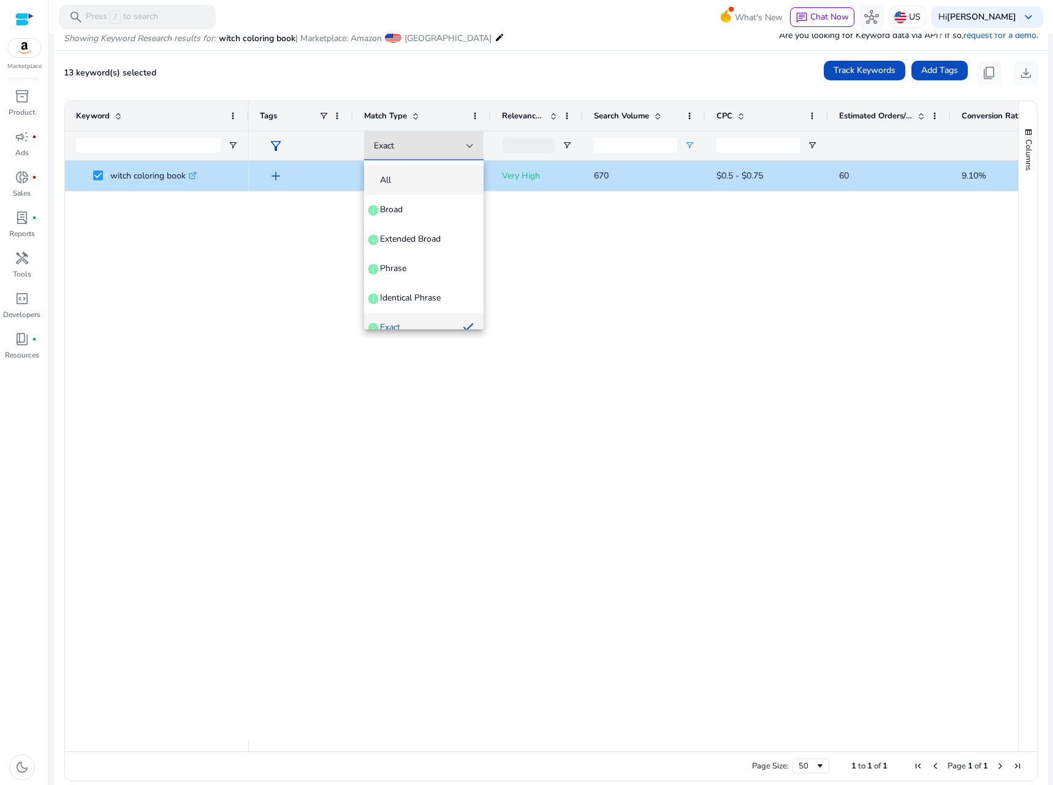
scroll to position [13, 0]
click at [398, 254] on span "Phrase" at bounding box center [393, 255] width 26 height 12
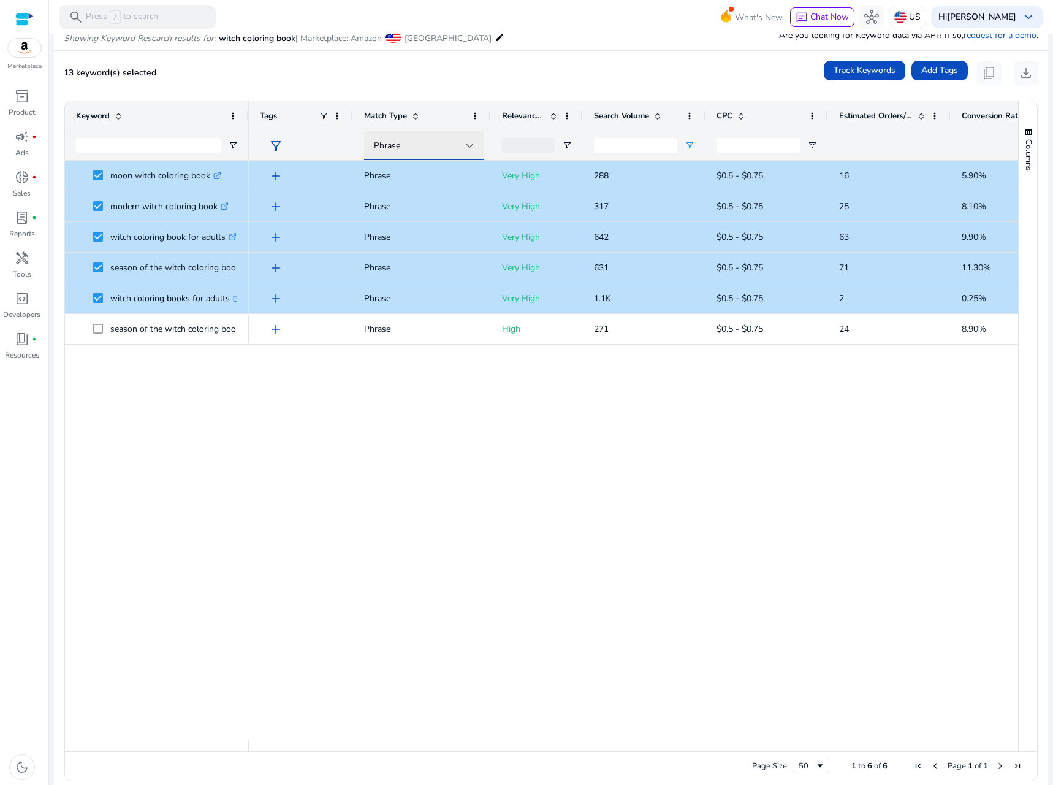
click at [406, 146] on div "Phrase" at bounding box center [420, 145] width 93 height 13
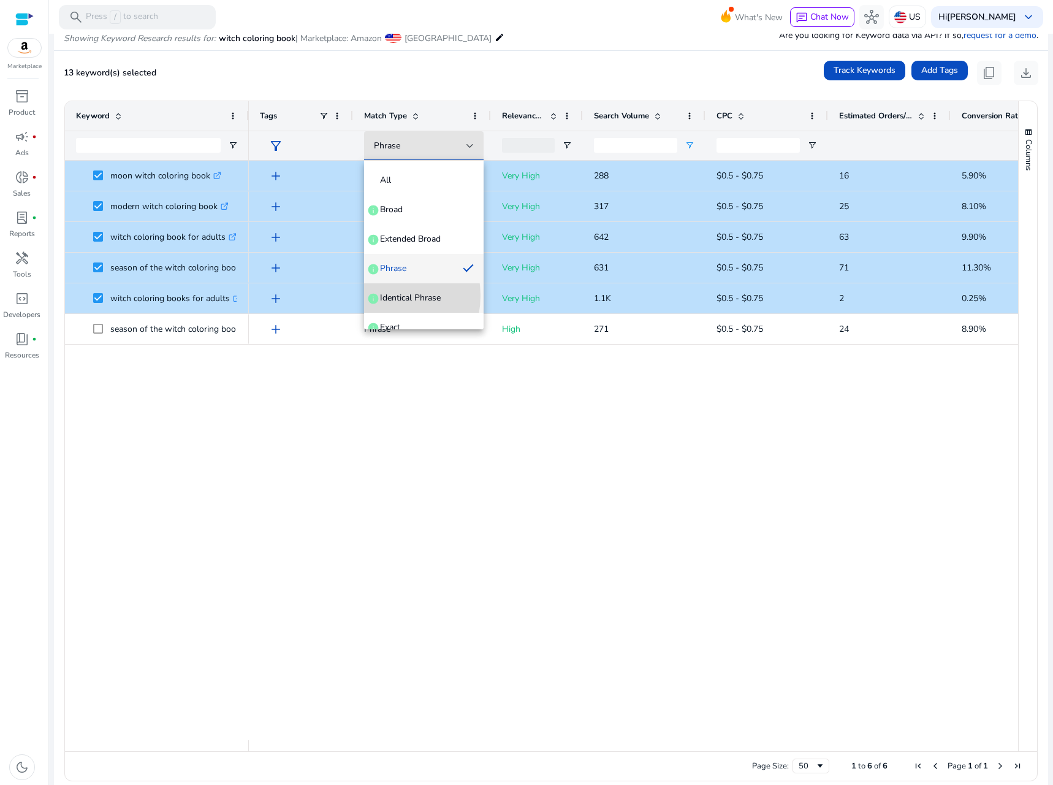
click at [382, 295] on span "Identical Phrase" at bounding box center [410, 298] width 61 height 12
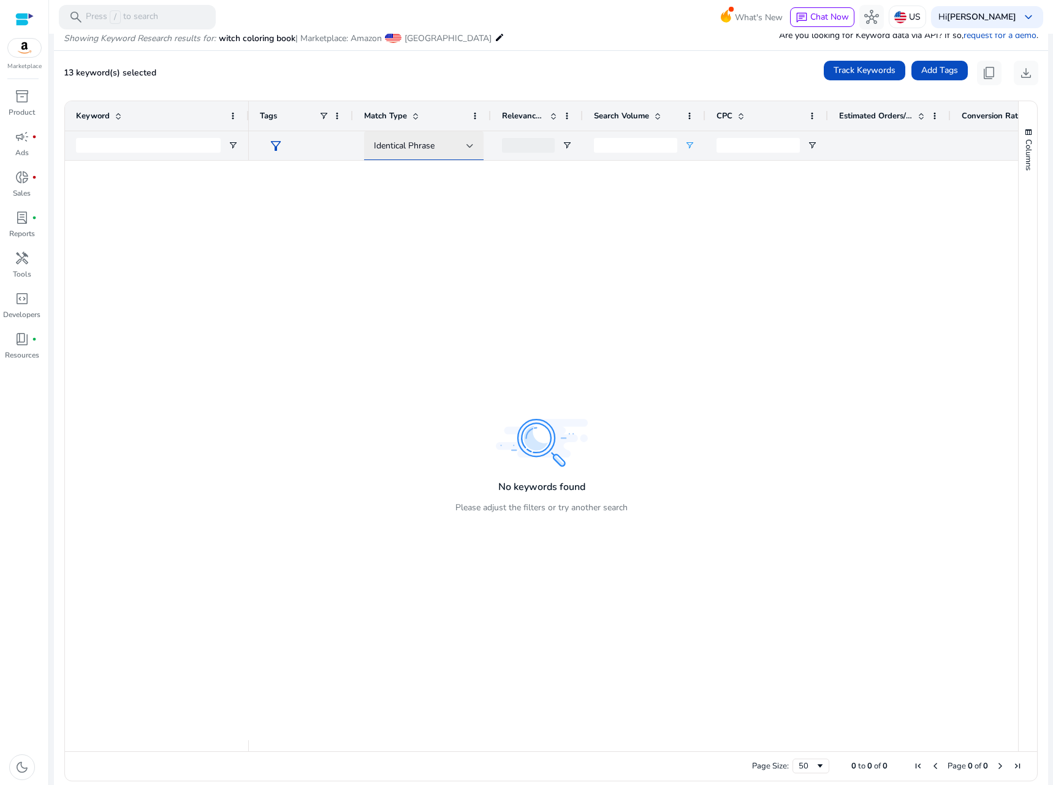
click at [411, 148] on span "Identical Phrase" at bounding box center [404, 146] width 61 height 12
click at [401, 267] on span "Phrase" at bounding box center [393, 268] width 26 height 12
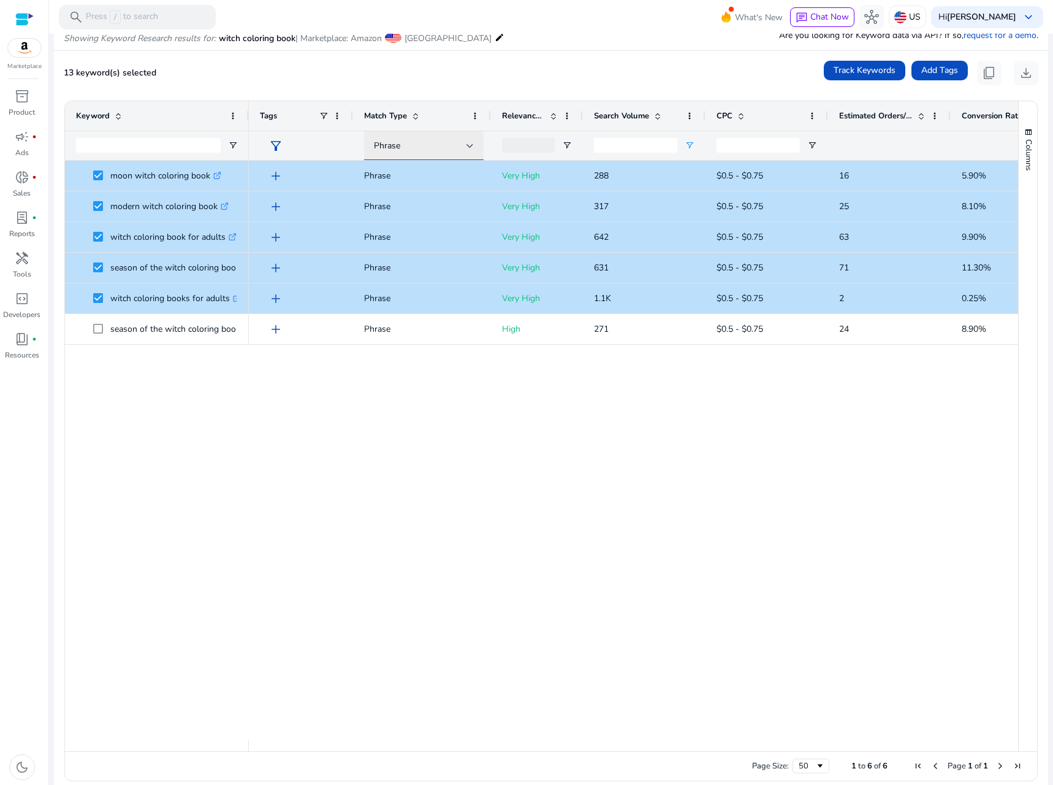
click at [411, 141] on div "Phrase" at bounding box center [420, 145] width 93 height 13
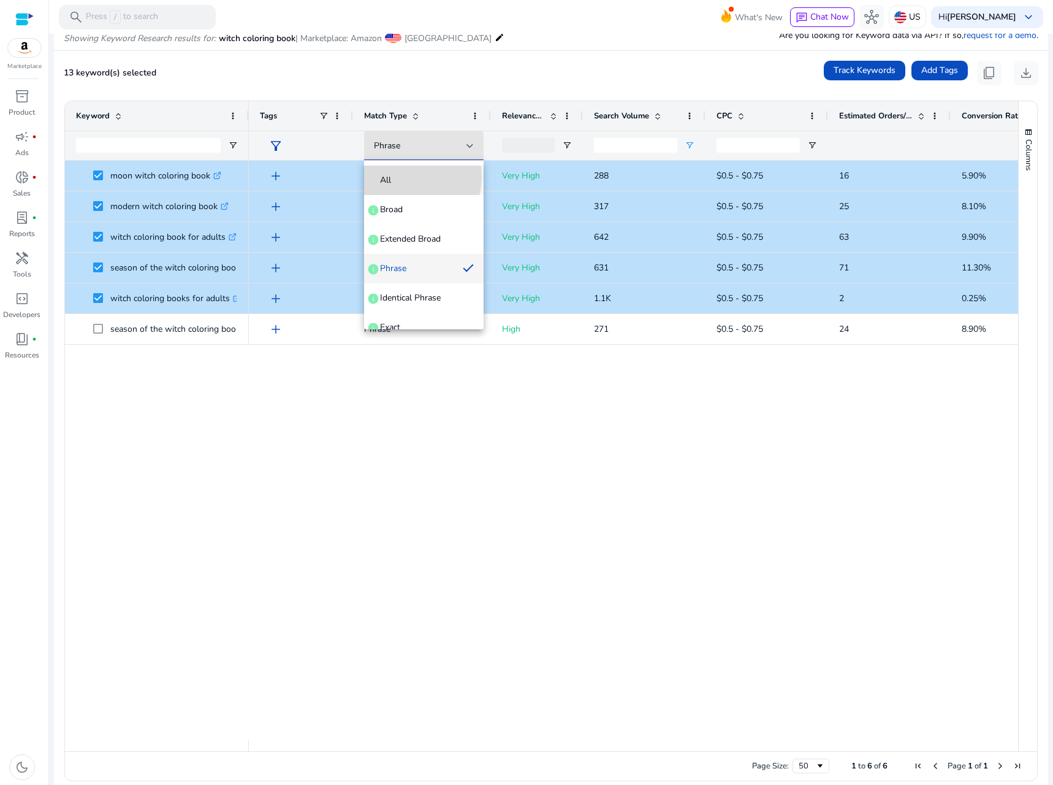
click at [403, 176] on span "All" at bounding box center [424, 180] width 100 height 12
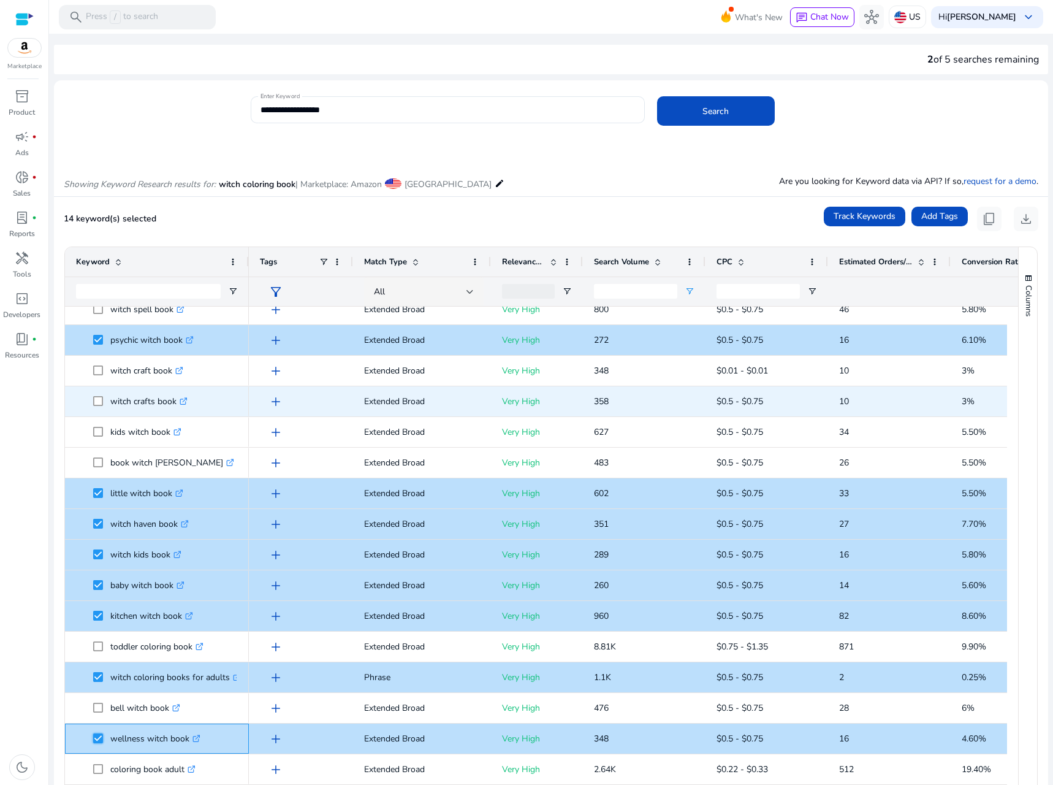
scroll to position [0, 0]
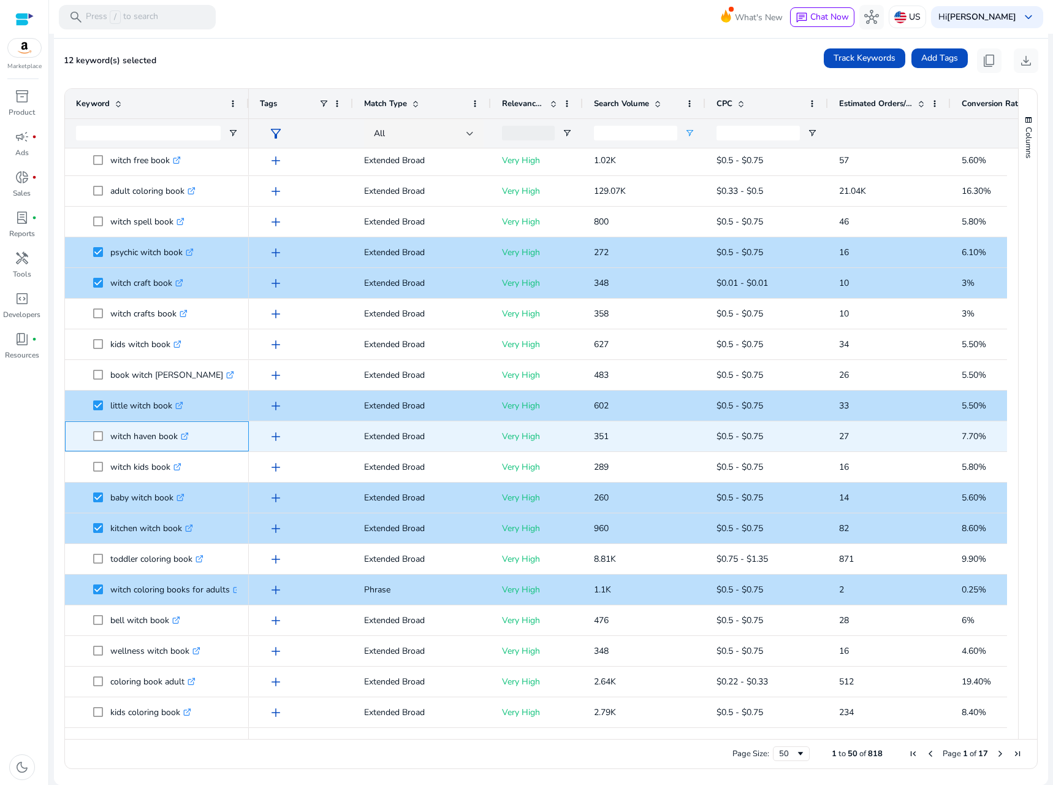
click at [97, 442] on span at bounding box center [101, 436] width 17 height 25
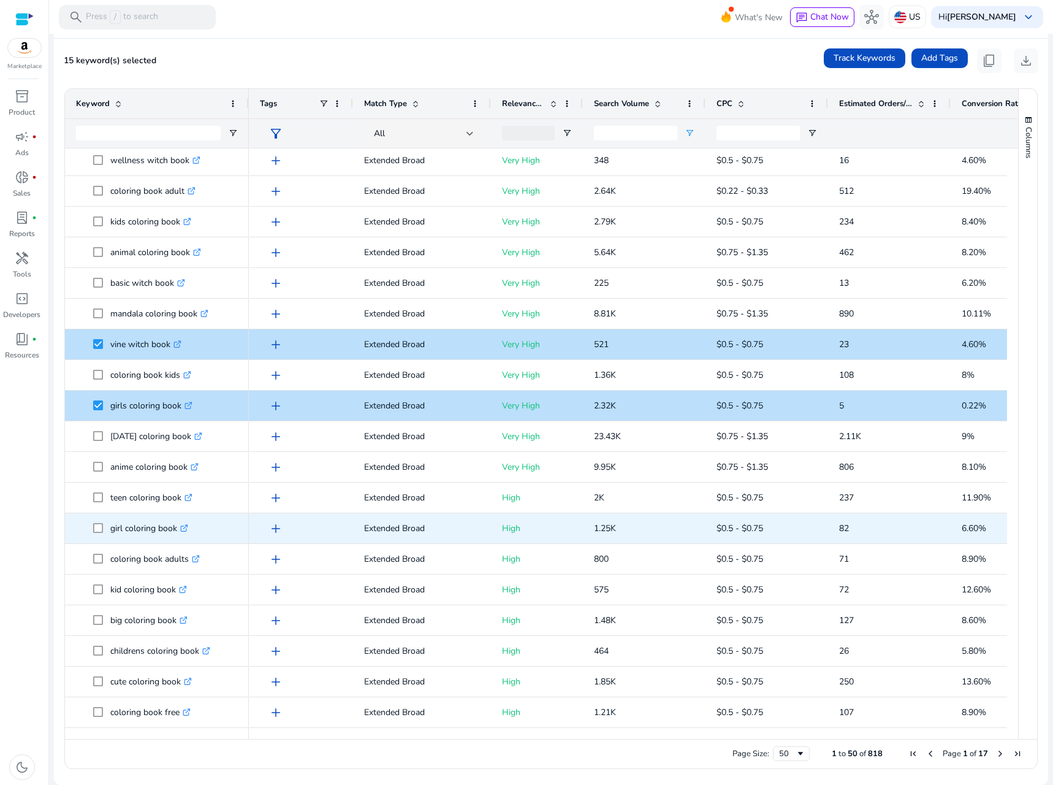
click at [103, 527] on span at bounding box center [101, 528] width 17 height 25
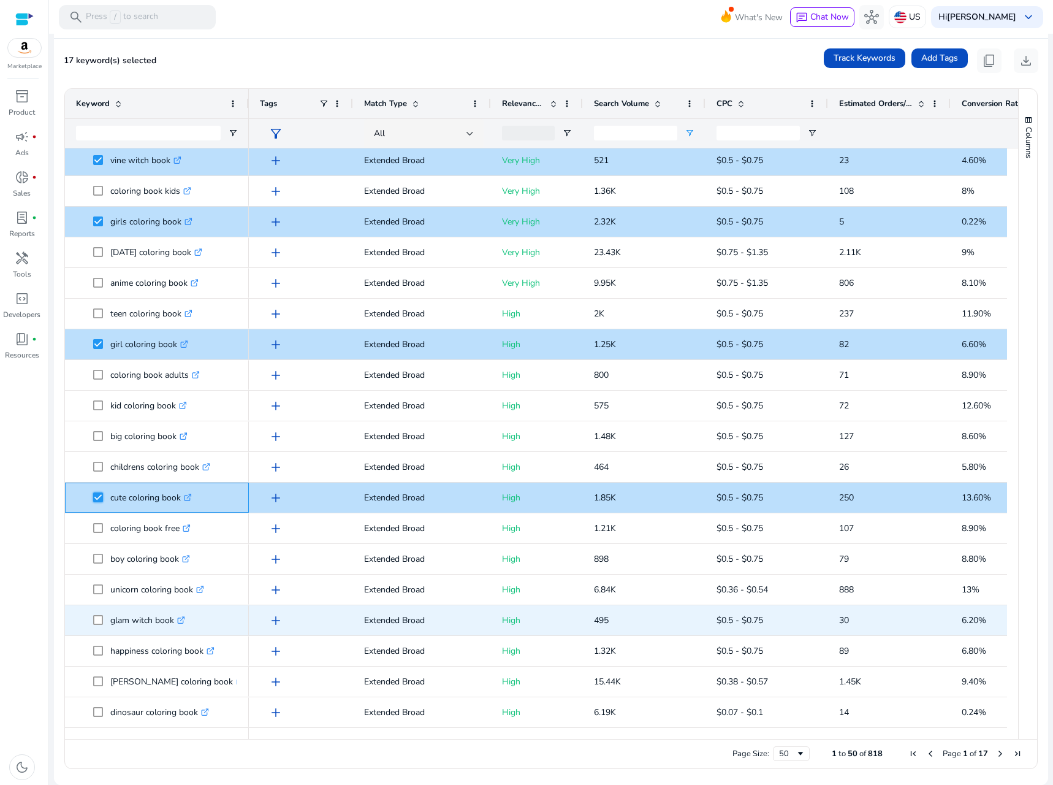
scroll to position [953, 0]
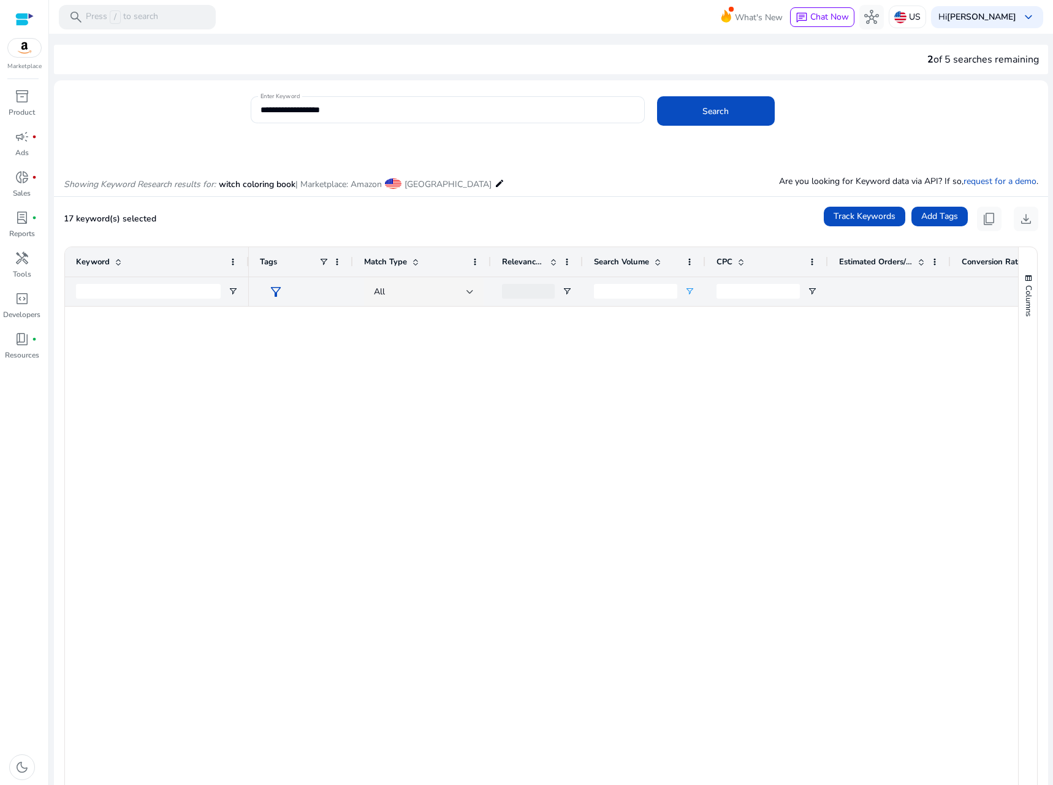
scroll to position [953, 0]
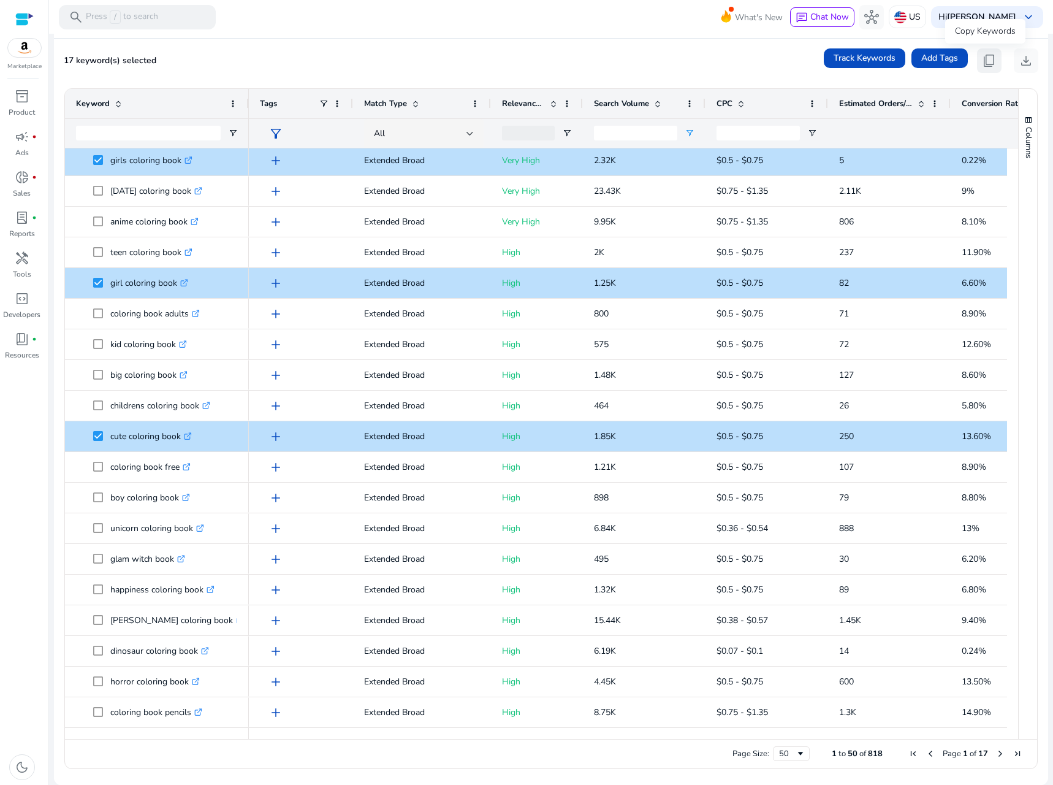
click at [982, 59] on span "content_copy" at bounding box center [989, 60] width 15 height 15
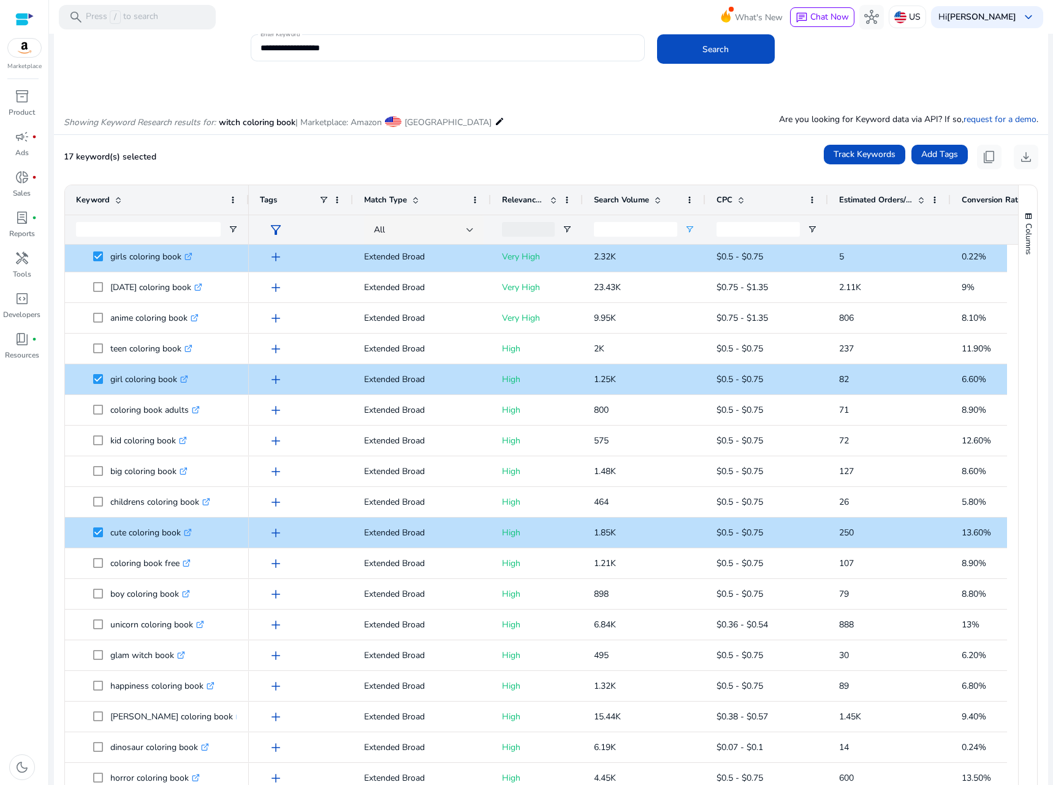
scroll to position [0, 0]
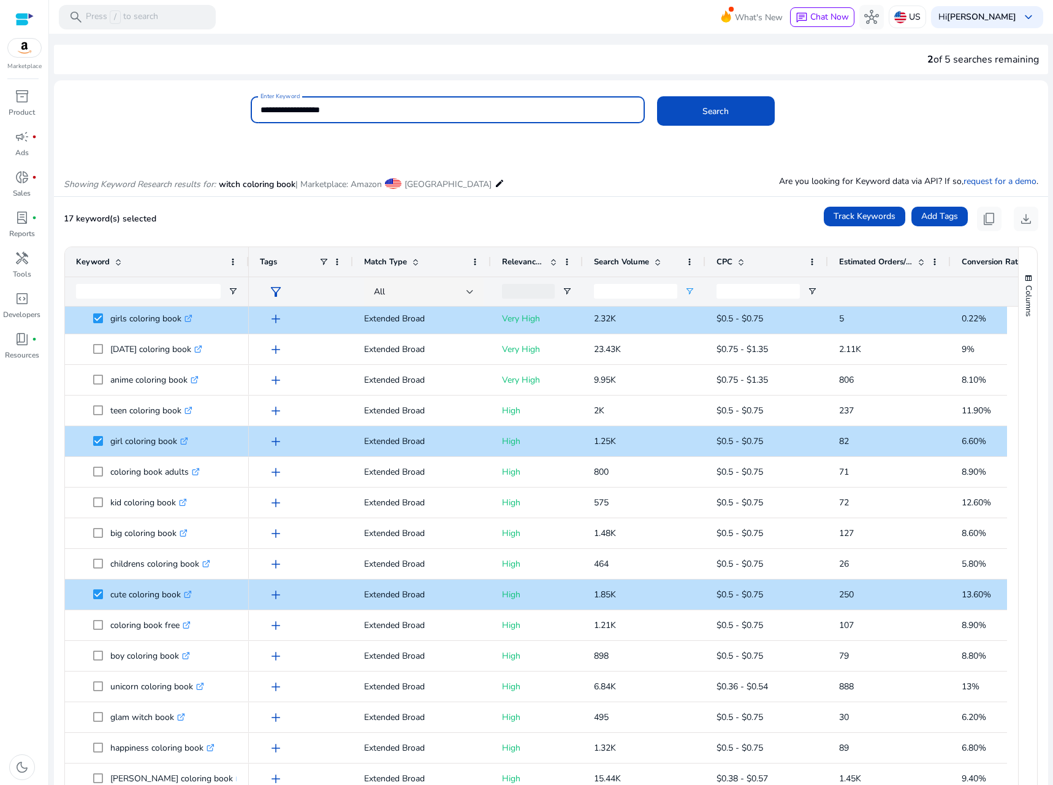
drag, startPoint x: 352, startPoint y: 109, endPoint x: 207, endPoint y: 104, distance: 144.7
click at [208, 104] on div "**********" at bounding box center [546, 116] width 985 height 40
type input "**********"
click at [657, 96] on button "Search" at bounding box center [716, 110] width 118 height 29
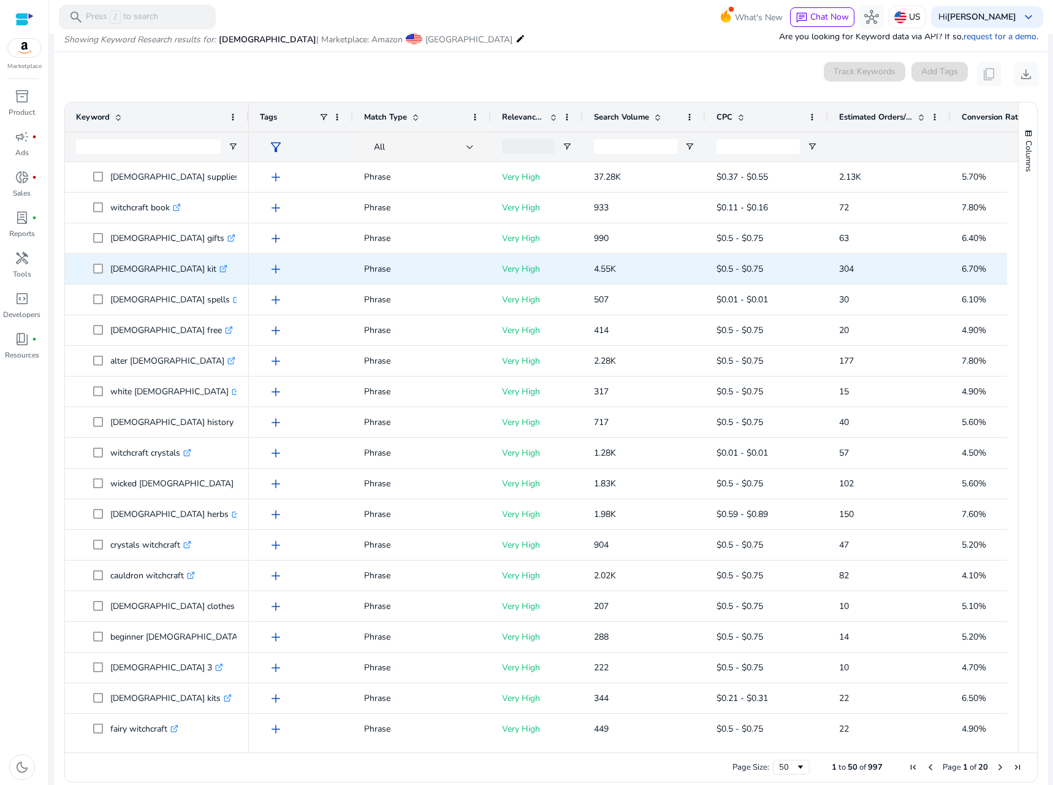
scroll to position [146, 0]
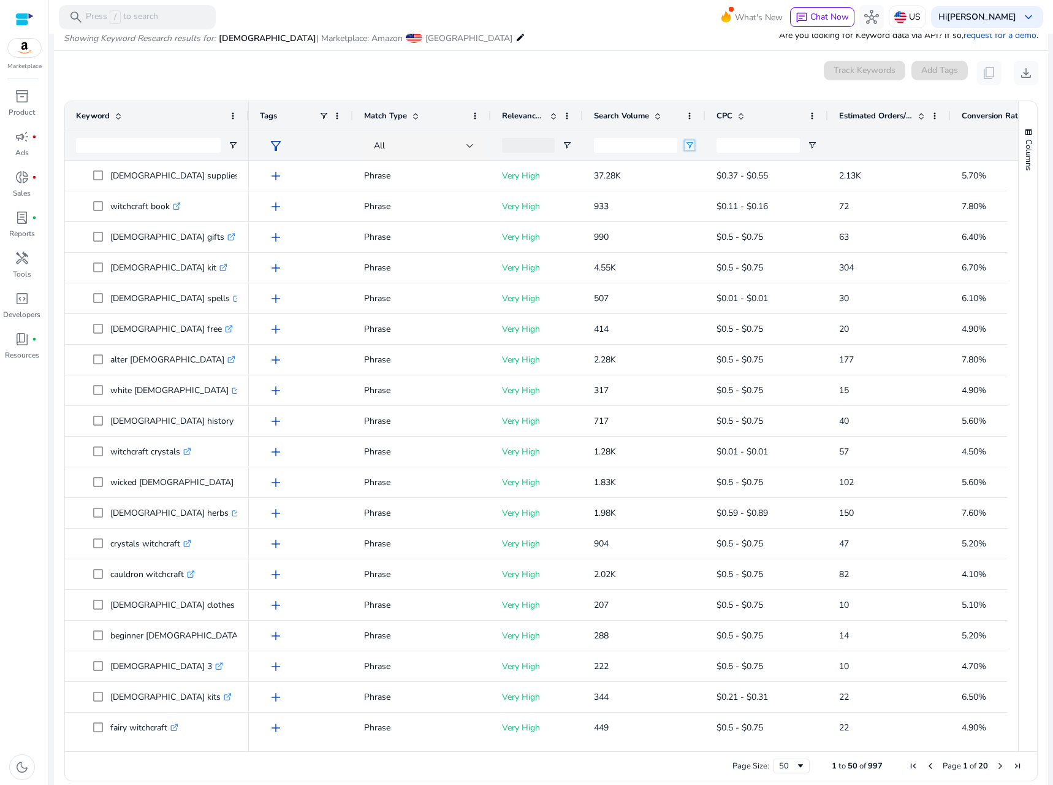
click at [690, 141] on span "Open Filter Menu" at bounding box center [690, 145] width 10 height 10
click at [725, 168] on div "Equals" at bounding box center [733, 168] width 75 height 9
click at [718, 185] on input "Filter Value" at bounding box center [737, 188] width 95 height 15
type input "*"
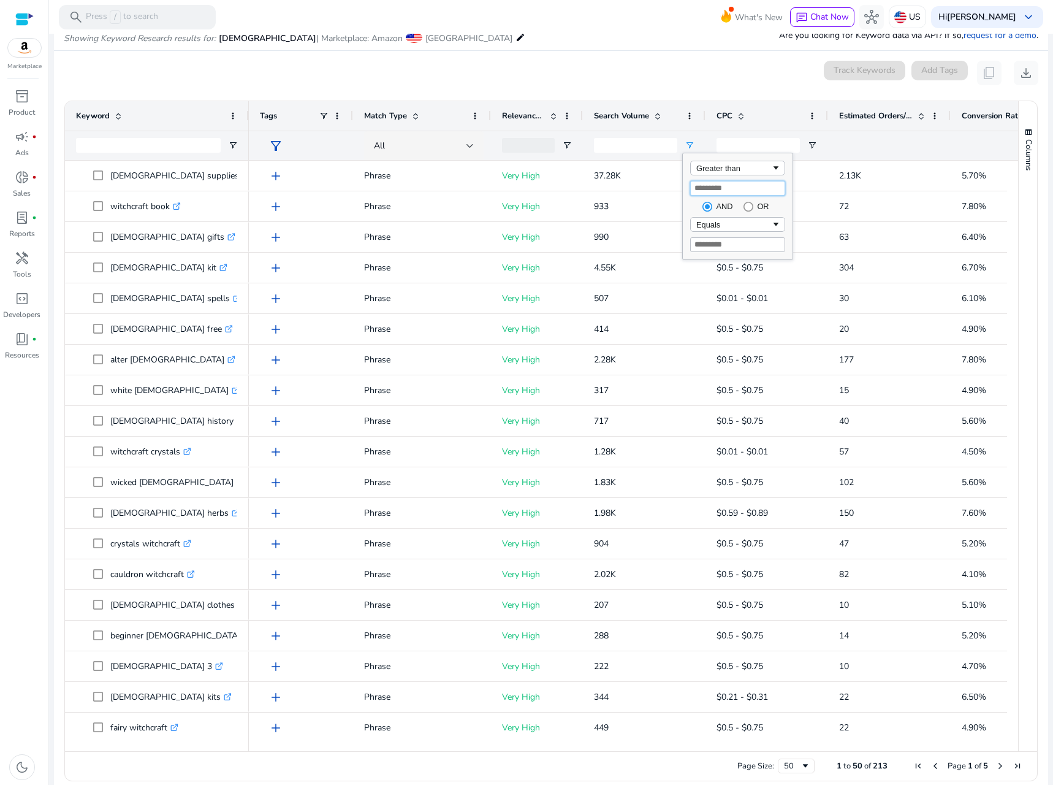
type input "***"
type input "**"
type input "*"
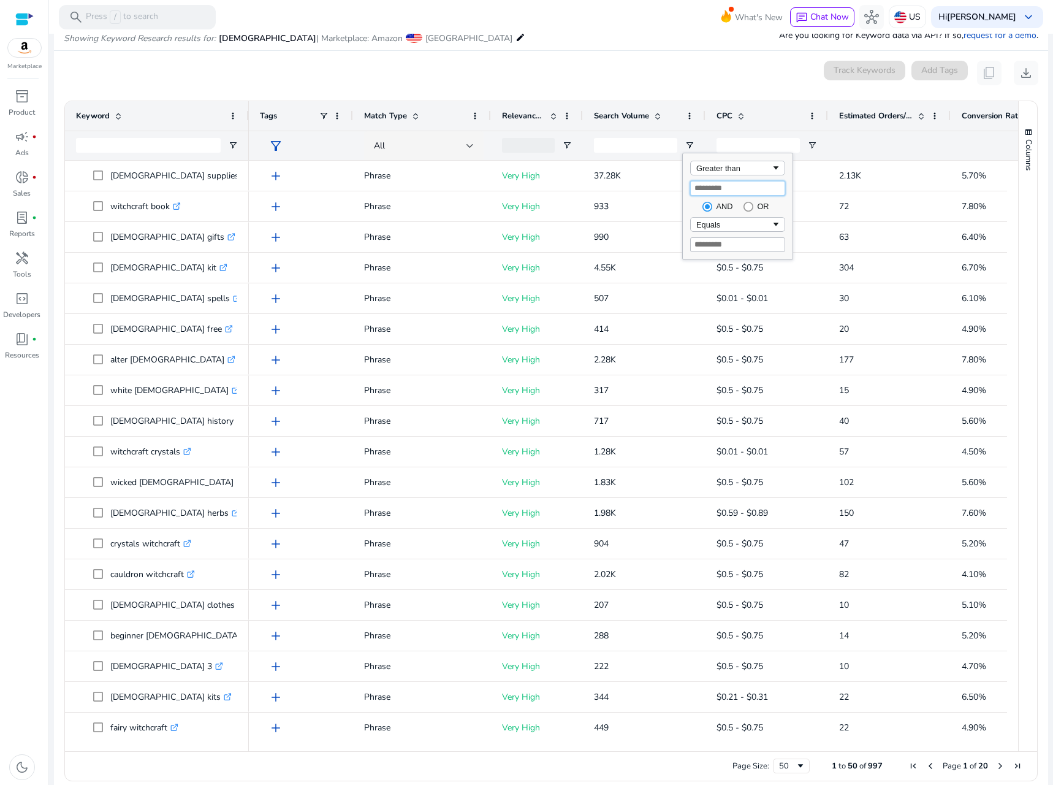
type input "***"
click at [554, 88] on mat-card "0 keyword(s) selected Track Keywords Add Tags content_copy download 1 to 50 of …" at bounding box center [551, 424] width 994 height 746
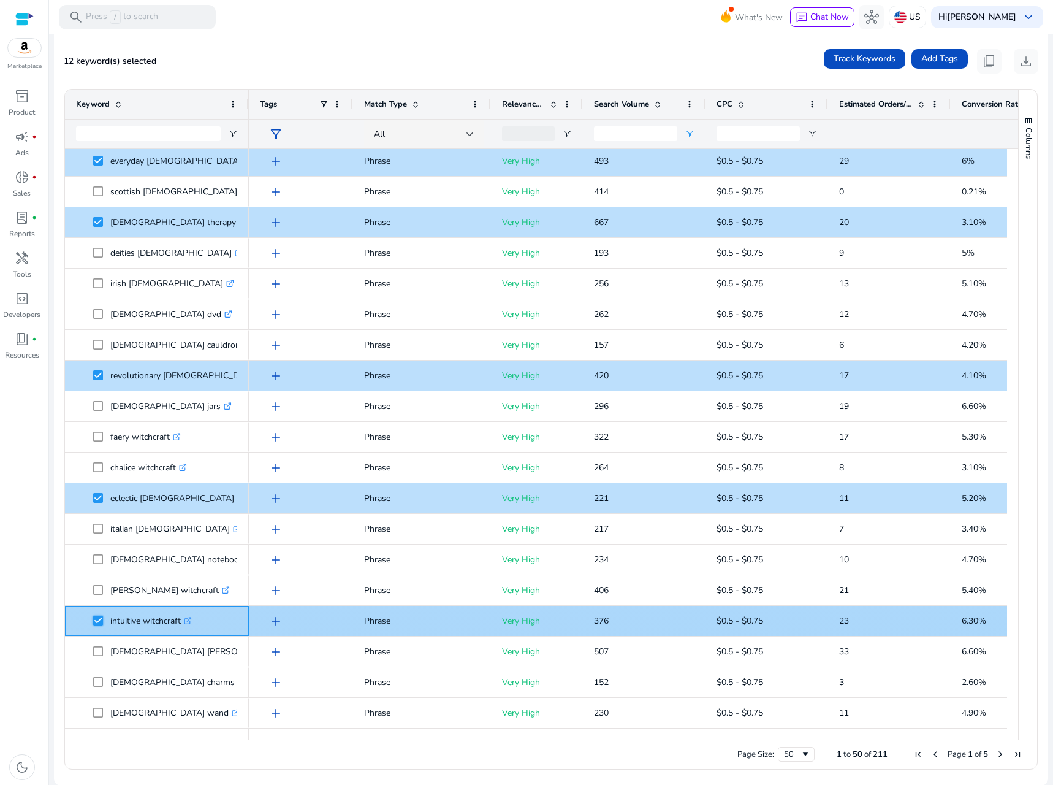
scroll to position [158, 0]
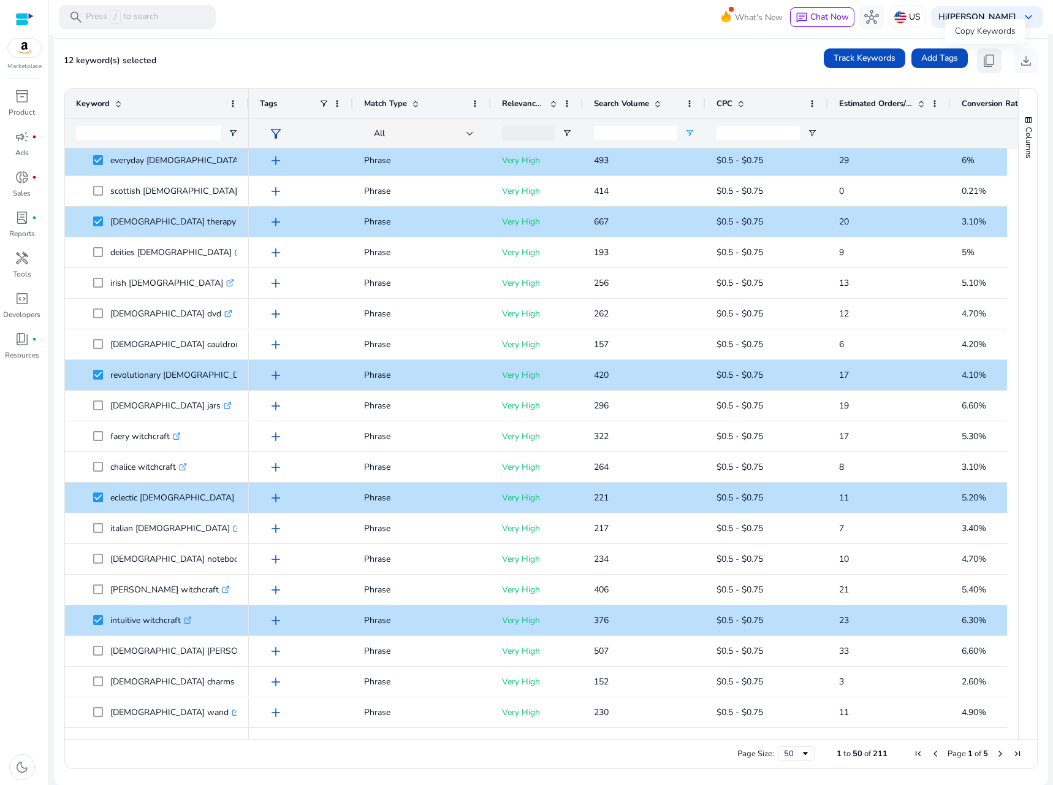
click at [982, 56] on span "content_copy" at bounding box center [989, 60] width 15 height 15
click at [983, 59] on span "content_copy" at bounding box center [989, 60] width 15 height 15
click at [996, 752] on span "Next Page" at bounding box center [1001, 753] width 10 height 10
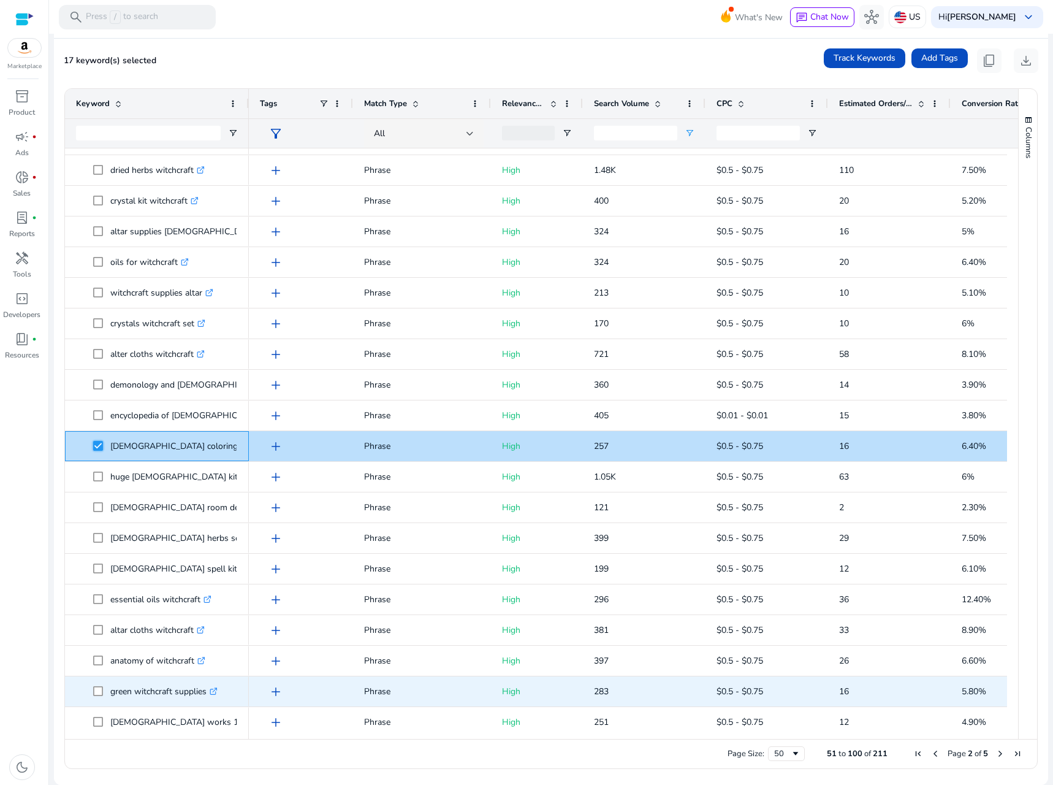
scroll to position [0, 0]
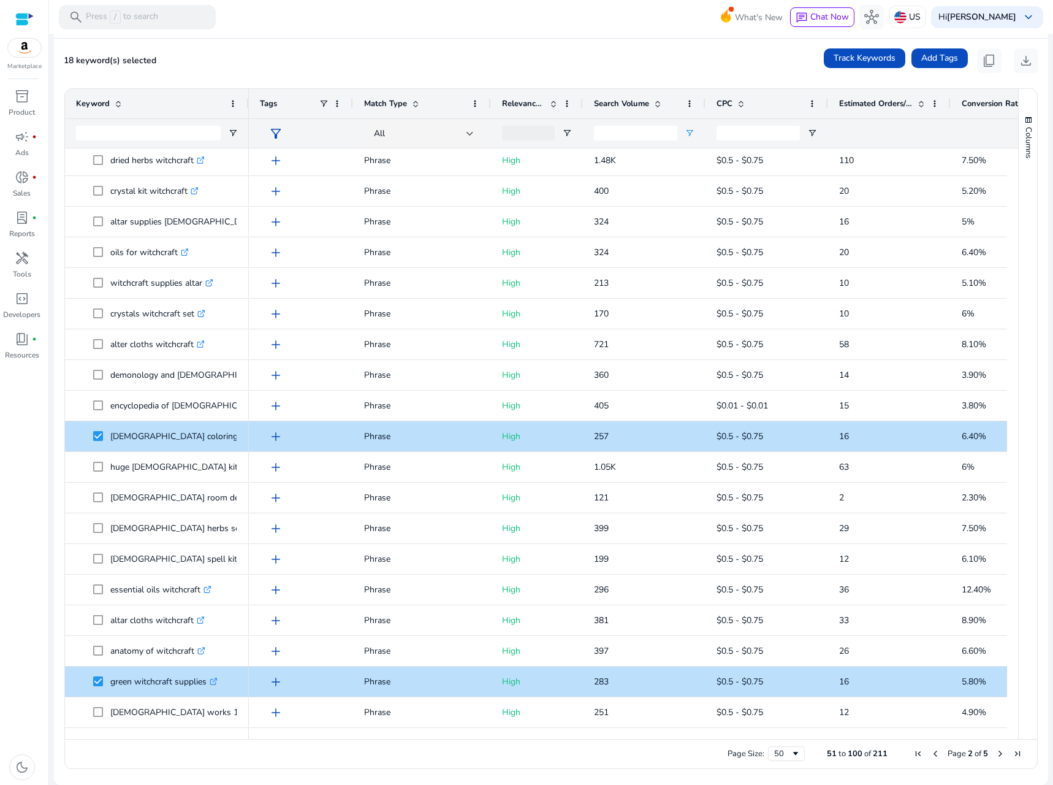
click at [996, 751] on span "Next Page" at bounding box center [1001, 753] width 10 height 10
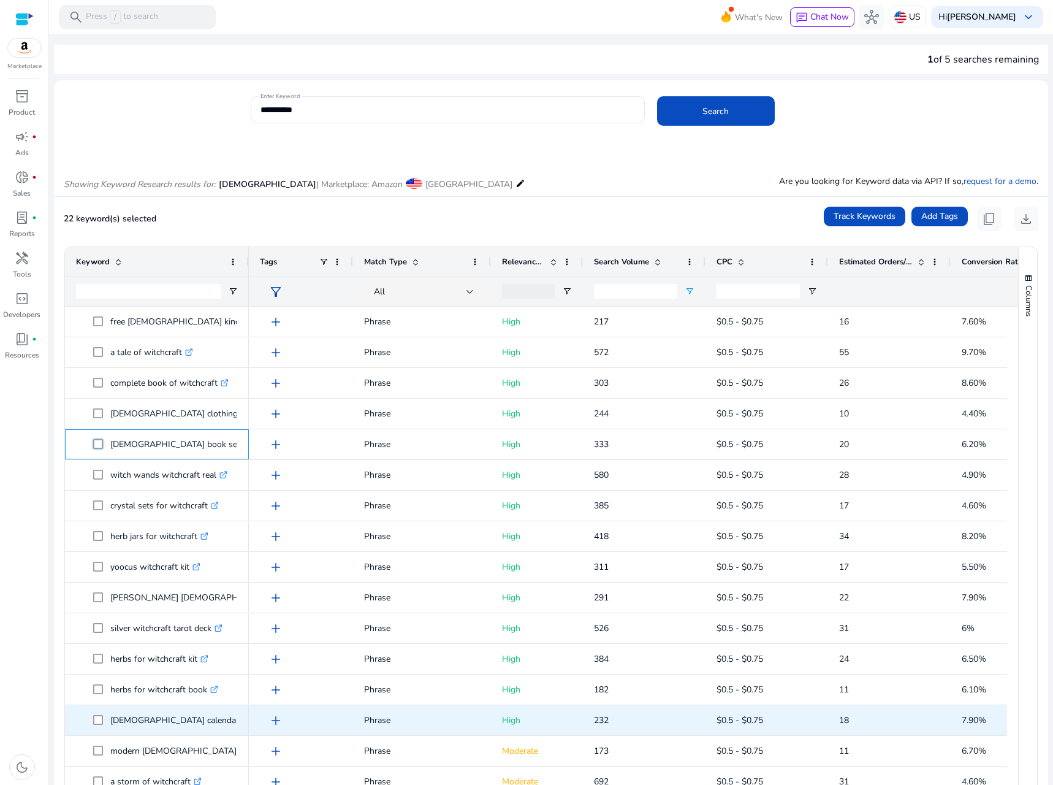
scroll to position [736, 0]
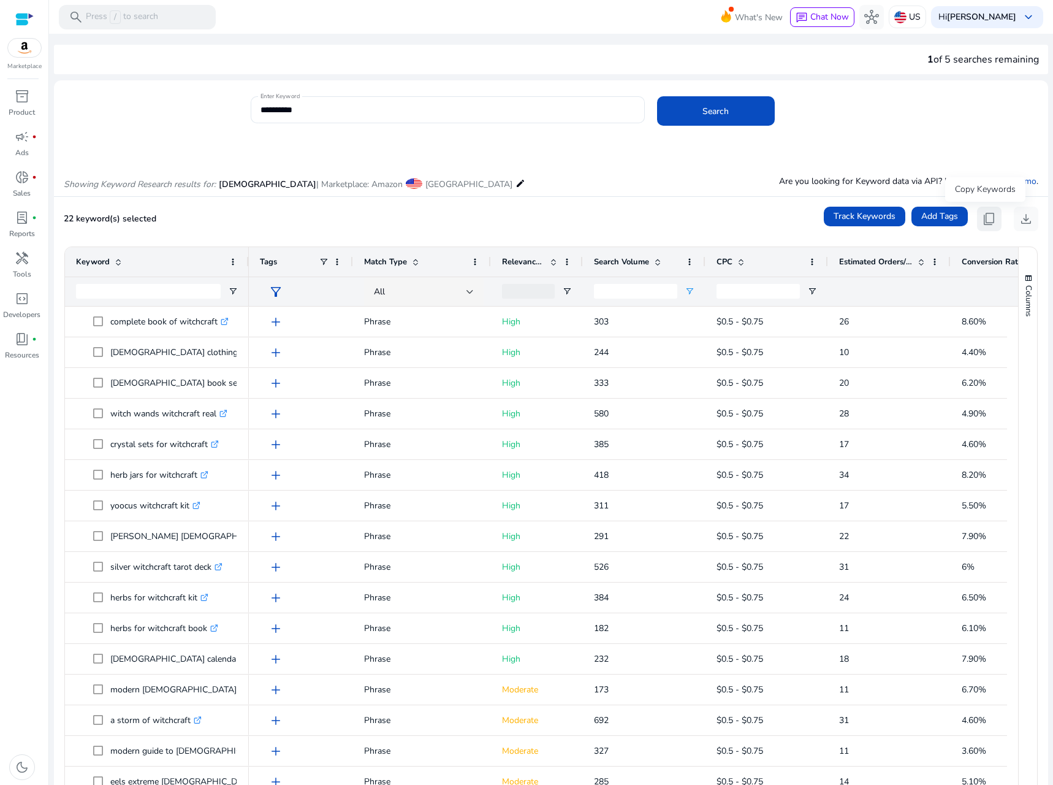
click at [985, 218] on span "content_copy" at bounding box center [989, 218] width 15 height 15
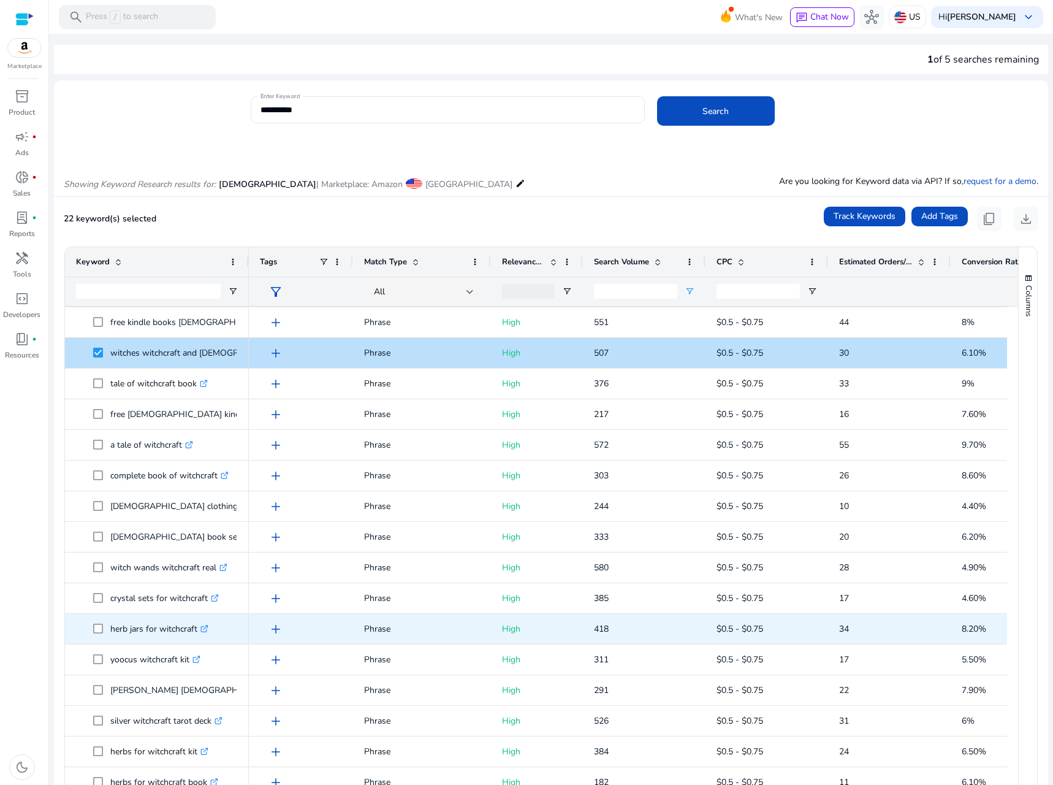
scroll to position [582, 0]
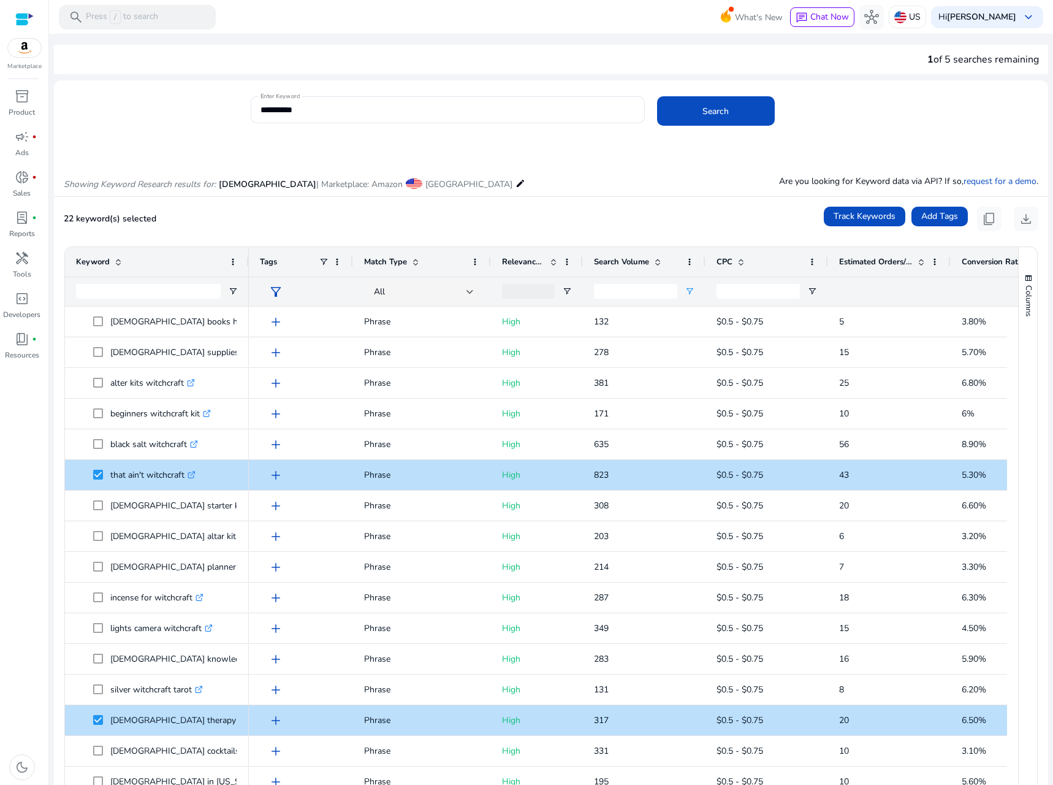
click at [395, 259] on span "Match Type" at bounding box center [385, 261] width 43 height 11
click at [401, 257] on span "Match Type" at bounding box center [385, 261] width 43 height 11
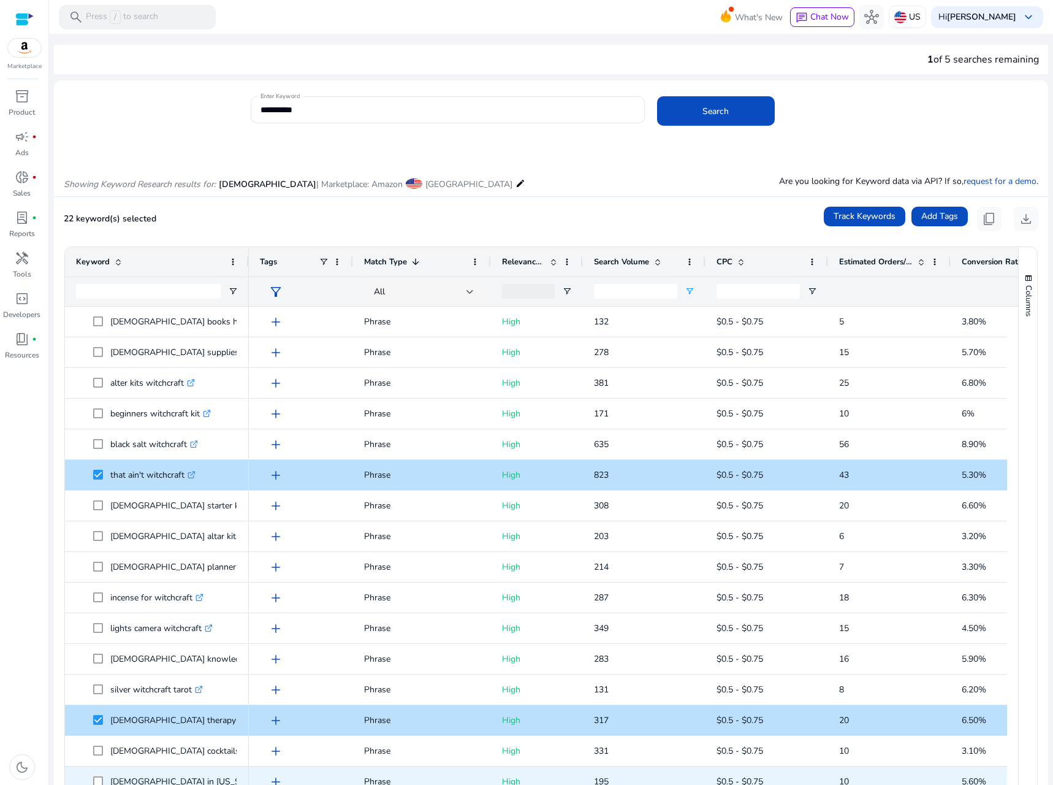
scroll to position [296, 0]
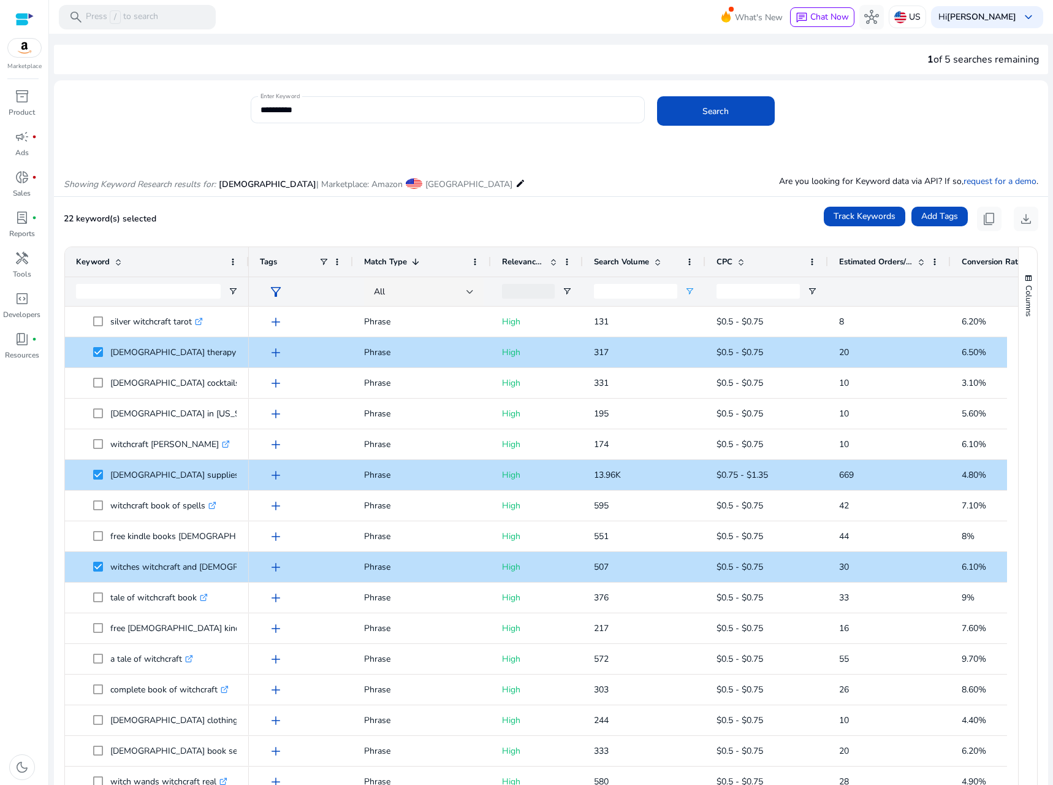
click at [515, 256] on span "Relevance Score" at bounding box center [523, 261] width 43 height 11
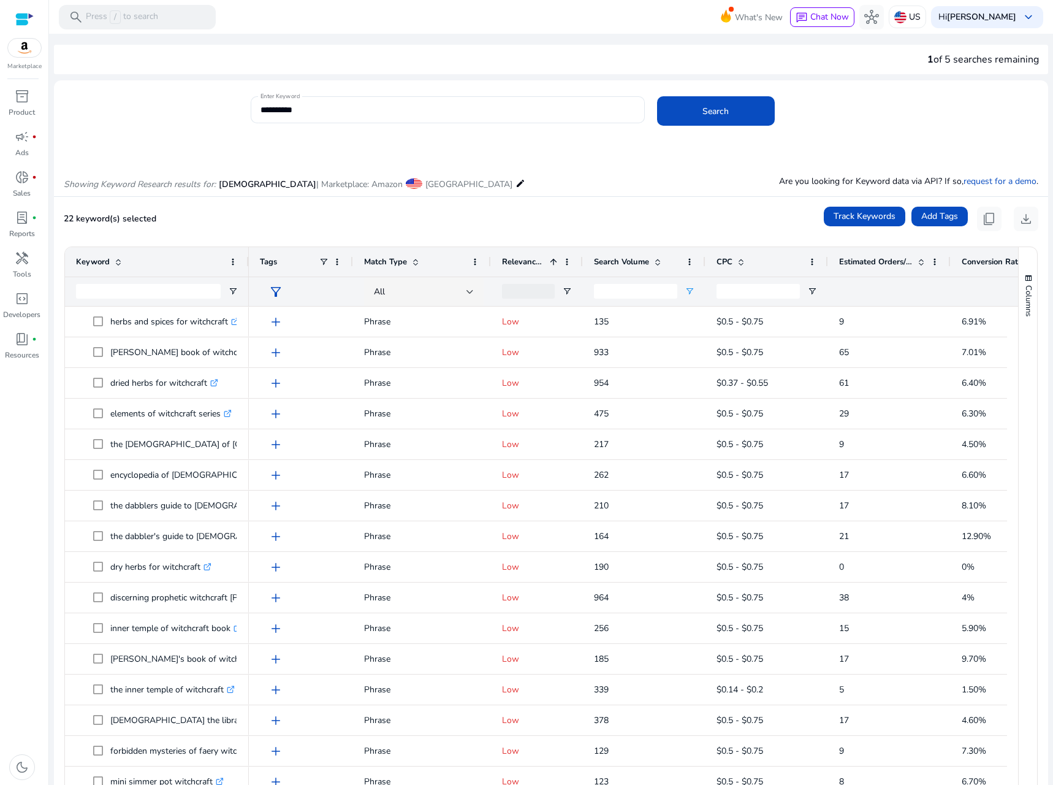
click at [515, 261] on span "Relevance Score" at bounding box center [523, 261] width 43 height 11
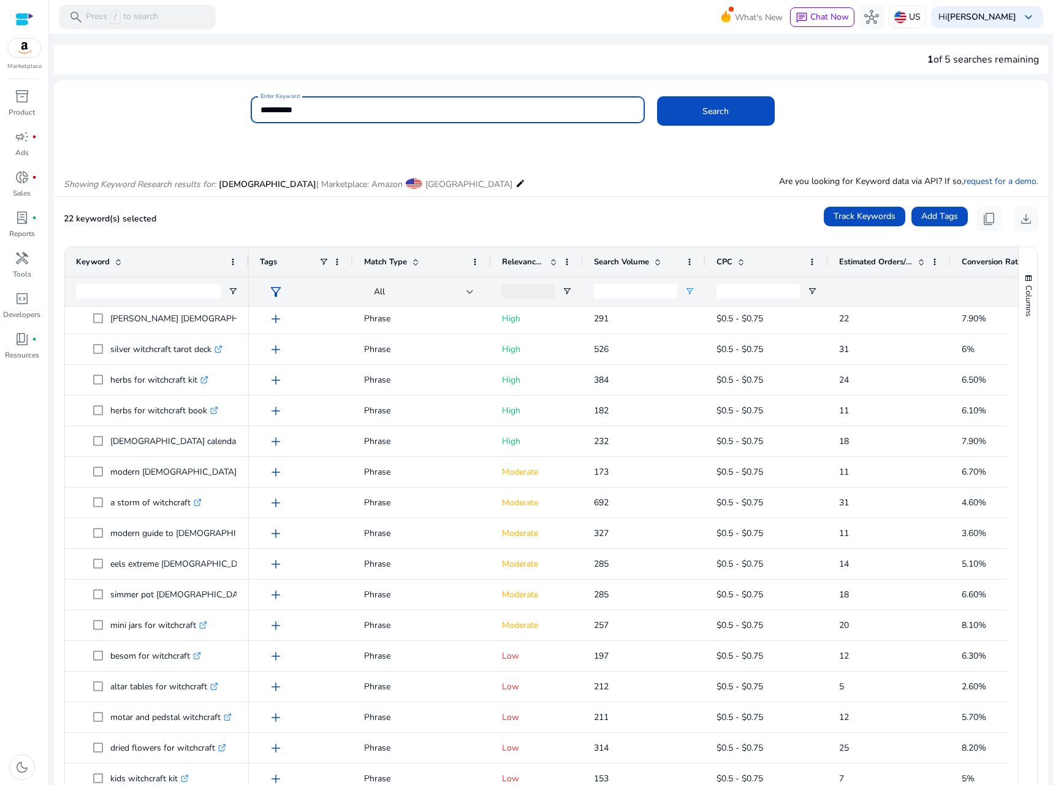
click at [360, 114] on input "**********" at bounding box center [448, 109] width 374 height 13
drag, startPoint x: 360, startPoint y: 114, endPoint x: 303, endPoint y: 110, distance: 57.2
click at [335, 112] on input "**********" at bounding box center [448, 109] width 374 height 13
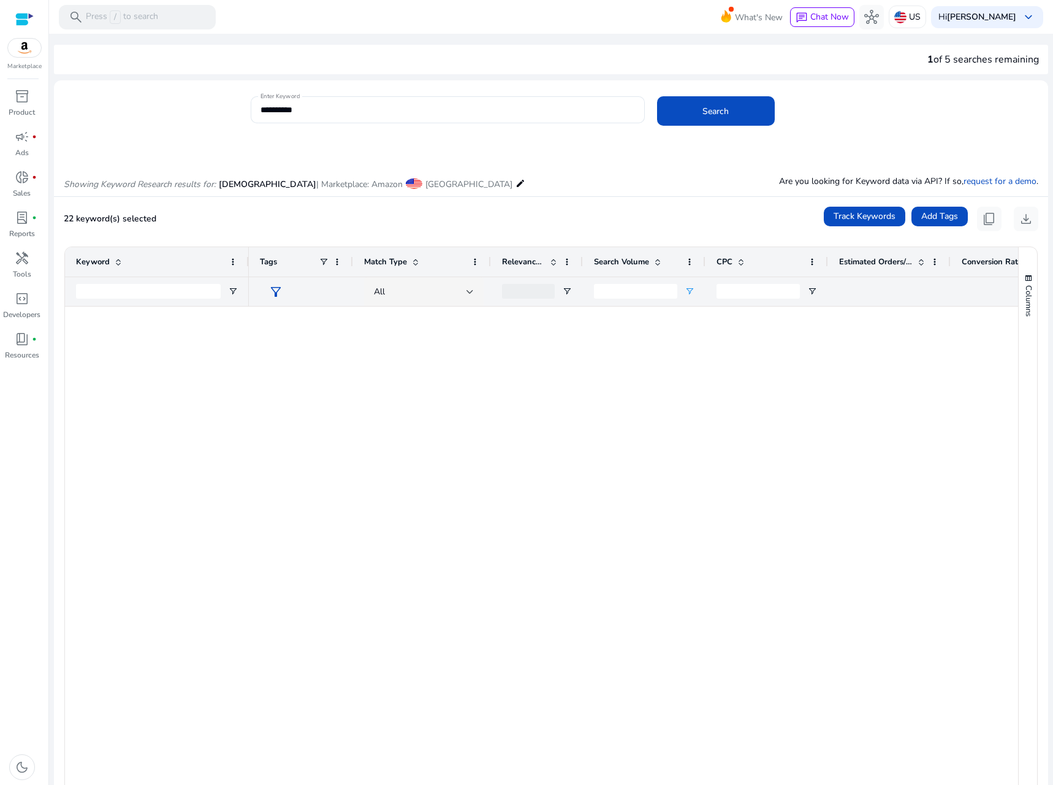
scroll to position [953, 0]
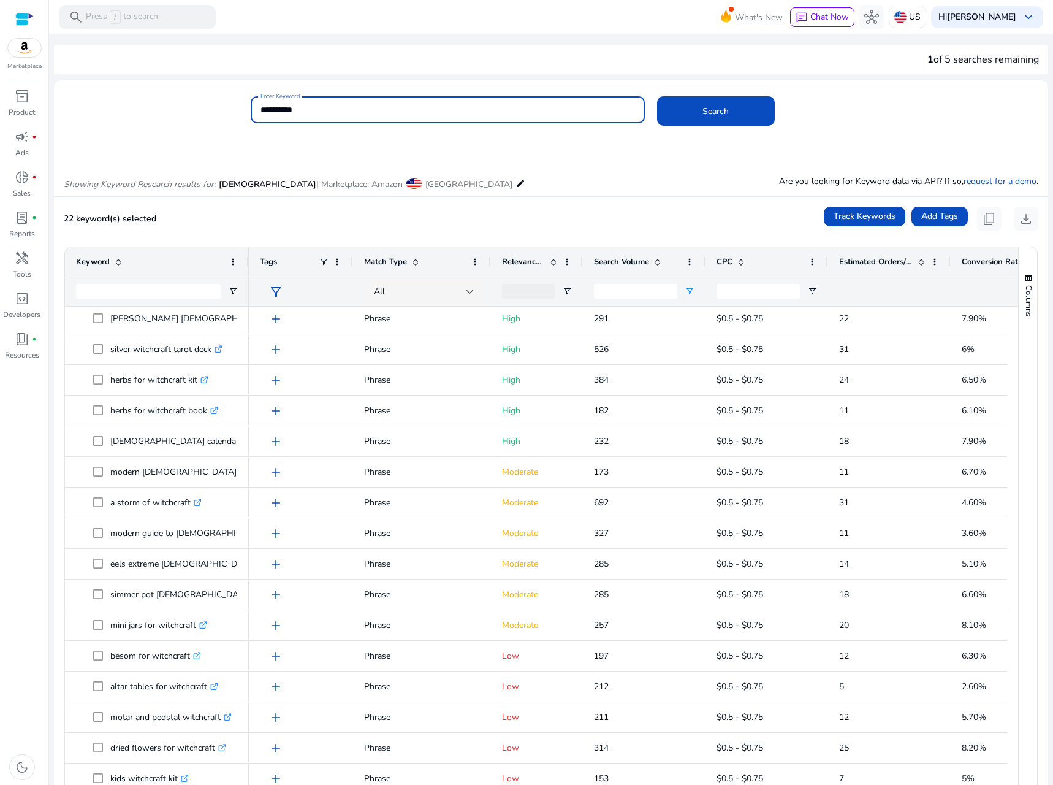
drag, startPoint x: 327, startPoint y: 120, endPoint x: 315, endPoint y: 109, distance: 15.6
click at [315, 109] on input "**********" at bounding box center [448, 109] width 374 height 13
click at [314, 109] on input "**********" at bounding box center [448, 109] width 374 height 13
paste input "**********"
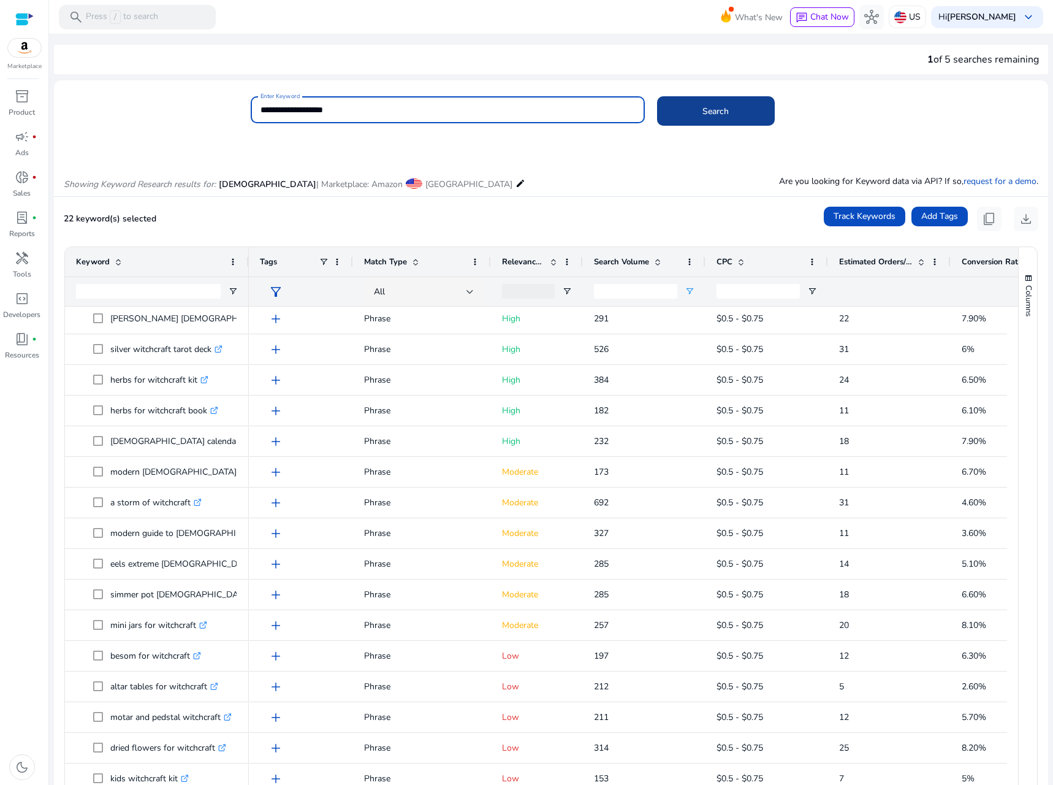
type input "**********"
click at [715, 107] on span "Search" at bounding box center [716, 111] width 26 height 13
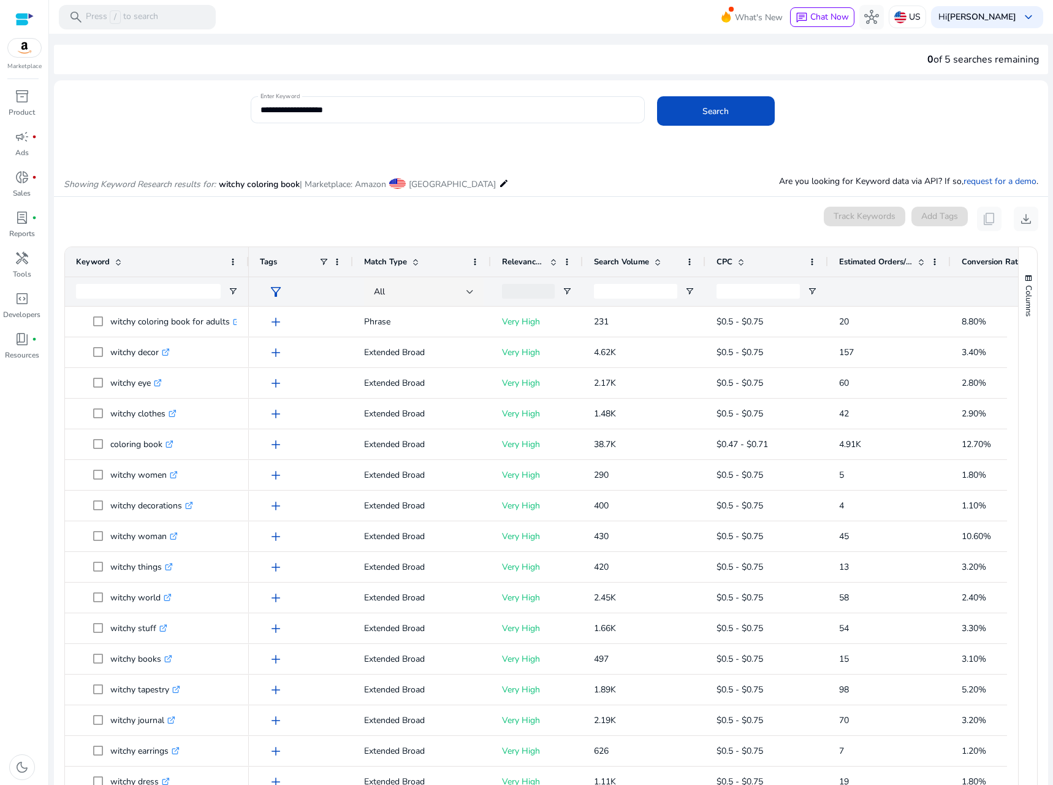
scroll to position [146, 0]
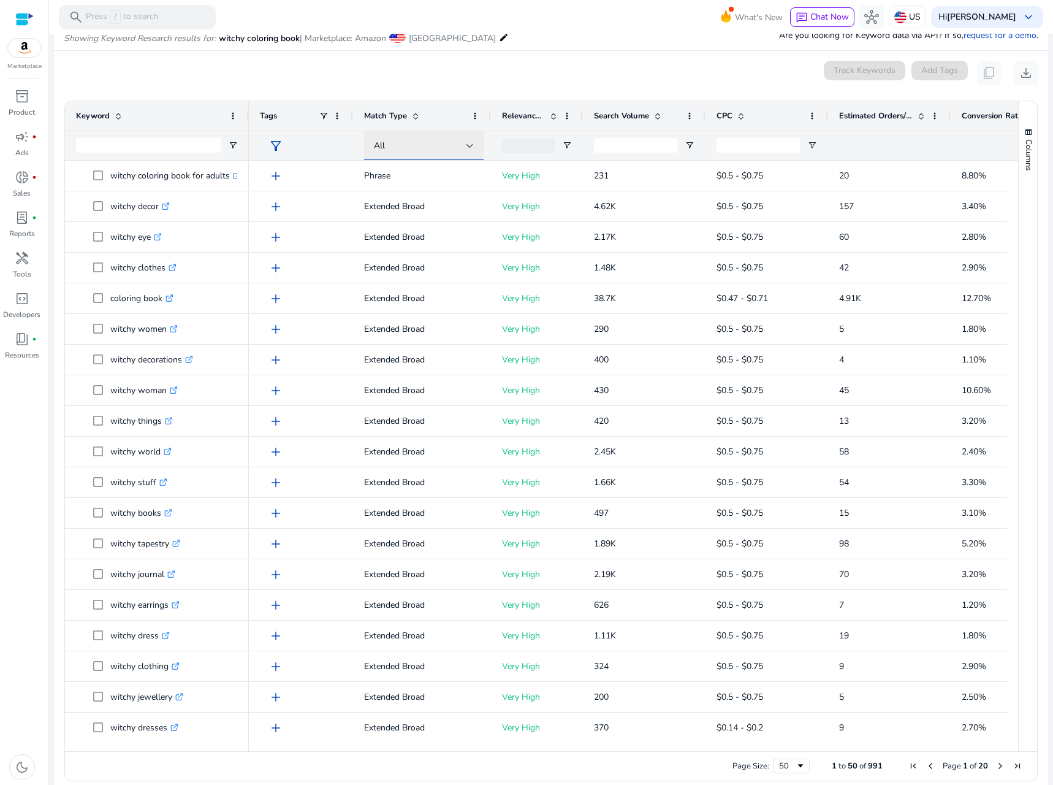
click at [473, 146] on div at bounding box center [470, 145] width 7 height 5
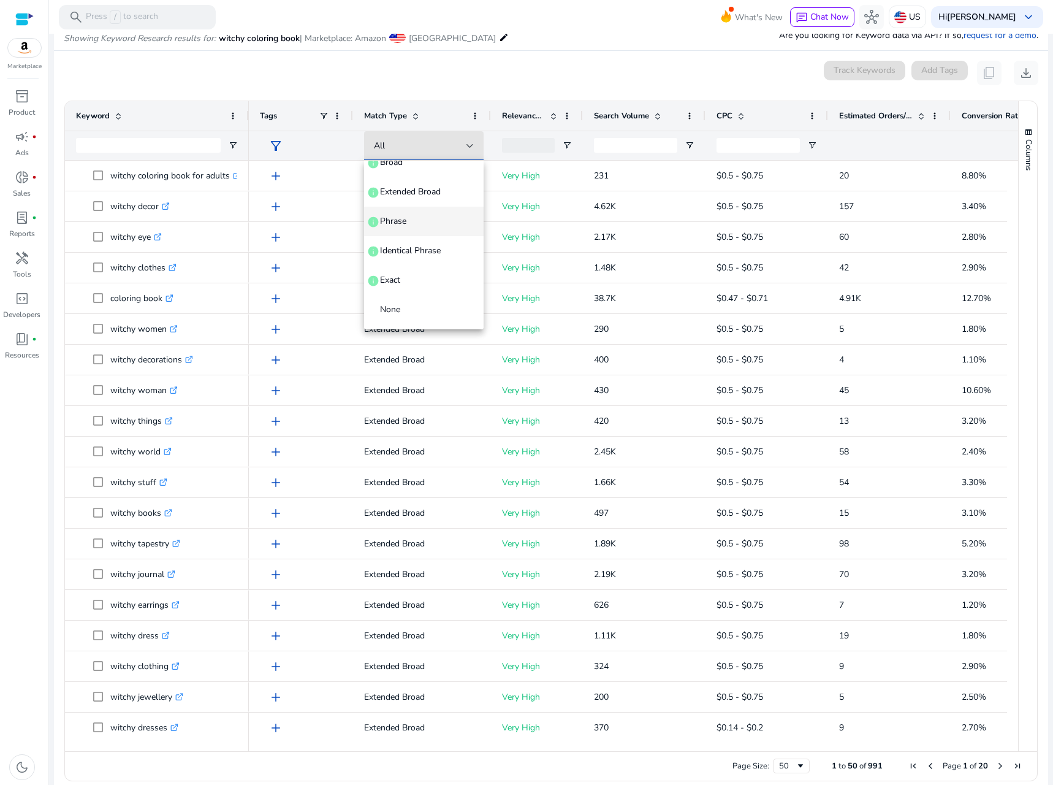
click at [407, 215] on span "Phrase info" at bounding box center [424, 221] width 100 height 12
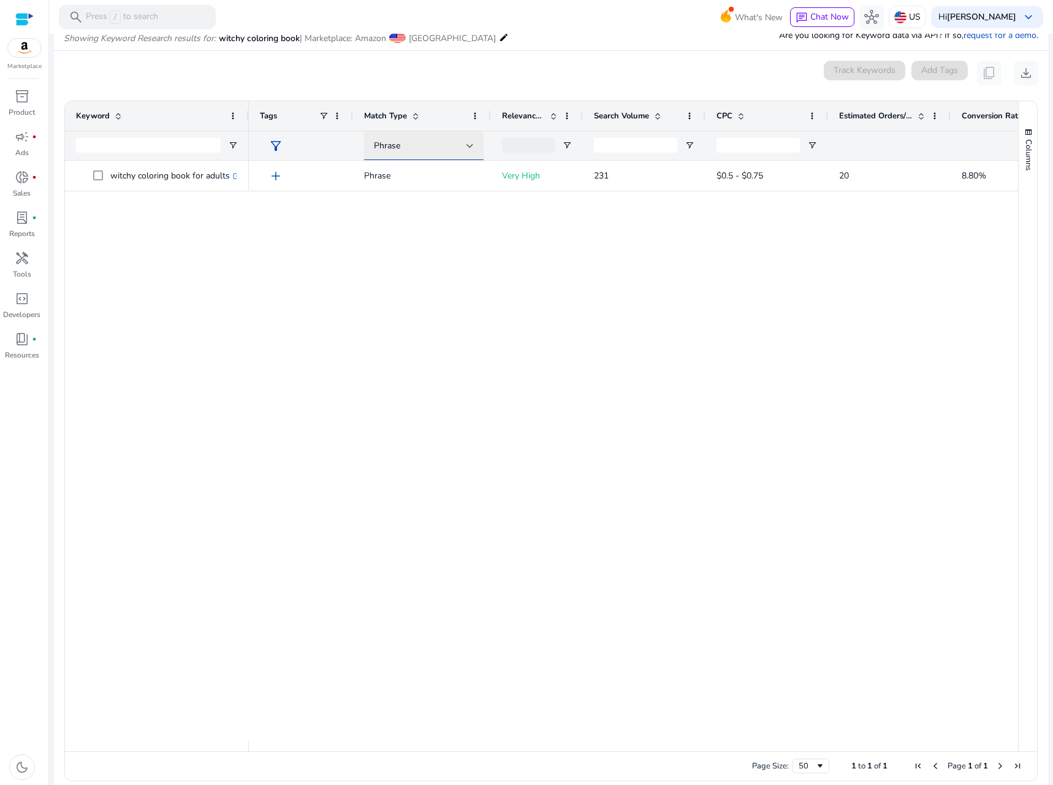
click at [427, 145] on div "Phrase" at bounding box center [420, 145] width 93 height 13
click at [394, 318] on mat-option "Exact info" at bounding box center [424, 327] width 120 height 29
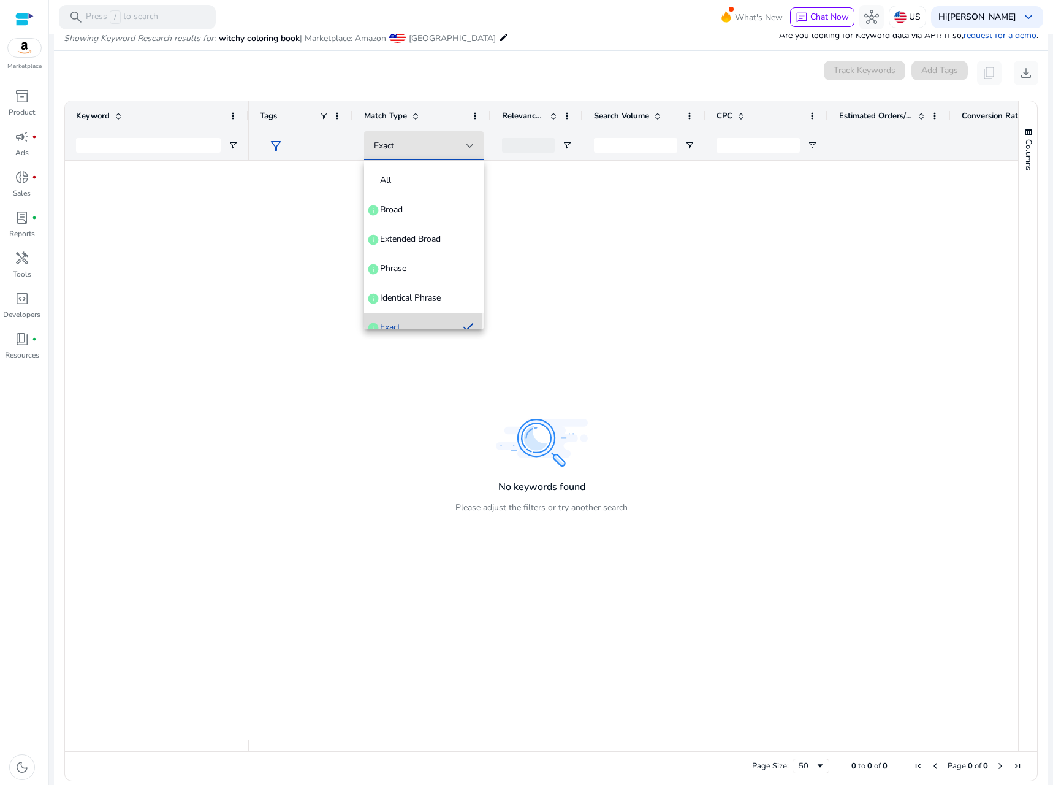
scroll to position [0, 0]
click at [395, 146] on div "Exact" at bounding box center [420, 145] width 93 height 13
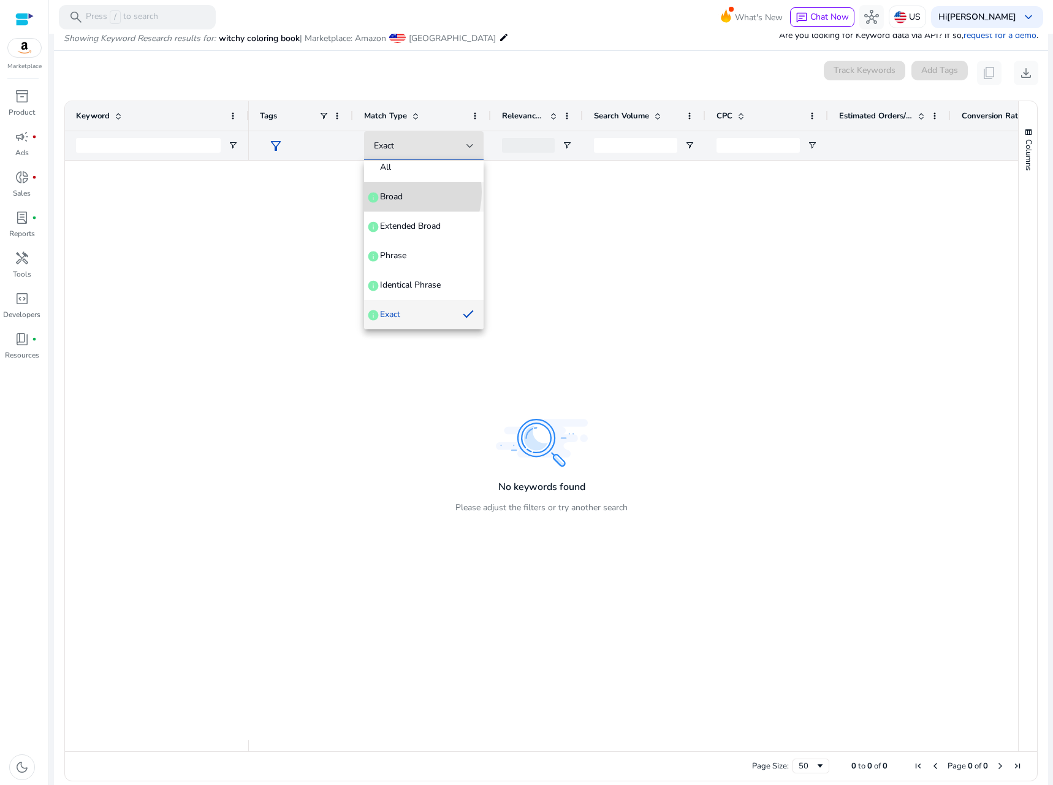
click at [395, 192] on span "Broad" at bounding box center [391, 197] width 23 height 12
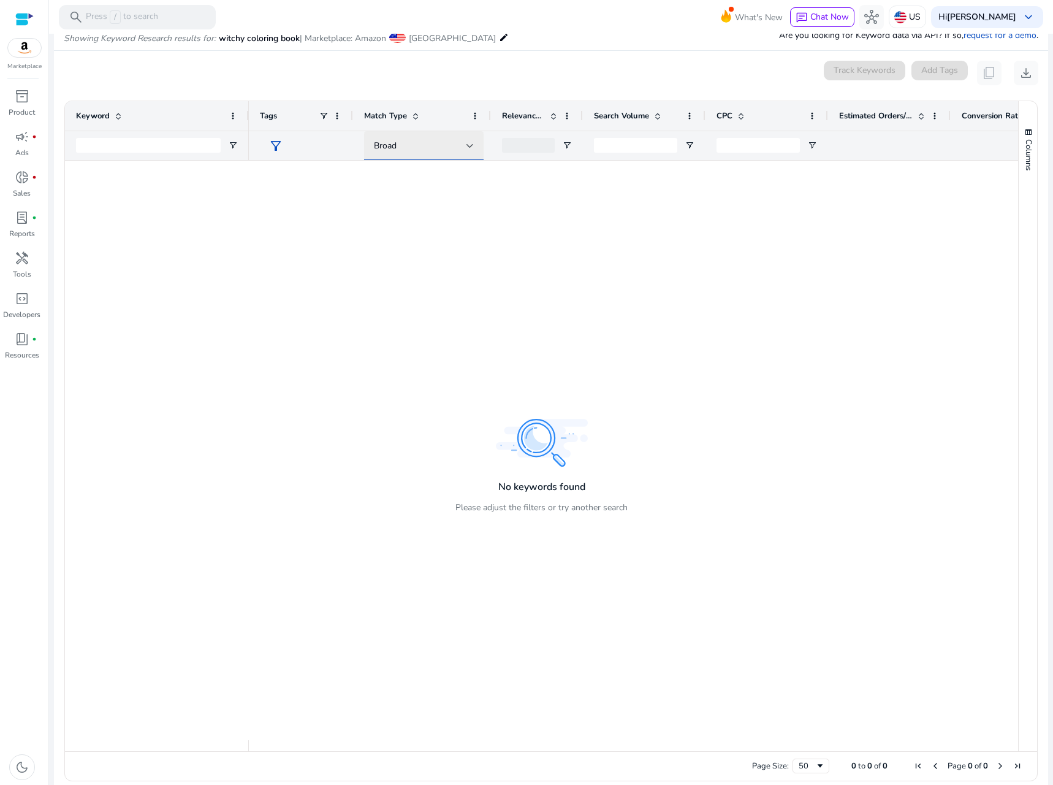
click at [403, 146] on div "Broad" at bounding box center [420, 145] width 93 height 13
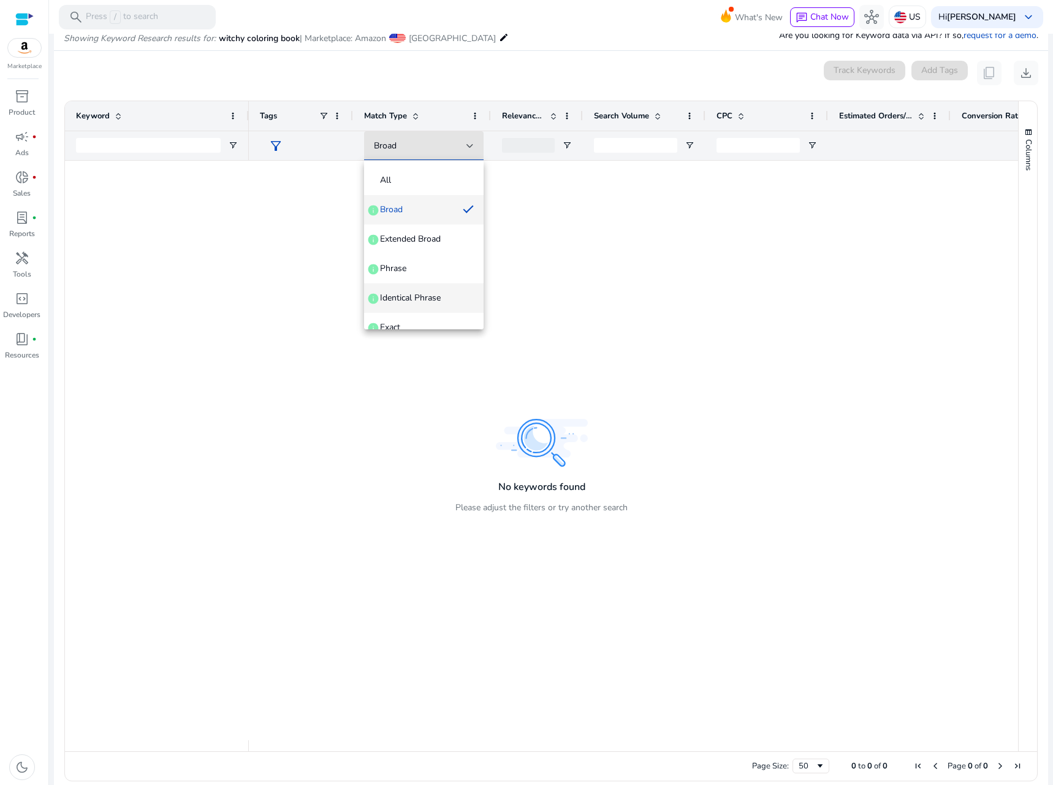
click at [402, 297] on span "Identical Phrase" at bounding box center [410, 298] width 61 height 12
click at [394, 148] on span "Identical Phrase" at bounding box center [404, 146] width 61 height 12
click at [417, 233] on span "Extended Broad" at bounding box center [410, 239] width 61 height 12
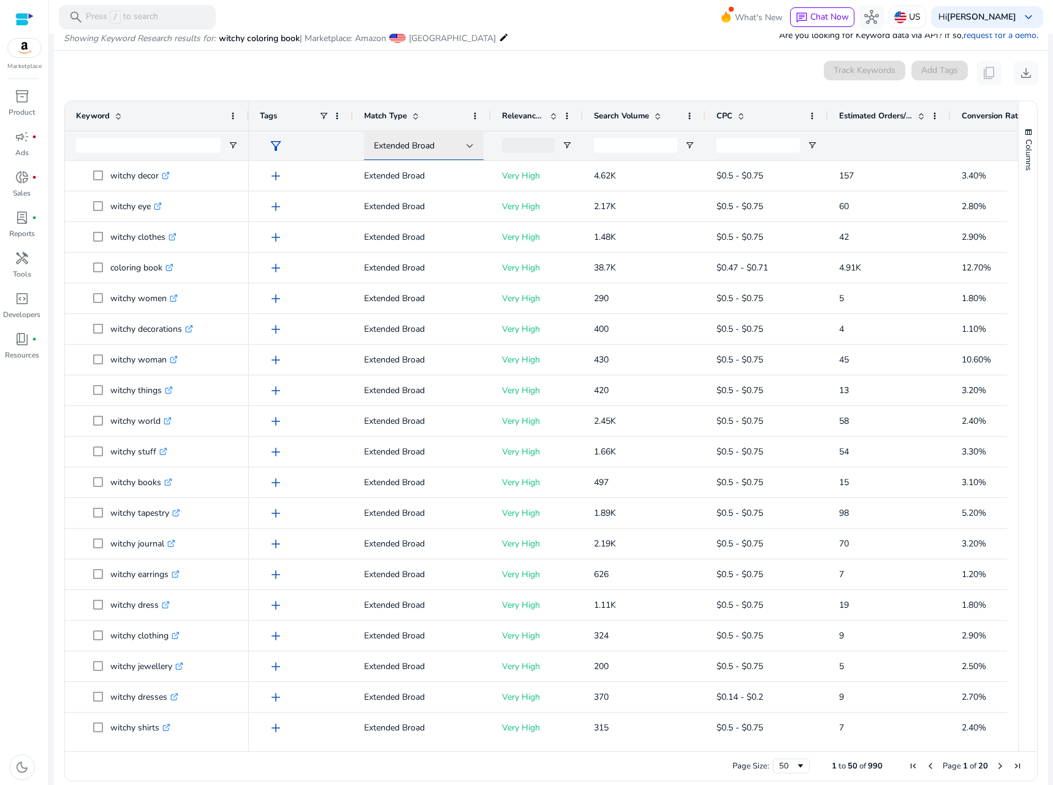
click at [399, 145] on span "Extended Broad" at bounding box center [404, 146] width 61 height 12
click at [394, 171] on mat-option "All" at bounding box center [424, 180] width 120 height 29
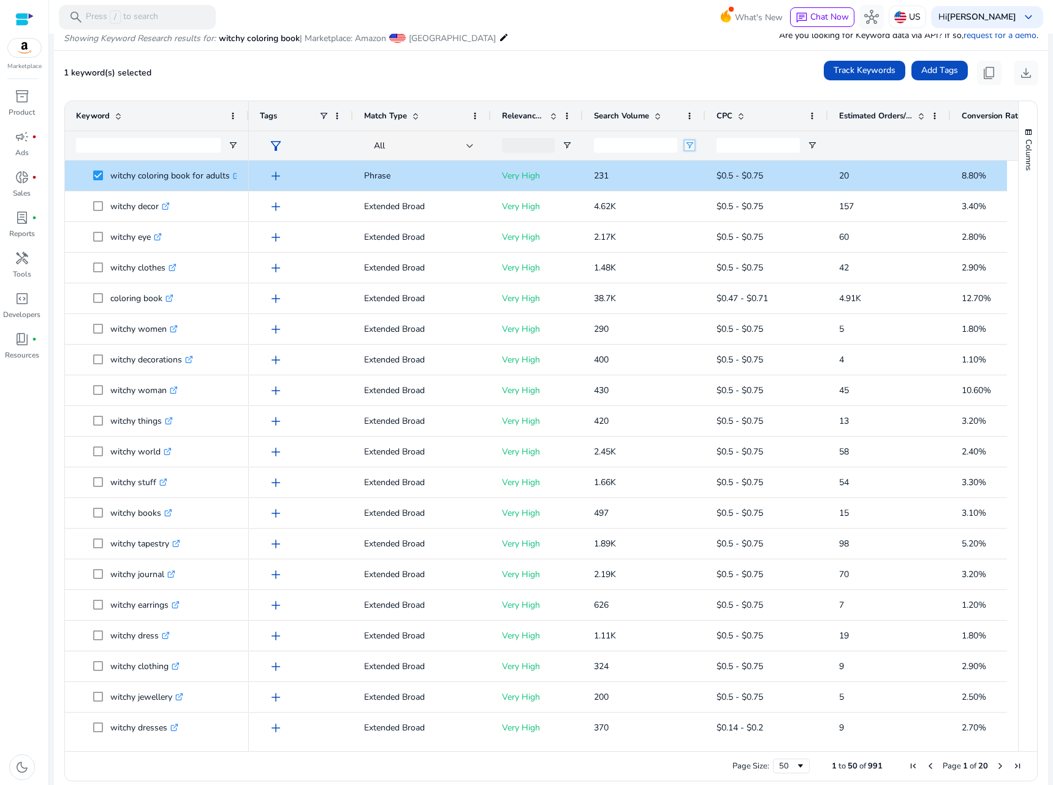
click at [691, 143] on span "Open Filter Menu" at bounding box center [690, 145] width 10 height 10
click at [709, 168] on div "Equals" at bounding box center [733, 168] width 75 height 9
click at [714, 188] on input "Filter Value" at bounding box center [737, 188] width 95 height 15
type input "***"
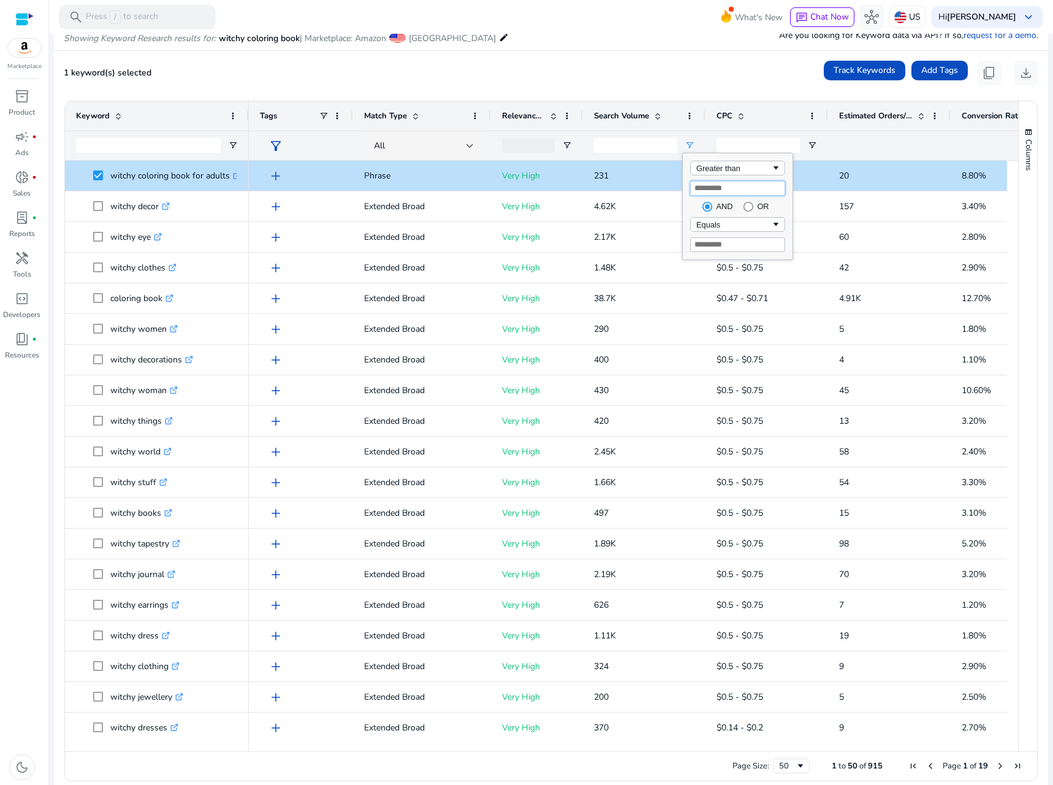
click at [741, 191] on input "***" at bounding box center [737, 188] width 95 height 15
type input "***"
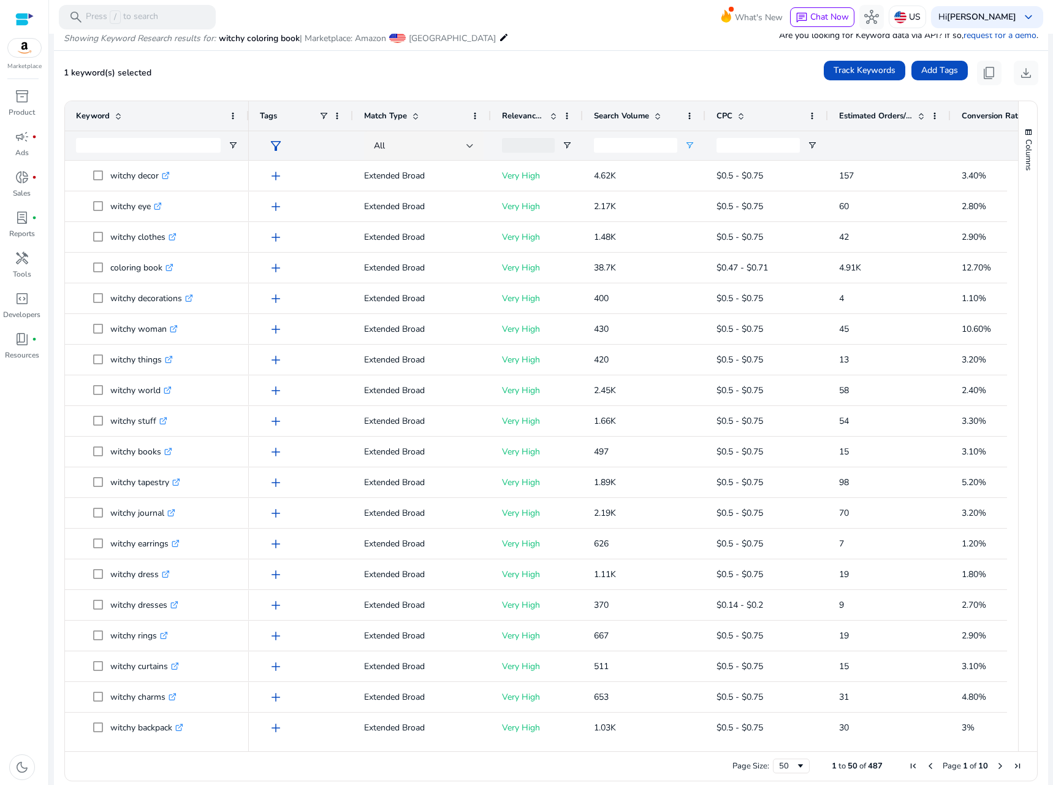
click at [428, 80] on div "1 keyword(s) selected Track Keywords Add Tags content_copy download" at bounding box center [551, 73] width 975 height 25
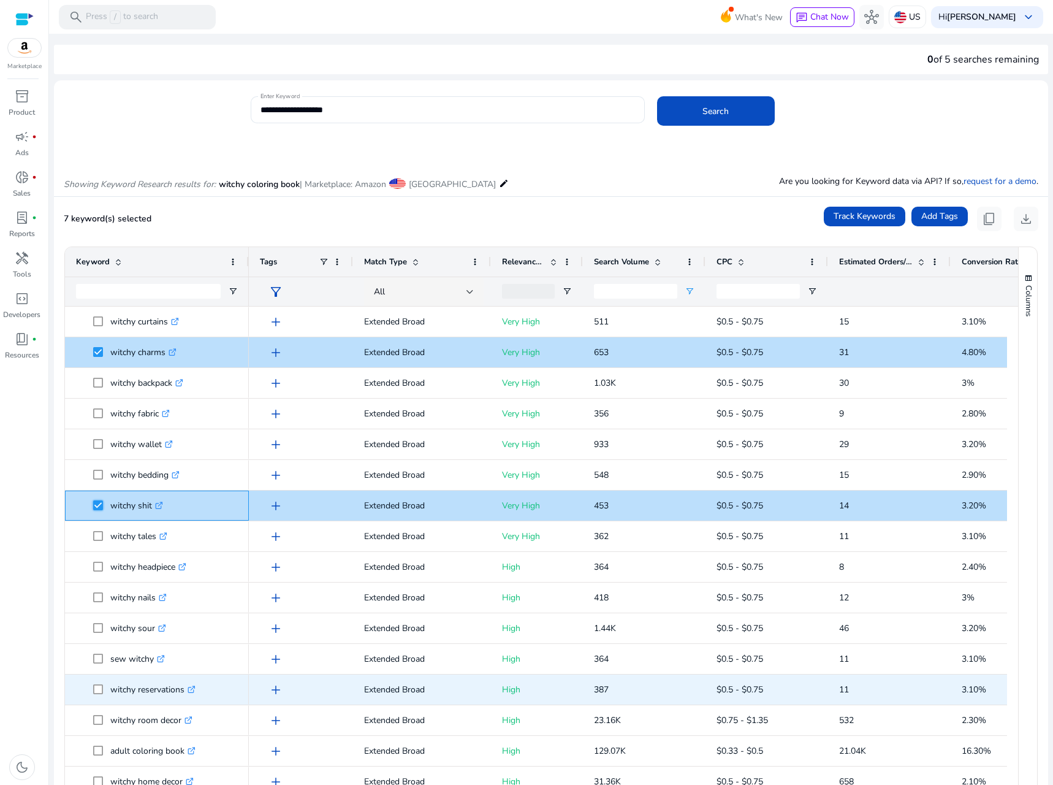
scroll to position [0, 0]
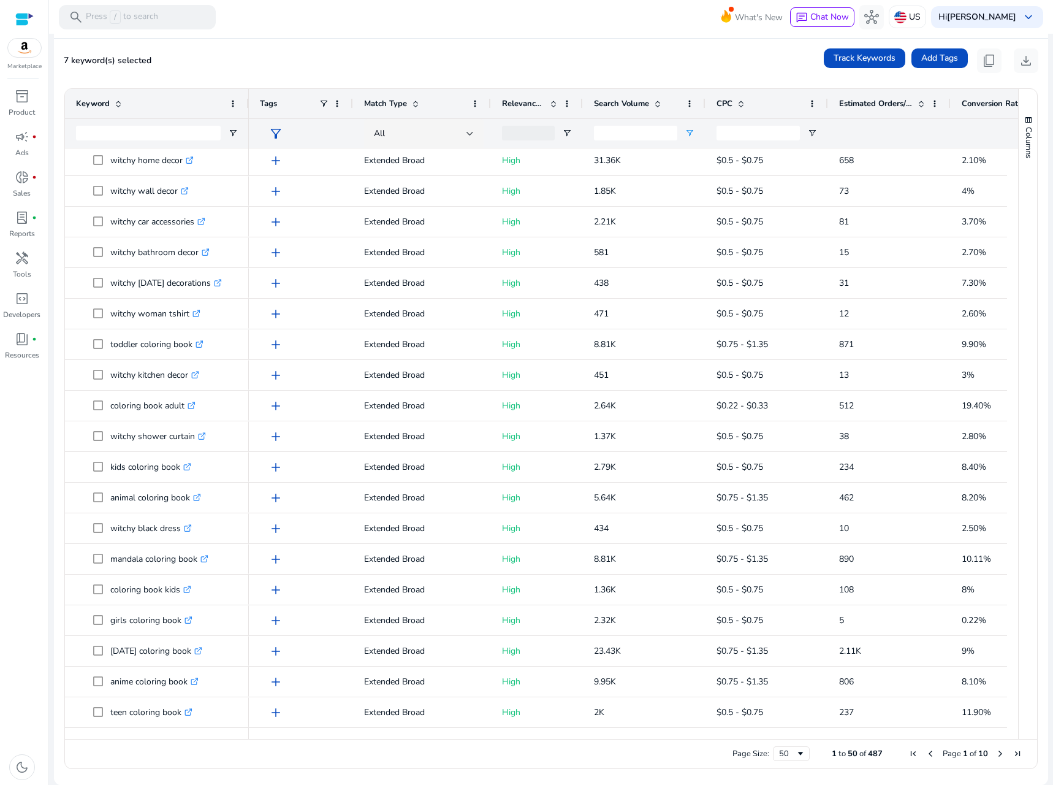
click at [996, 752] on span "Next Page" at bounding box center [1001, 753] width 10 height 10
click at [997, 752] on span "Next Page" at bounding box center [1001, 753] width 10 height 10
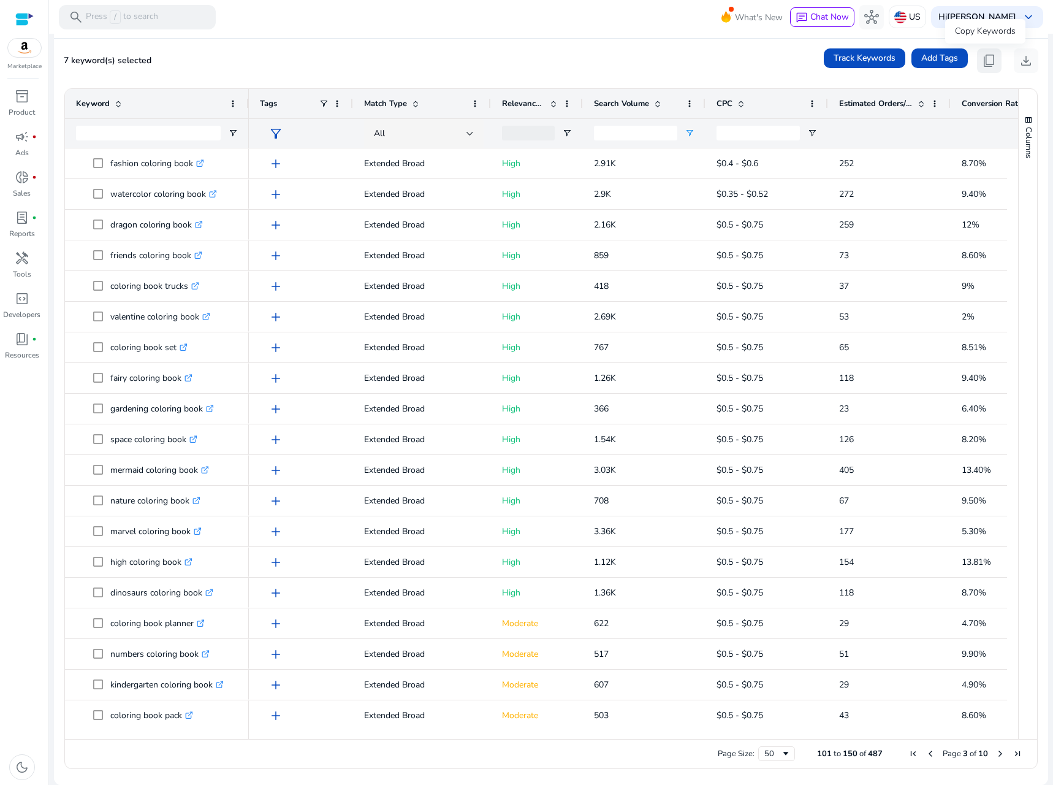
click at [988, 63] on span "content_copy" at bounding box center [989, 60] width 15 height 15
click at [982, 54] on span "content_copy" at bounding box center [989, 60] width 15 height 15
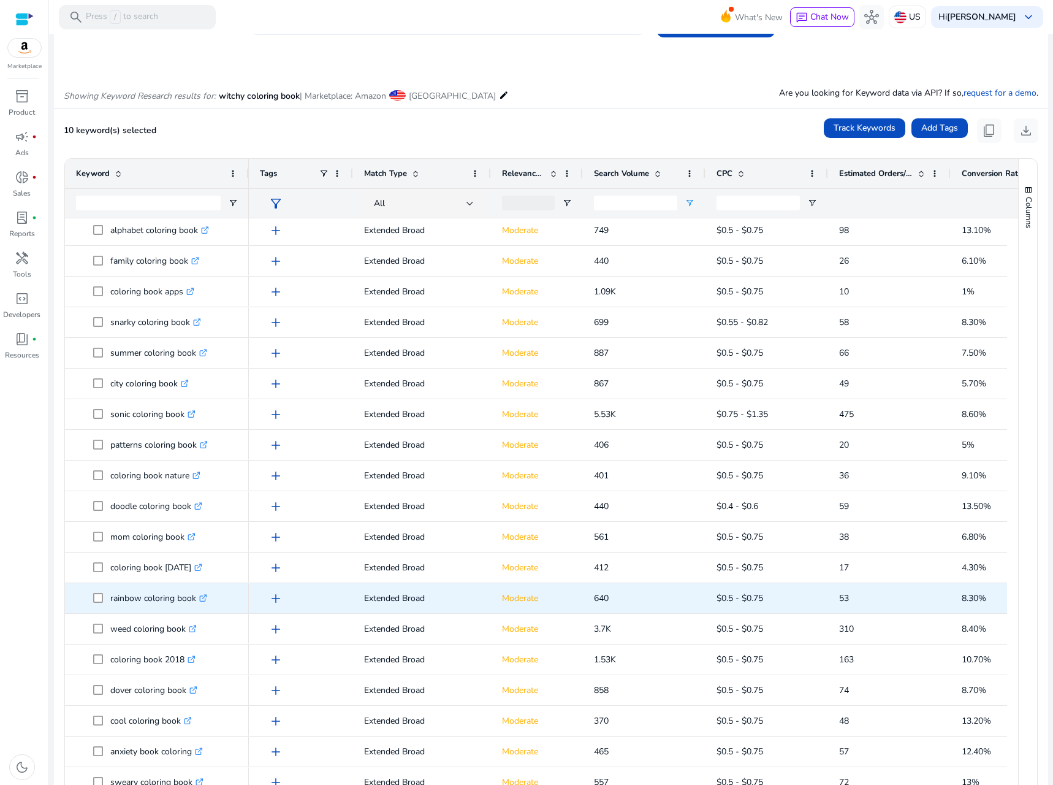
scroll to position [158, 0]
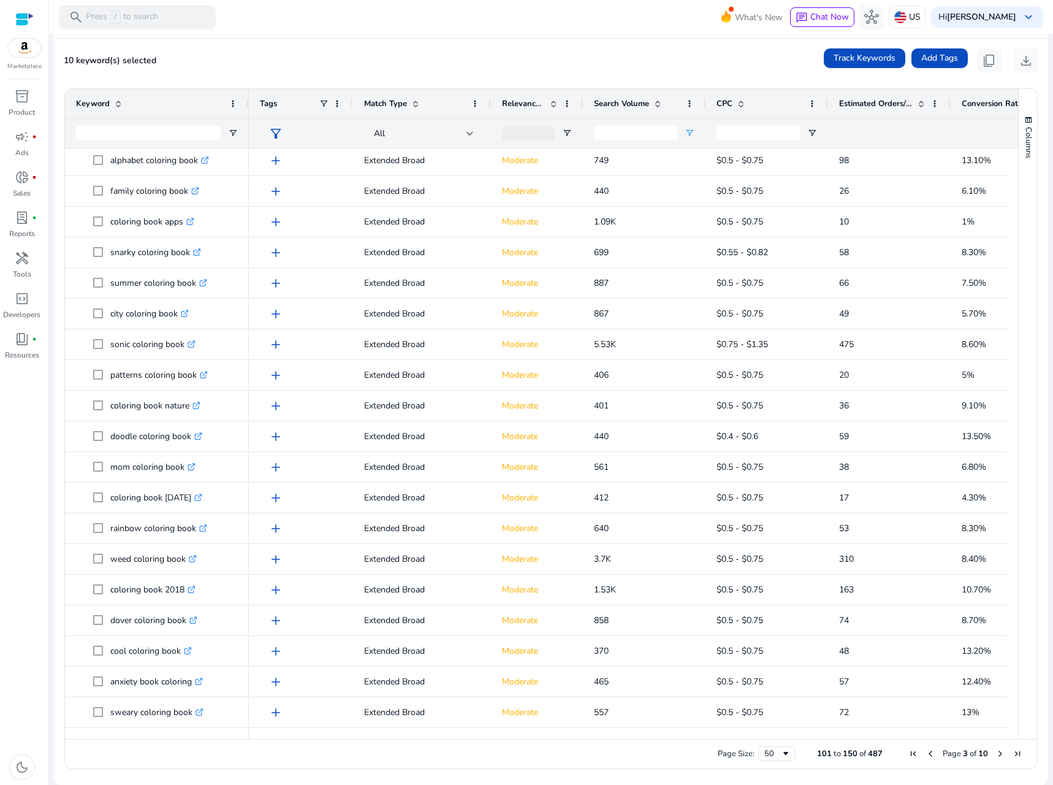
click at [926, 750] on span "Previous Page" at bounding box center [931, 753] width 10 height 10
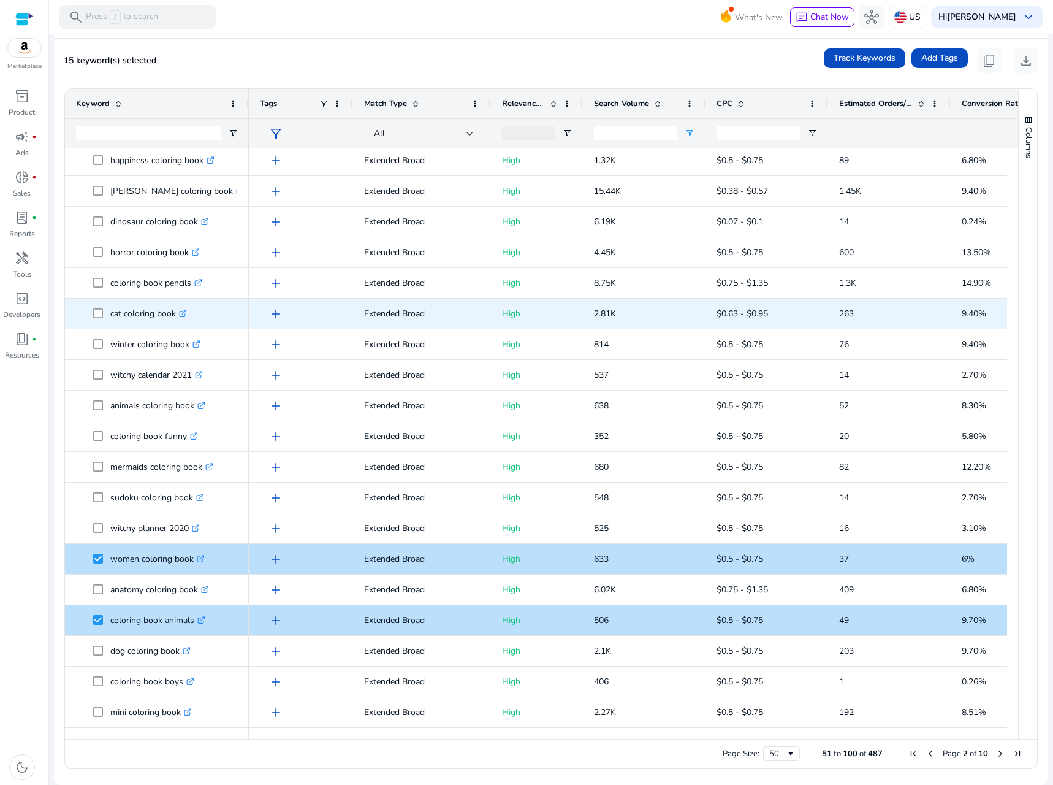
click at [105, 316] on span at bounding box center [101, 313] width 17 height 25
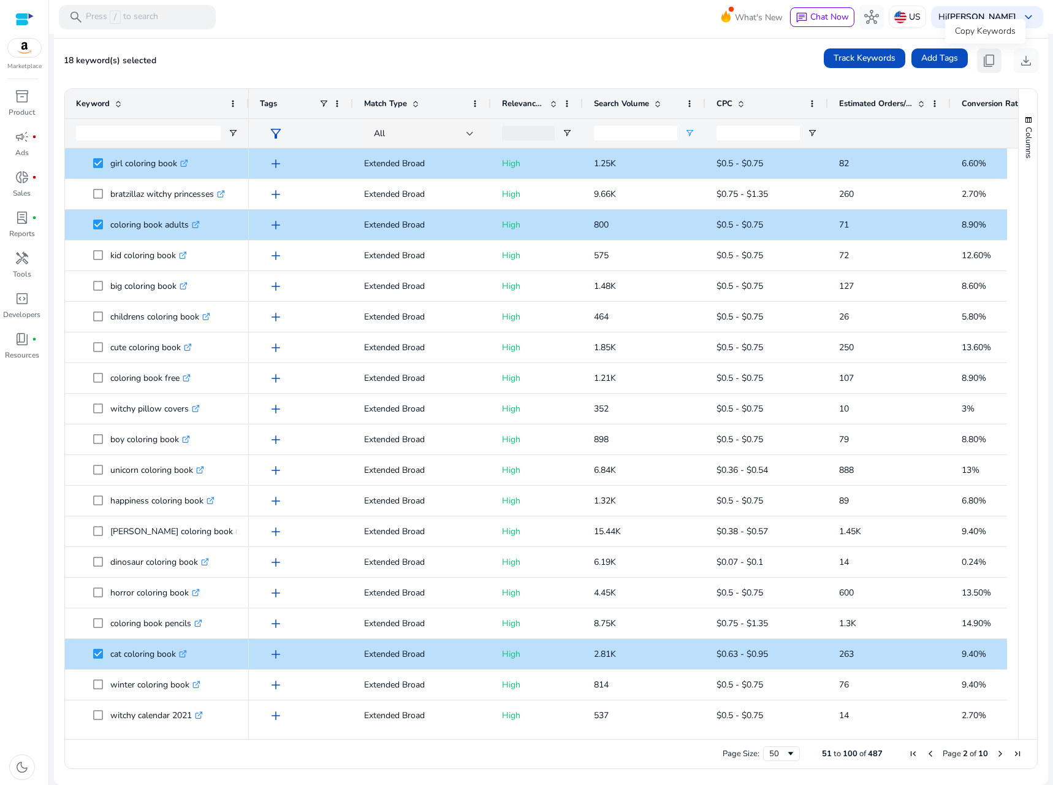
click at [982, 58] on span "content_copy" at bounding box center [989, 60] width 15 height 15
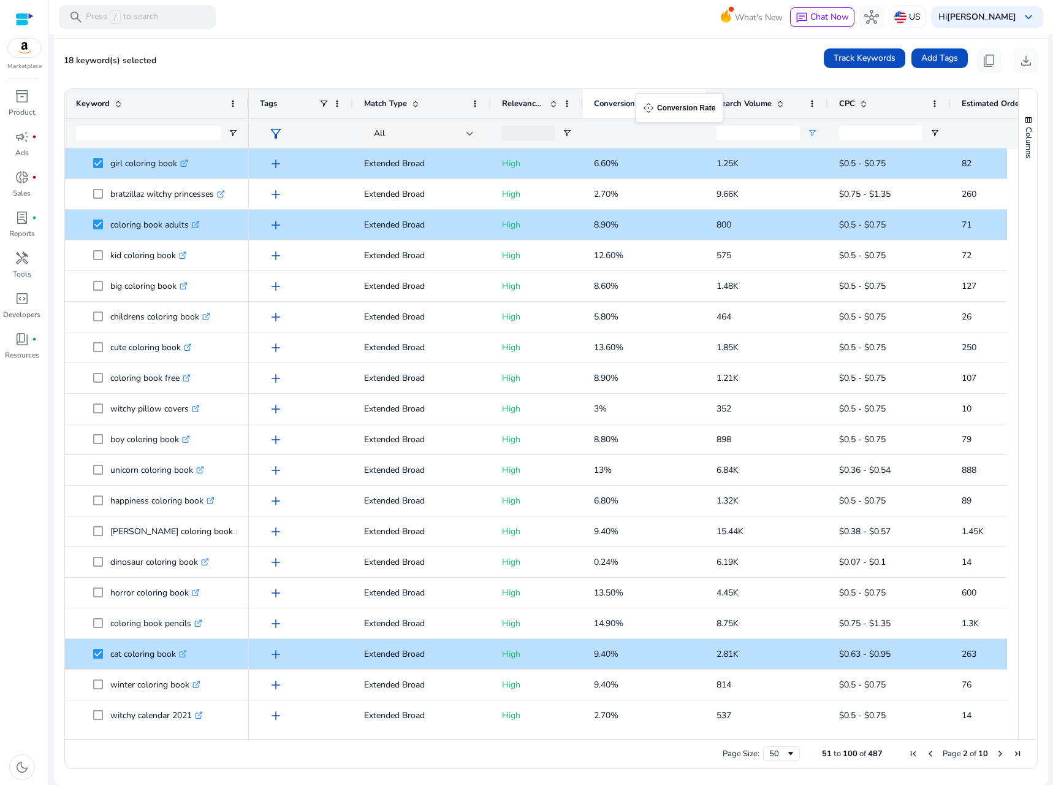
drag, startPoint x: 991, startPoint y: 101, endPoint x: 642, endPoint y: 101, distance: 348.8
click at [642, 101] on span "Conversion Rate" at bounding box center [624, 103] width 61 height 11
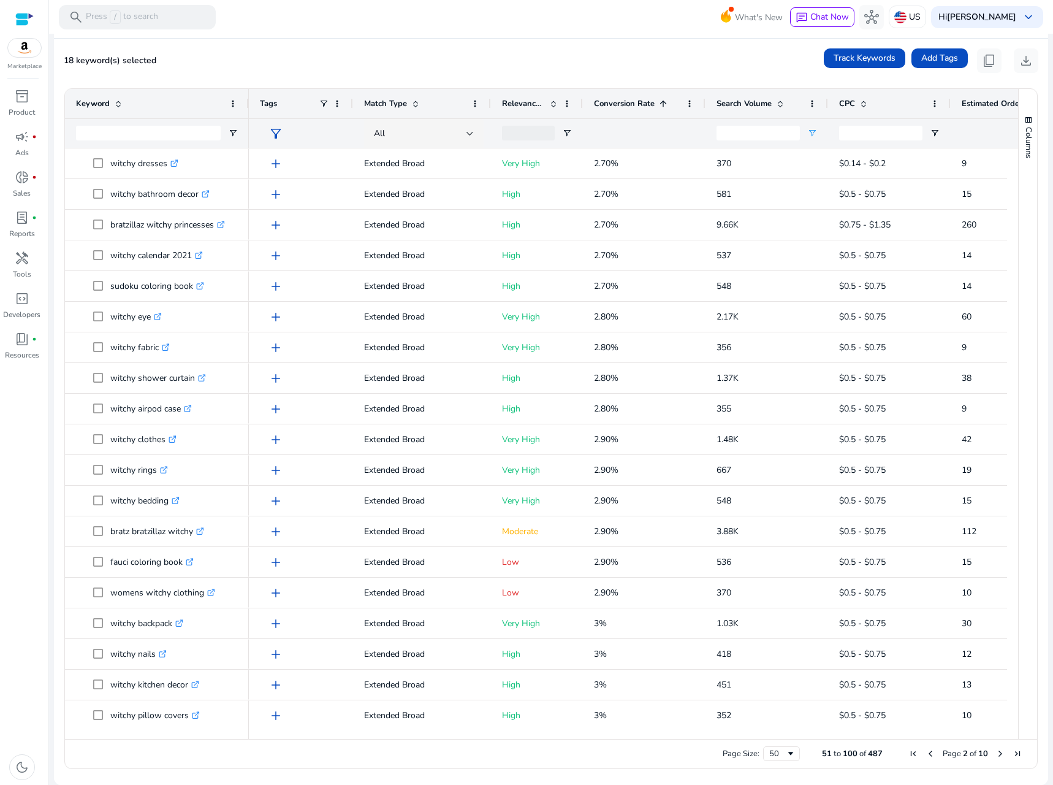
click at [642, 101] on span "Conversion Rate" at bounding box center [624, 103] width 61 height 11
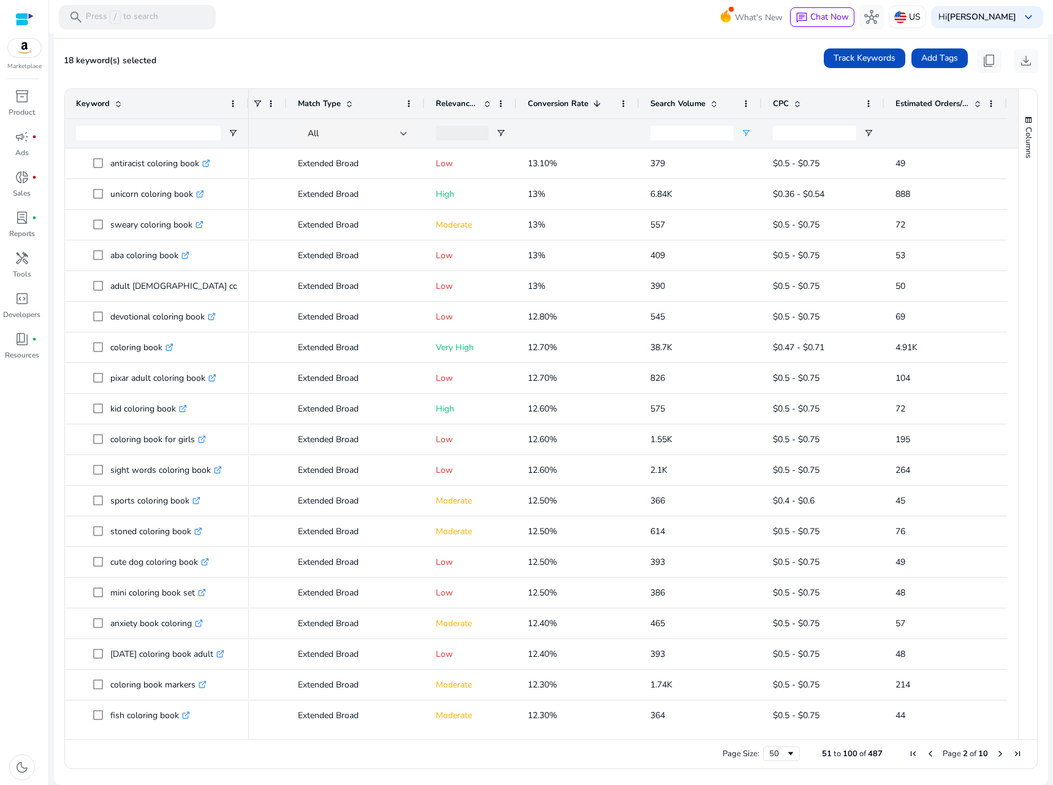
scroll to position [0, 0]
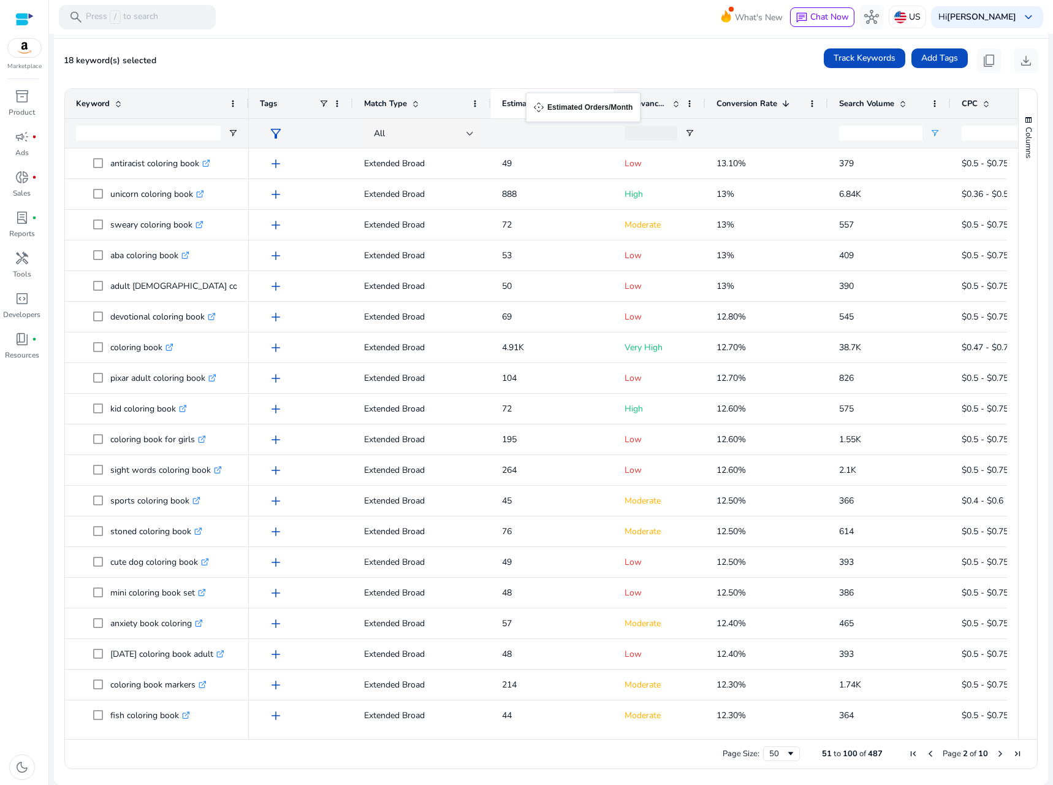
drag, startPoint x: 976, startPoint y: 102, endPoint x: 532, endPoint y: 100, distance: 443.8
click at [585, 102] on span at bounding box center [584, 104] width 10 height 10
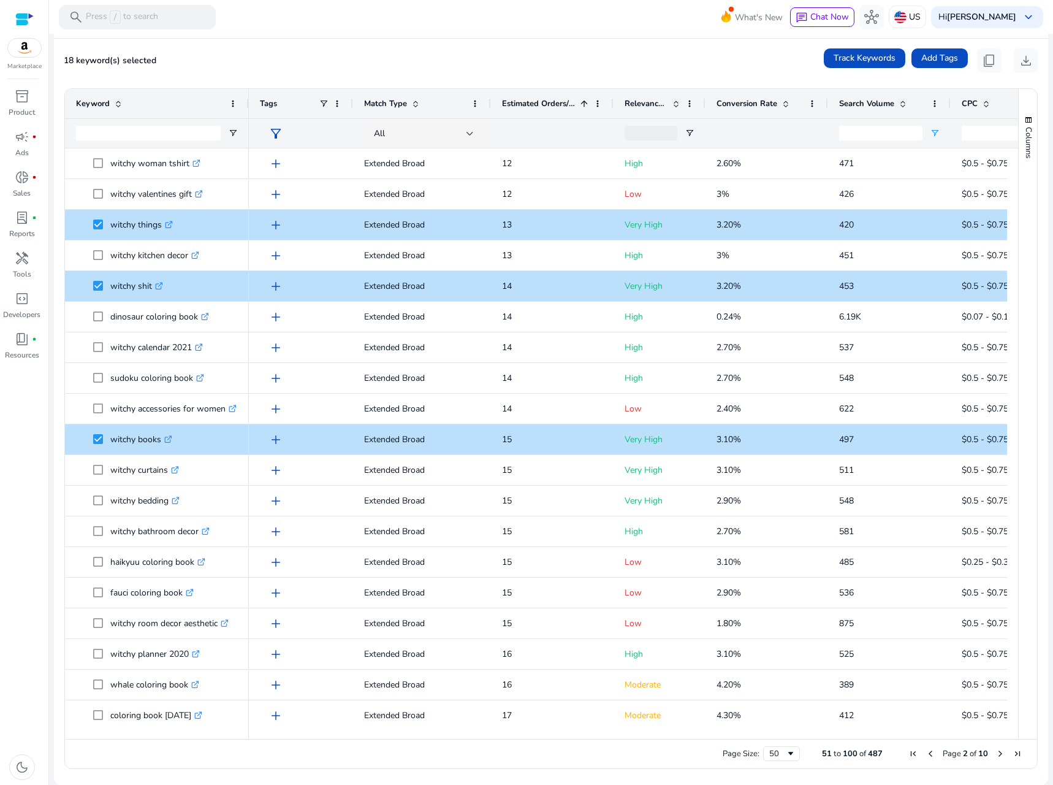
click at [585, 102] on span at bounding box center [584, 104] width 10 height 10
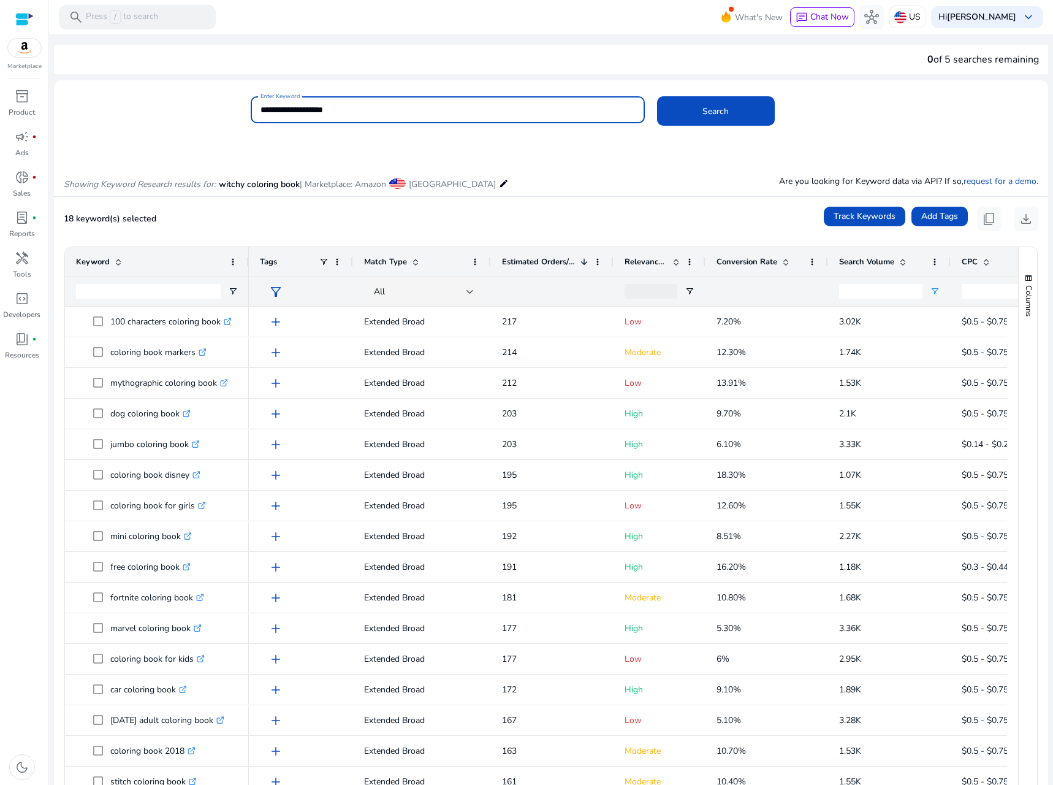
drag, startPoint x: 349, startPoint y: 109, endPoint x: 183, endPoint y: 109, distance: 166.1
click at [183, 109] on div "**********" at bounding box center [546, 116] width 985 height 40
type input "**********"
click at [657, 96] on button "Search" at bounding box center [716, 110] width 118 height 29
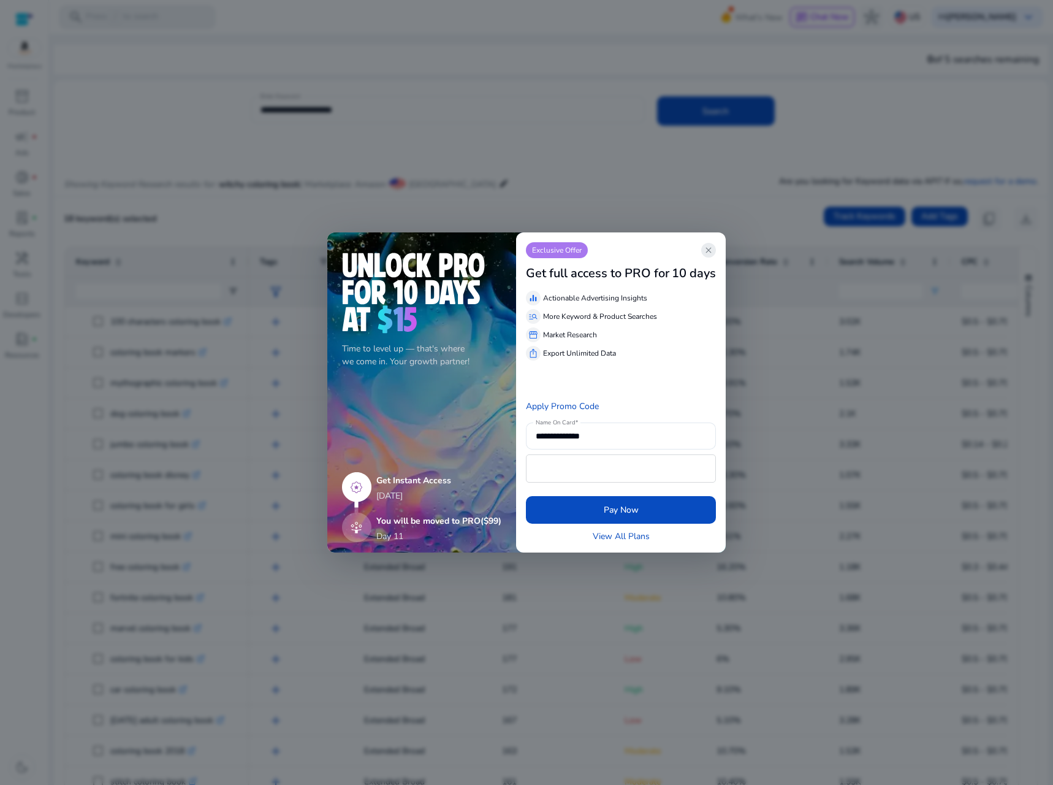
click at [712, 248] on span "close" at bounding box center [709, 250] width 10 height 10
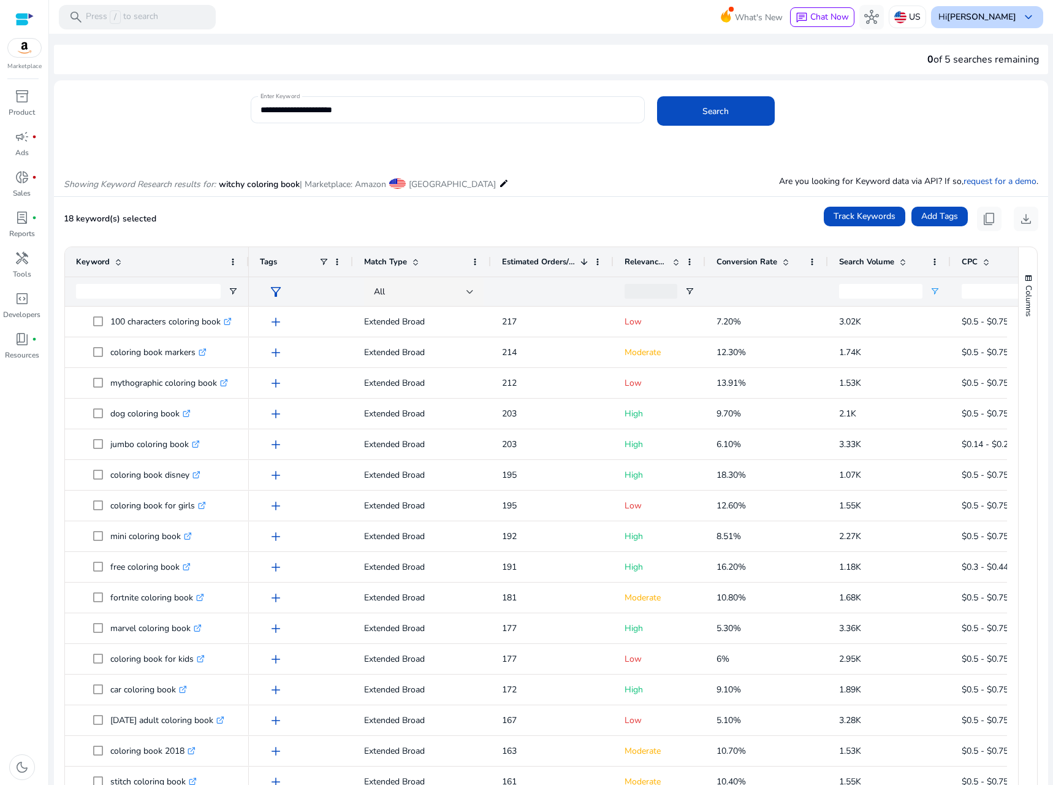
click at [968, 20] on b "[PERSON_NAME]" at bounding box center [981, 17] width 69 height 12
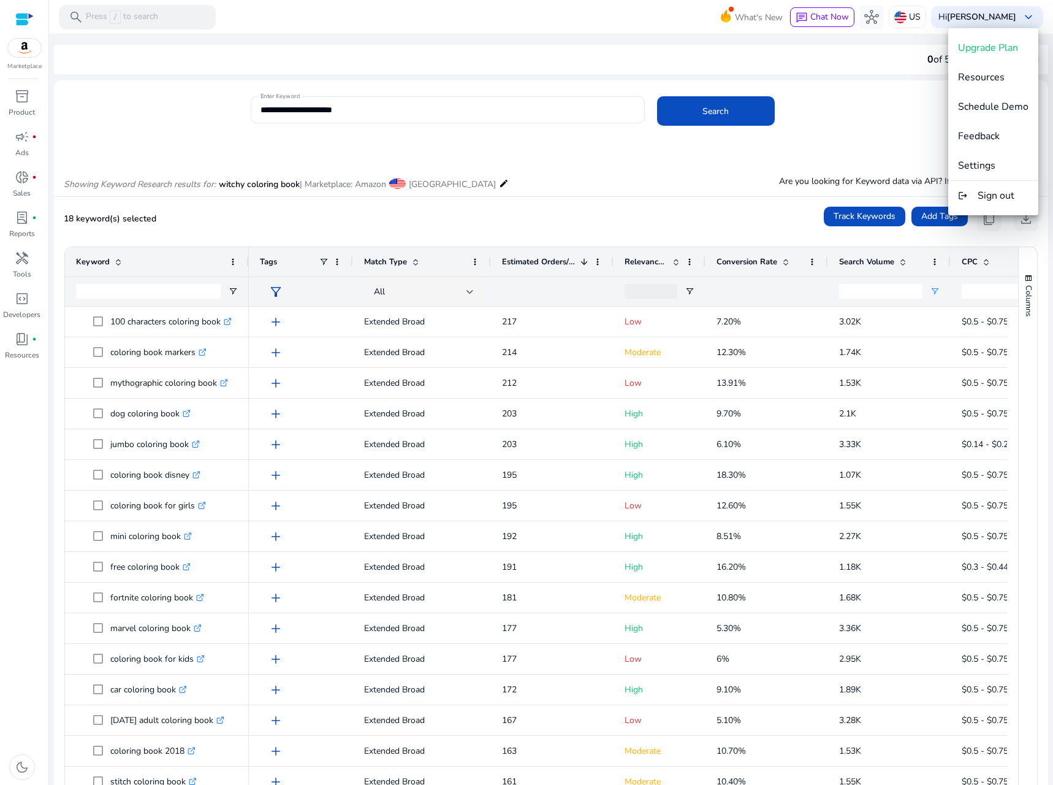
click at [27, 99] on div at bounding box center [526, 392] width 1053 height 785
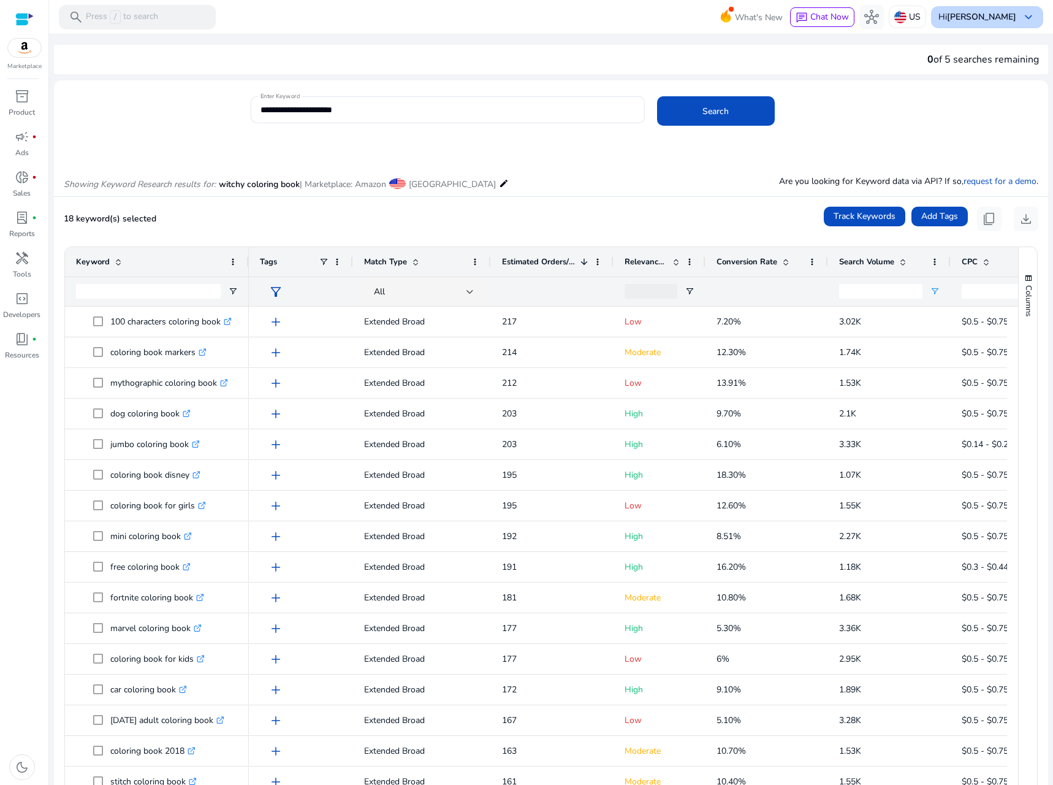
click at [970, 15] on b "[PERSON_NAME]" at bounding box center [981, 17] width 69 height 12
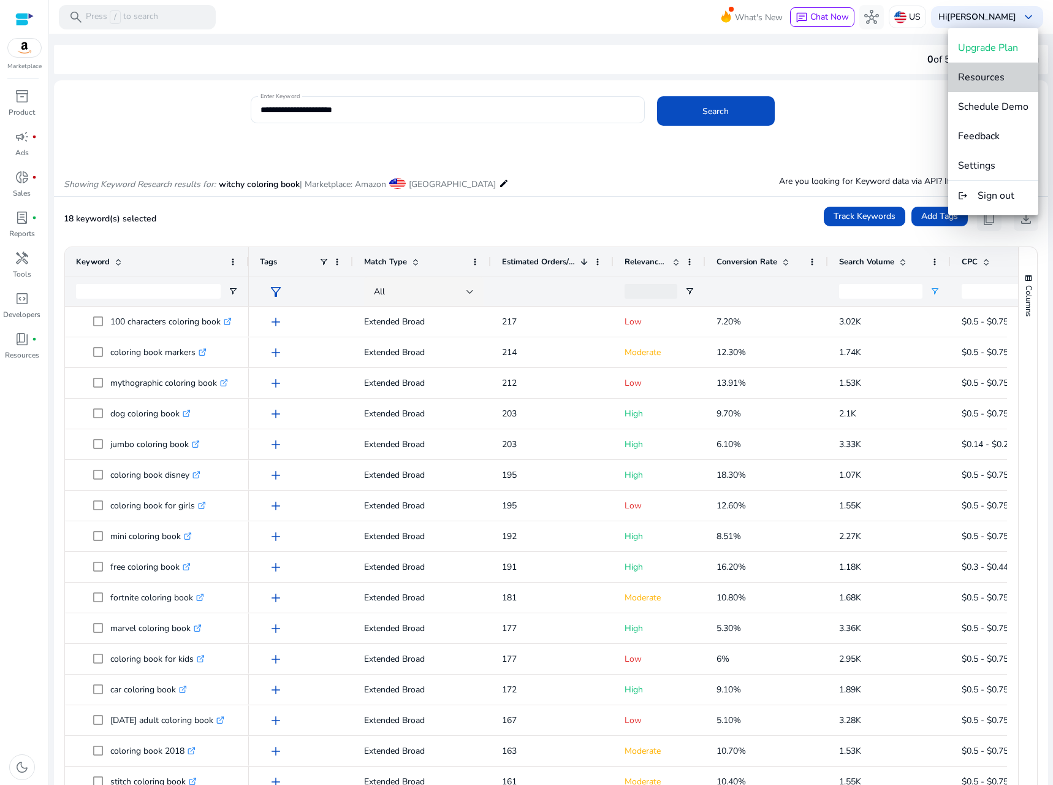
click at [994, 78] on span "Resources" at bounding box center [981, 76] width 47 height 13
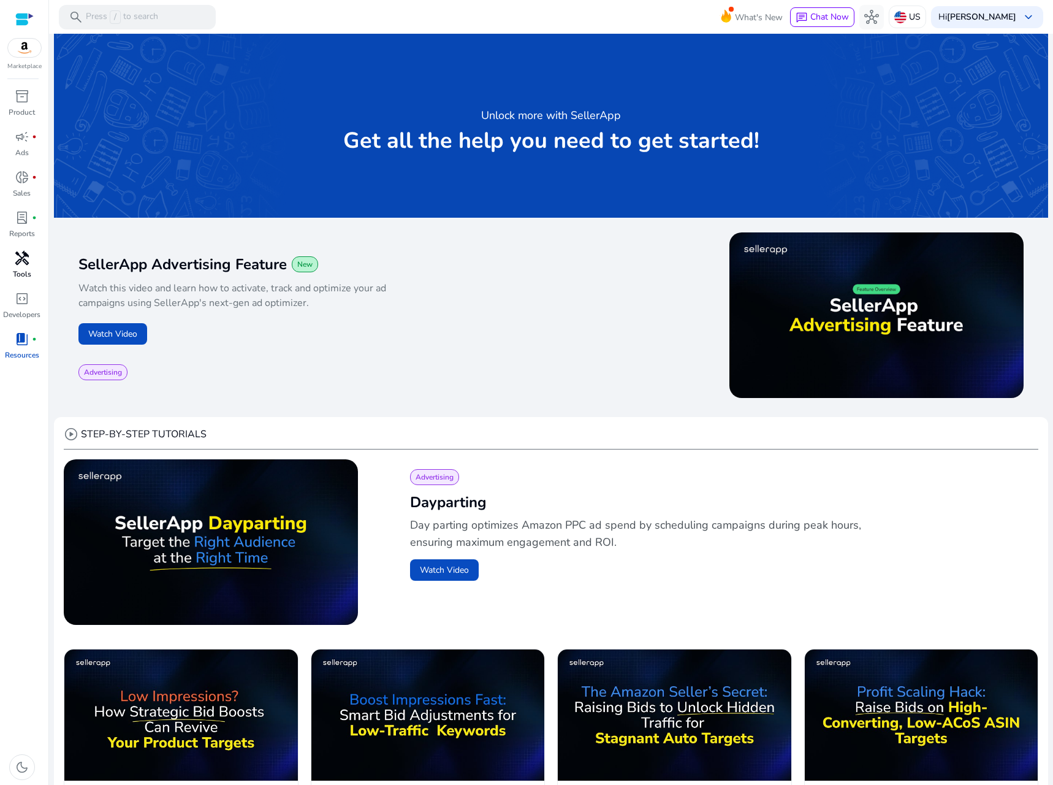
click at [22, 259] on span "handyman" at bounding box center [22, 258] width 15 height 15
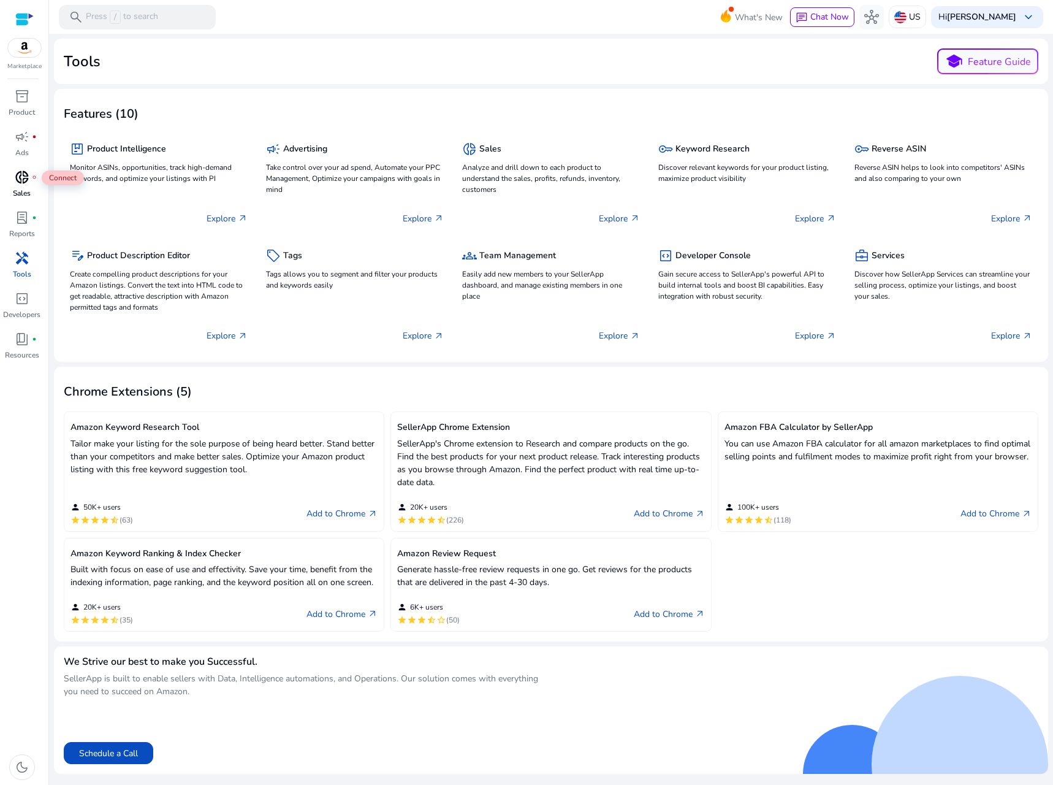
click at [21, 183] on span "donut_small" at bounding box center [22, 177] width 15 height 15
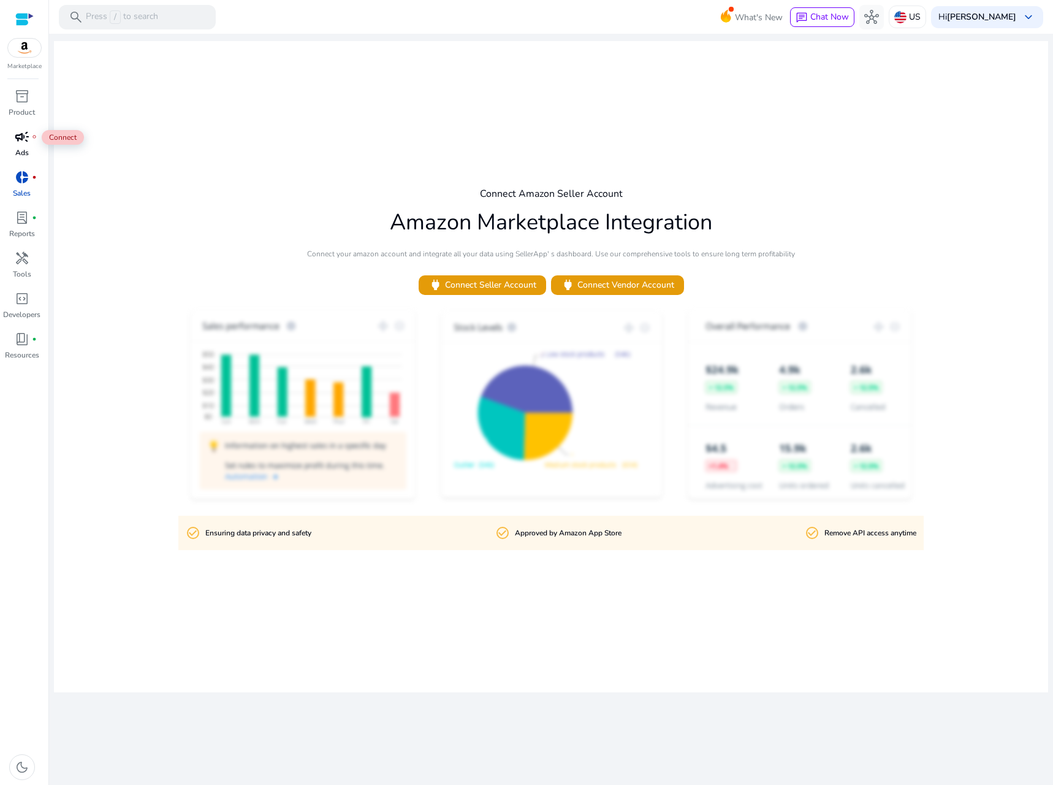
click at [21, 142] on span "campaign" at bounding box center [22, 136] width 15 height 15
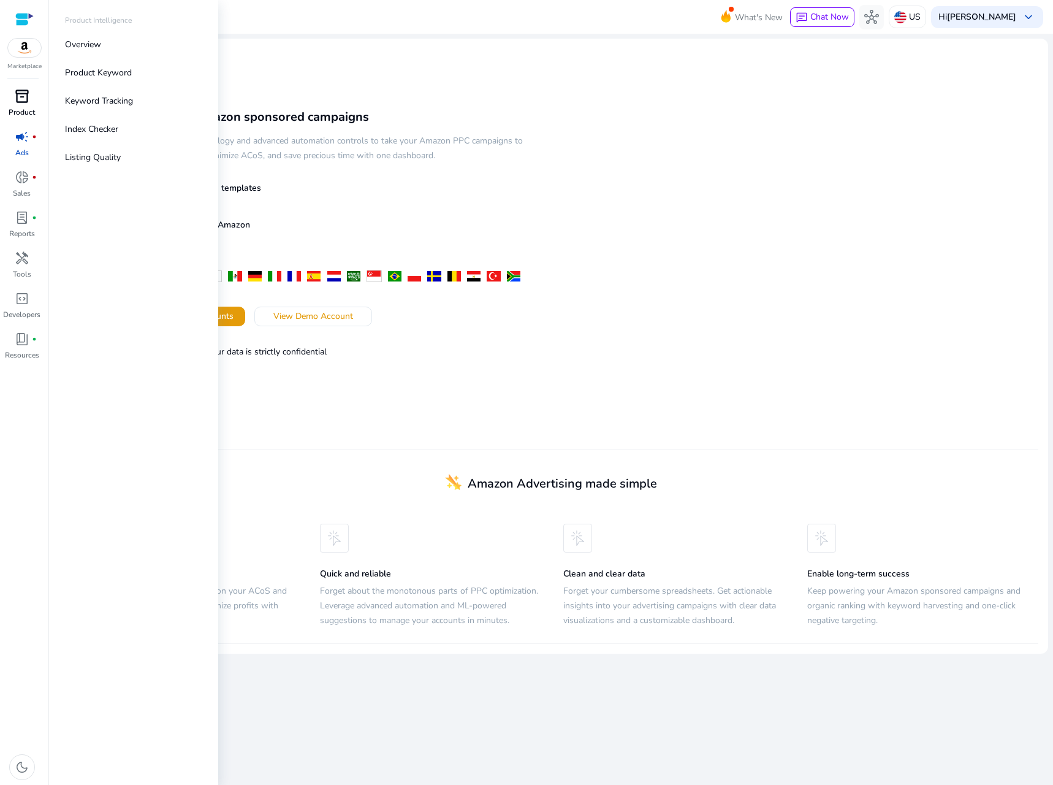
click at [20, 101] on span "inventory_2" at bounding box center [22, 96] width 15 height 15
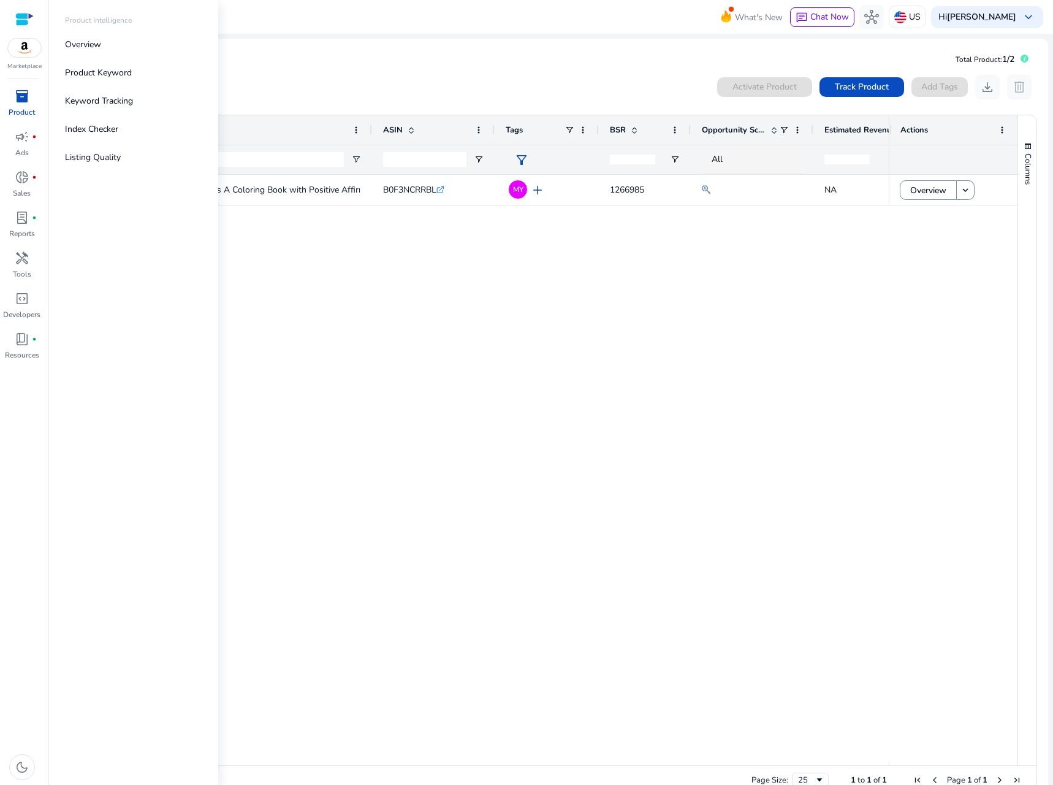
click at [15, 58] on div "Marketplace" at bounding box center [24, 35] width 48 height 71
click at [22, 48] on img at bounding box center [24, 48] width 33 height 18
click at [23, 15] on div at bounding box center [24, 19] width 18 height 14
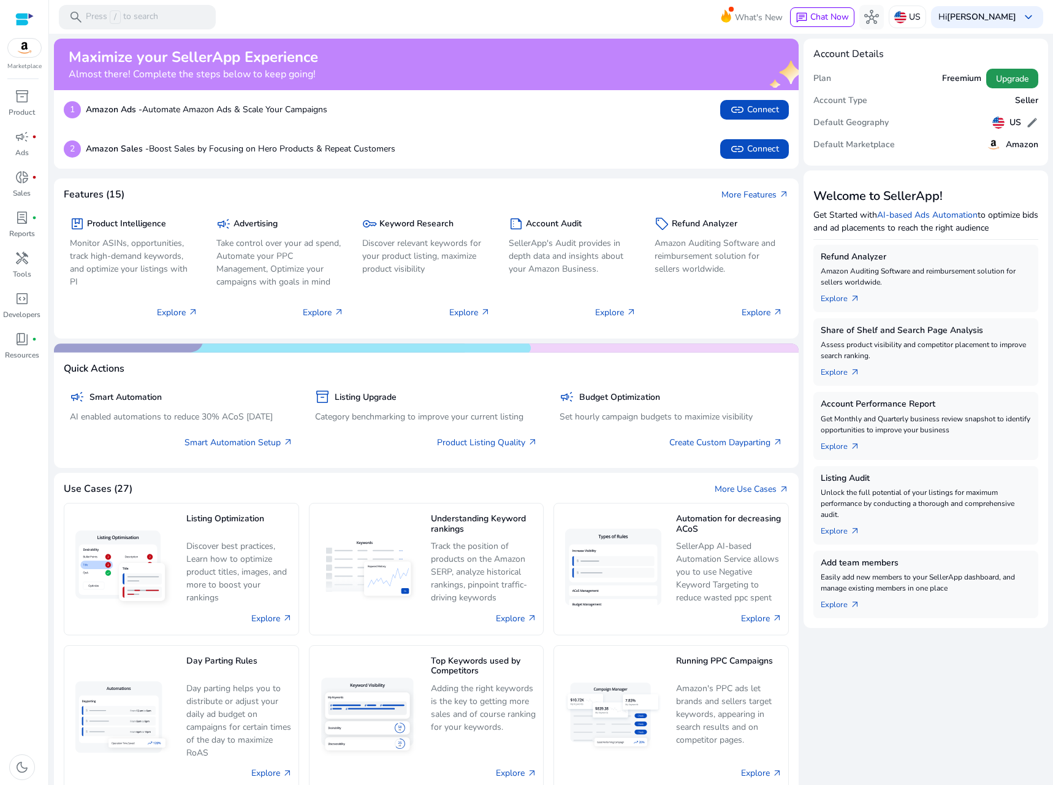
click at [1009, 69] on span at bounding box center [1012, 78] width 52 height 29
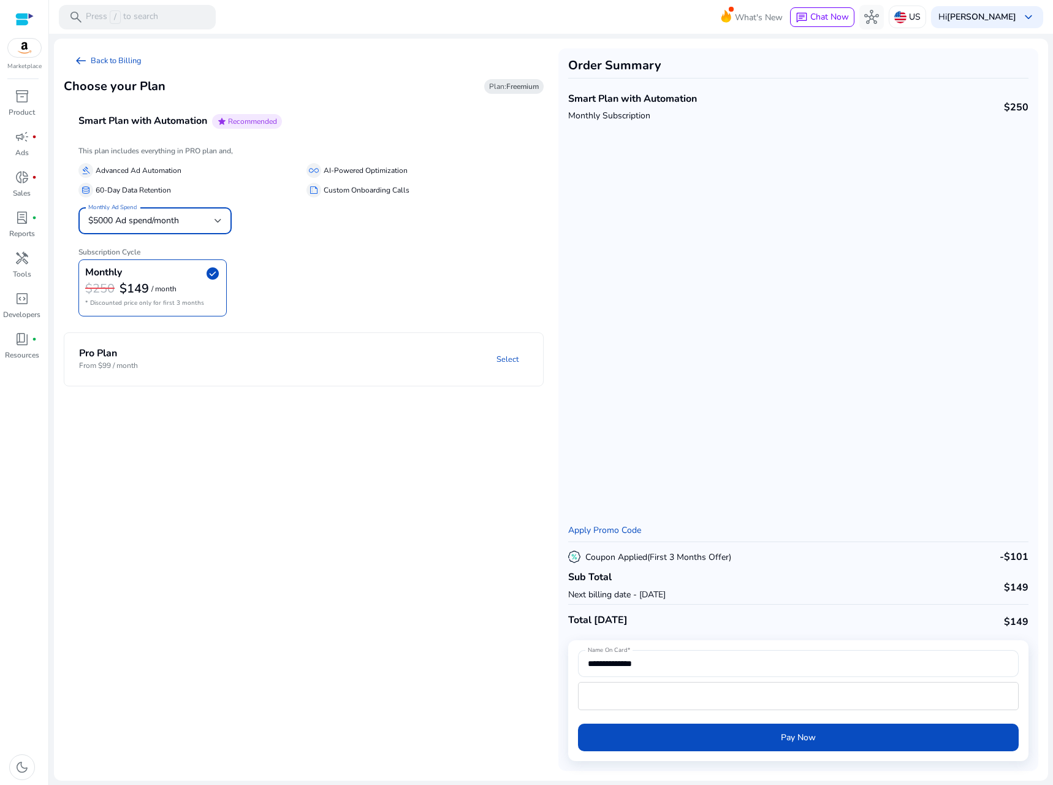
click at [180, 216] on div "$5000 Ad spend/month" at bounding box center [151, 220] width 126 height 13
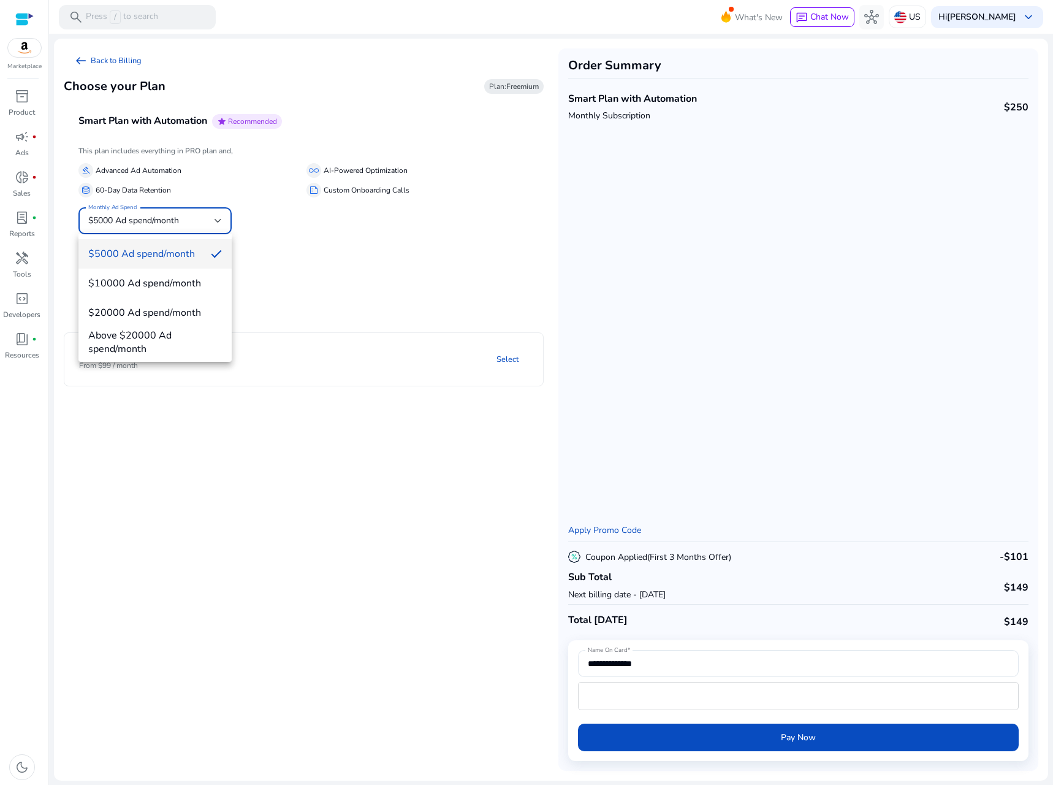
click at [180, 216] on div at bounding box center [526, 392] width 1053 height 785
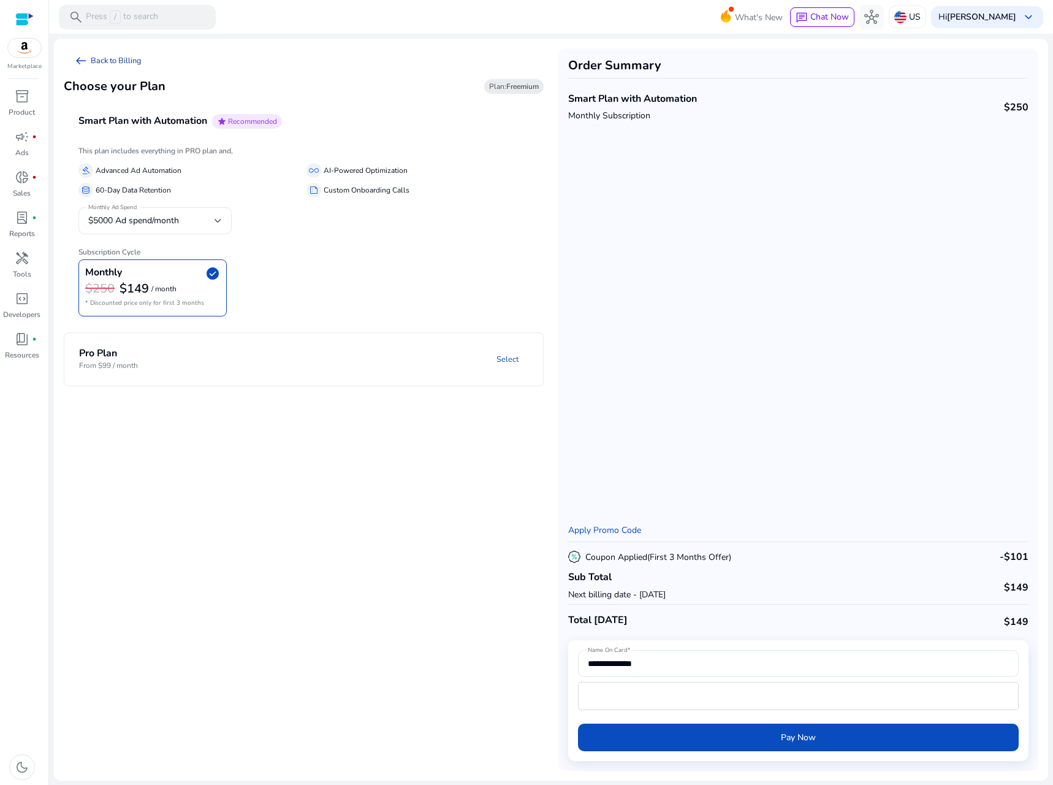
click at [107, 59] on link "arrow_left_alt Back to Billing" at bounding box center [108, 60] width 88 height 25
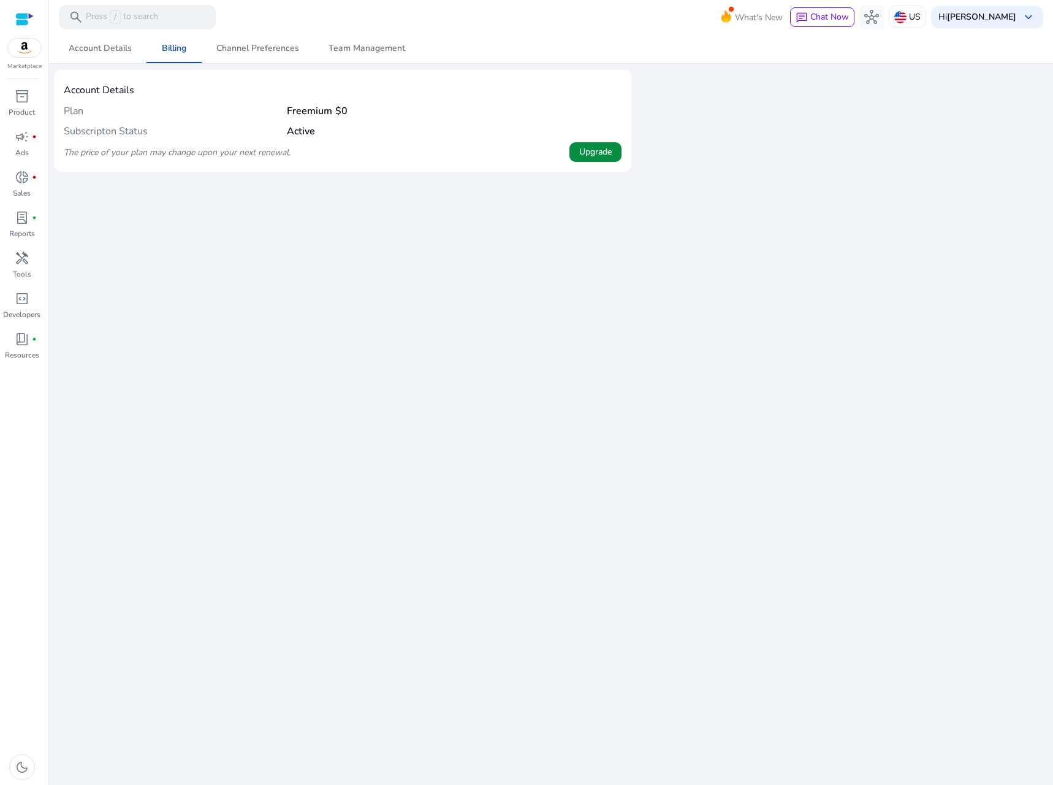
click at [600, 147] on span "Upgrade" at bounding box center [595, 151] width 32 height 13
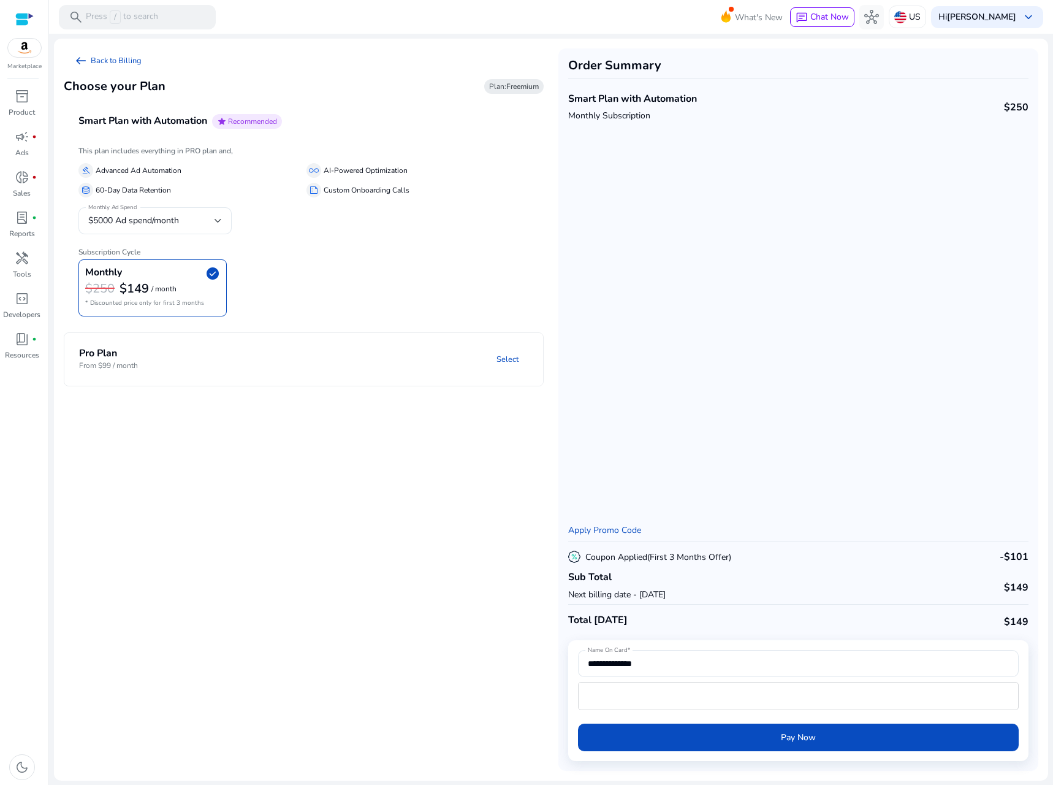
click at [209, 354] on mat-panel-title "Pro Plan From $99 / month" at bounding box center [152, 359] width 147 height 23
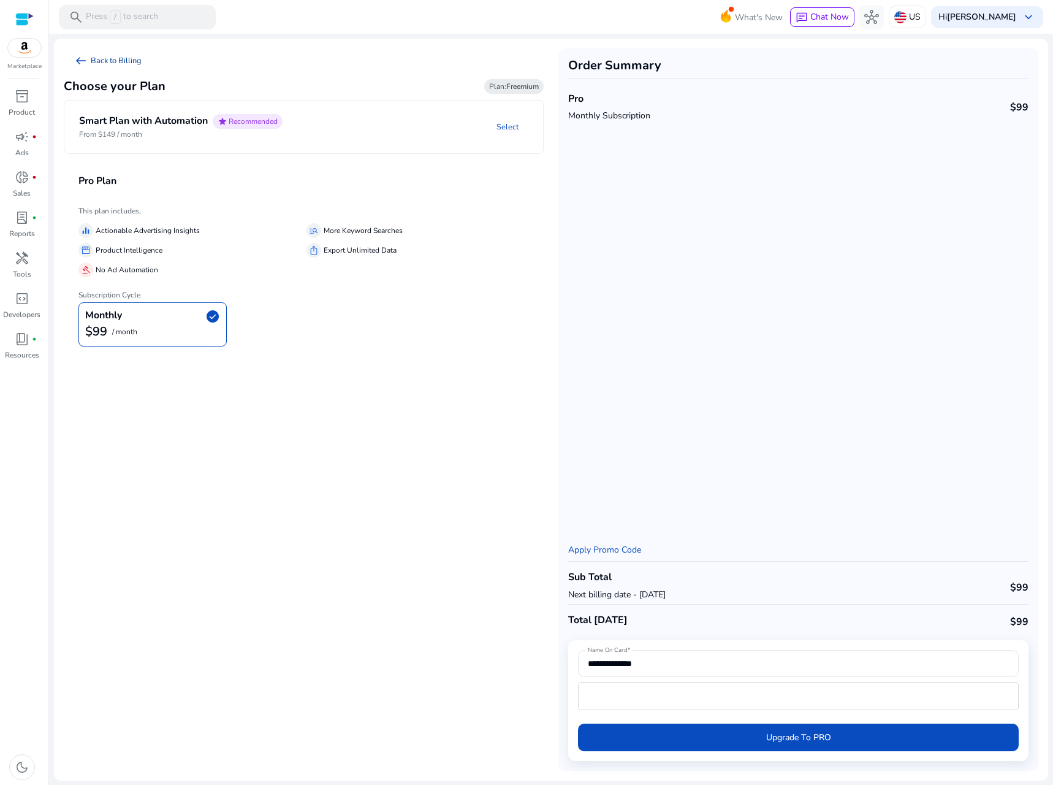
click at [107, 69] on link "arrow_left_alt Back to Billing" at bounding box center [108, 60] width 88 height 25
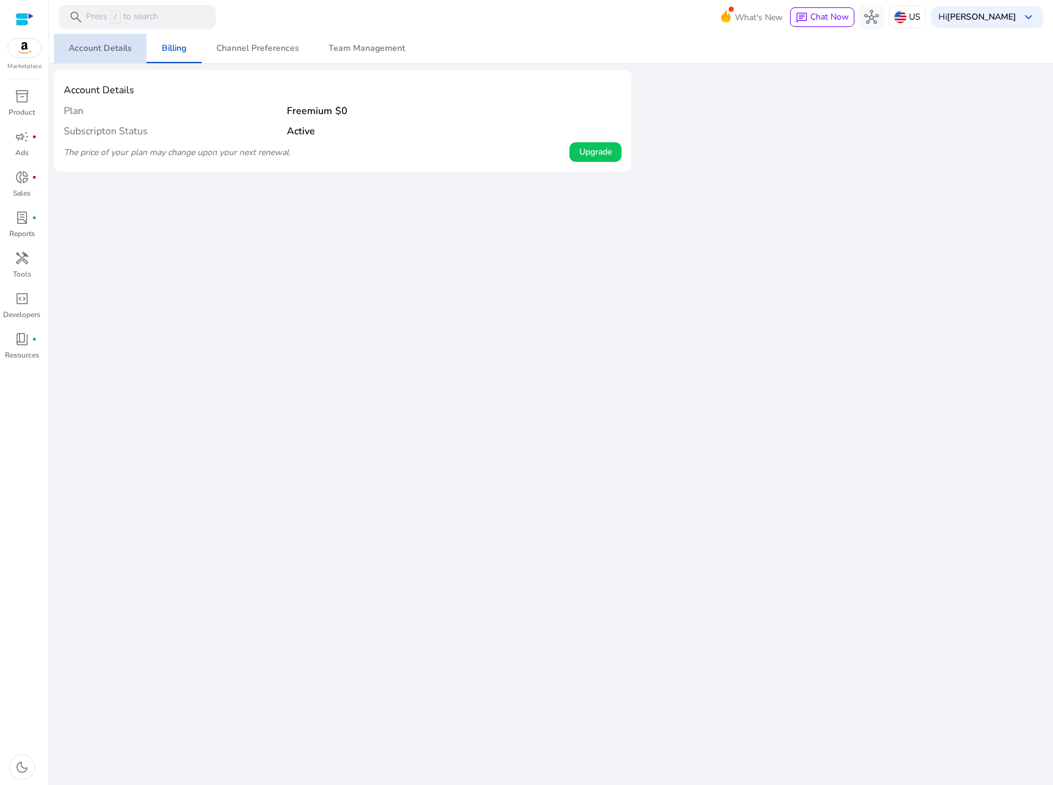
click at [101, 44] on span "Account Details" at bounding box center [100, 48] width 63 height 9
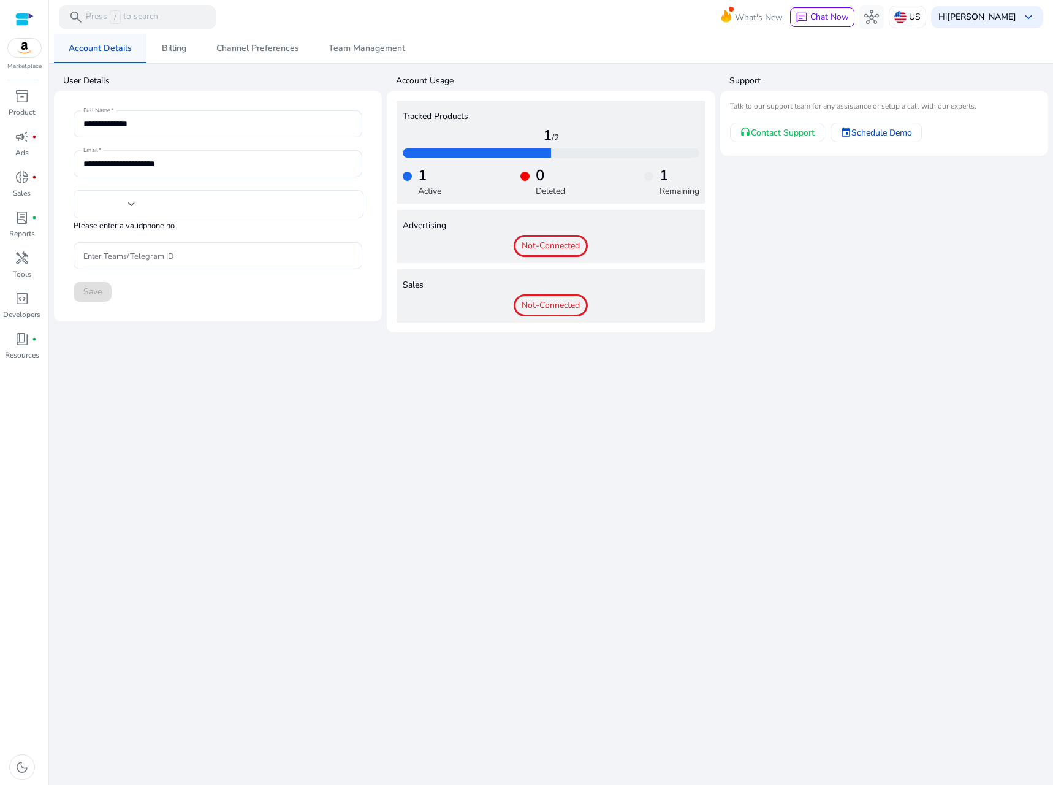
type input "****"
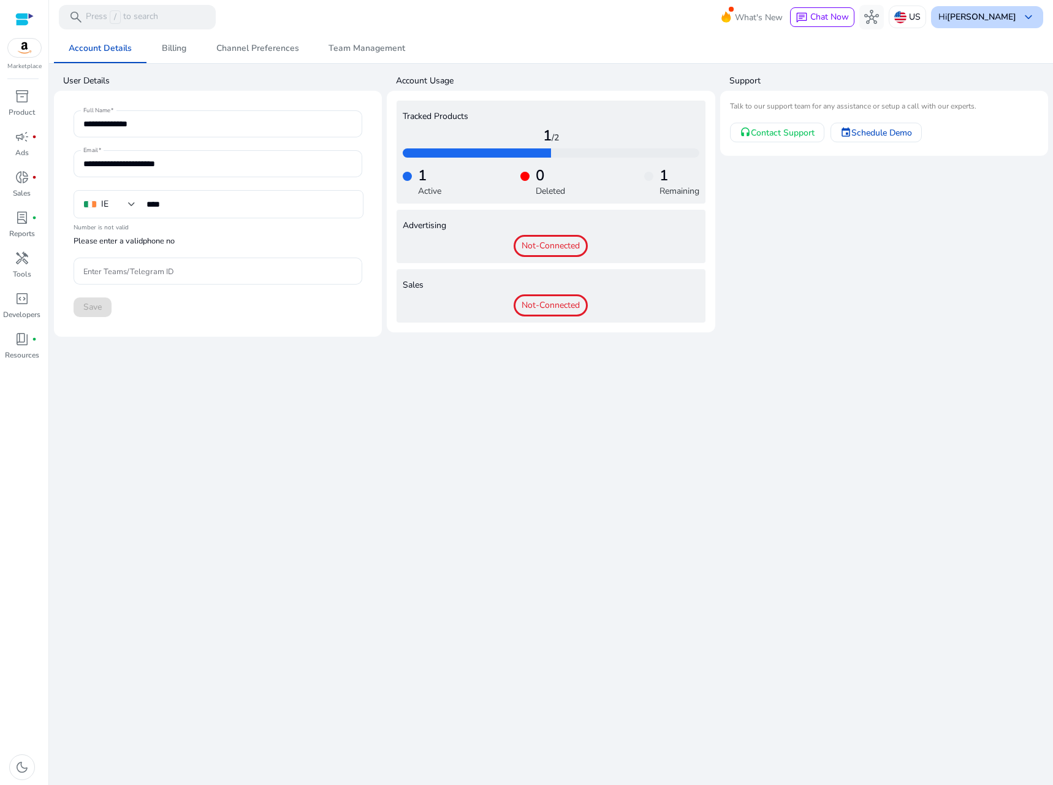
click at [959, 14] on b "[PERSON_NAME]" at bounding box center [981, 17] width 69 height 12
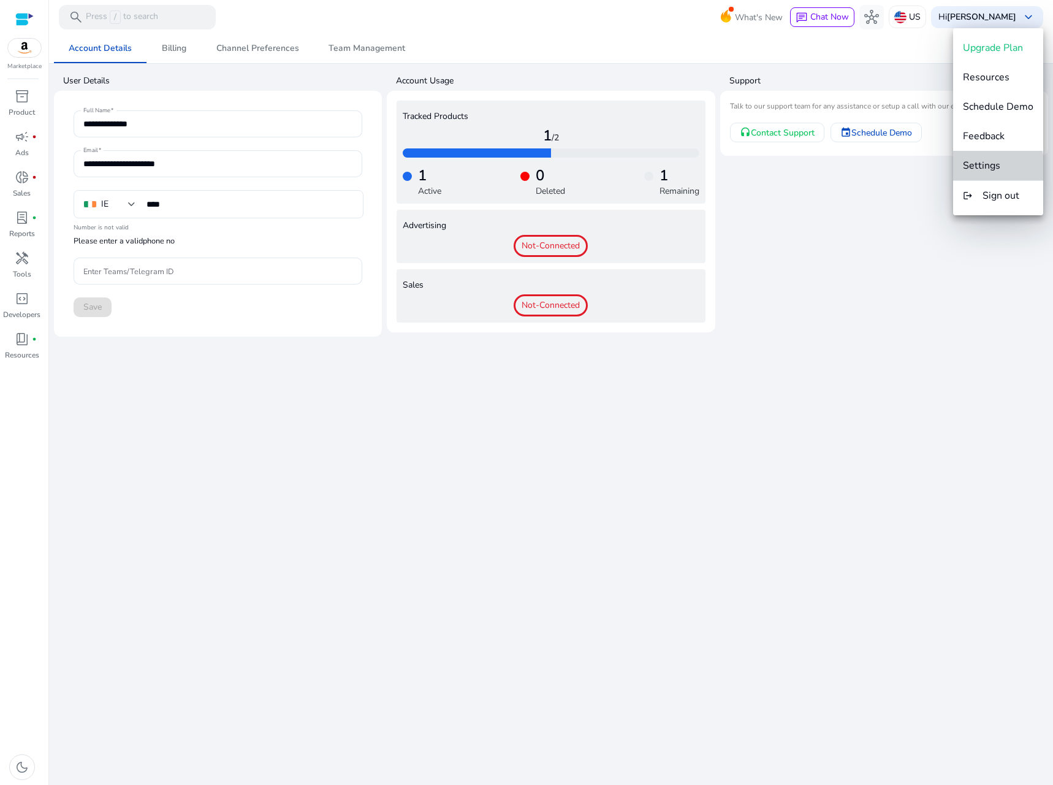
click at [992, 170] on span "Settings" at bounding box center [981, 165] width 37 height 13
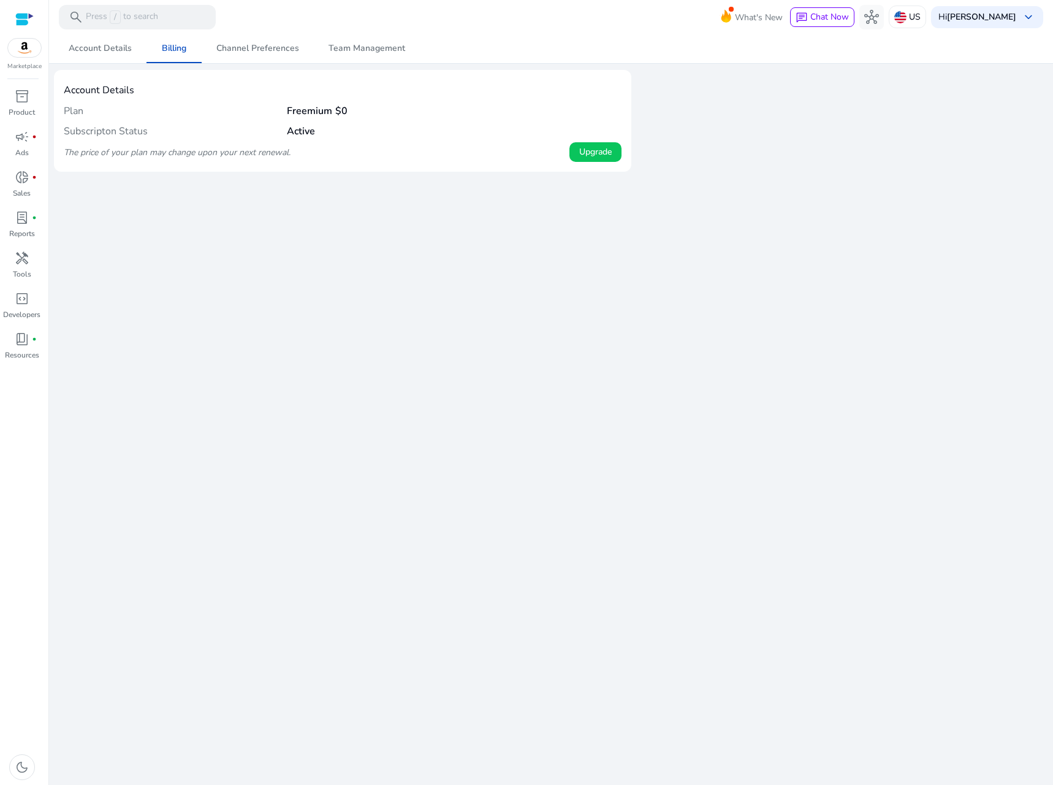
click at [23, 15] on div at bounding box center [24, 19] width 18 height 14
